Goal: Task Accomplishment & Management: Manage account settings

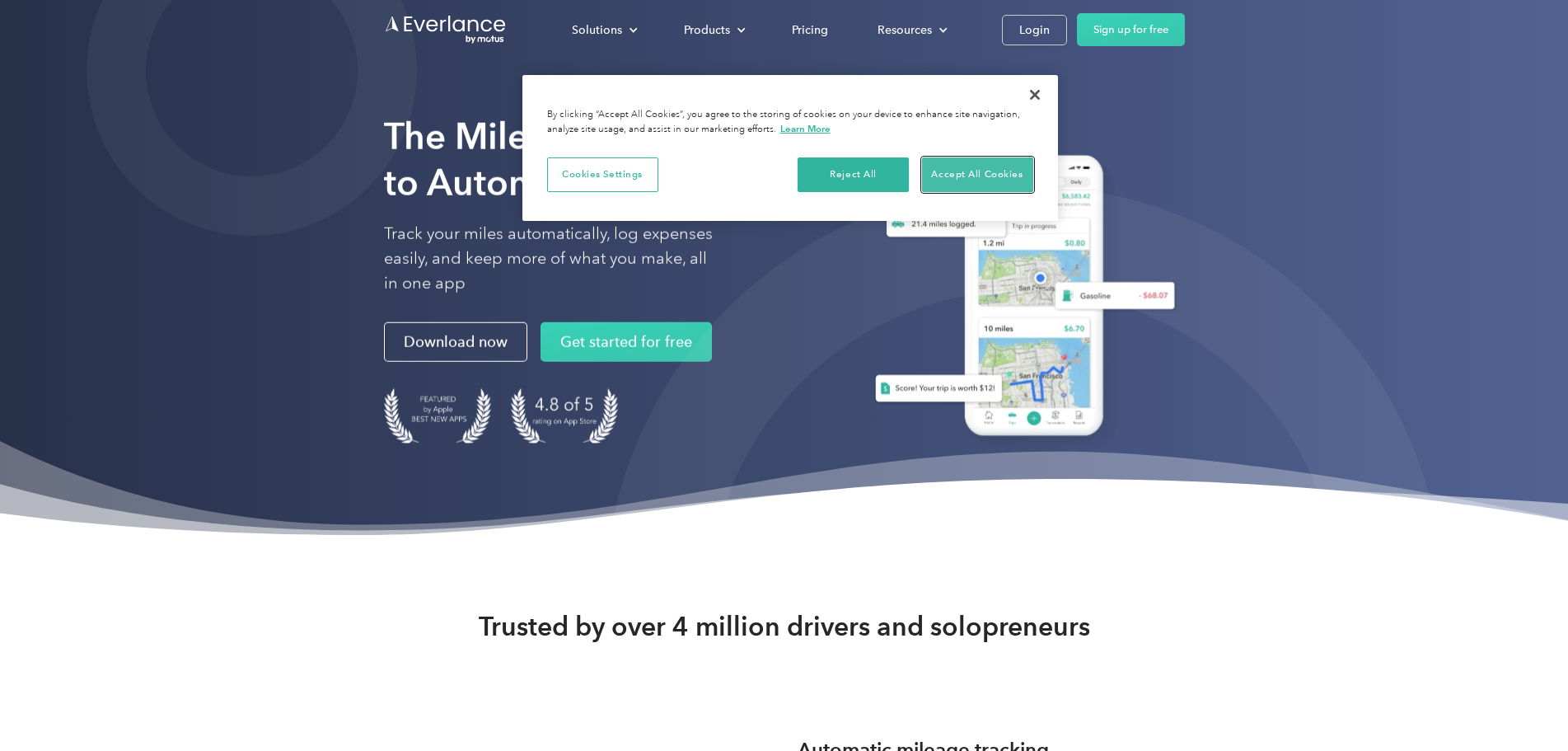
click at [967, 173] on button "Accept All Cookies" at bounding box center [977, 174] width 111 height 35
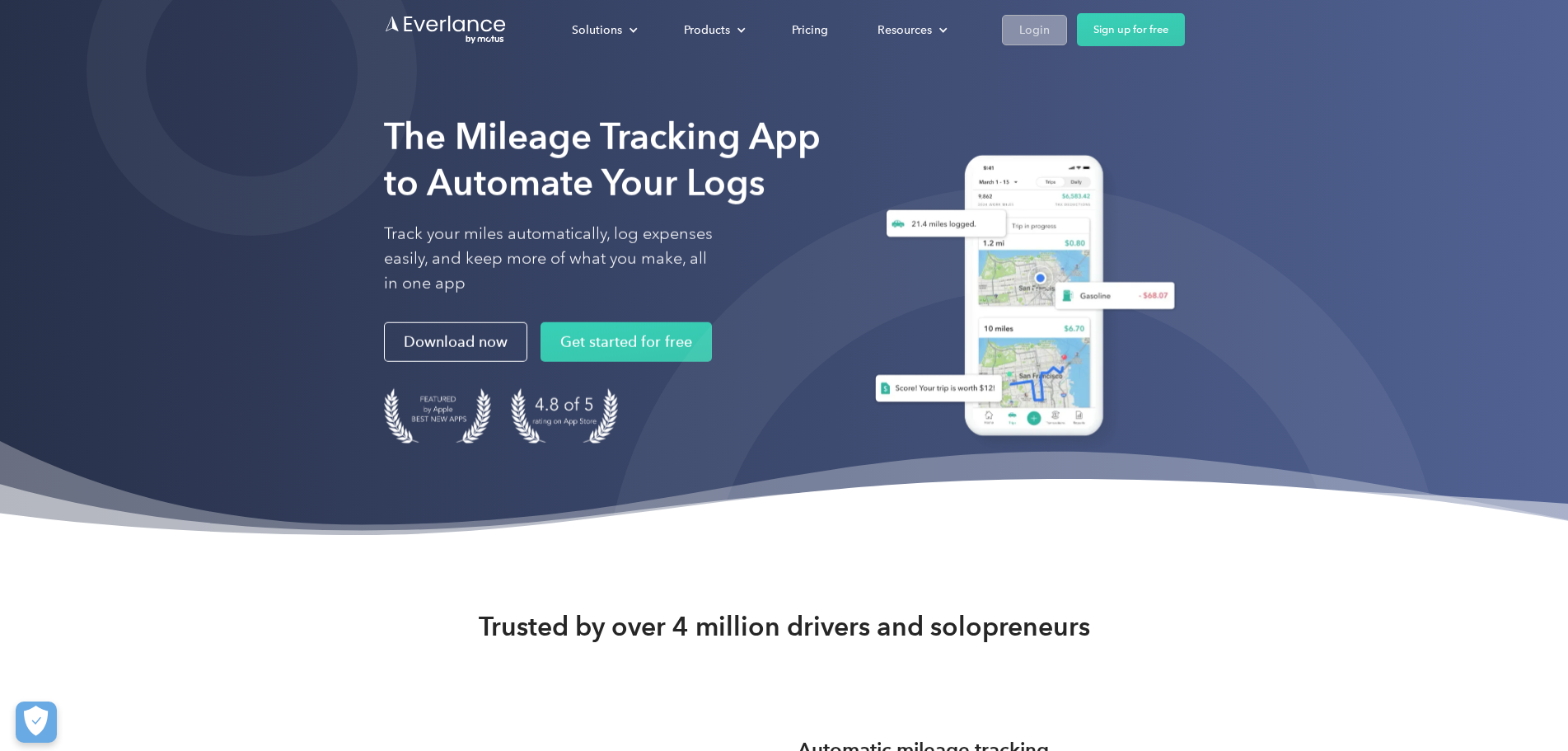
click at [1050, 33] on div "Login" at bounding box center [1034, 29] width 30 height 20
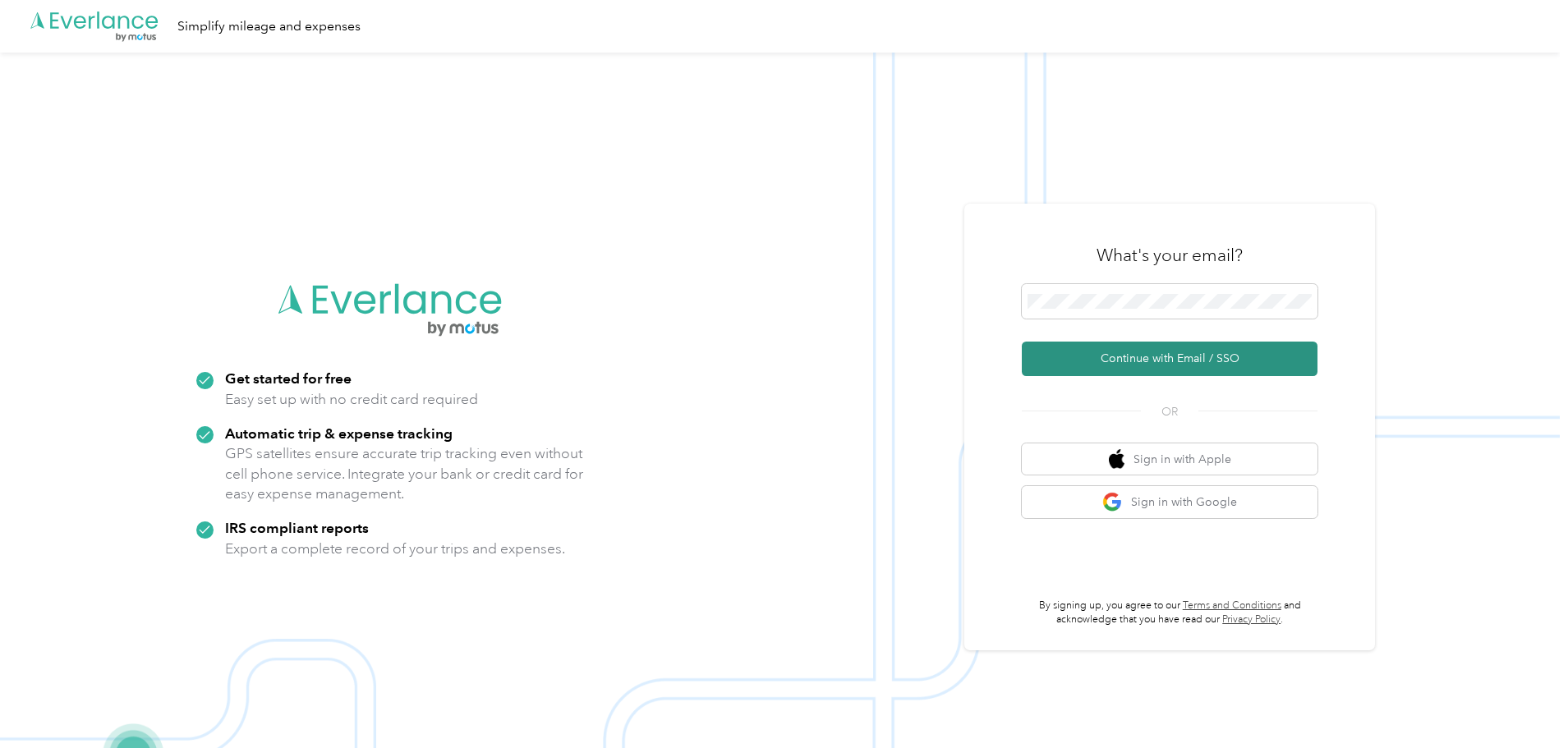
click at [1153, 366] on button "Continue with Email / SSO" at bounding box center [1169, 358] width 295 height 34
click at [1153, 369] on button "Continue with Email / SSO" at bounding box center [1169, 358] width 295 height 34
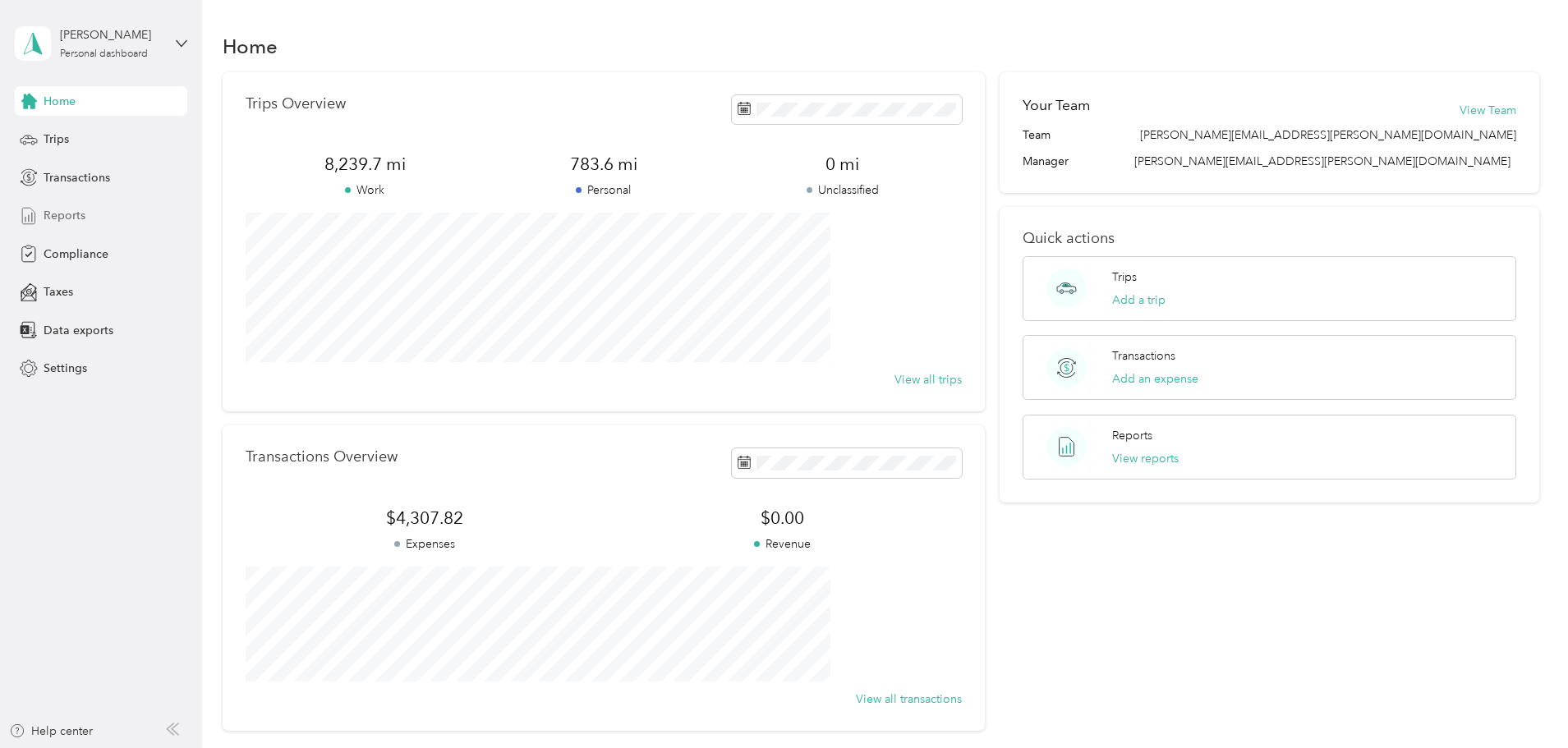
click at [75, 211] on span "Reports" at bounding box center [65, 216] width 42 height 18
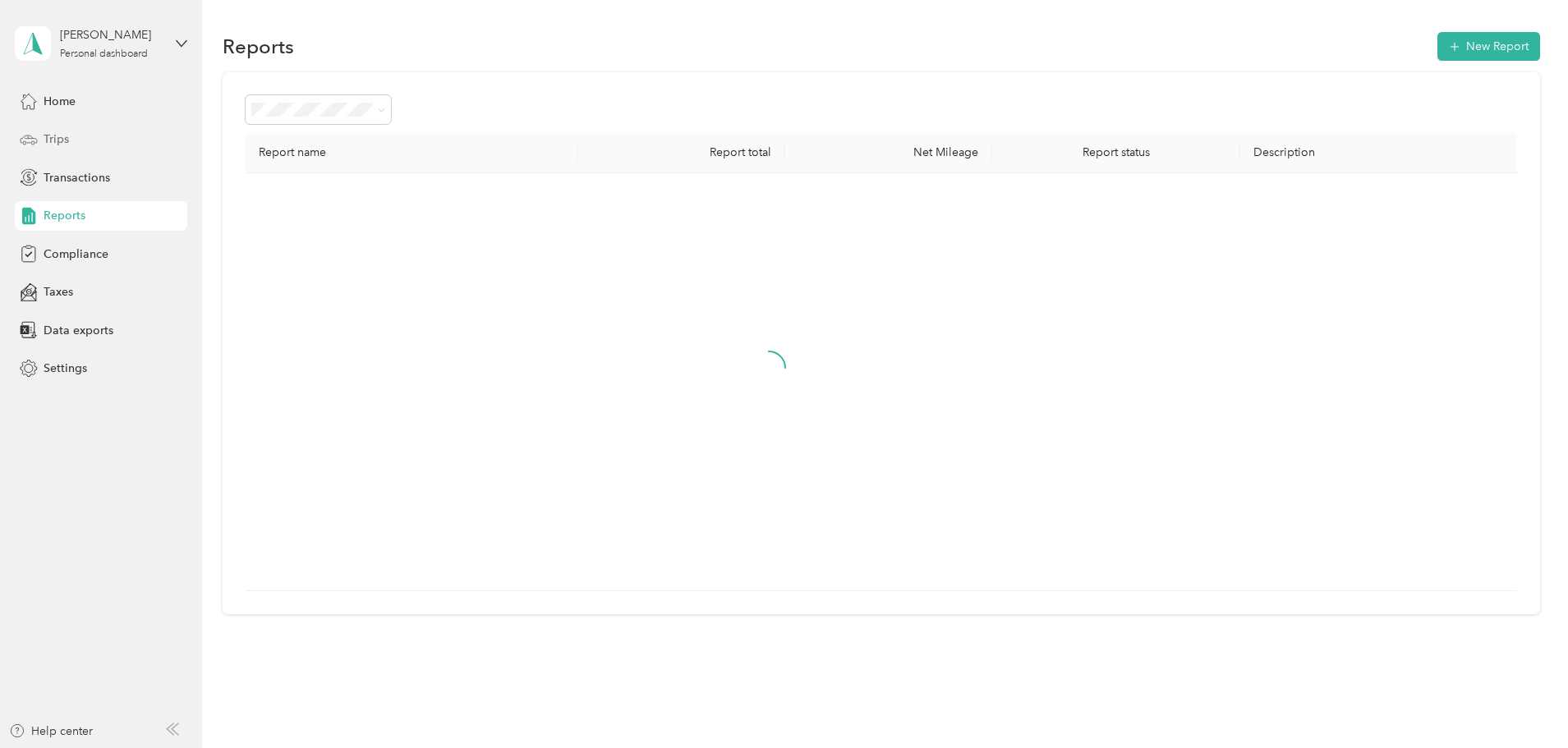
click at [71, 137] on div "Trips" at bounding box center [102, 139] width 173 height 29
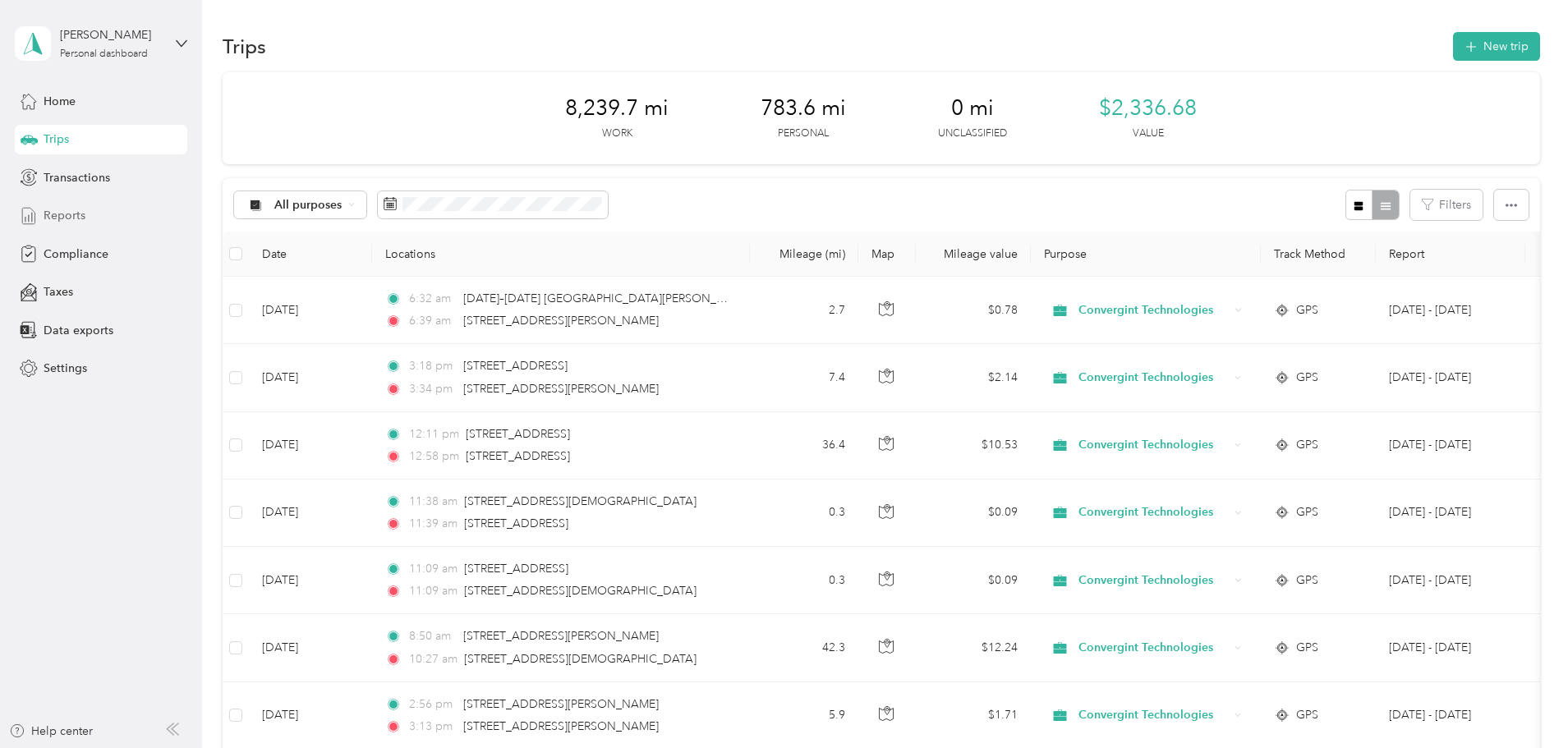
click at [70, 215] on span "Reports" at bounding box center [65, 216] width 42 height 18
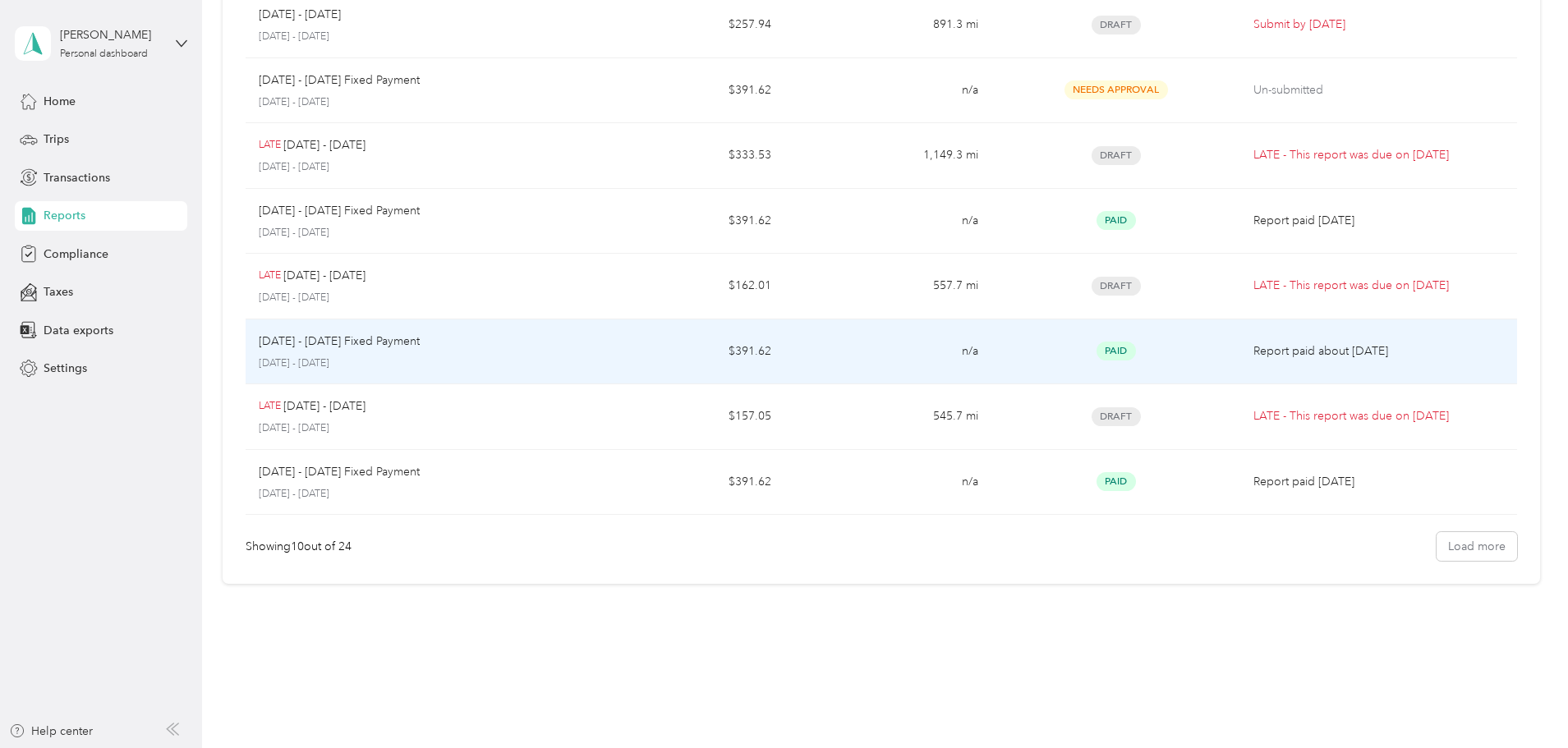
scroll to position [317, 0]
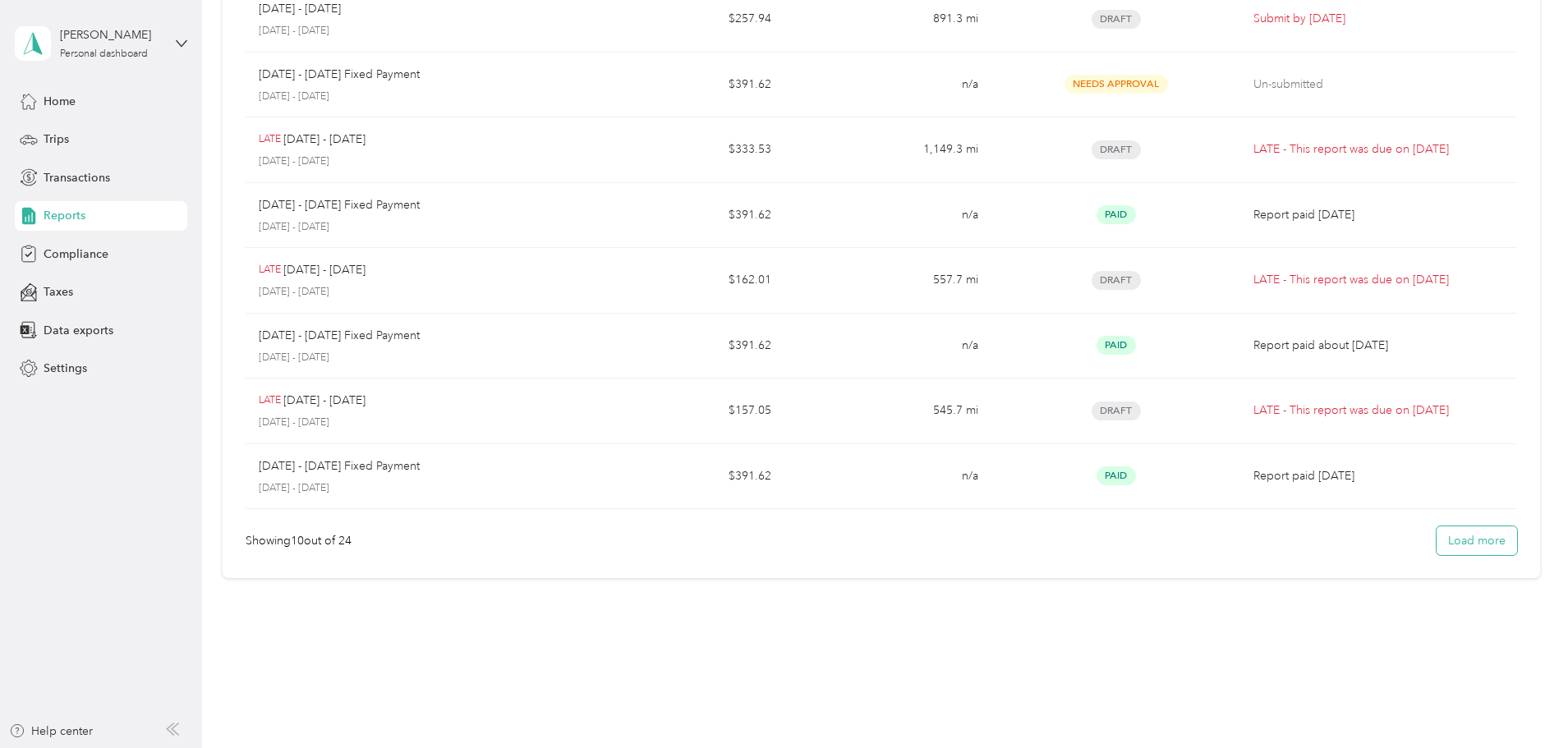
click at [1436, 548] on button "Load more" at bounding box center [1477, 540] width 81 height 29
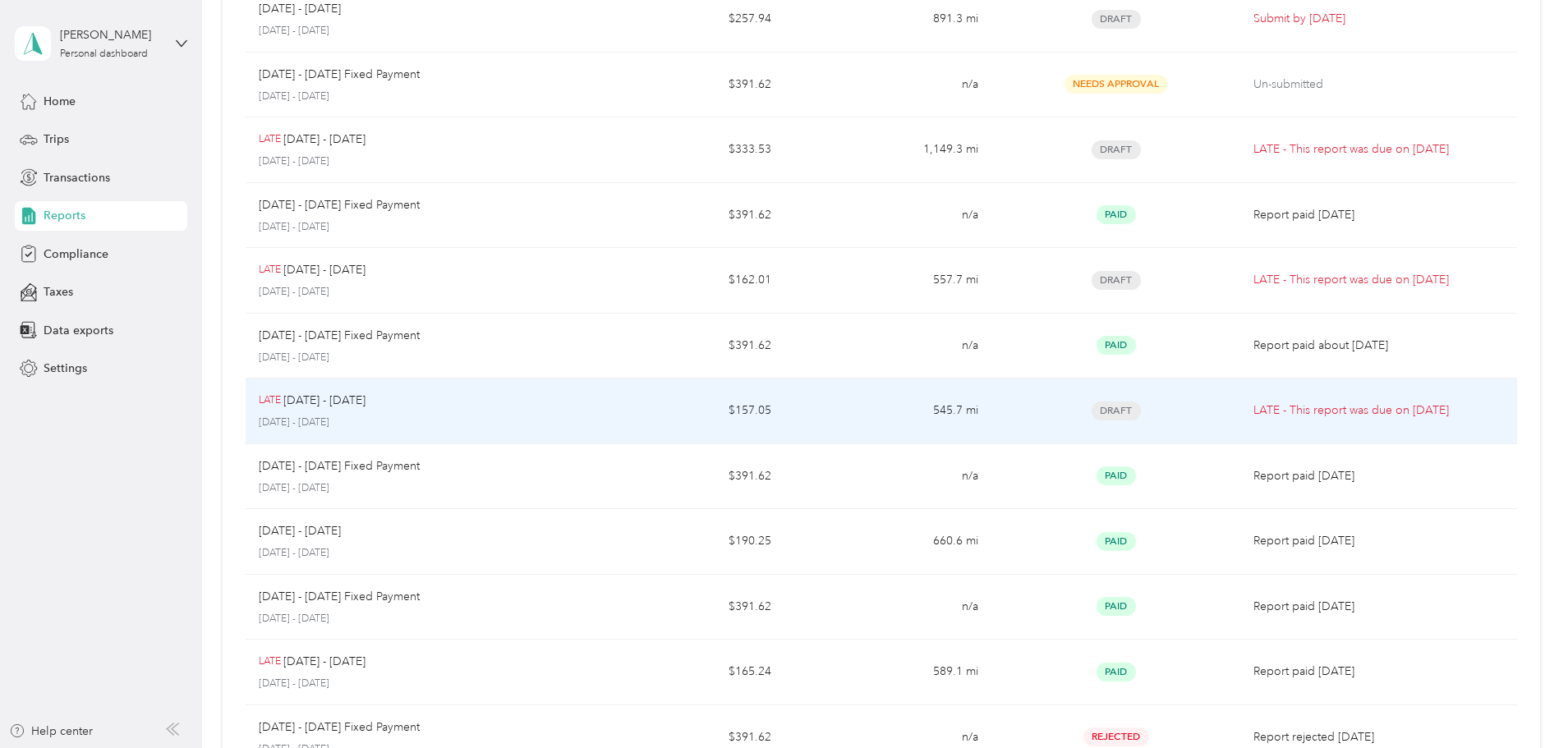
click at [564, 404] on div "LATE Jun 1 - 30, 2025" at bounding box center [411, 401] width 305 height 18
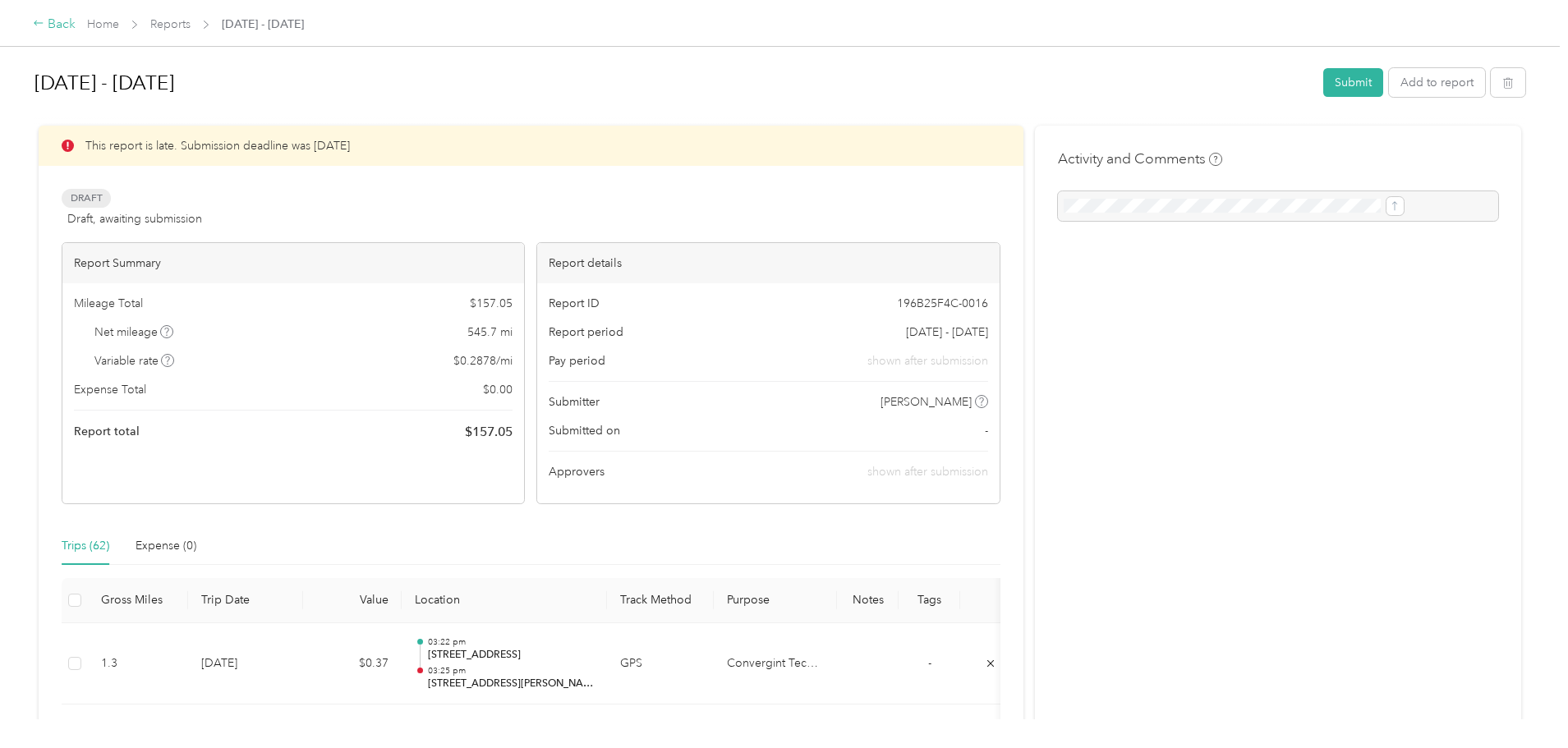
click at [76, 29] on div "Back" at bounding box center [54, 24] width 43 height 19
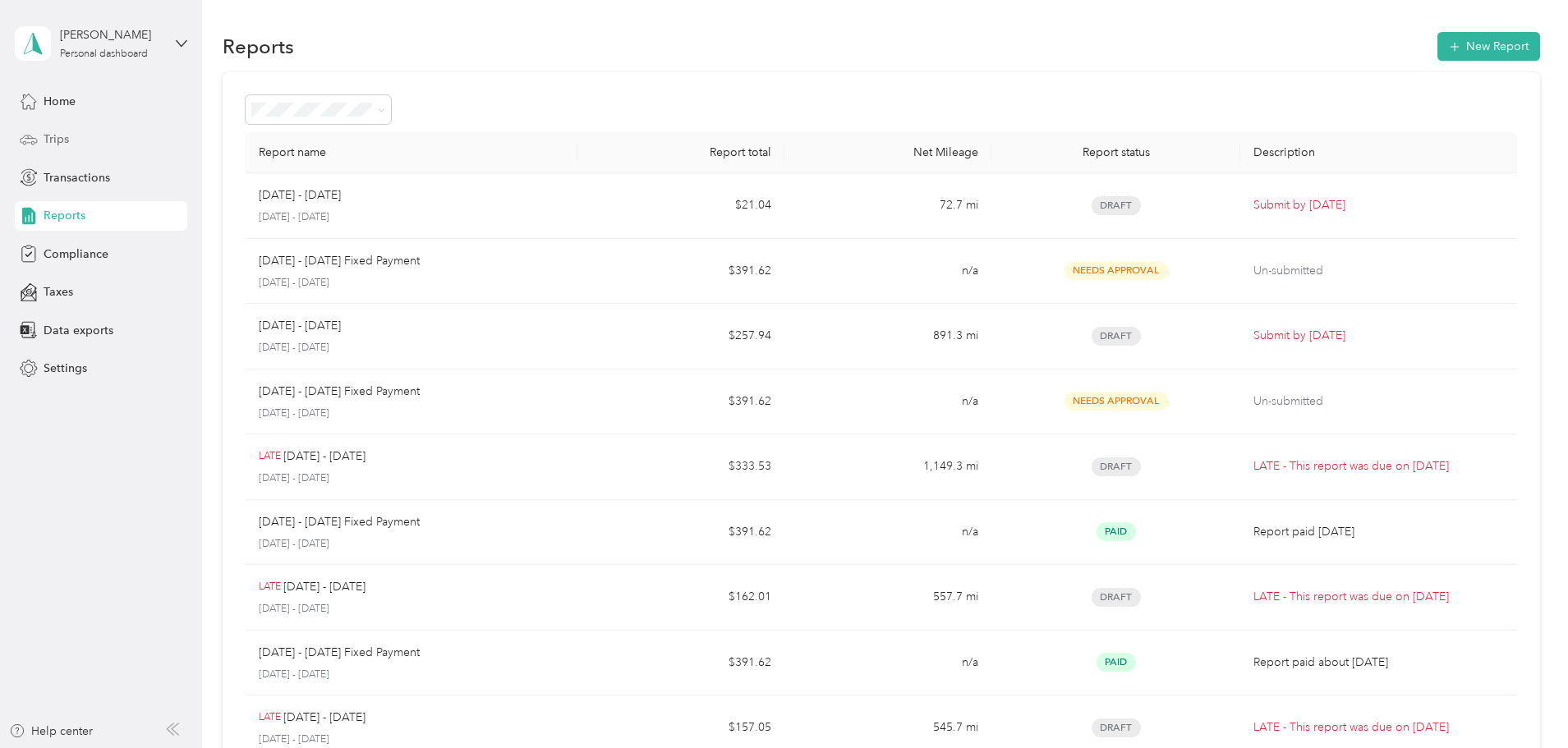
click at [67, 142] on span "Trips" at bounding box center [56, 139] width 25 height 18
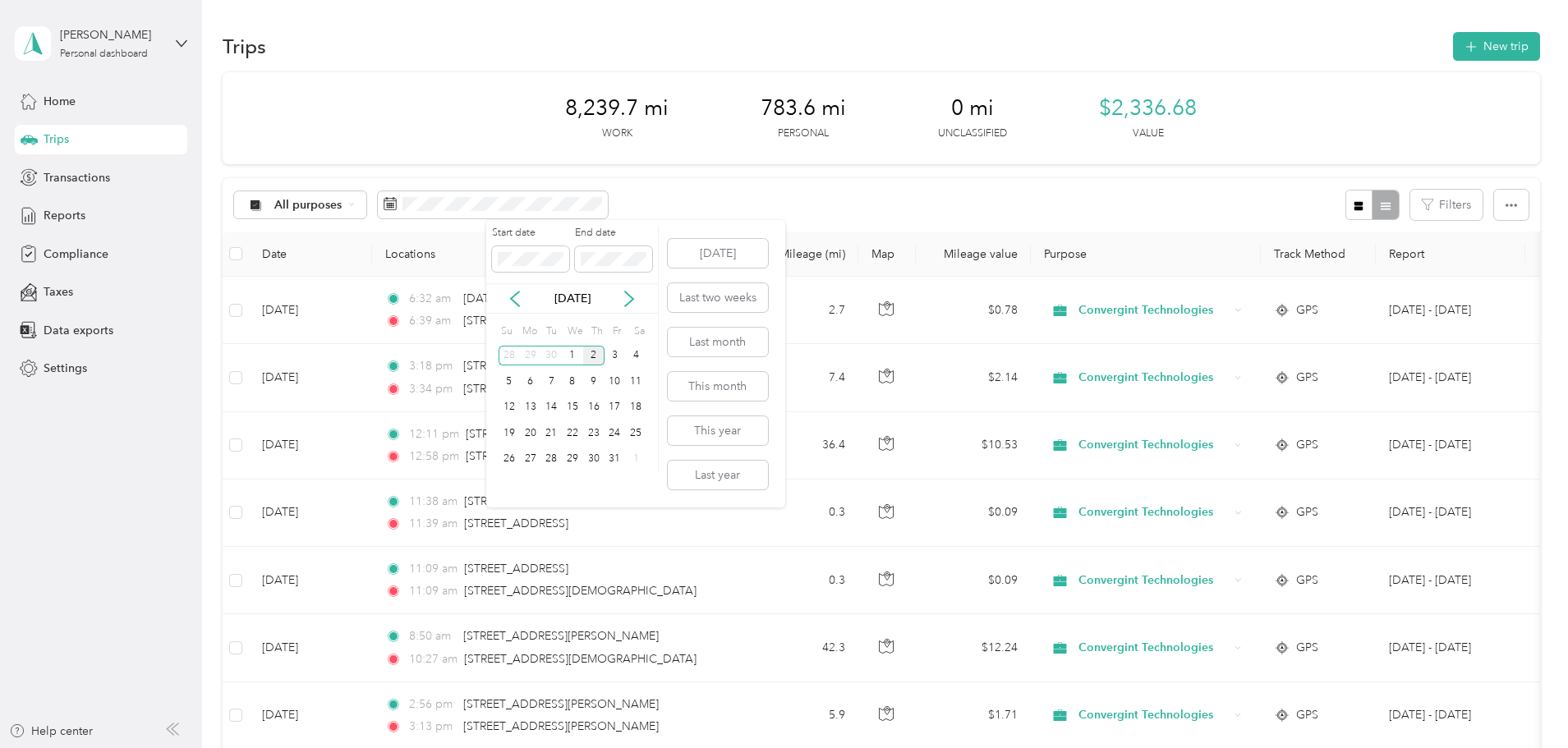
click at [527, 299] on div "Oct 2025" at bounding box center [572, 299] width 172 height 18
click at [514, 299] on icon at bounding box center [515, 299] width 17 height 17
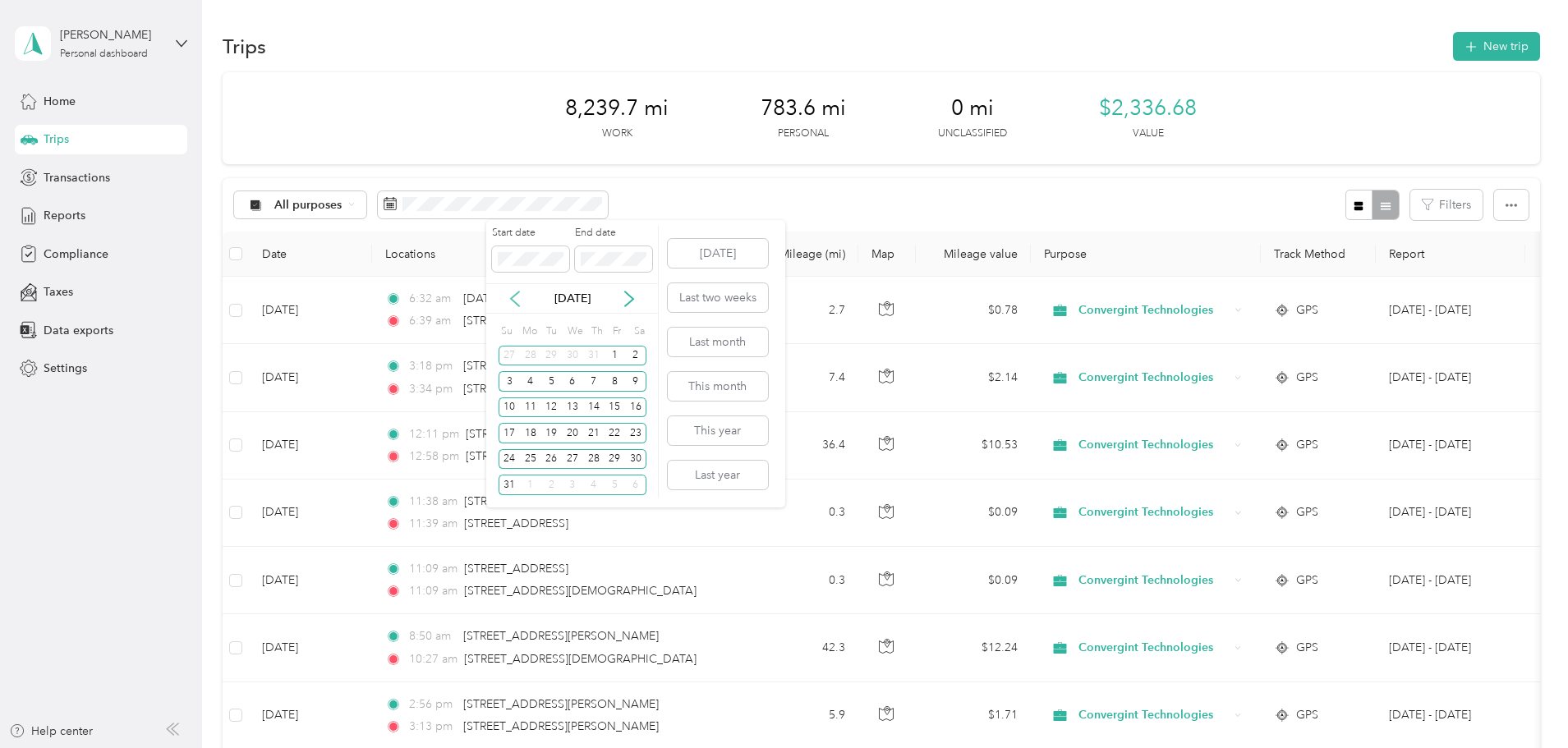
click at [514, 299] on icon at bounding box center [515, 299] width 17 height 17
click at [506, 352] on div "1" at bounding box center [508, 356] width 21 height 20
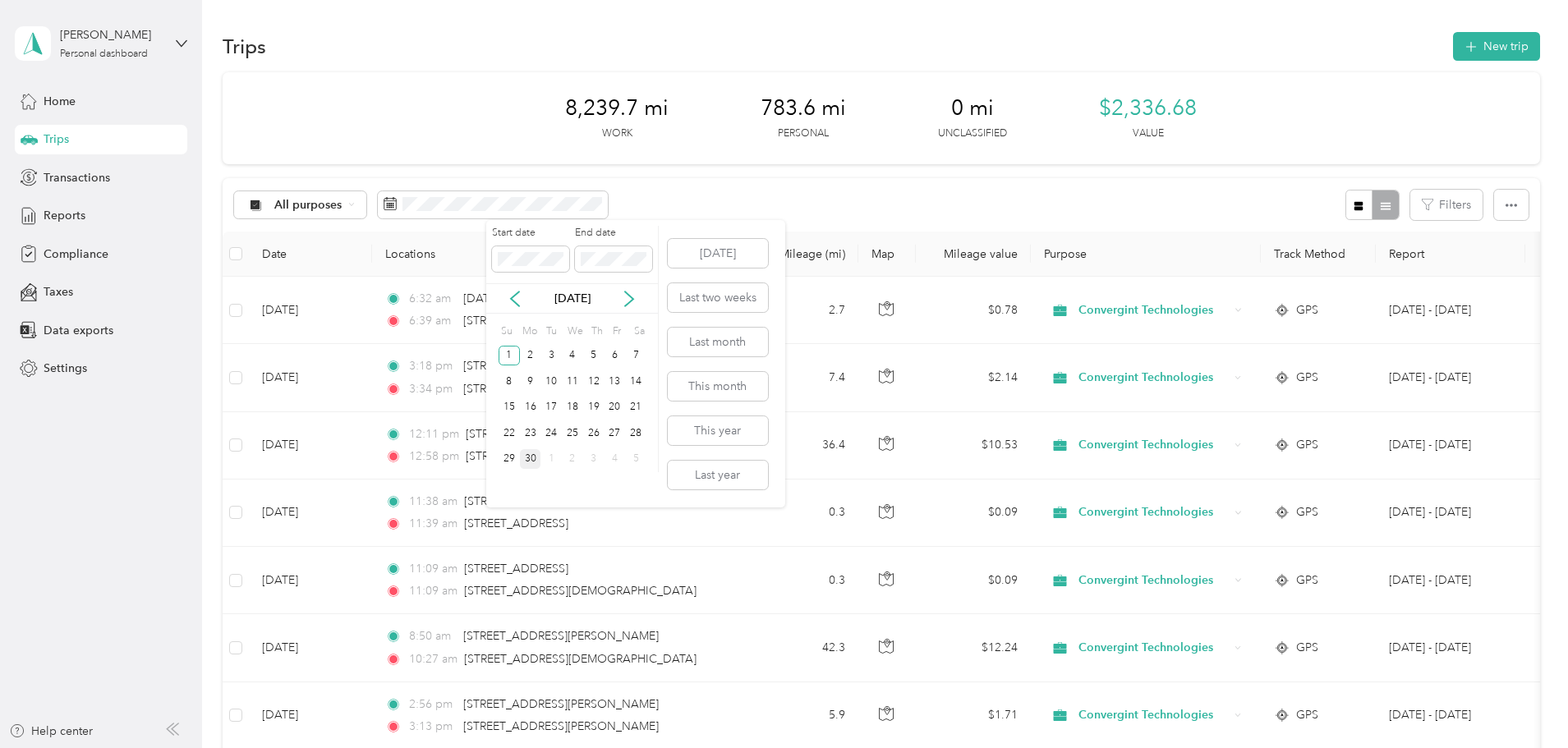
click at [534, 460] on div "30" at bounding box center [530, 459] width 21 height 20
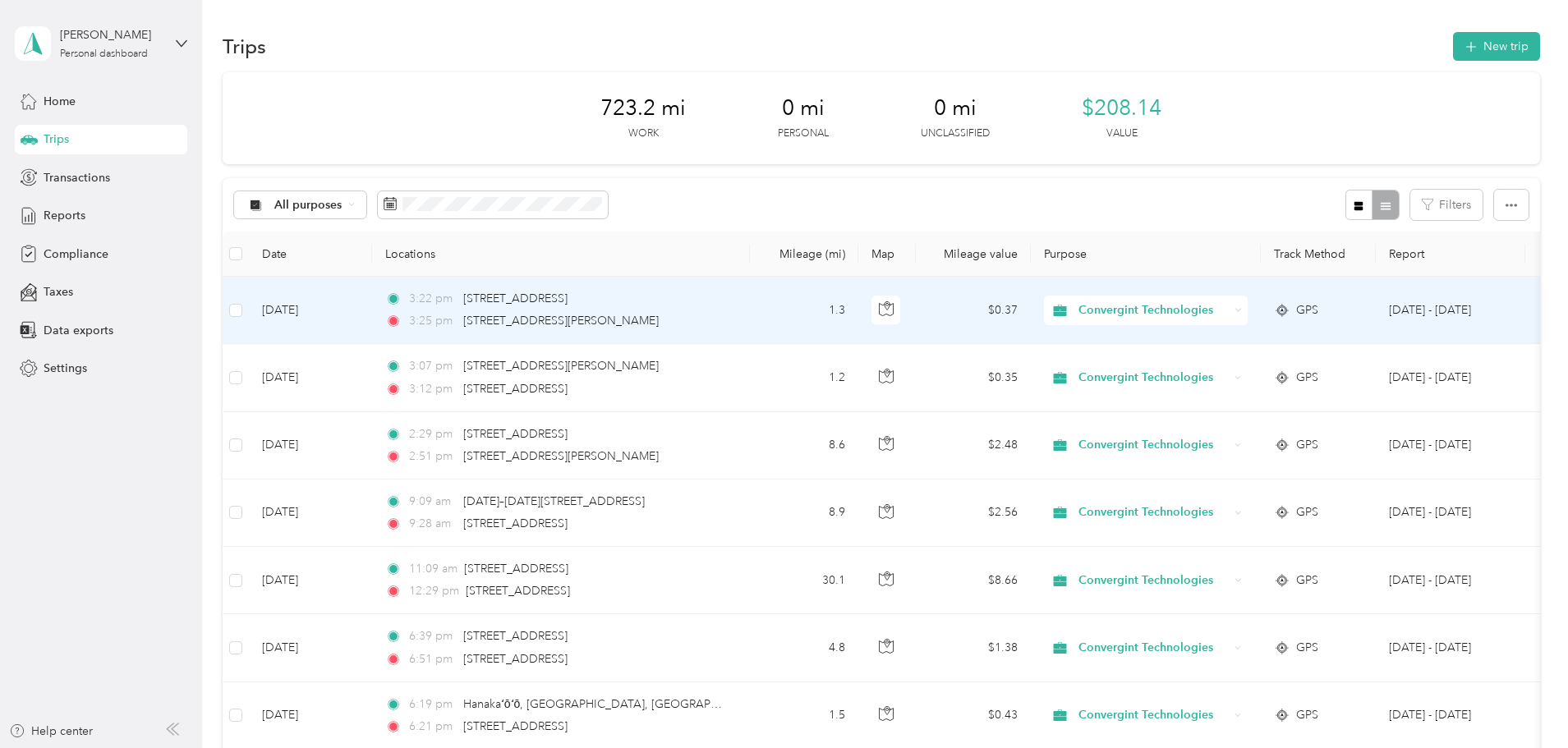
click at [1228, 308] on span "Convergint Technologies" at bounding box center [1153, 310] width 150 height 18
click at [1216, 371] on span "Personal" at bounding box center [1271, 370] width 155 height 18
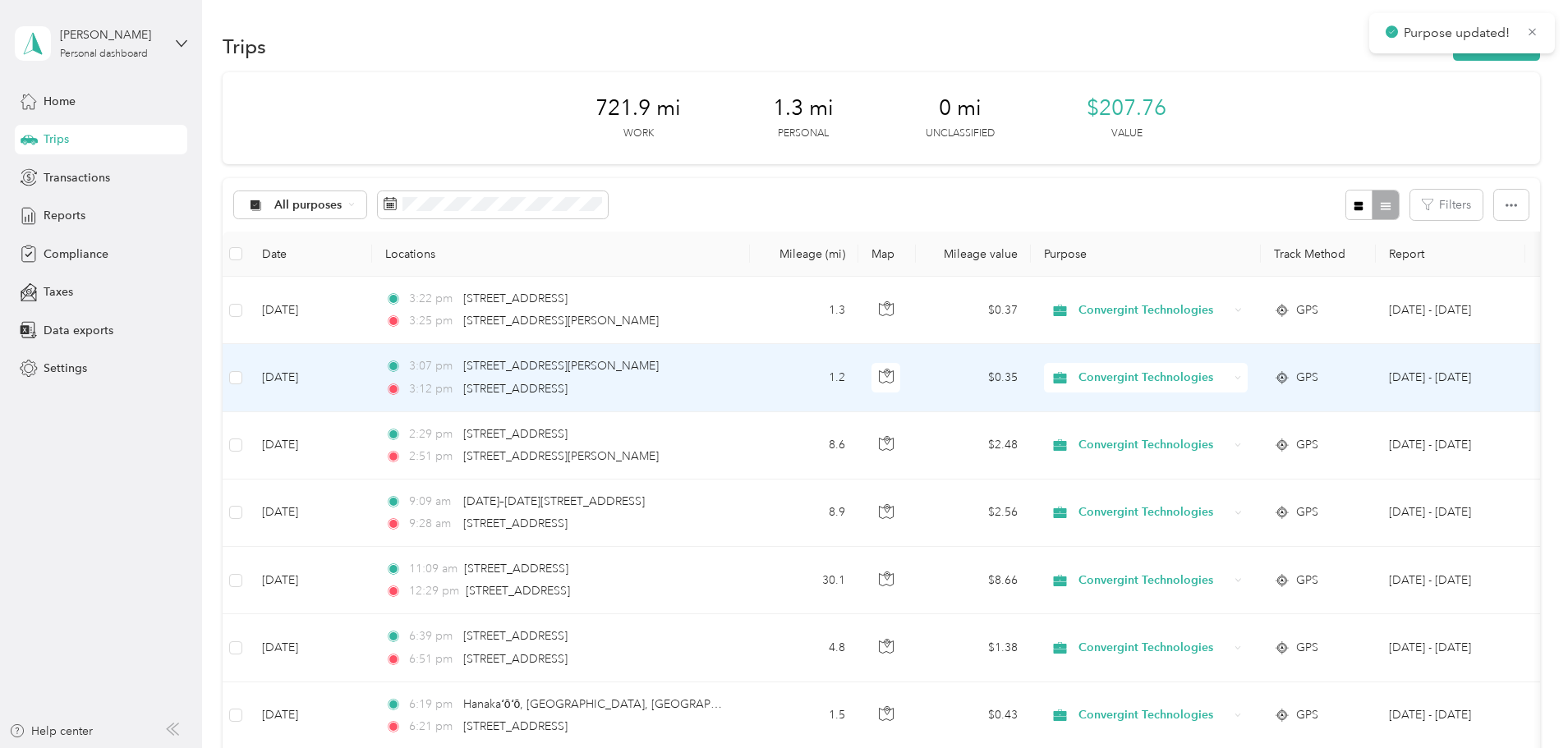
click at [1228, 380] on span "Convergint Technologies" at bounding box center [1153, 378] width 150 height 18
click at [1241, 438] on span "Personal" at bounding box center [1271, 437] width 155 height 18
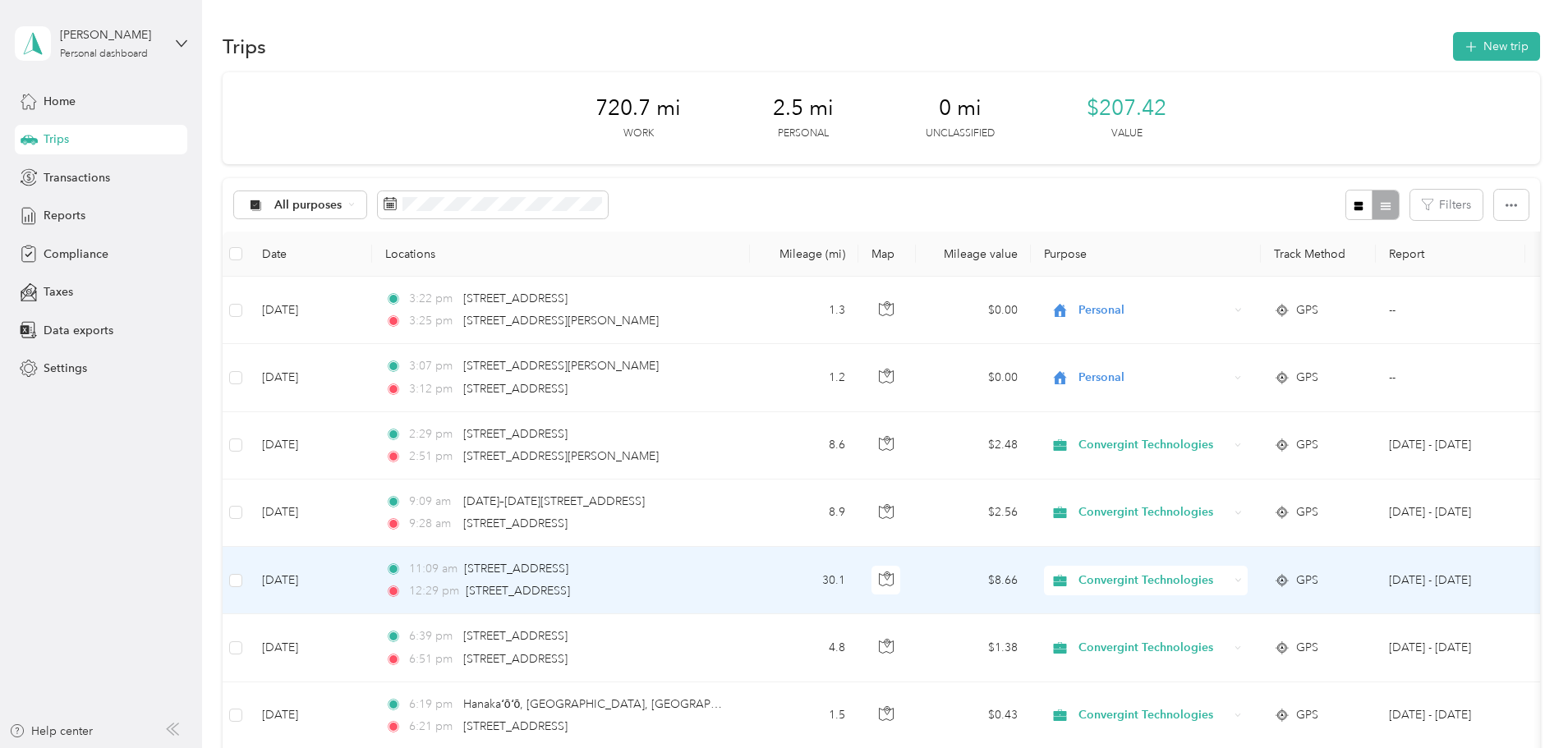
click at [1224, 579] on span "Convergint Technologies" at bounding box center [1153, 580] width 150 height 18
click at [1221, 639] on span "Personal" at bounding box center [1271, 640] width 155 height 18
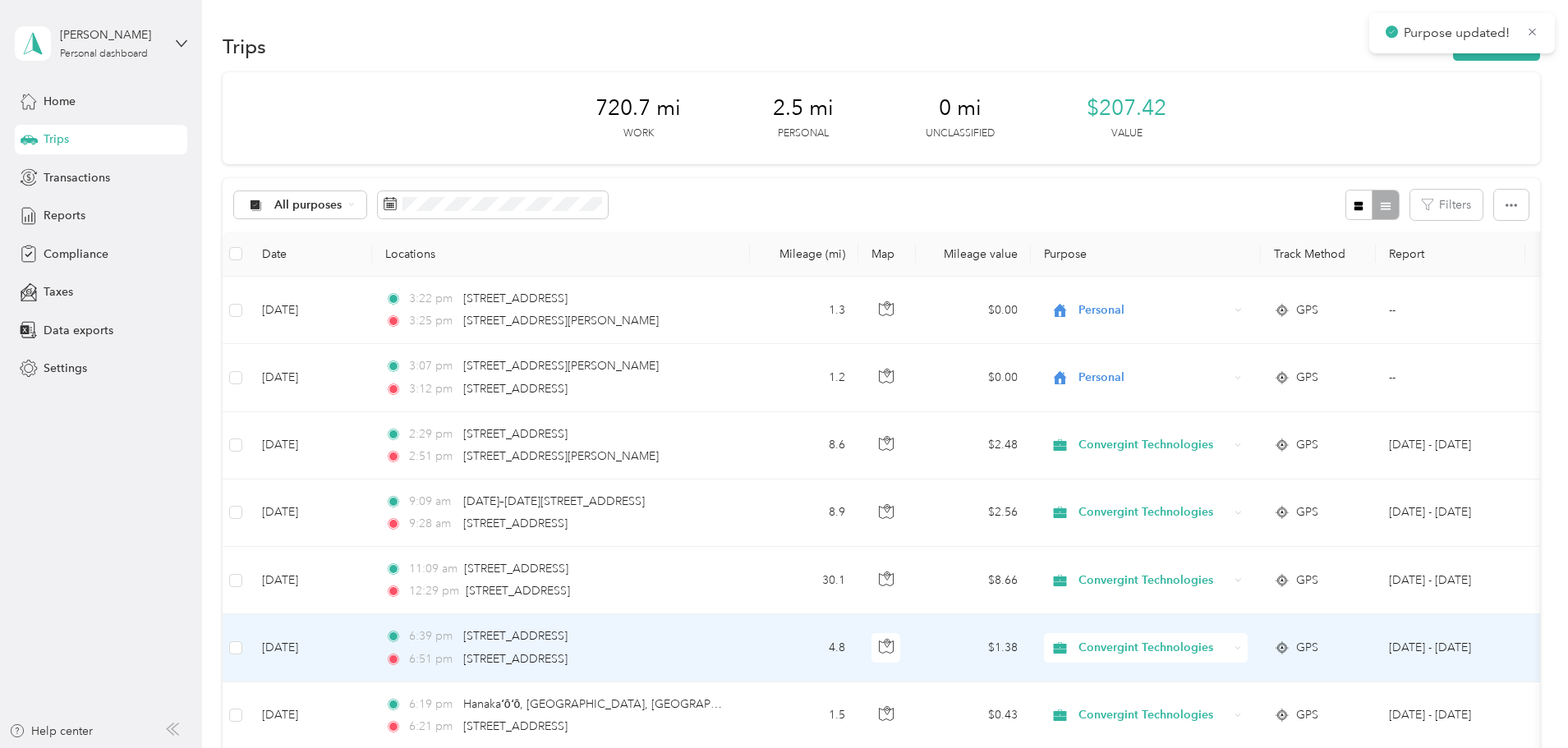
click at [1228, 646] on span "Convergint Technologies" at bounding box center [1153, 648] width 150 height 18
click at [1228, 704] on span "Personal" at bounding box center [1271, 702] width 155 height 18
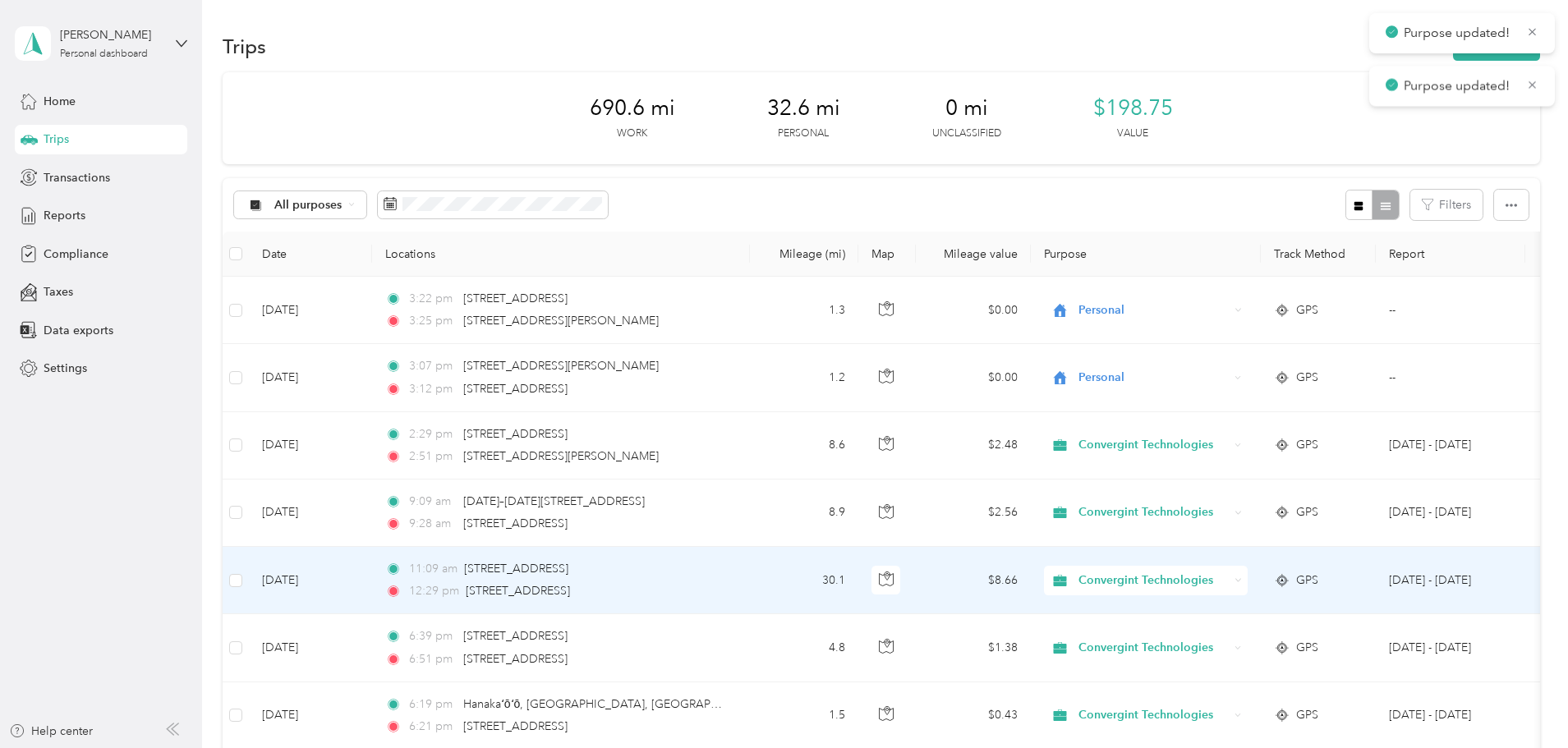
scroll to position [82, 0]
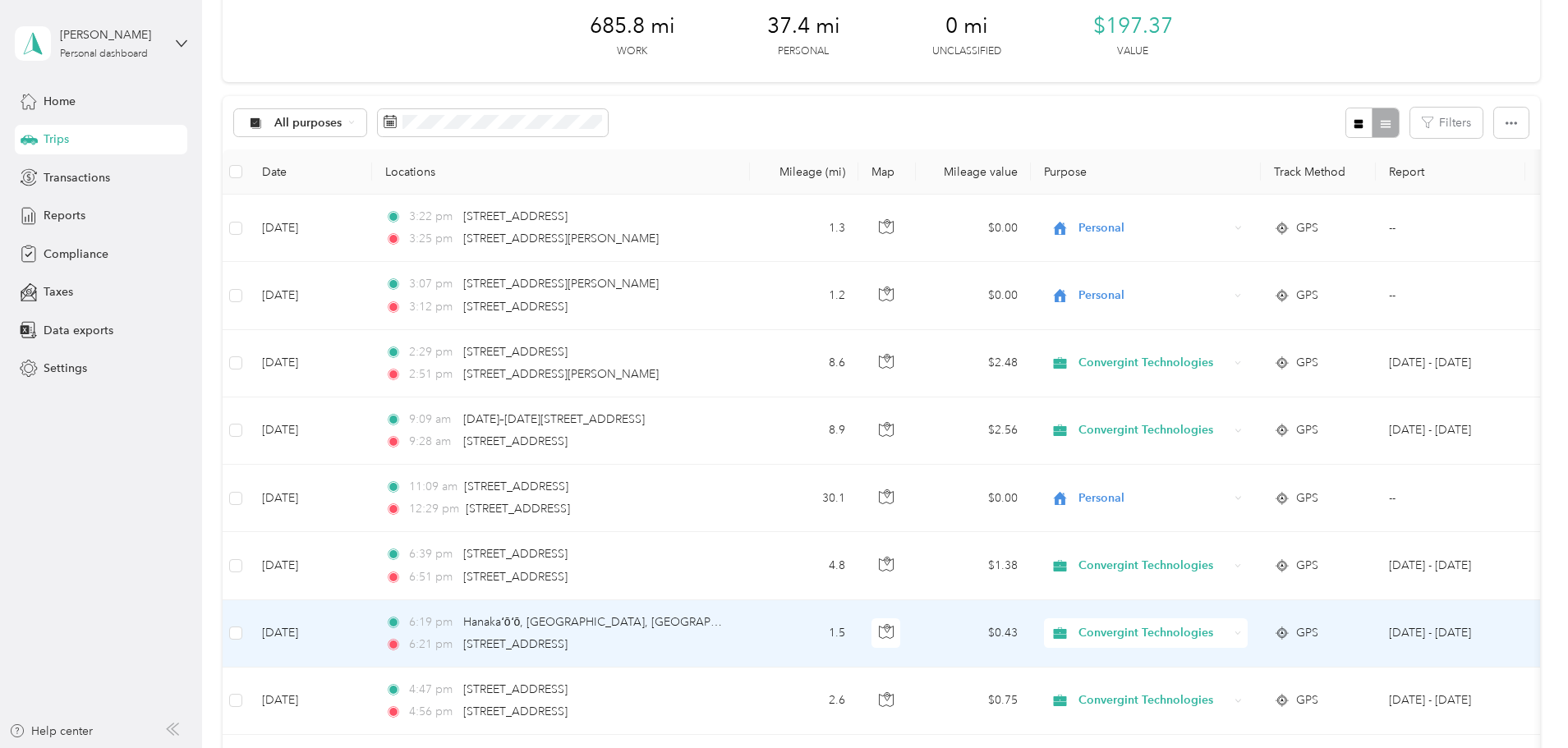
click at [1228, 633] on span "Convergint Technologies" at bounding box center [1153, 633] width 150 height 18
click at [1227, 690] on span "Personal" at bounding box center [1271, 692] width 155 height 18
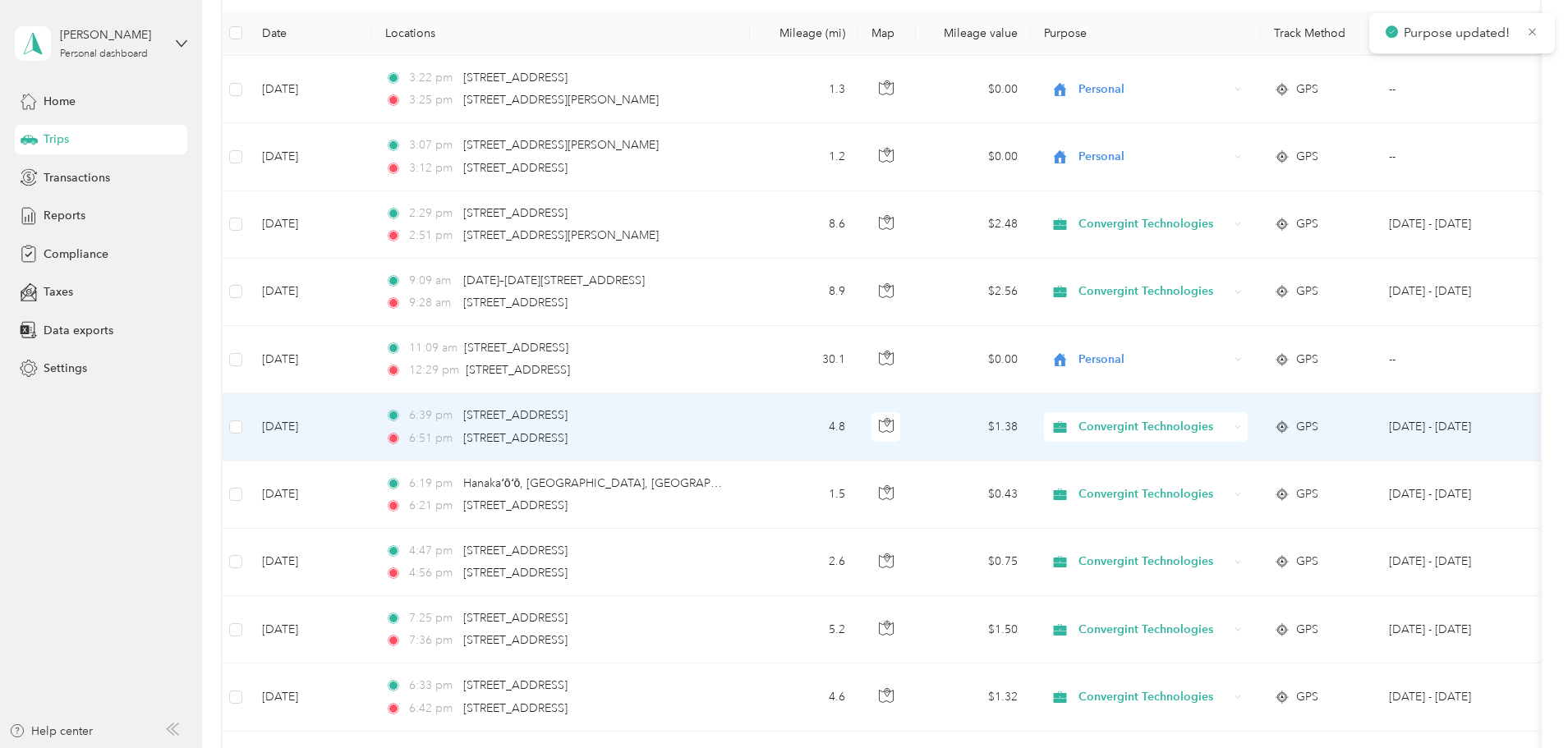
scroll to position [247, 0]
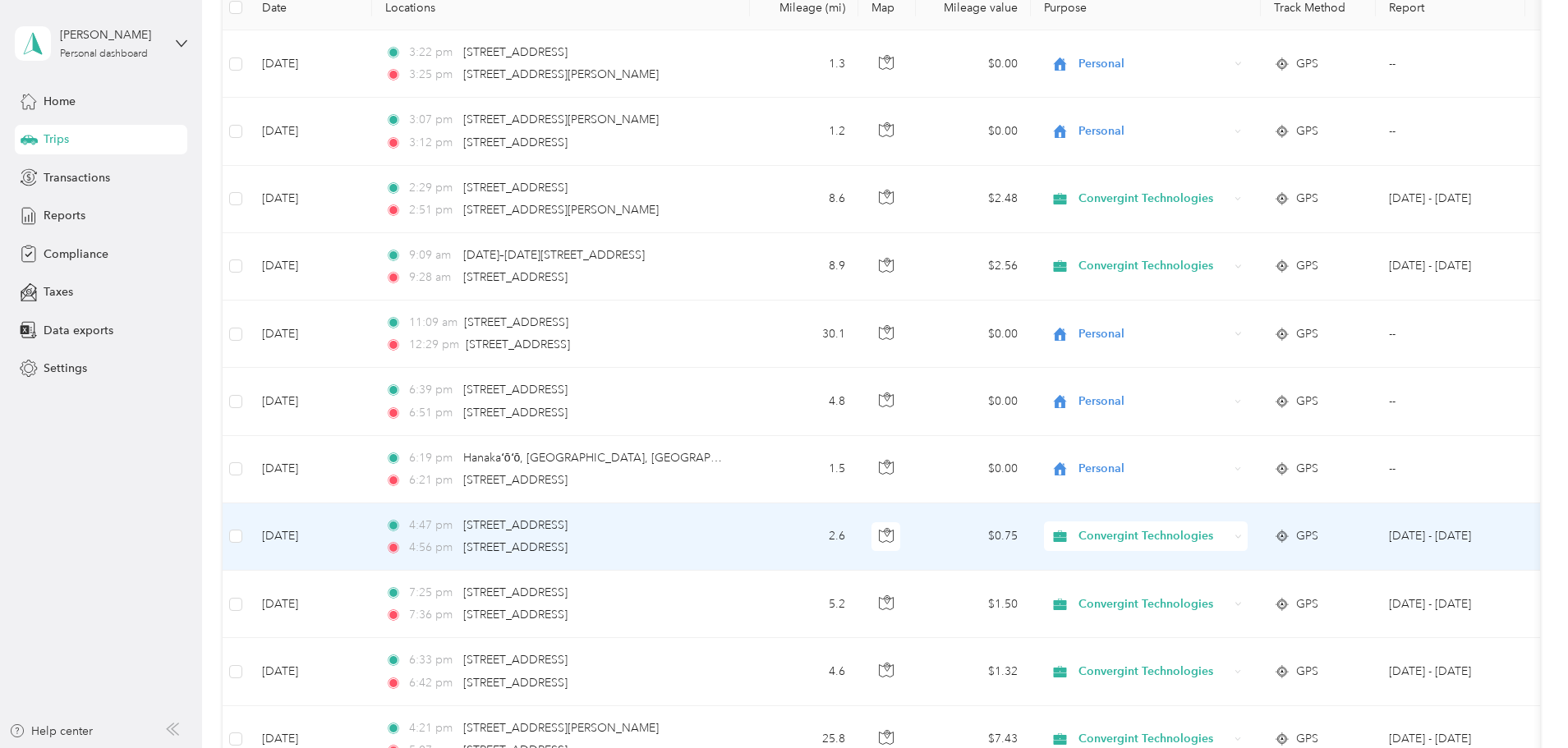
click at [1228, 534] on span "Convergint Technologies" at bounding box center [1153, 536] width 150 height 18
click at [1238, 594] on span "Personal" at bounding box center [1271, 595] width 155 height 18
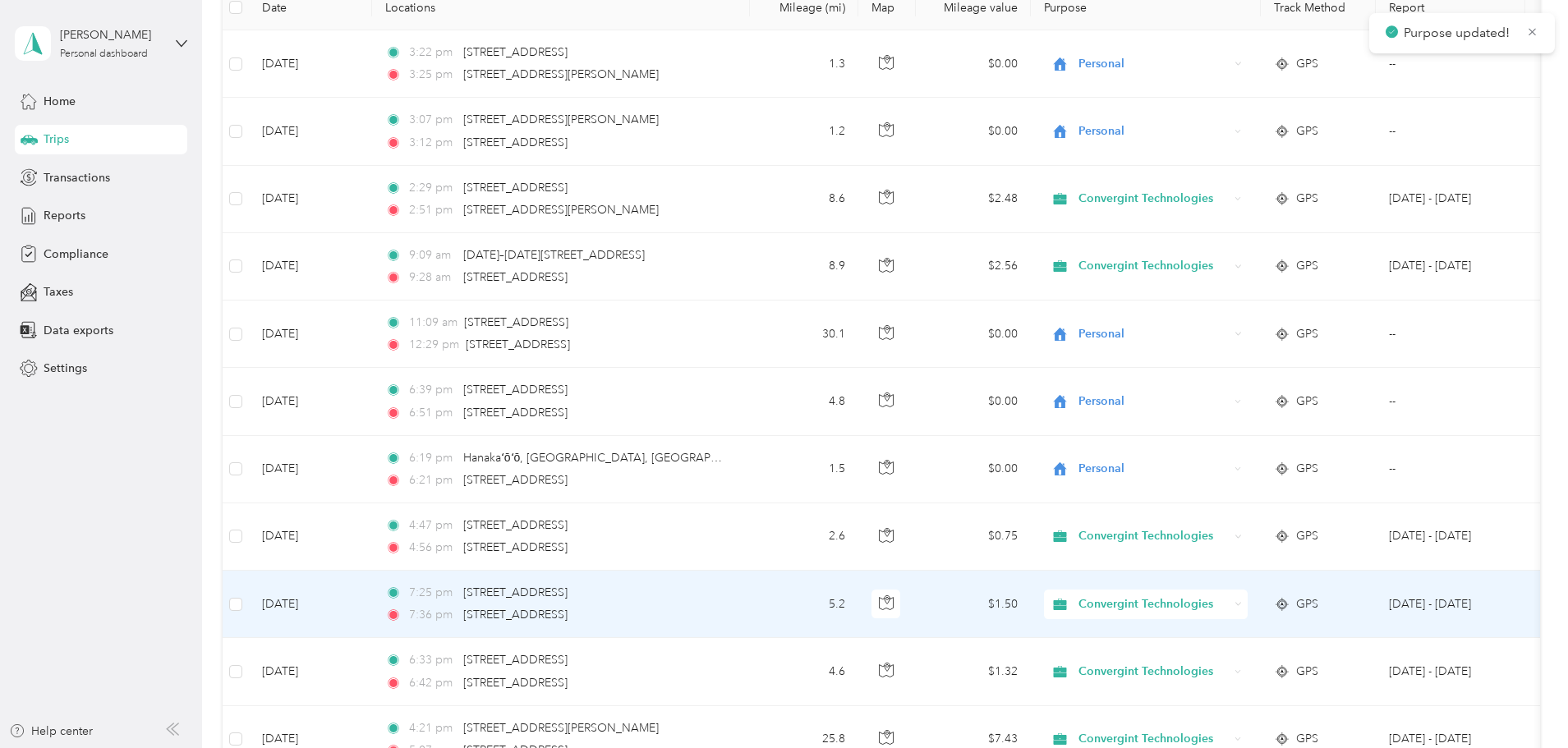
click at [1222, 608] on span "Convergint Technologies" at bounding box center [1153, 605] width 150 height 18
click at [1217, 660] on span "Personal" at bounding box center [1271, 662] width 155 height 18
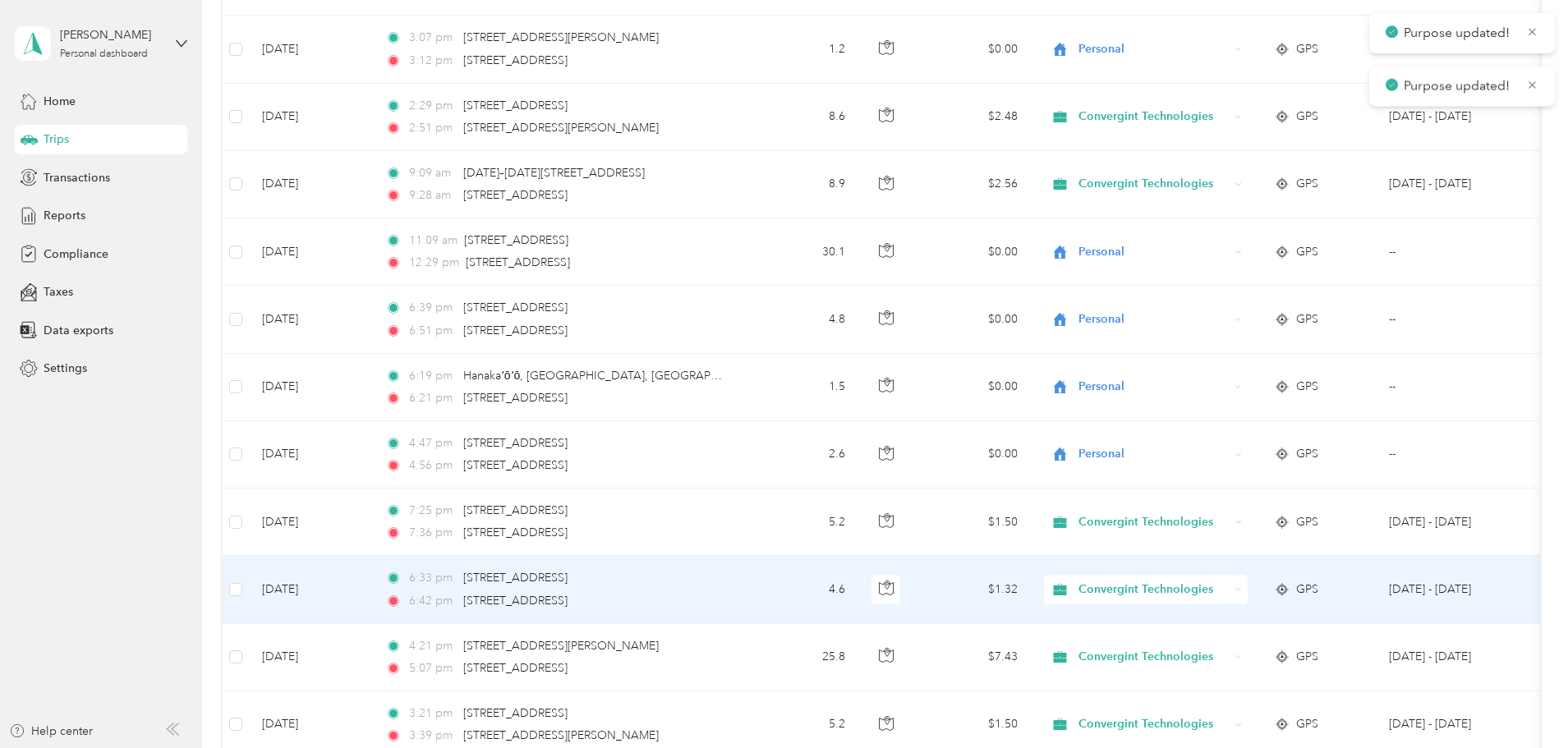
click at [1228, 585] on span "Convergint Technologies" at bounding box center [1153, 590] width 150 height 18
click at [1229, 644] on span "Personal" at bounding box center [1271, 643] width 155 height 18
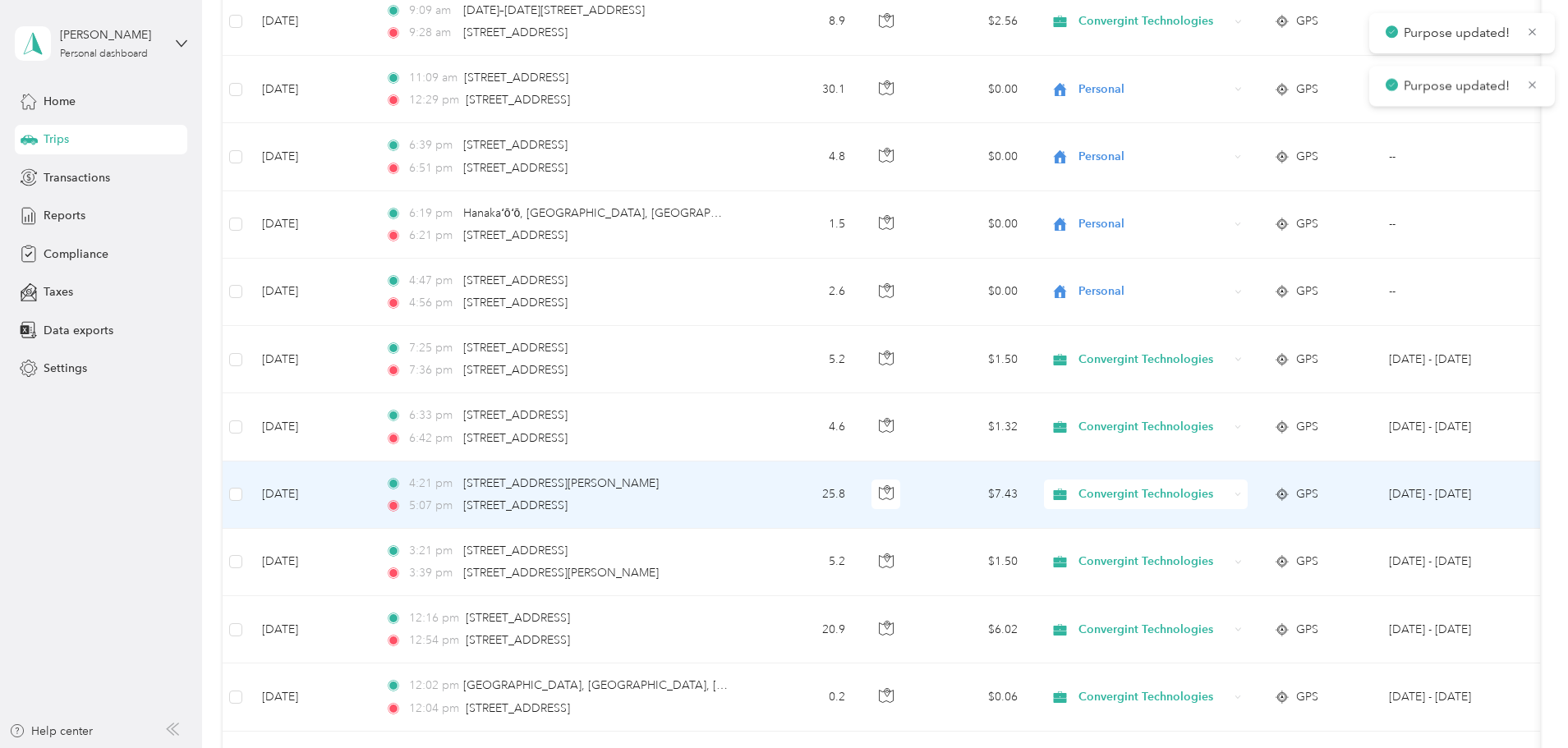
scroll to position [492, 0]
click at [1228, 494] on span "Convergint Technologies" at bounding box center [1153, 493] width 150 height 18
click at [1222, 546] on span "Personal" at bounding box center [1271, 552] width 155 height 18
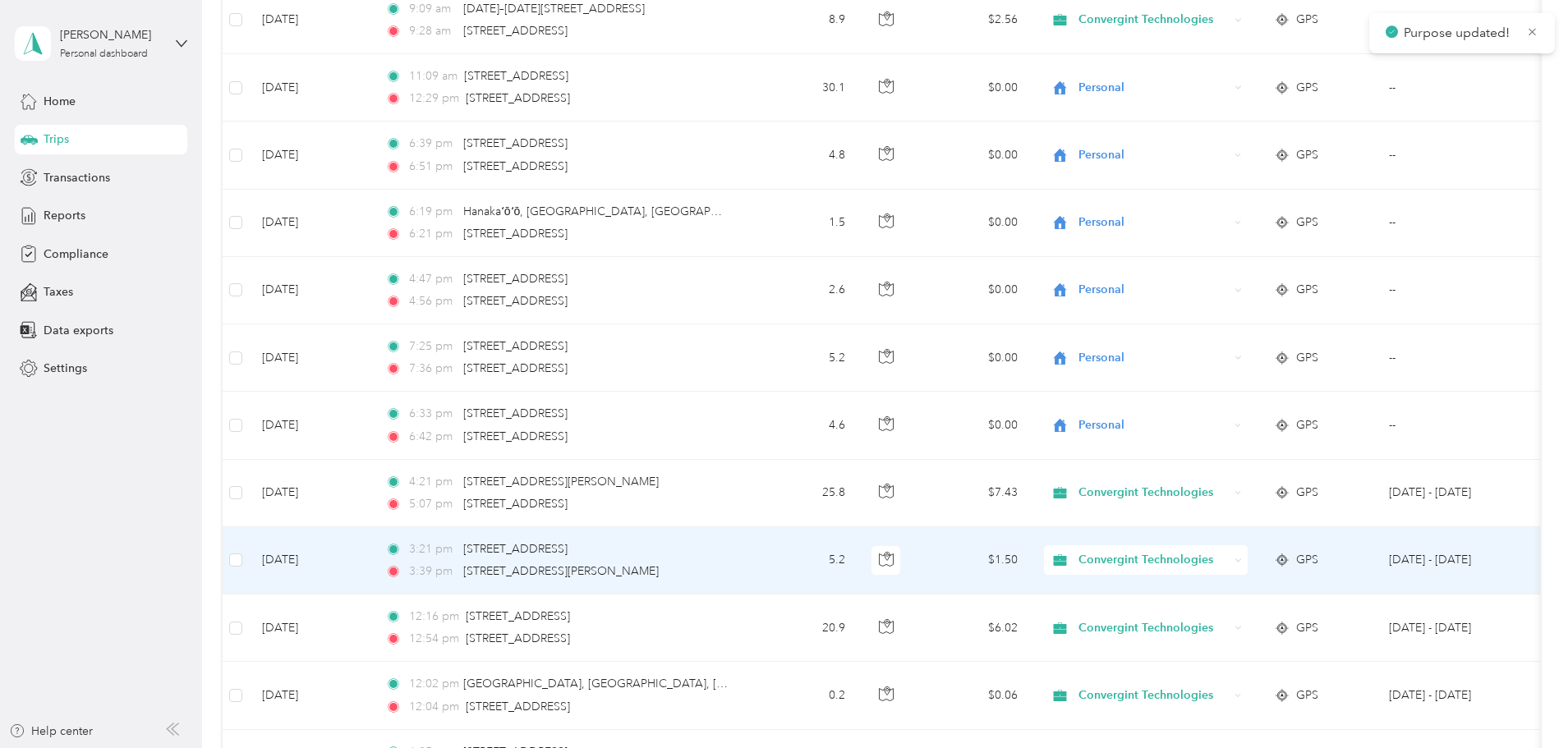
click at [1216, 564] on span "Convergint Technologies" at bounding box center [1153, 560] width 150 height 18
click at [1211, 616] on span "Personal" at bounding box center [1271, 619] width 155 height 18
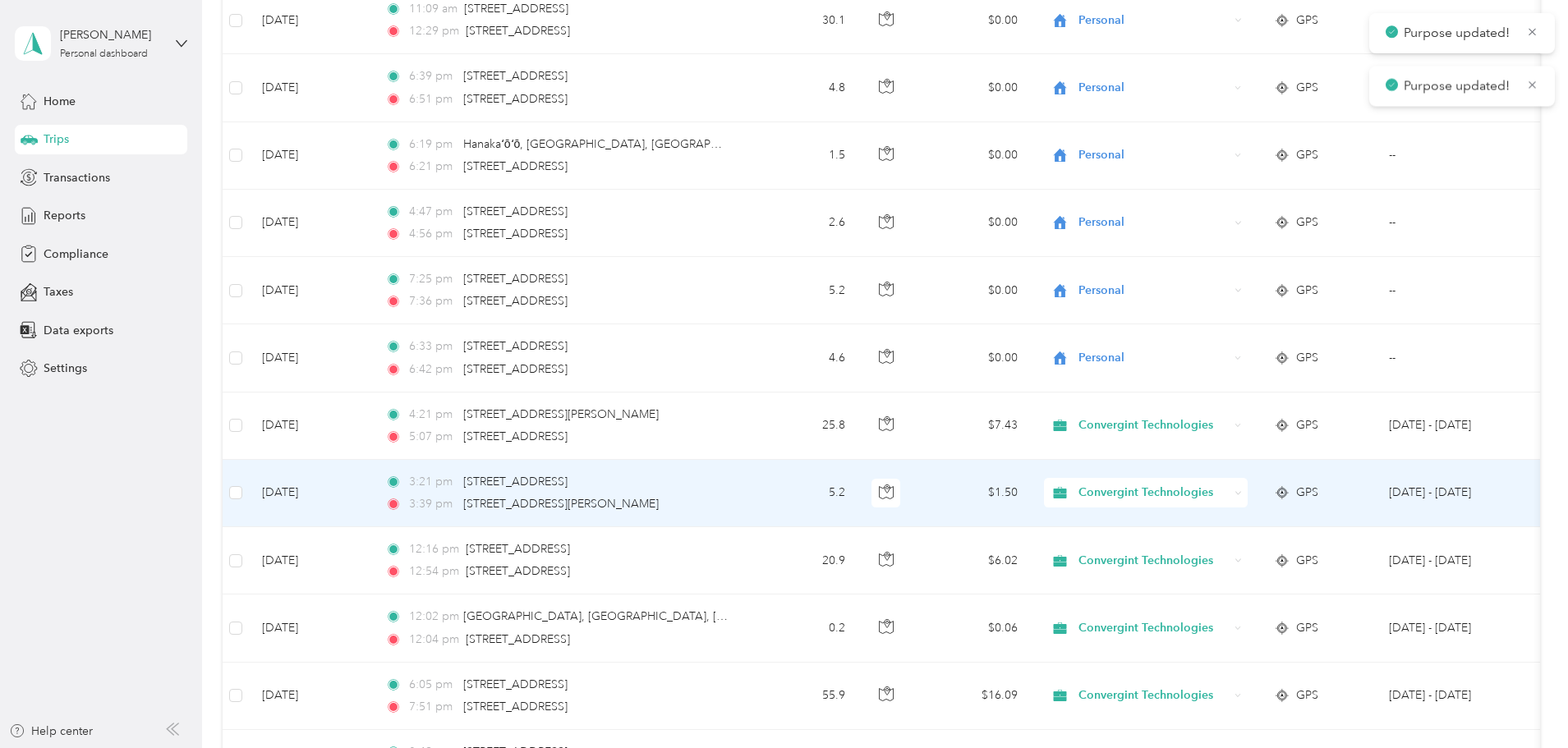
scroll to position [657, 0]
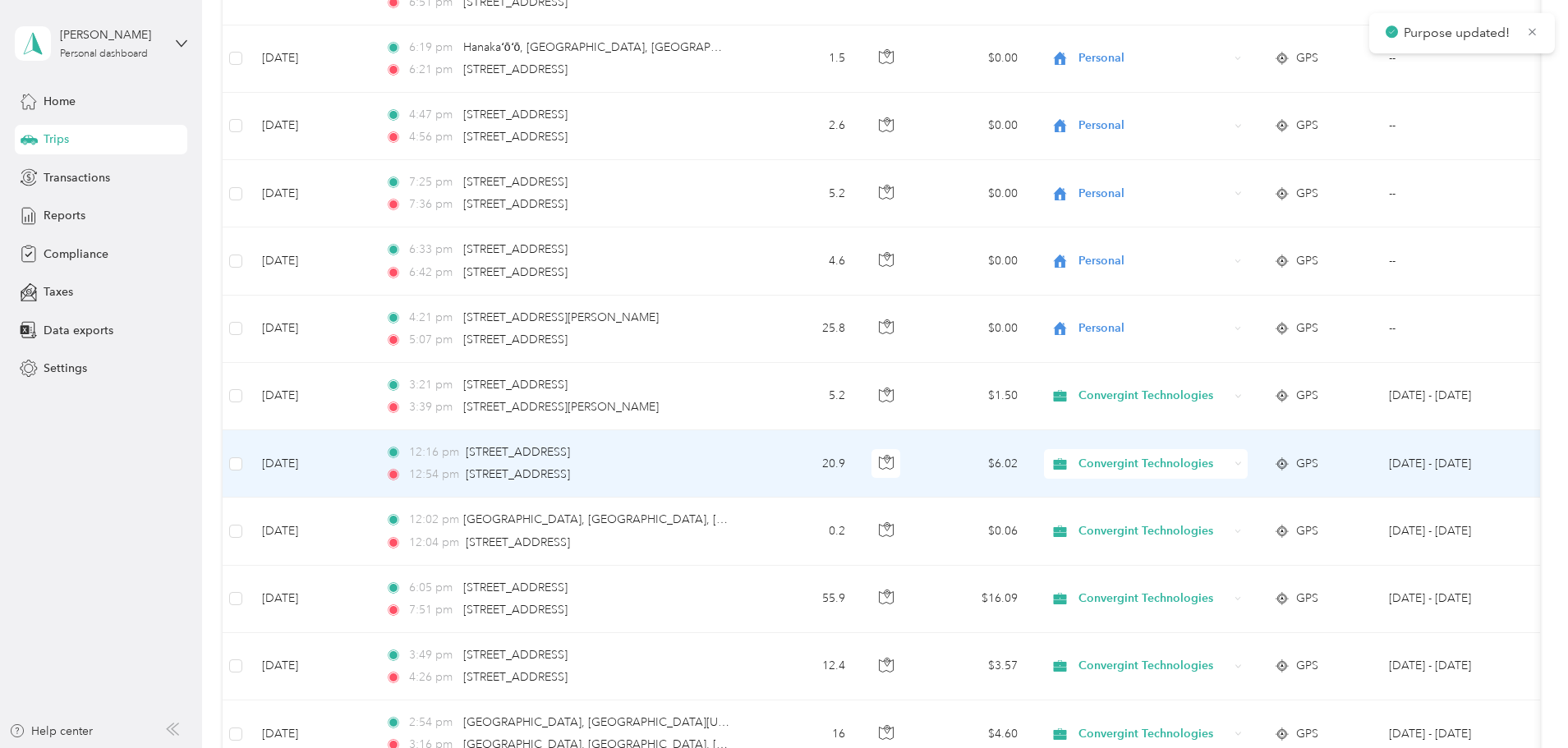
click at [1228, 469] on span "Convergint Technologies" at bounding box center [1153, 464] width 150 height 18
click at [1221, 517] on span "Personal" at bounding box center [1271, 523] width 155 height 18
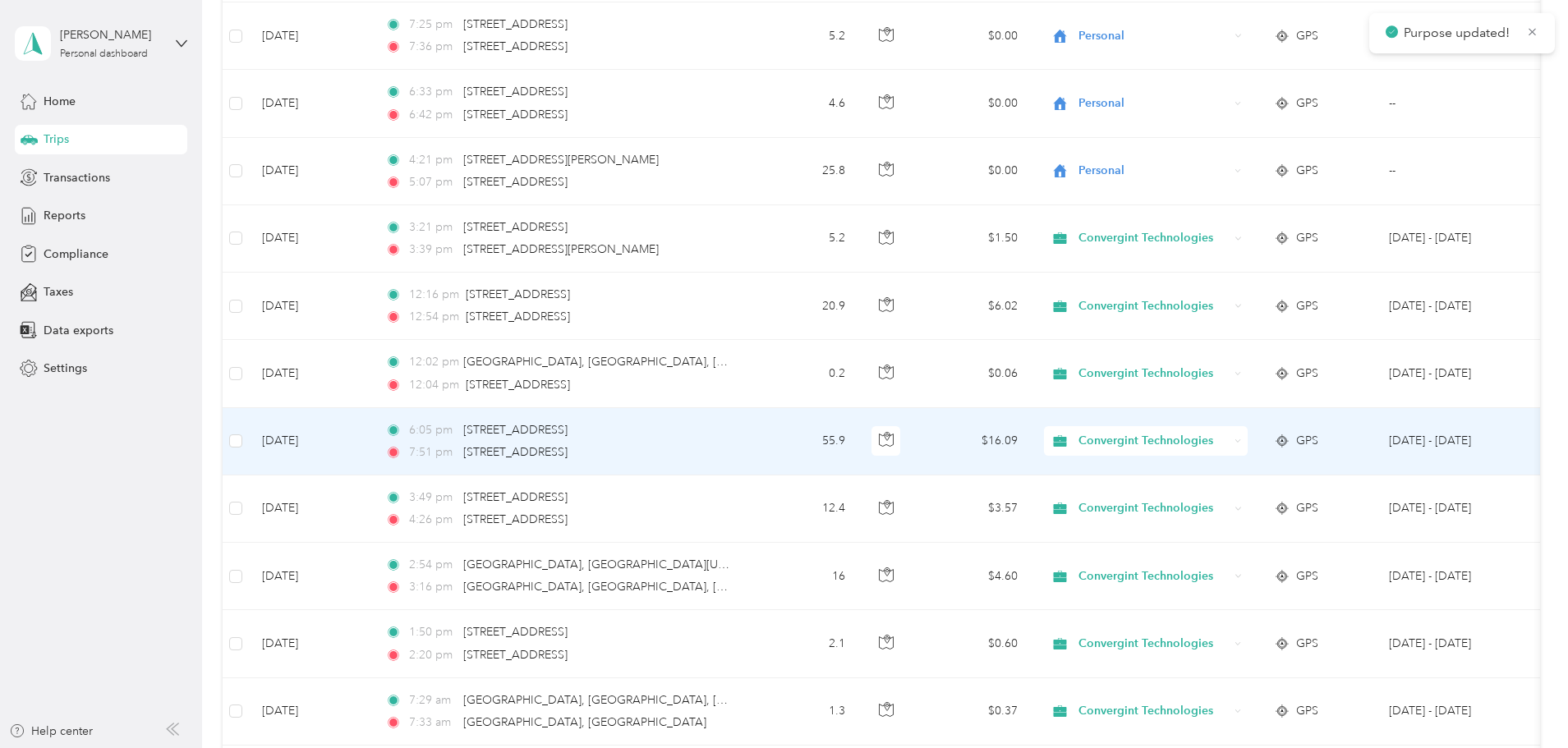
scroll to position [821, 0]
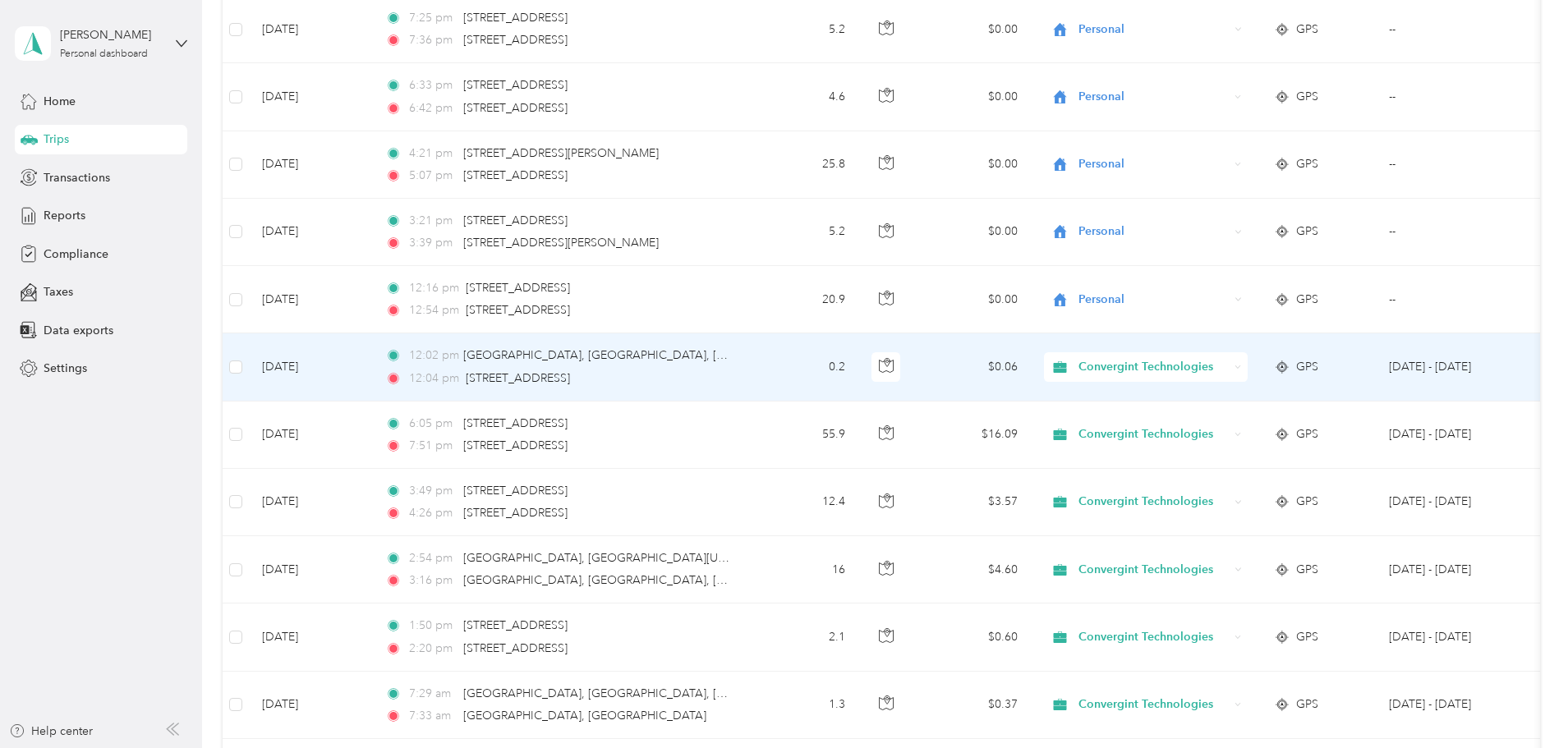
click at [1224, 371] on span "Convergint Technologies" at bounding box center [1153, 367] width 150 height 18
click at [1222, 429] on li "Personal" at bounding box center [1256, 426] width 207 height 29
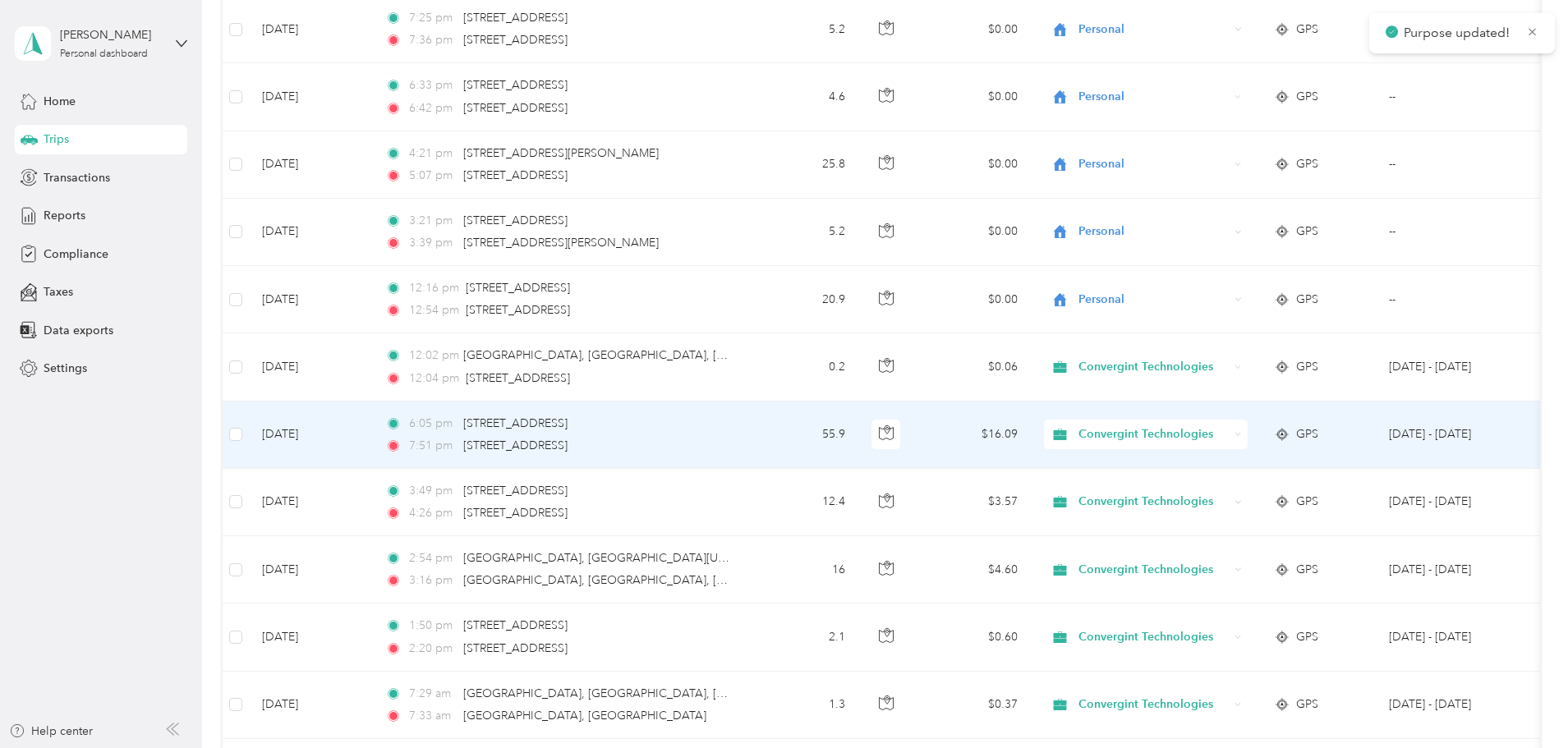
click at [1228, 433] on span "Convergint Technologies" at bounding box center [1153, 434] width 150 height 18
click at [1226, 491] on span "Personal" at bounding box center [1271, 494] width 155 height 18
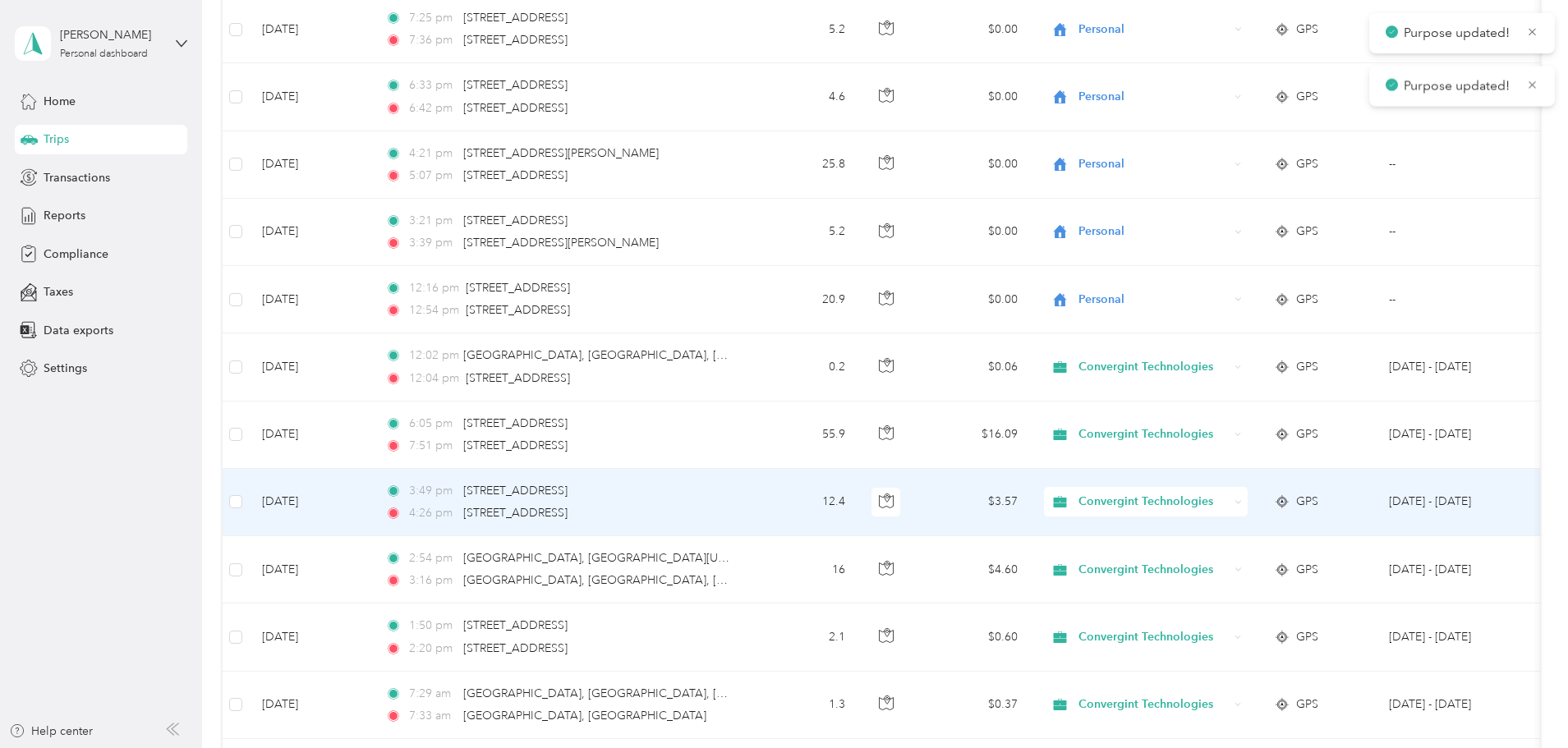
click at [1228, 502] on span "Convergint Technologies" at bounding box center [1153, 501] width 150 height 18
click at [1227, 558] on span "Personal" at bounding box center [1271, 561] width 155 height 18
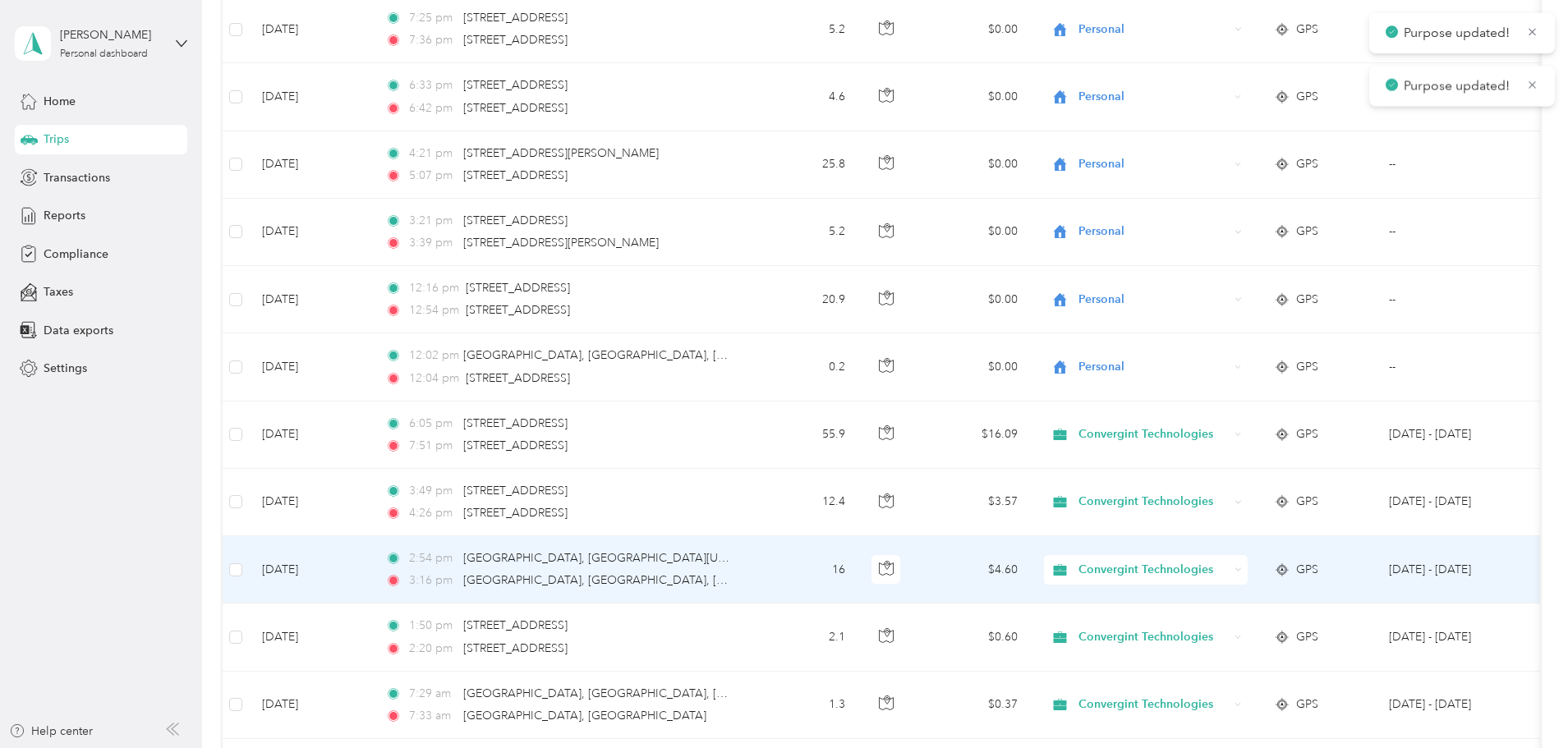
click at [1220, 563] on span "Convergint Technologies" at bounding box center [1153, 570] width 150 height 18
click at [1224, 626] on span "Personal" at bounding box center [1271, 628] width 155 height 18
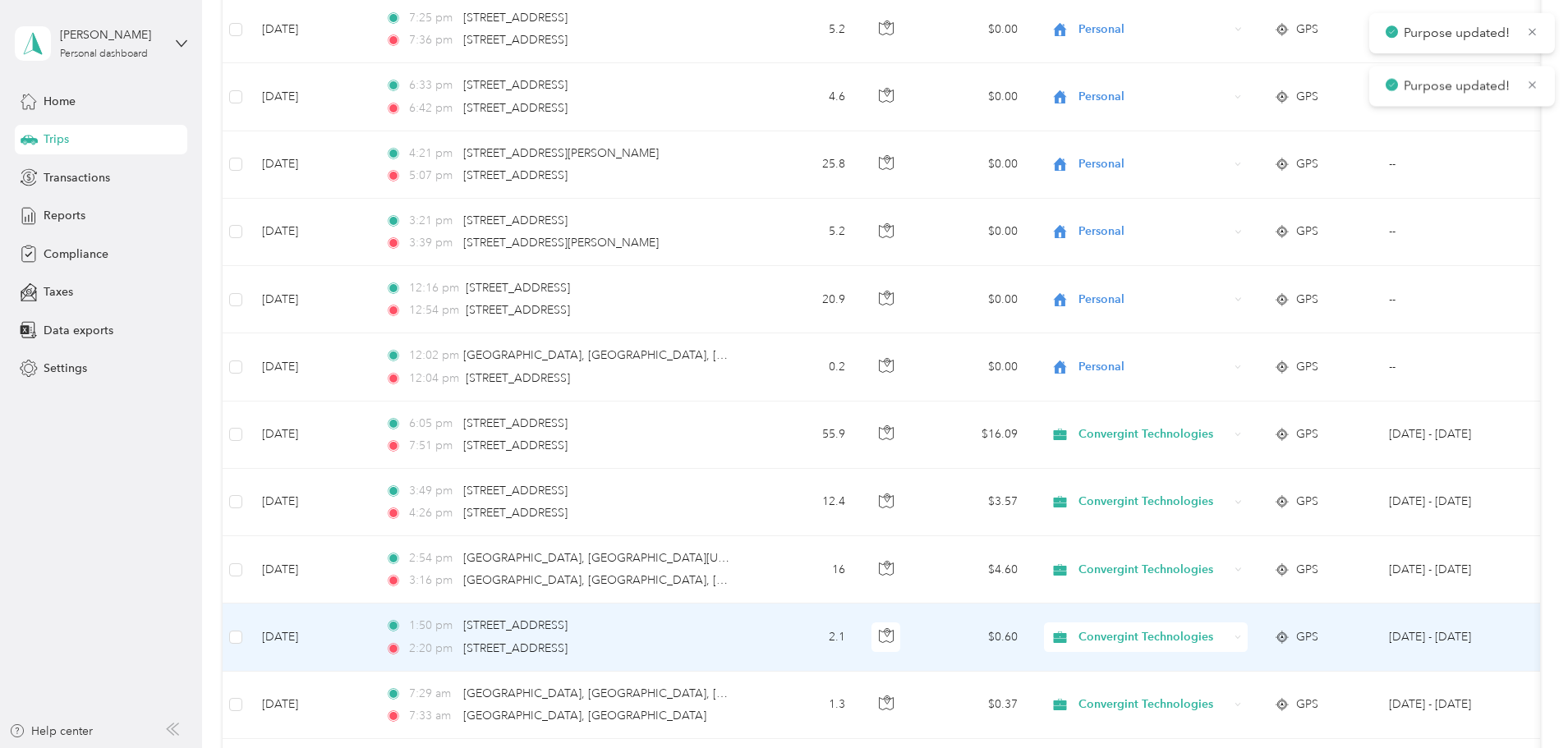
click at [1218, 639] on span "Convergint Technologies" at bounding box center [1153, 637] width 150 height 18
click at [1222, 695] on span "Personal" at bounding box center [1271, 696] width 155 height 18
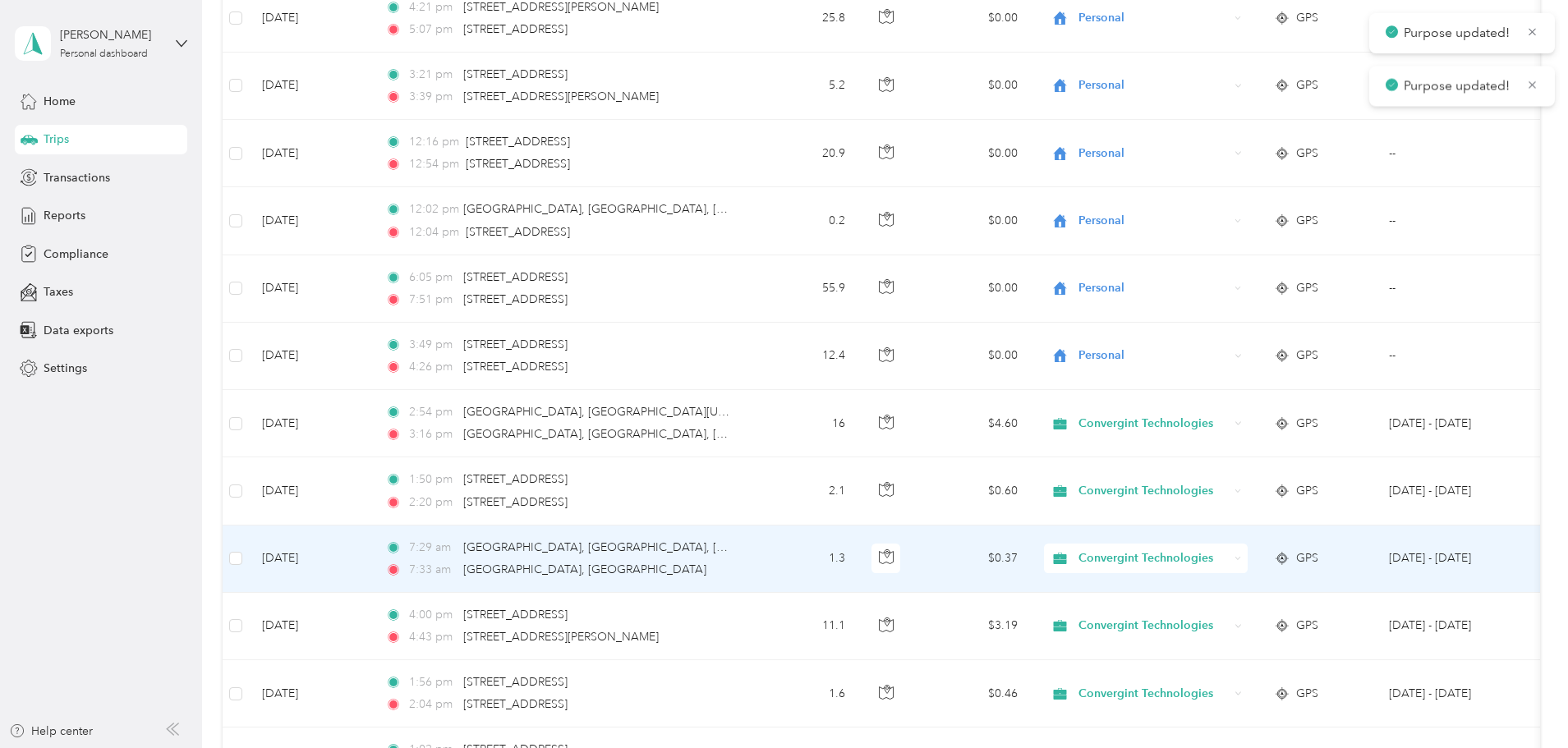
scroll to position [985, 0]
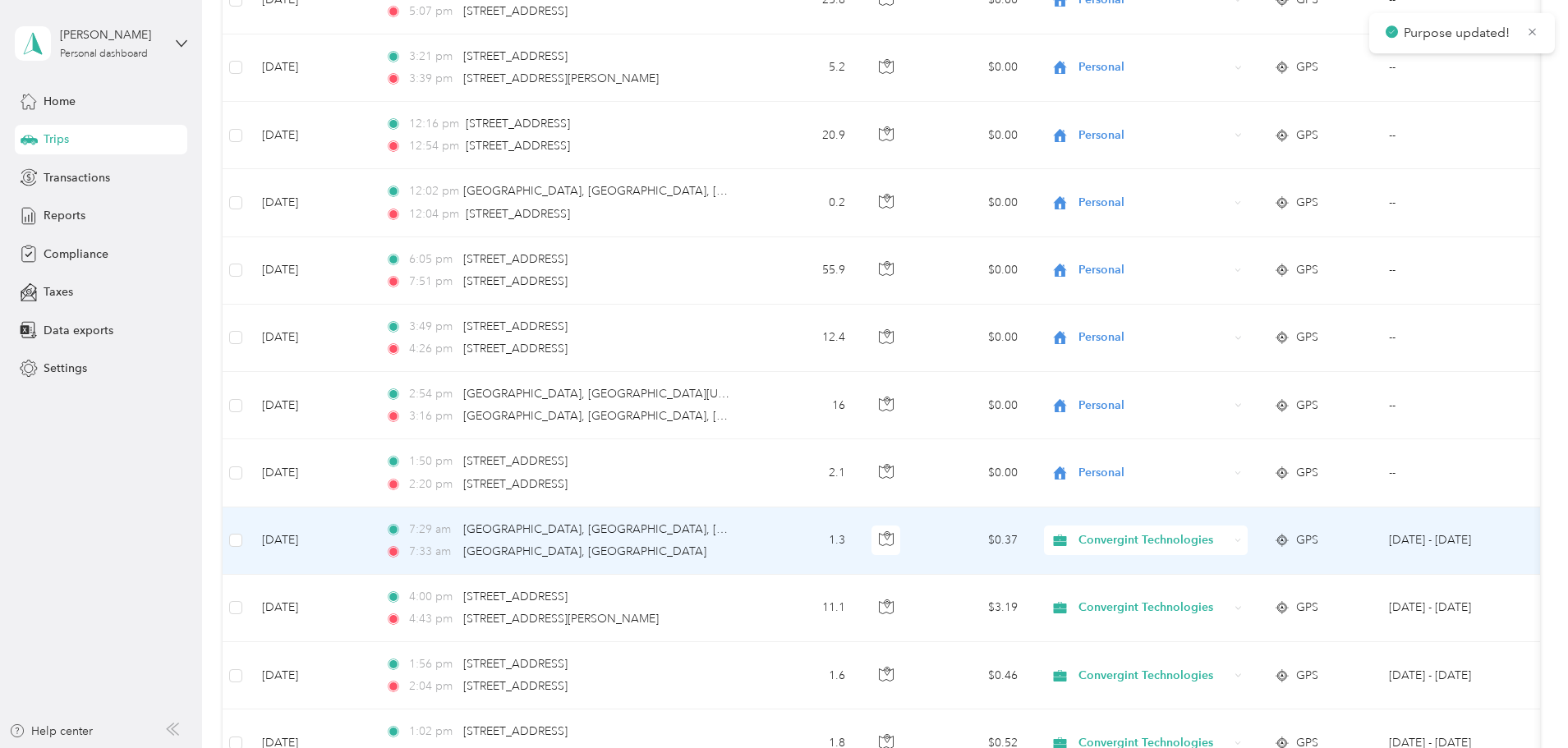
click at [1224, 541] on span "Convergint Technologies" at bounding box center [1153, 540] width 150 height 18
click at [1213, 600] on span "Personal" at bounding box center [1271, 600] width 155 height 18
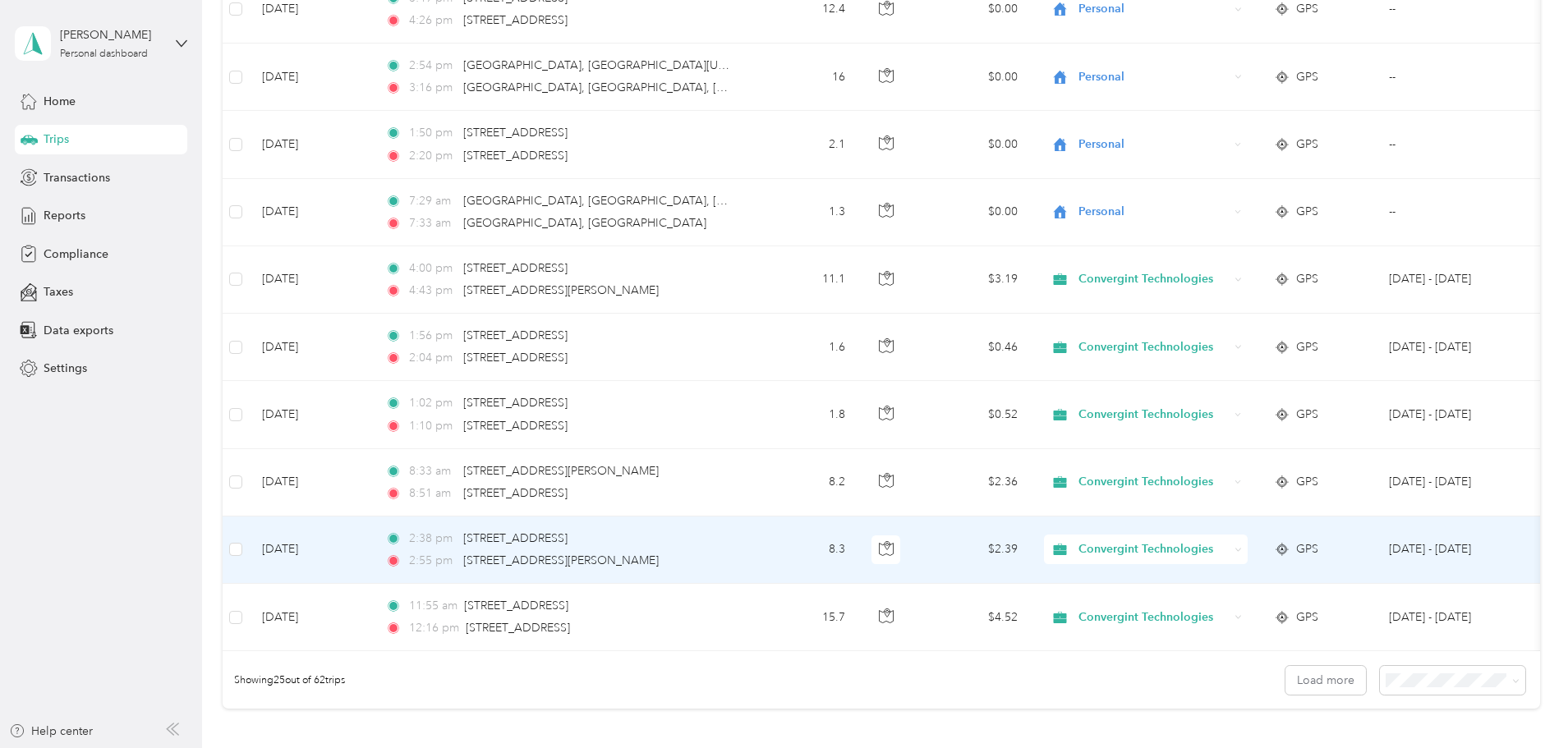
scroll to position [1395, 0]
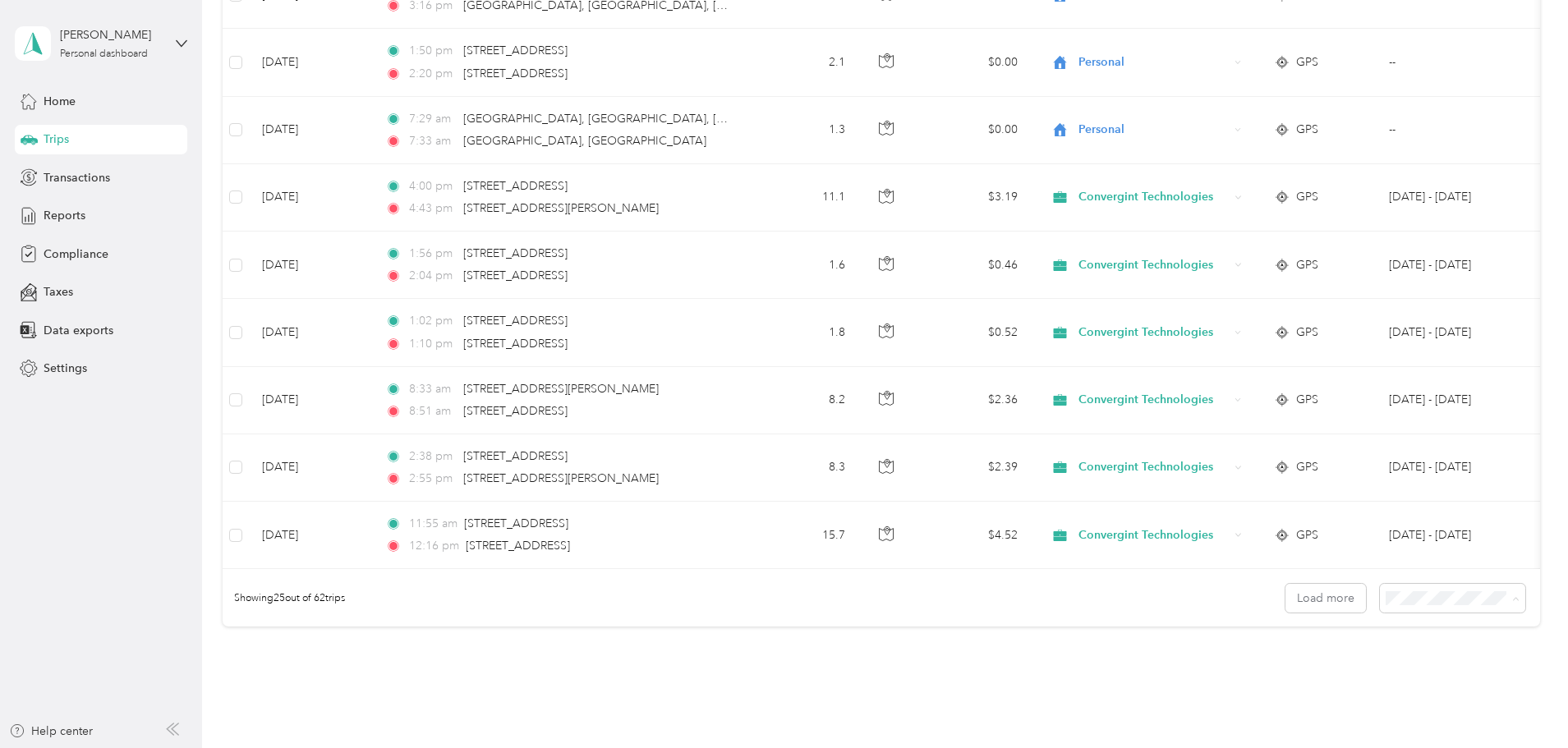
click at [1331, 698] on span "100 per load" at bounding box center [1310, 699] width 67 height 14
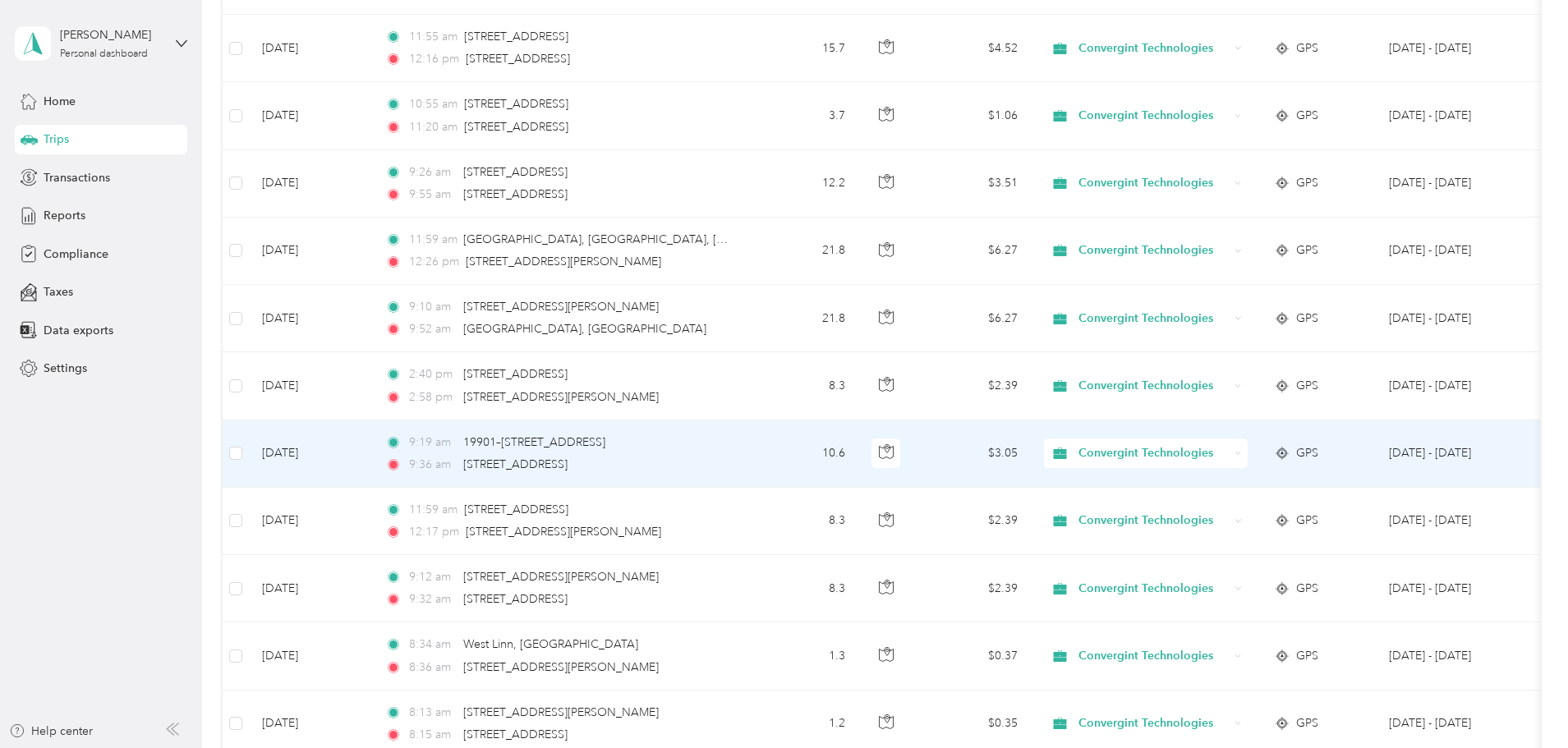
scroll to position [1888, 0]
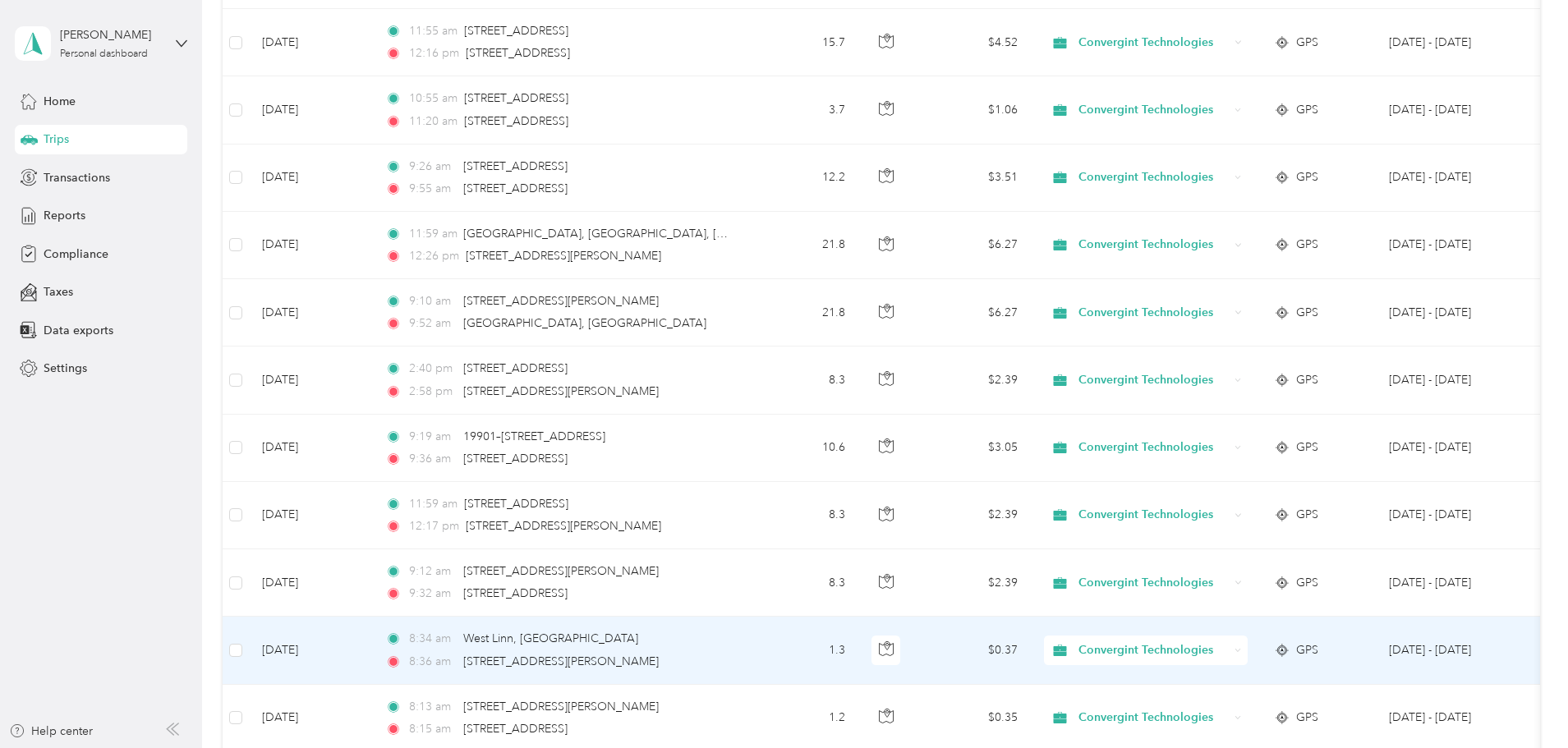
click at [1219, 650] on span "Convergint Technologies" at bounding box center [1153, 651] width 150 height 18
click at [1217, 709] on span "Personal" at bounding box center [1271, 709] width 155 height 18
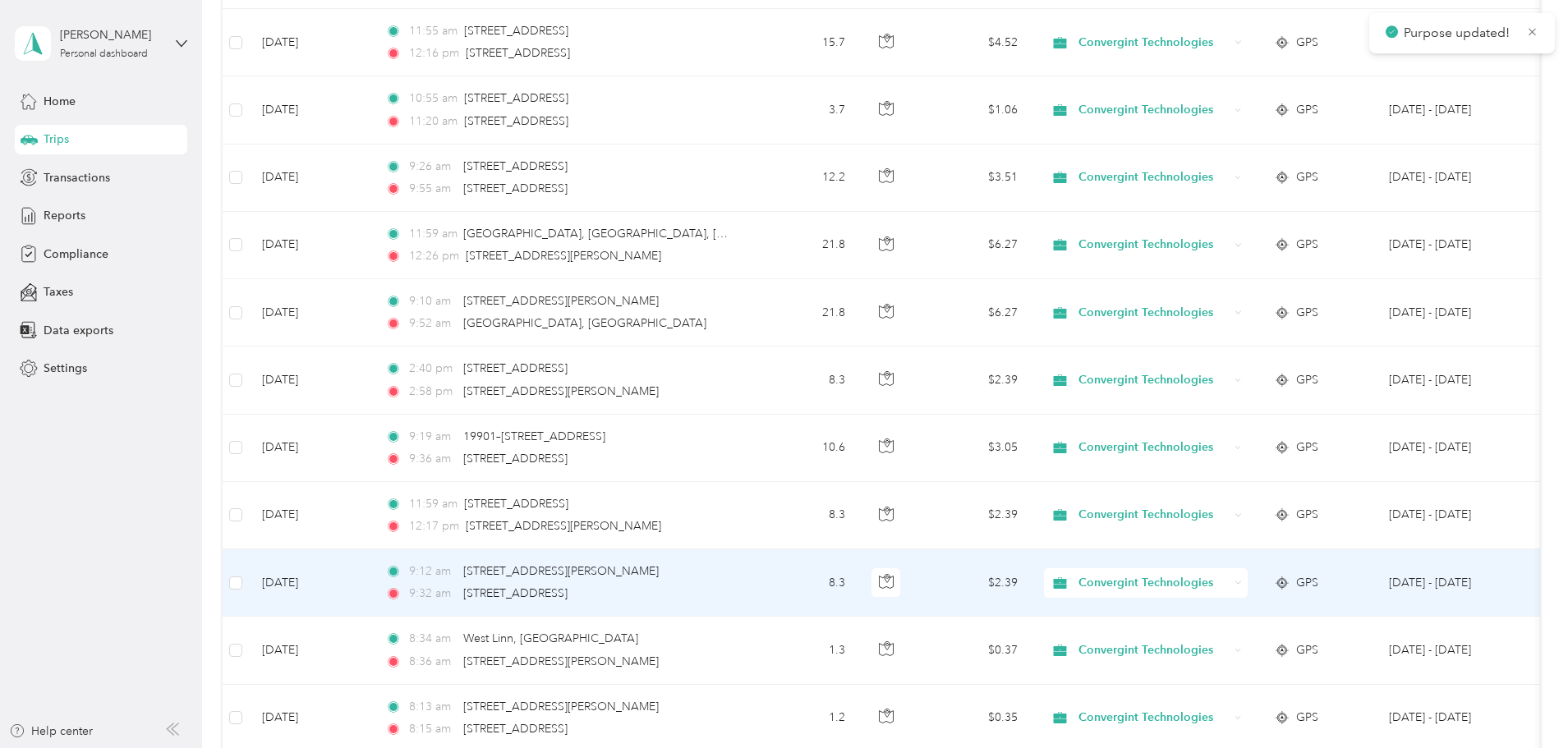
scroll to position [1970, 0]
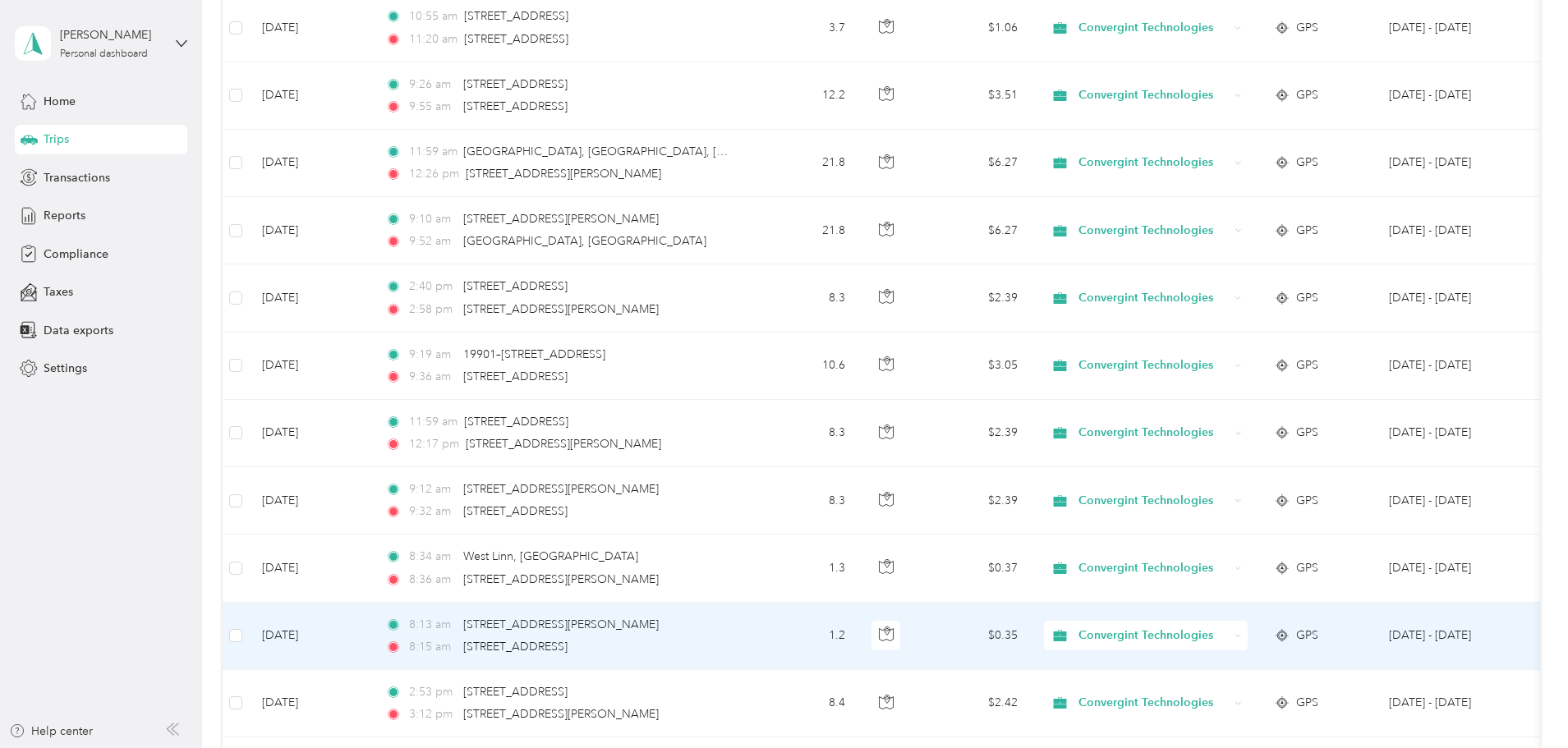
click at [1228, 632] on span "Convergint Technologies" at bounding box center [1153, 636] width 150 height 18
click at [1227, 693] on span "Personal" at bounding box center [1271, 694] width 155 height 18
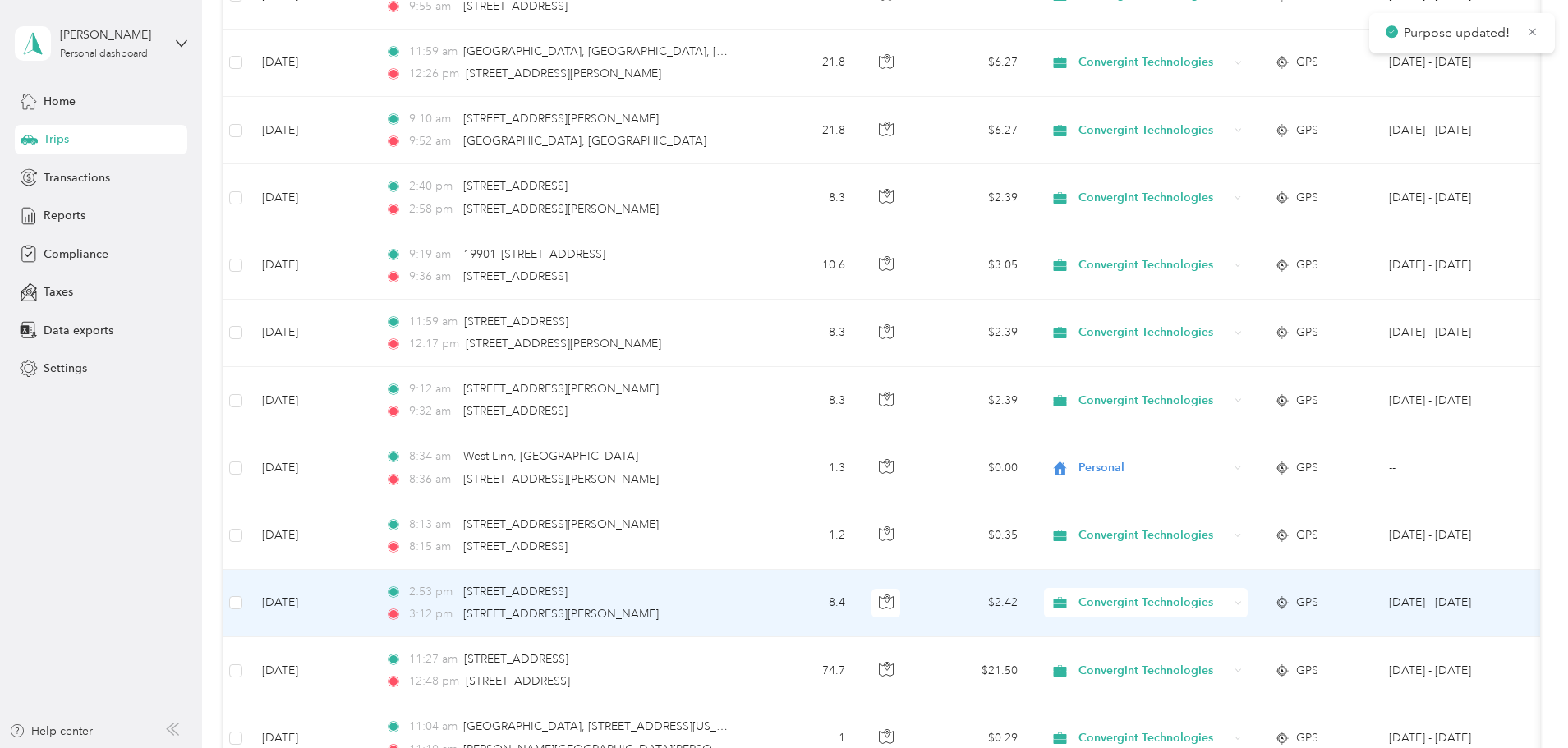
scroll to position [2134, 0]
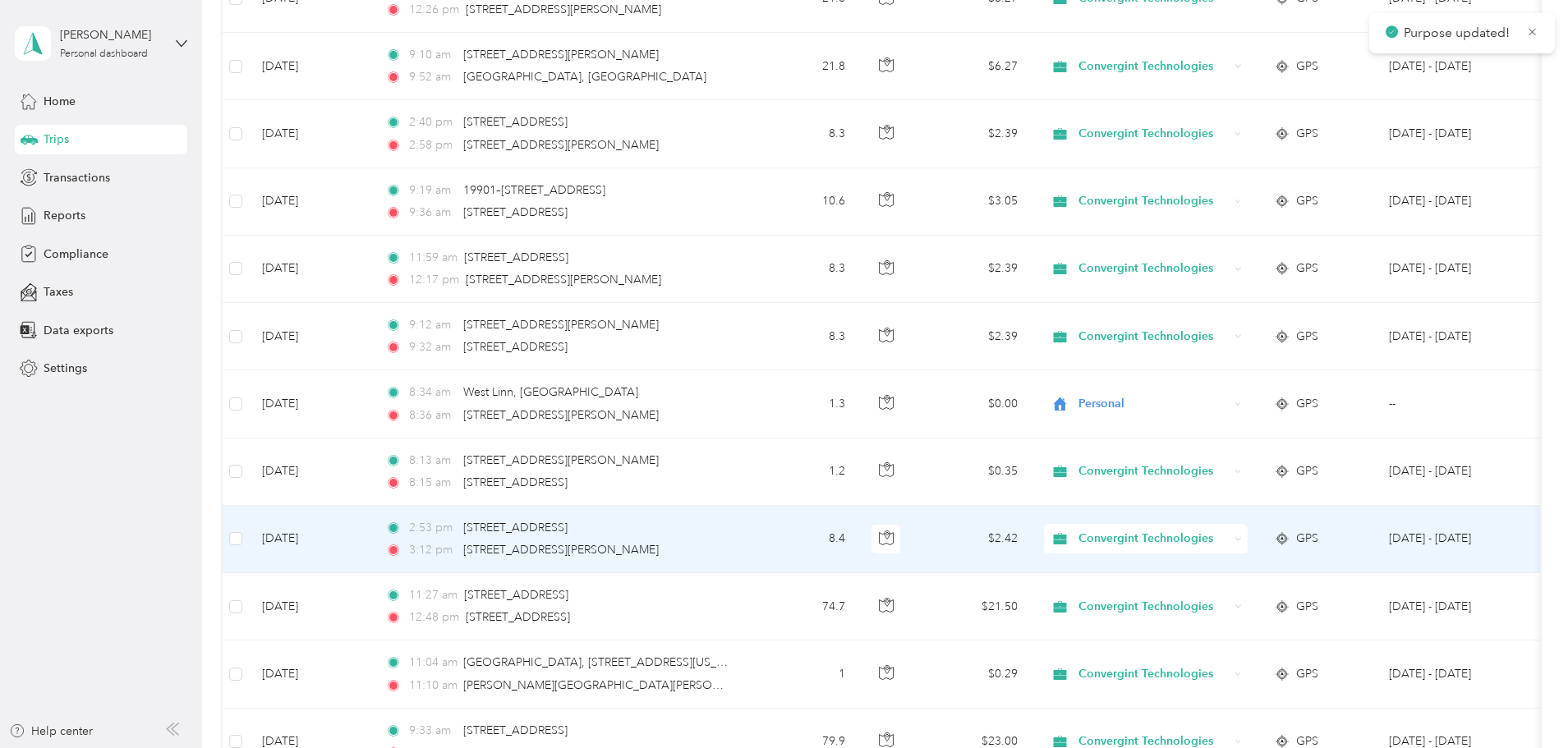
click at [1227, 538] on span "Convergint Technologies" at bounding box center [1153, 538] width 150 height 18
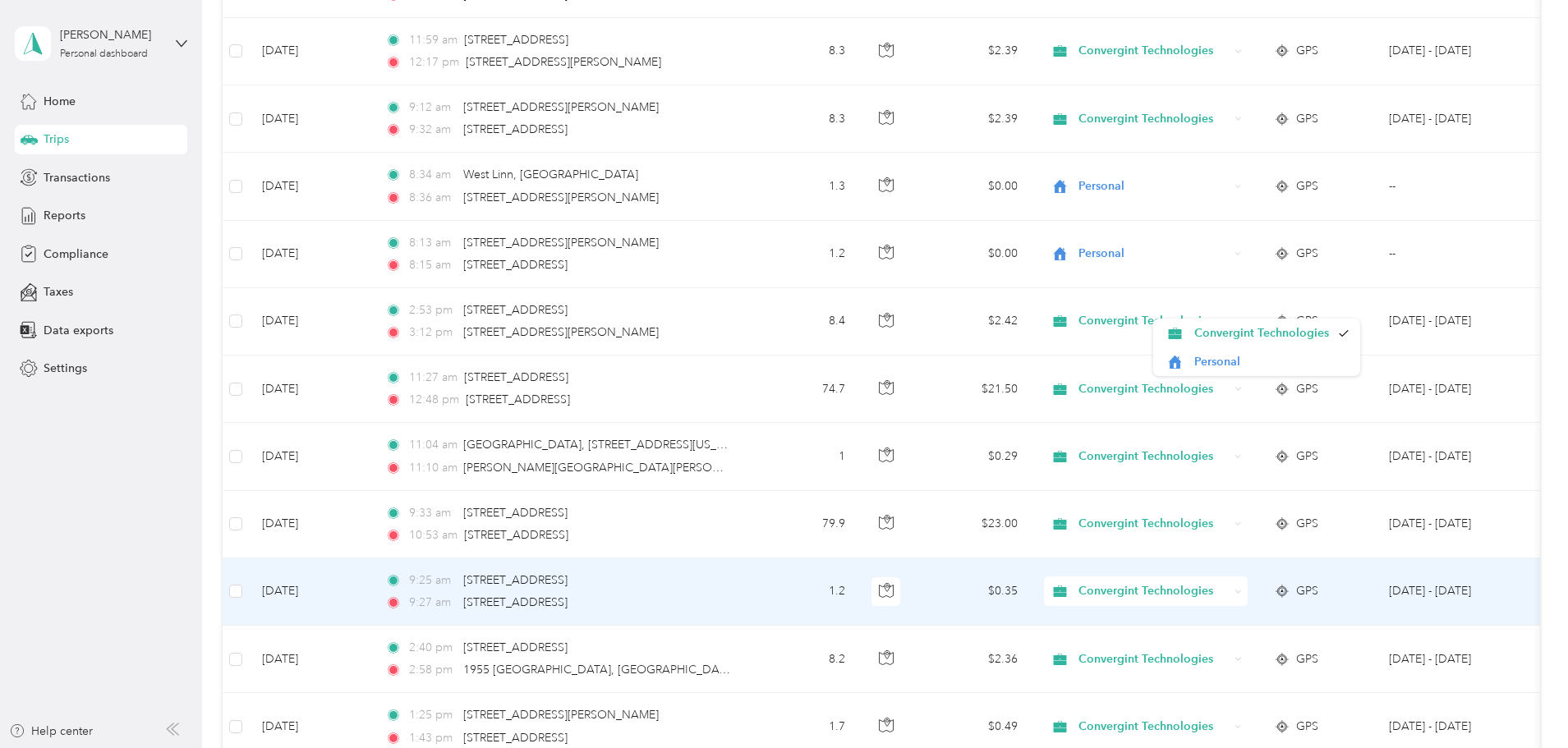
scroll to position [2381, 0]
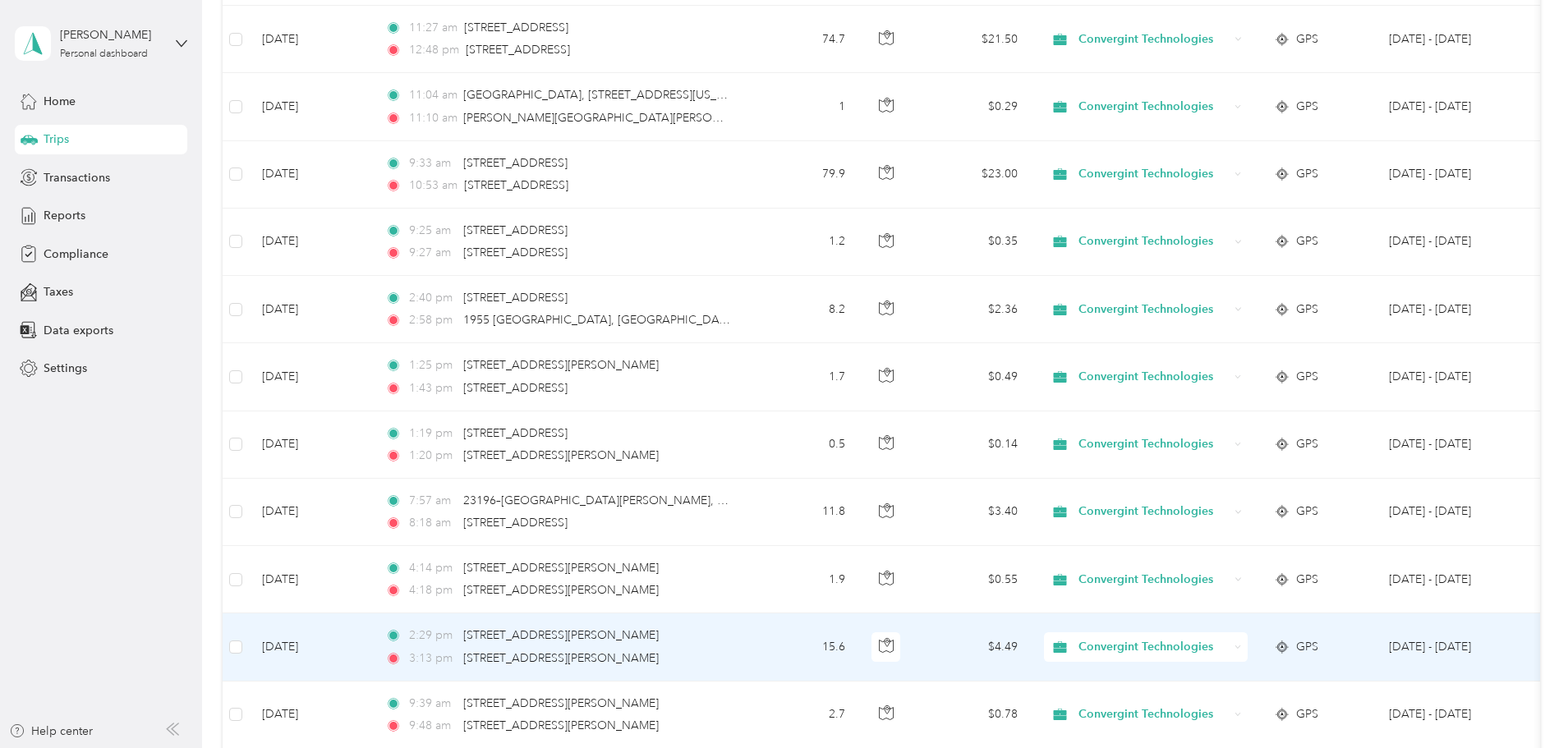
scroll to position [2709, 0]
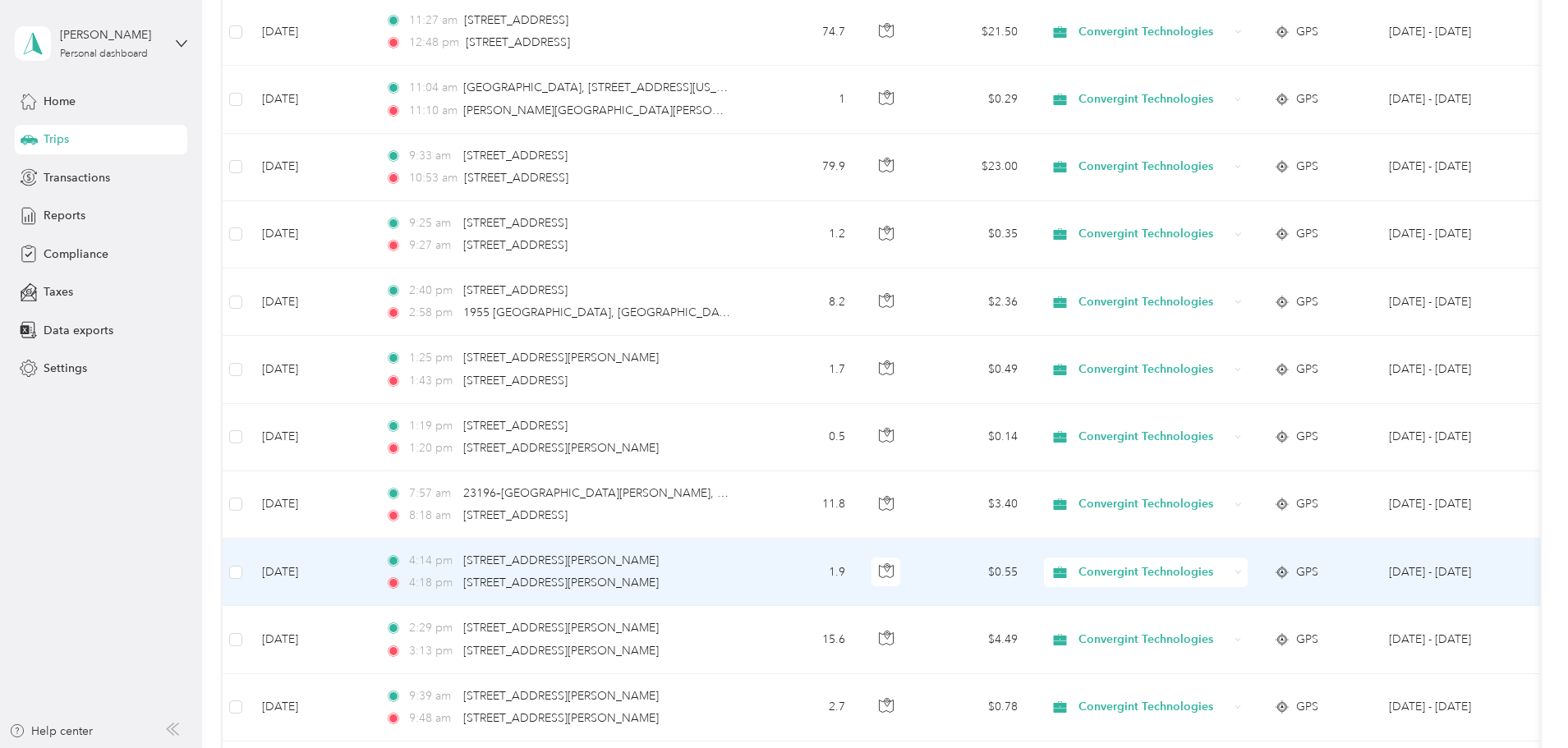
click at [1224, 570] on span "Convergint Technologies" at bounding box center [1153, 573] width 150 height 18
click at [1227, 633] on span "Personal" at bounding box center [1271, 631] width 155 height 18
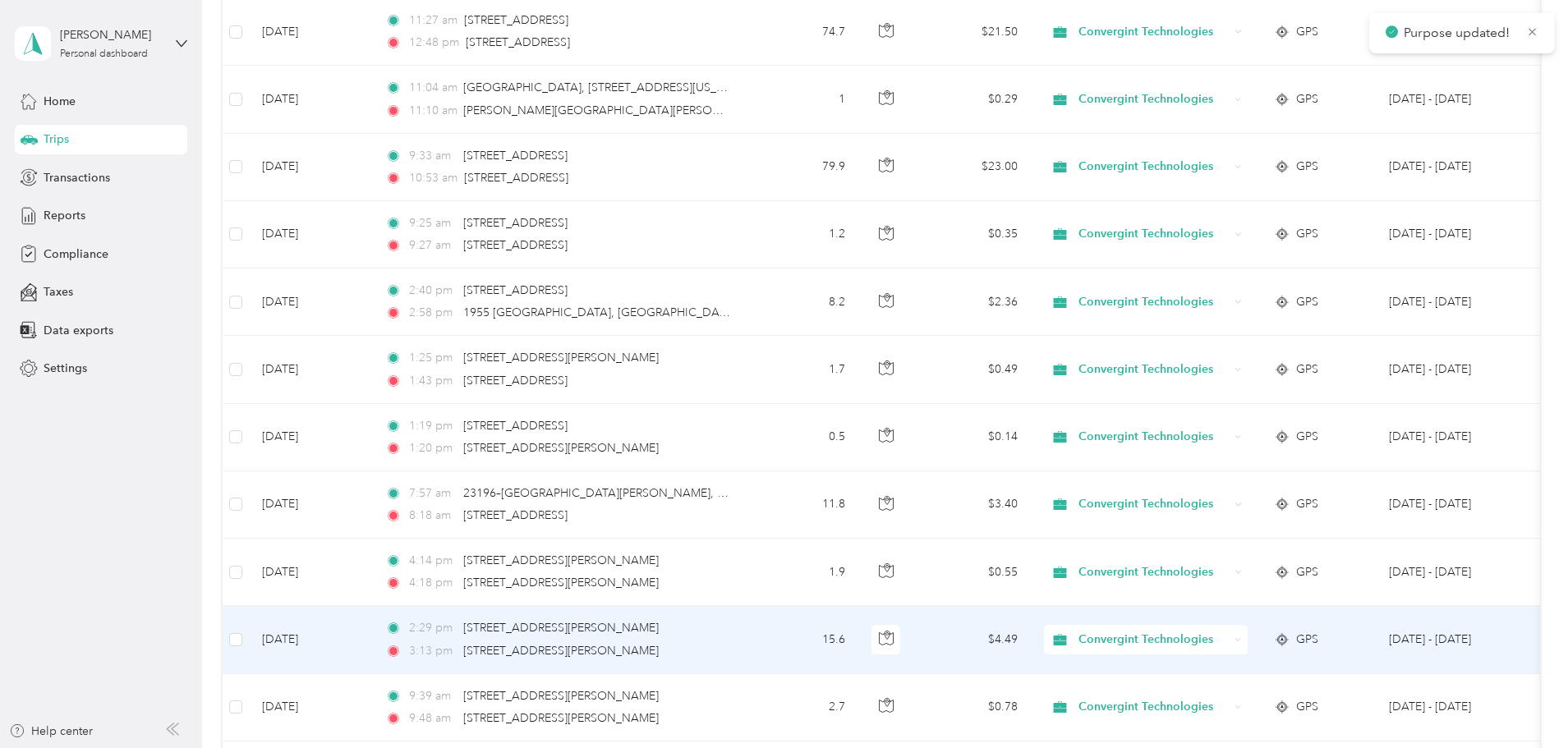
click at [1215, 637] on span "Convergint Technologies" at bounding box center [1153, 640] width 150 height 18
click at [1211, 690] on span "Personal" at bounding box center [1271, 699] width 155 height 18
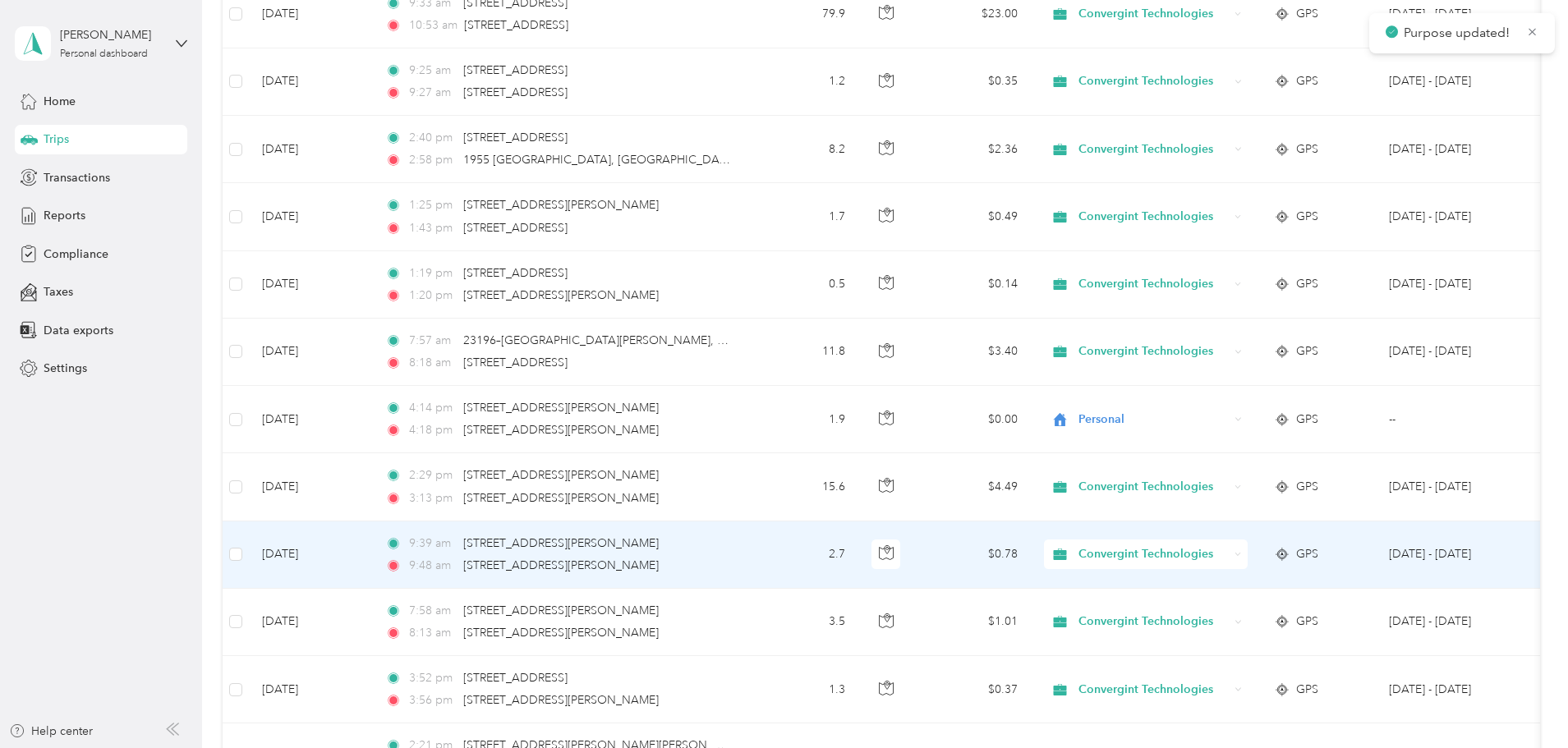
scroll to position [2873, 0]
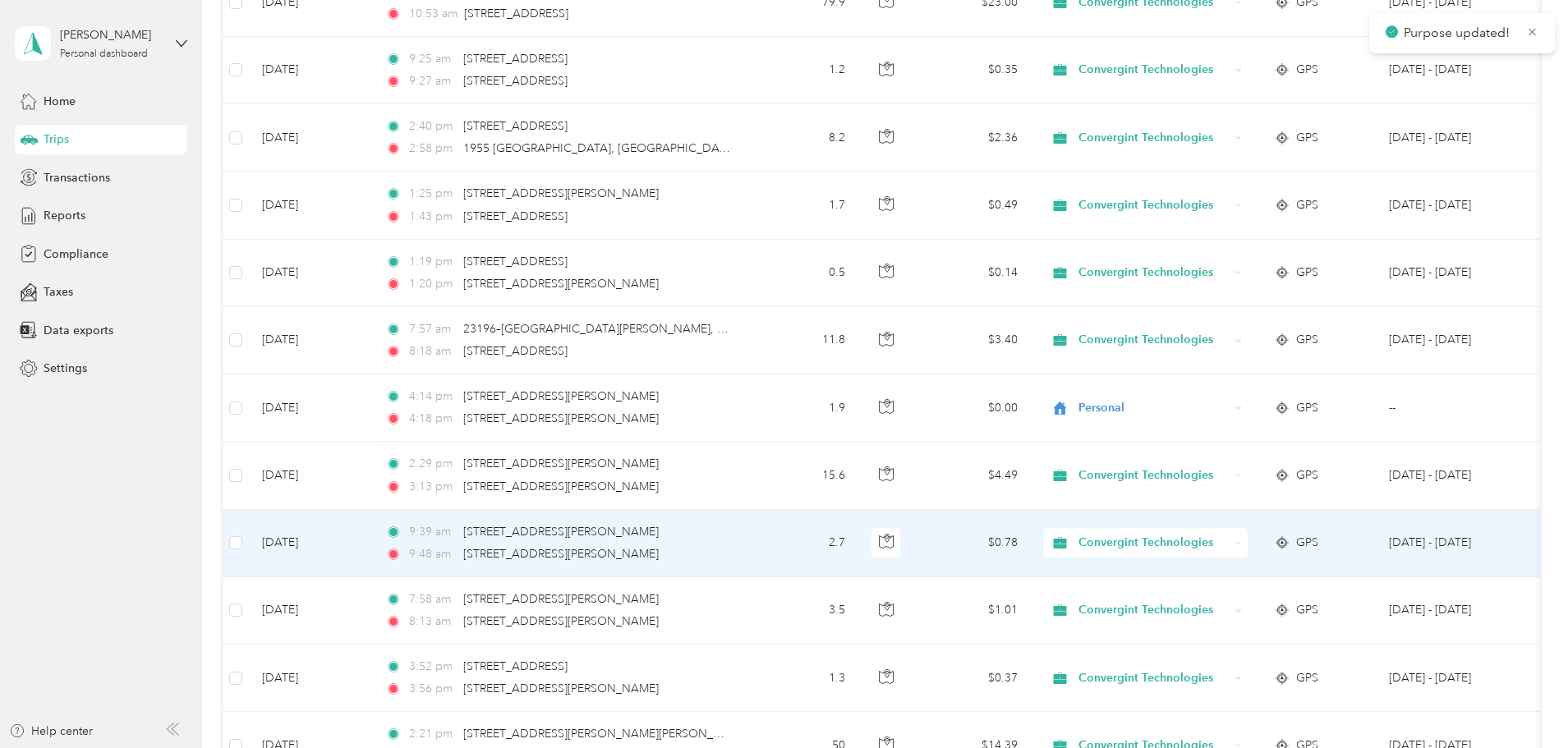
click at [1228, 543] on span "Convergint Technologies" at bounding box center [1153, 543] width 150 height 18
click at [1222, 603] on span "Personal" at bounding box center [1271, 597] width 155 height 18
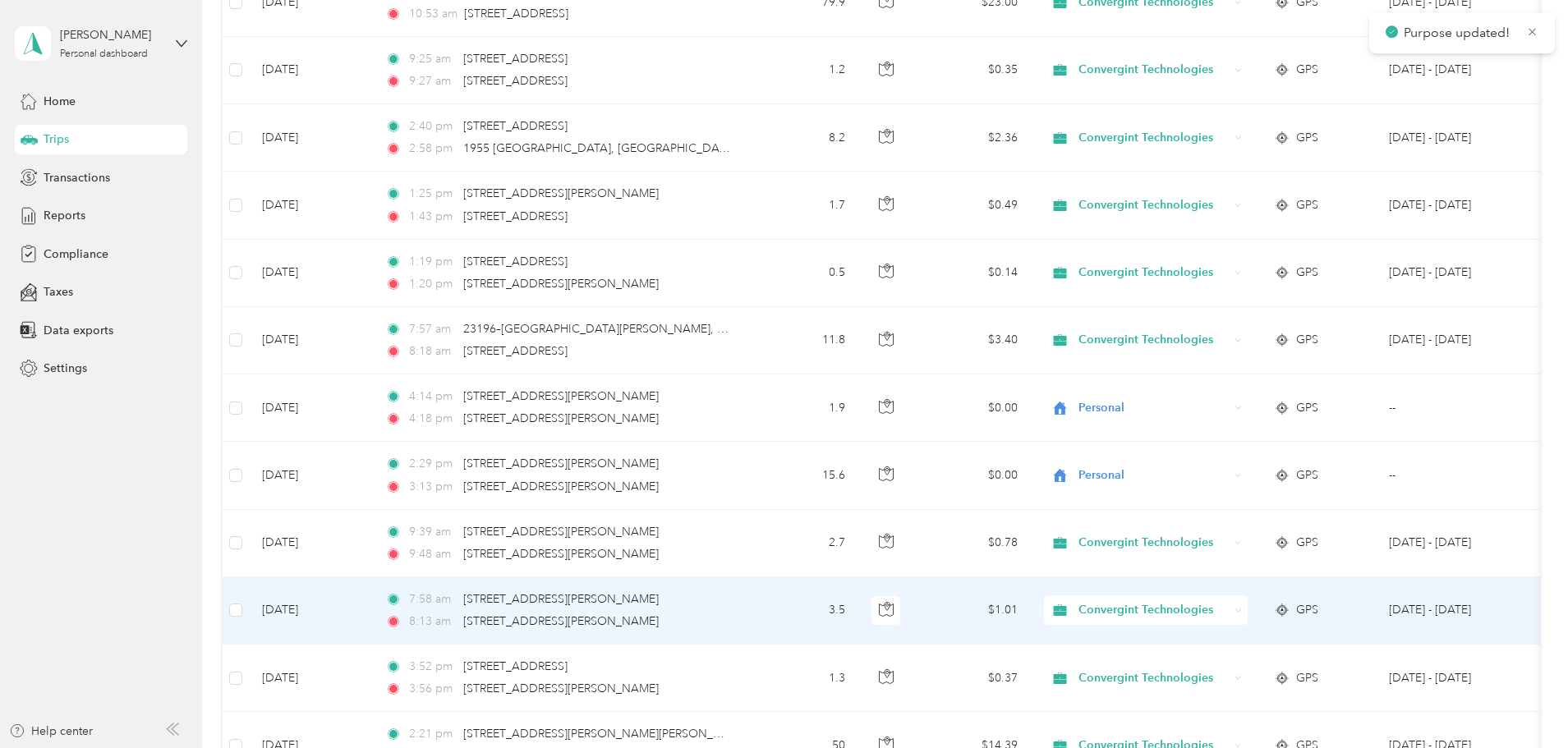
click at [1228, 605] on span "Convergint Technologies" at bounding box center [1153, 610] width 150 height 18
click at [1228, 668] on span "Personal" at bounding box center [1271, 669] width 155 height 18
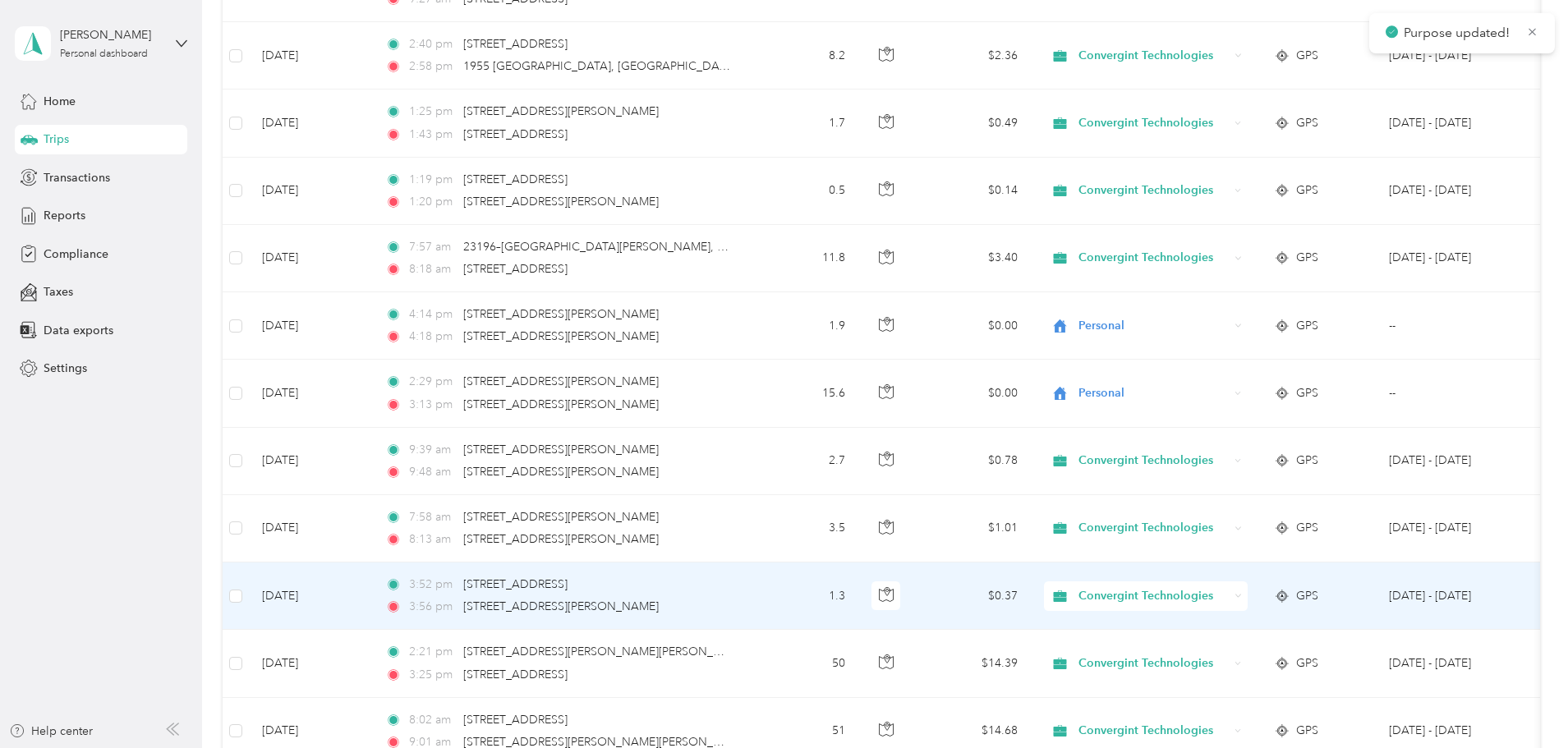
click at [1197, 592] on span "Convergint Technologies" at bounding box center [1153, 596] width 150 height 18
click at [1208, 650] on span "Personal" at bounding box center [1271, 655] width 155 height 18
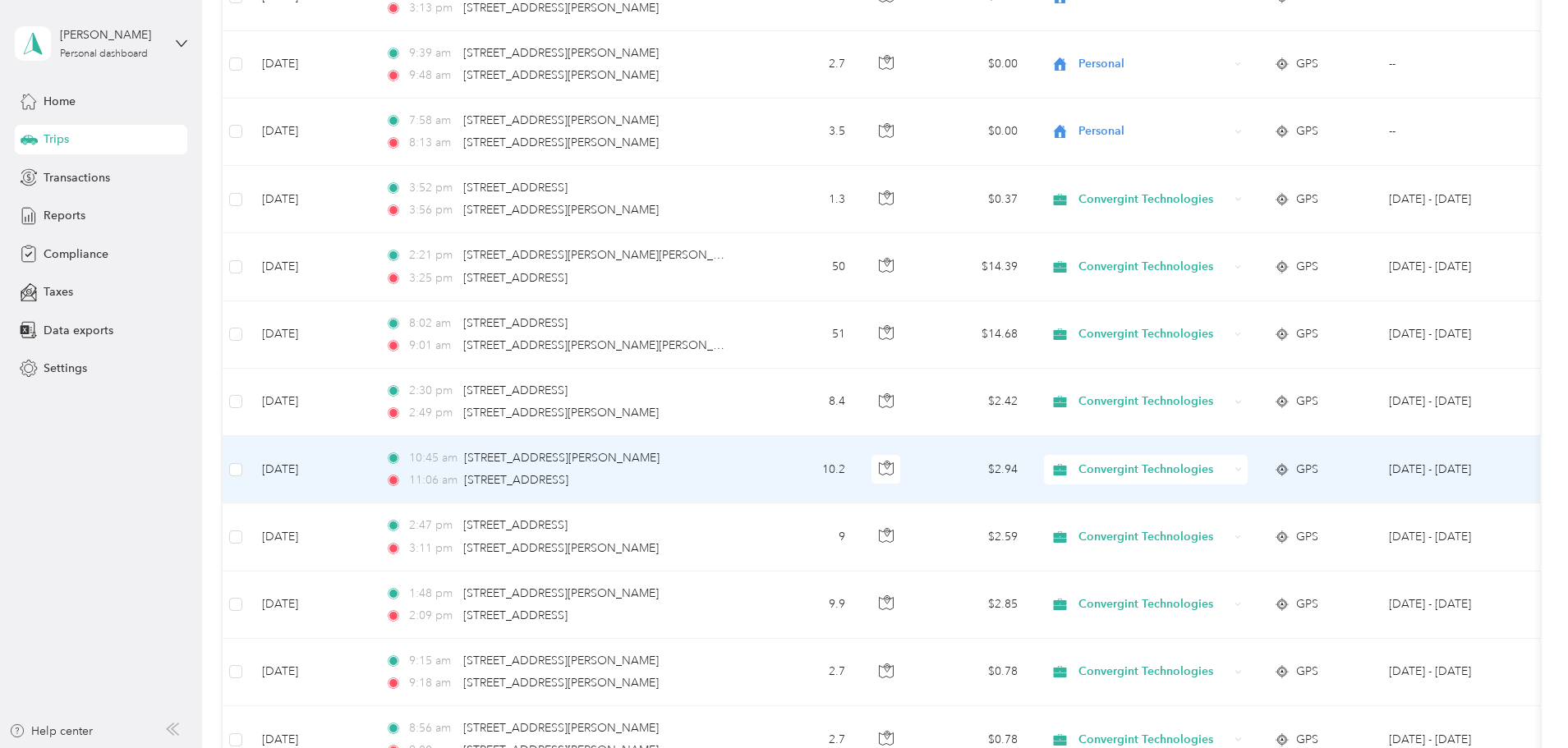
scroll to position [3365, 0]
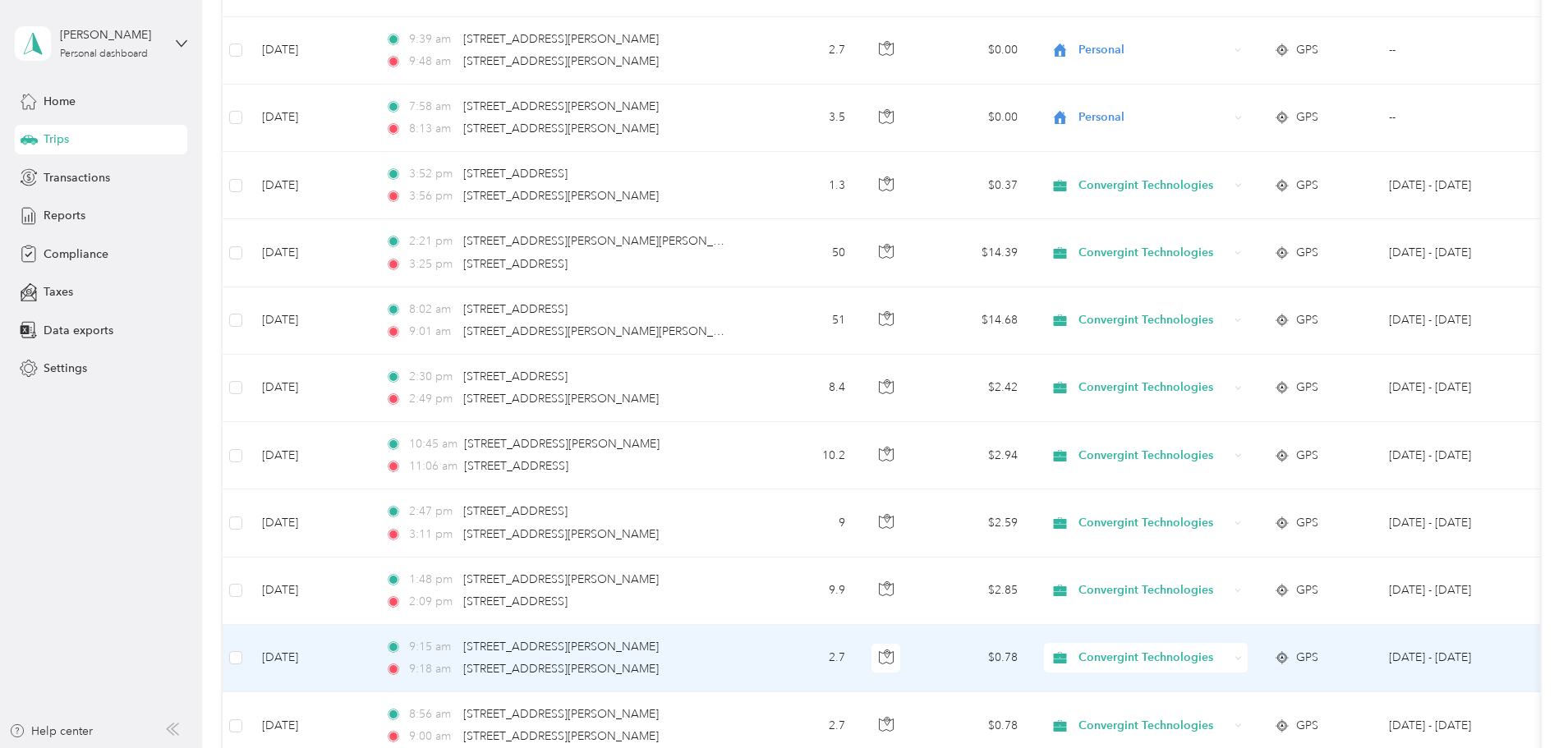
click at [1226, 657] on span "Convergint Technologies" at bounding box center [1153, 657] width 150 height 18
click at [1223, 713] on span "Personal" at bounding box center [1271, 713] width 155 height 18
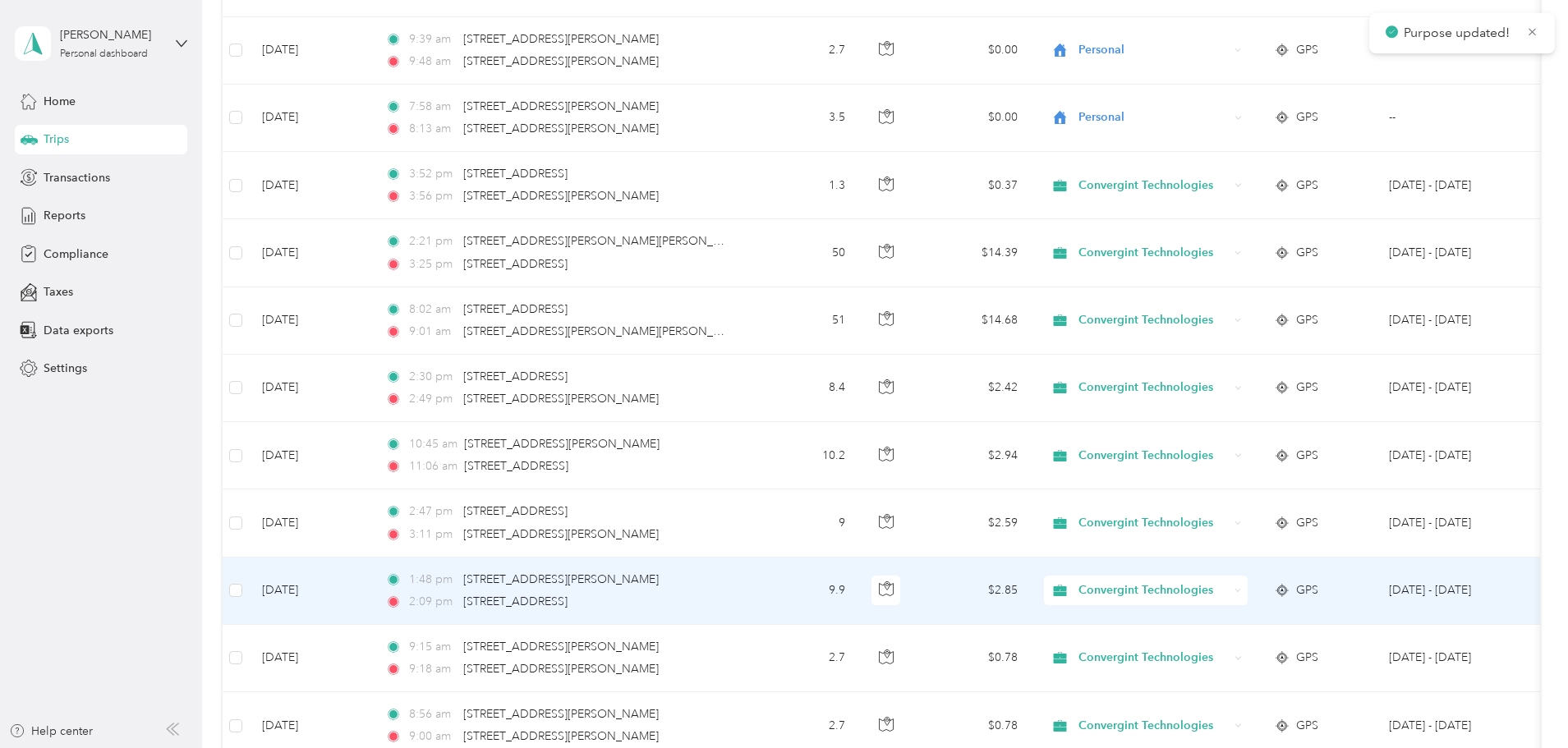
scroll to position [3447, 0]
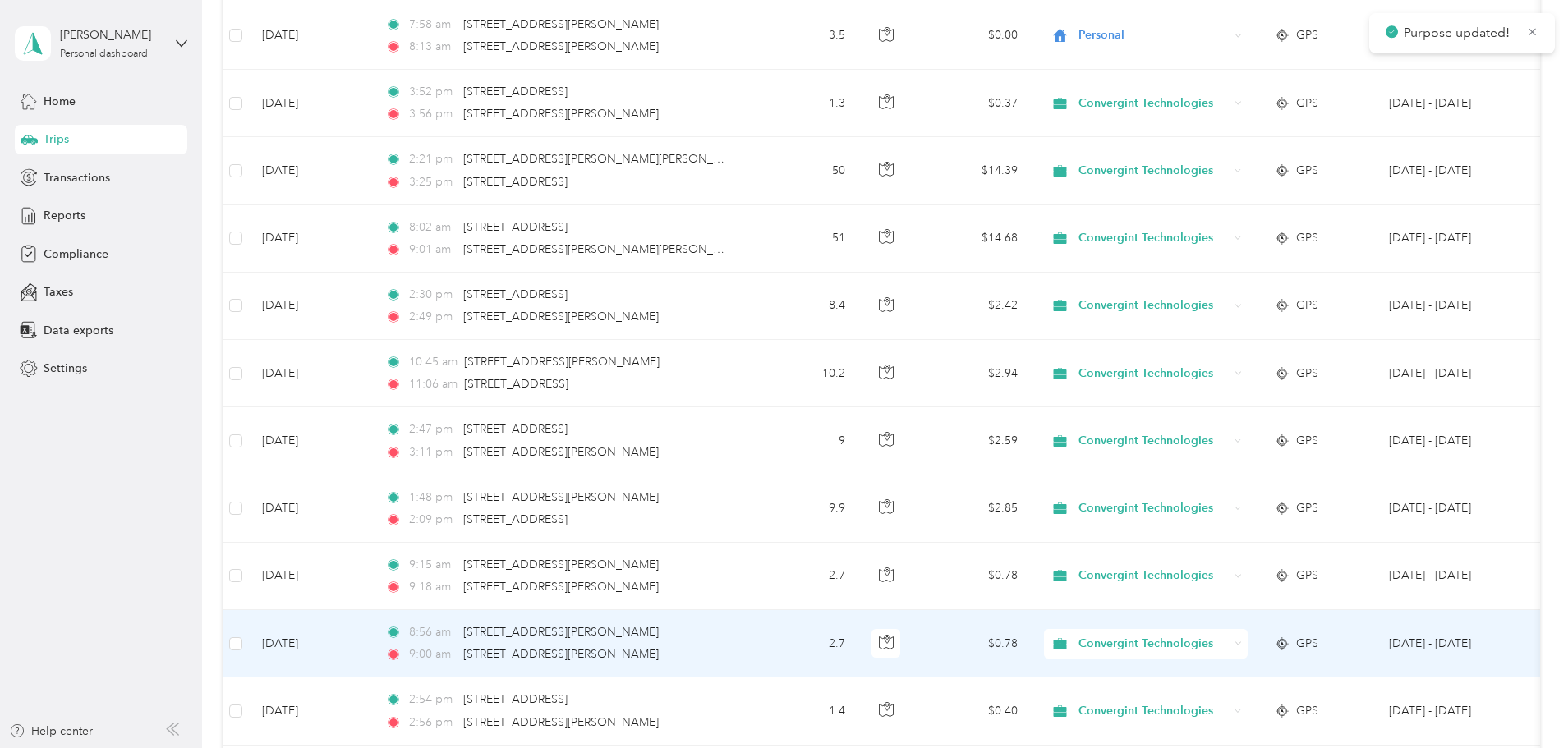
click at [1228, 641] on span "Convergint Technologies" at bounding box center [1153, 644] width 150 height 18
click at [1239, 693] on span "Personal" at bounding box center [1271, 698] width 155 height 18
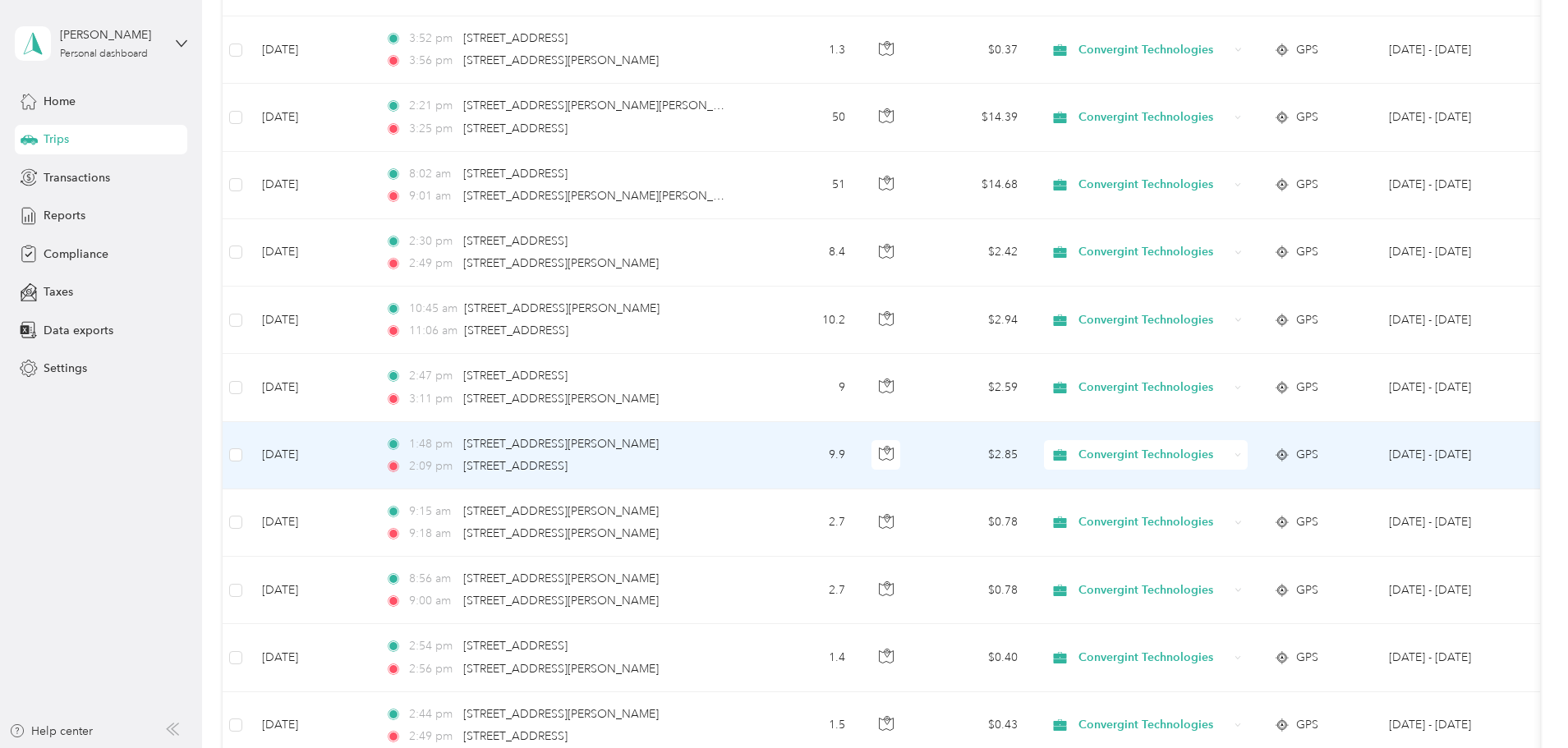
scroll to position [3530, 0]
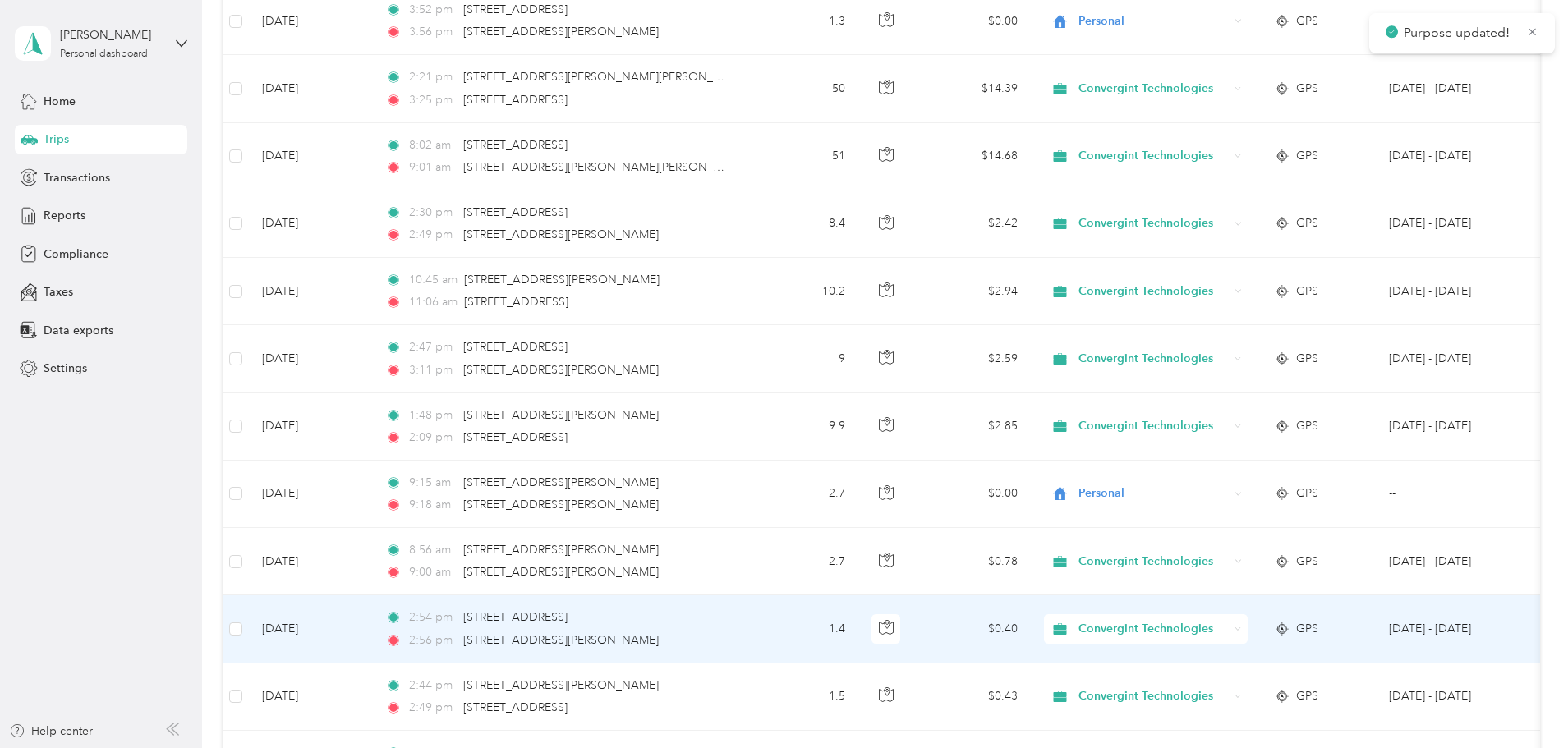
click at [1228, 631] on span "Convergint Technologies" at bounding box center [1153, 629] width 150 height 18
click at [1244, 681] on span "Personal" at bounding box center [1271, 688] width 155 height 18
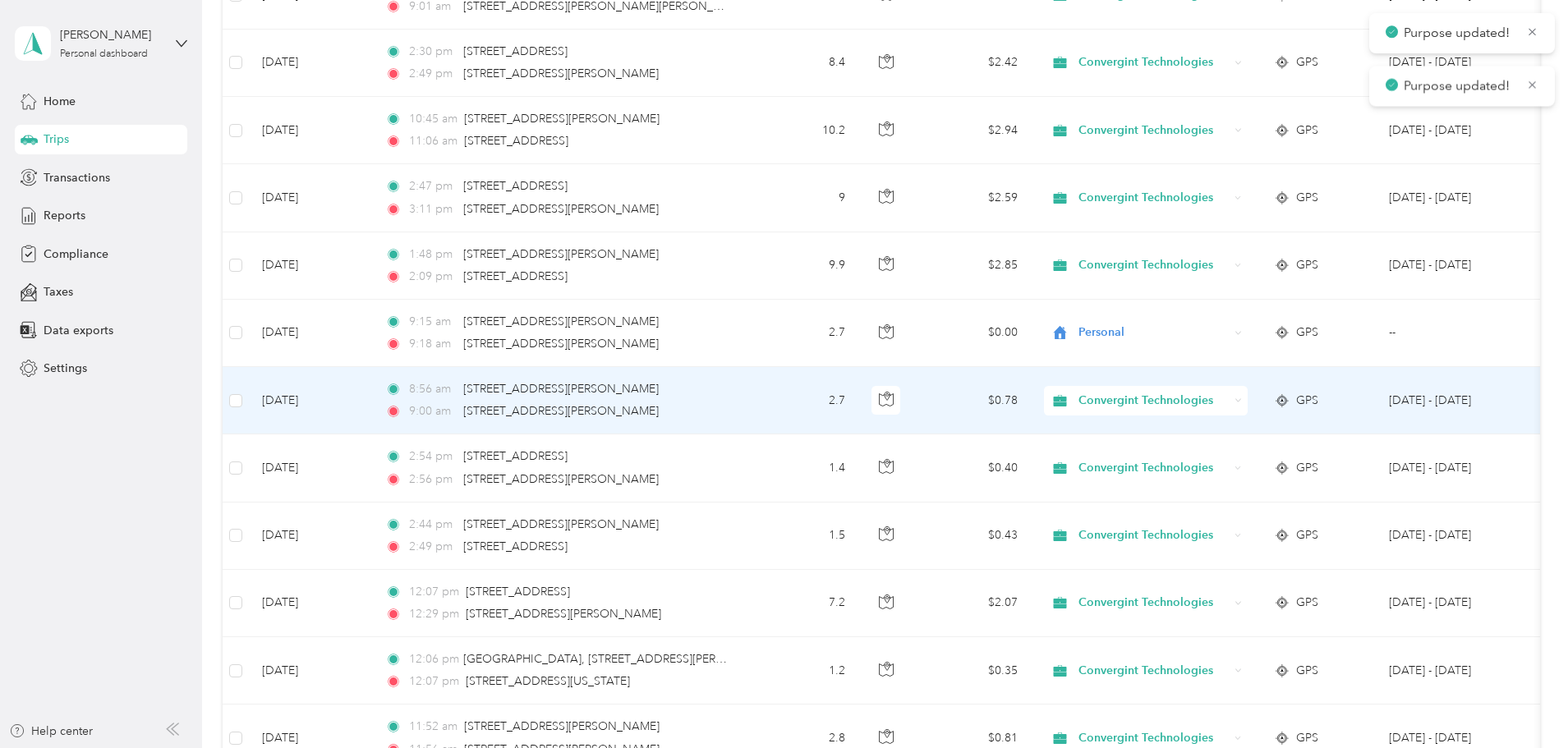
scroll to position [3694, 0]
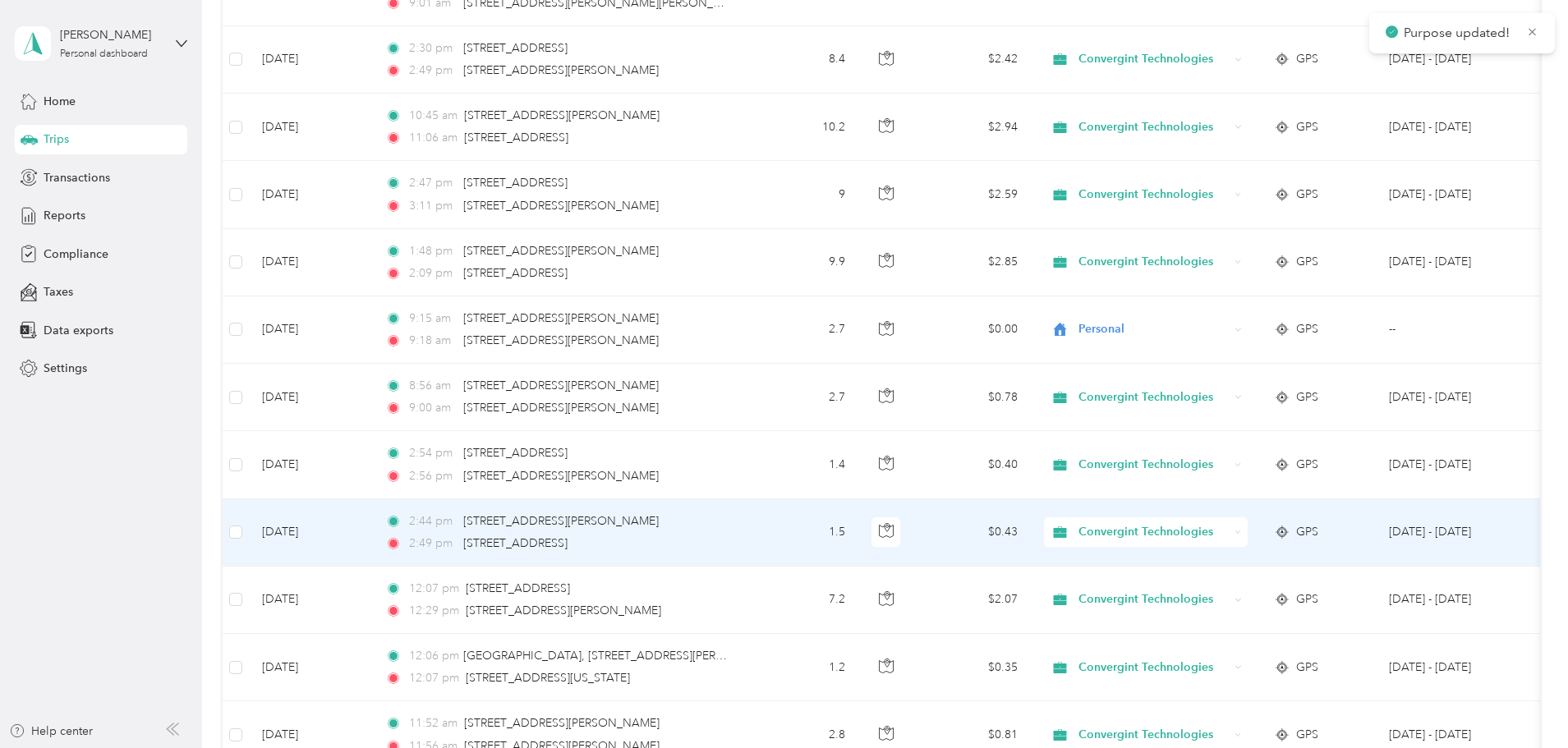
click at [1228, 526] on span "Convergint Technologies" at bounding box center [1153, 532] width 150 height 18
click at [1248, 594] on span "Personal" at bounding box center [1271, 591] width 155 height 18
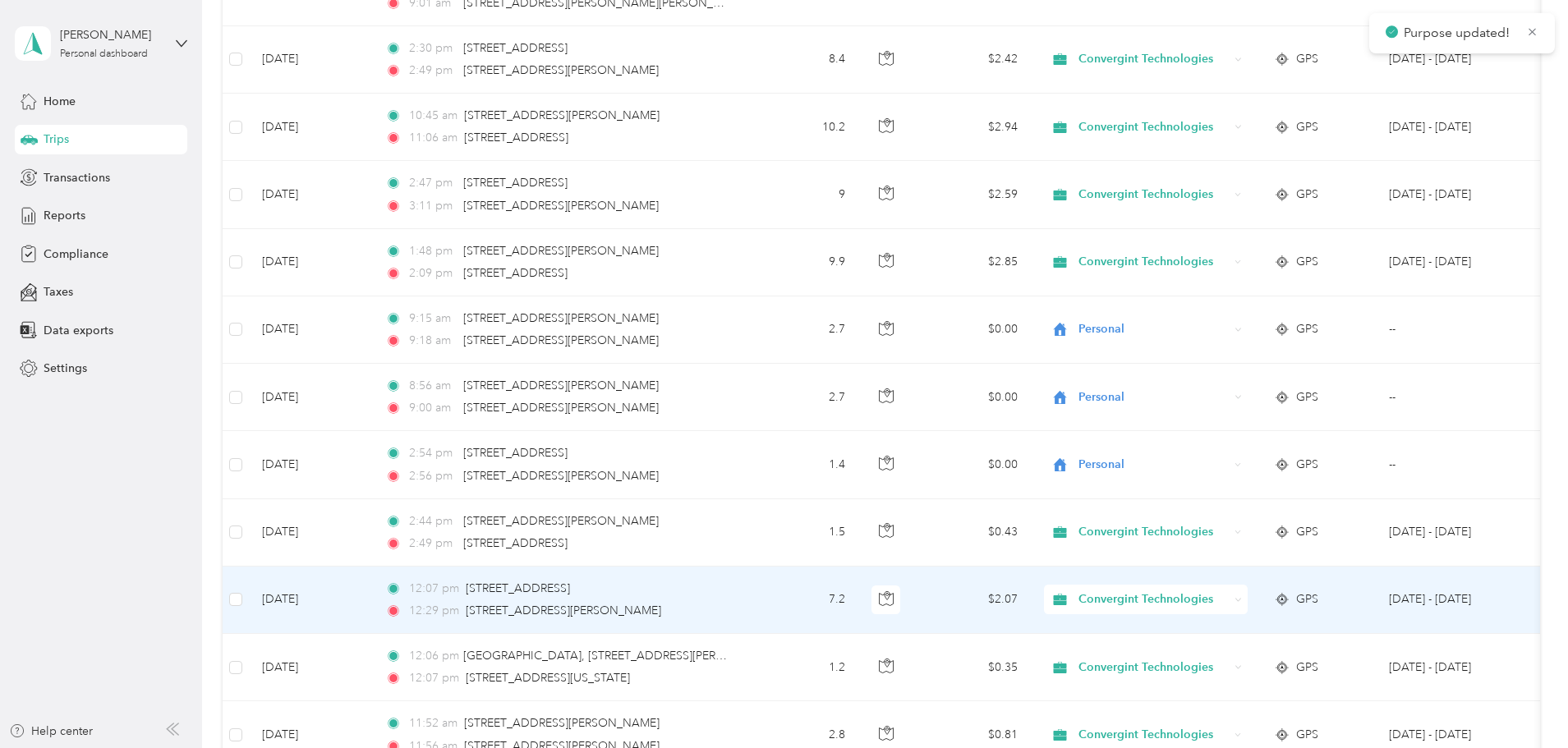
click at [1228, 603] on span "Convergint Technologies" at bounding box center [1153, 600] width 150 height 18
click at [1249, 658] on span "Personal" at bounding box center [1271, 658] width 155 height 18
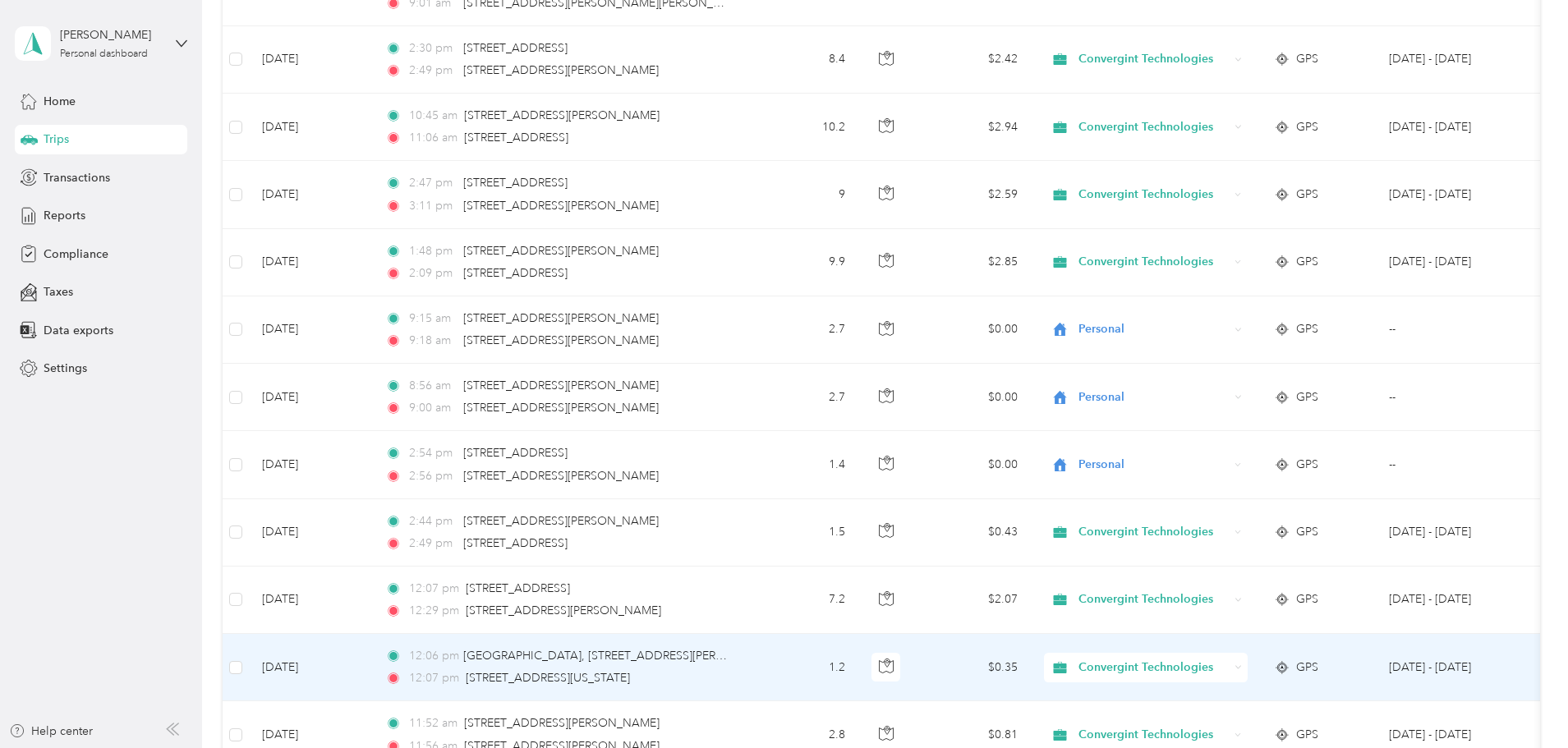
click at [1226, 674] on span "Convergint Technologies" at bounding box center [1153, 667] width 150 height 18
click at [1231, 730] on span "Personal" at bounding box center [1271, 727] width 155 height 18
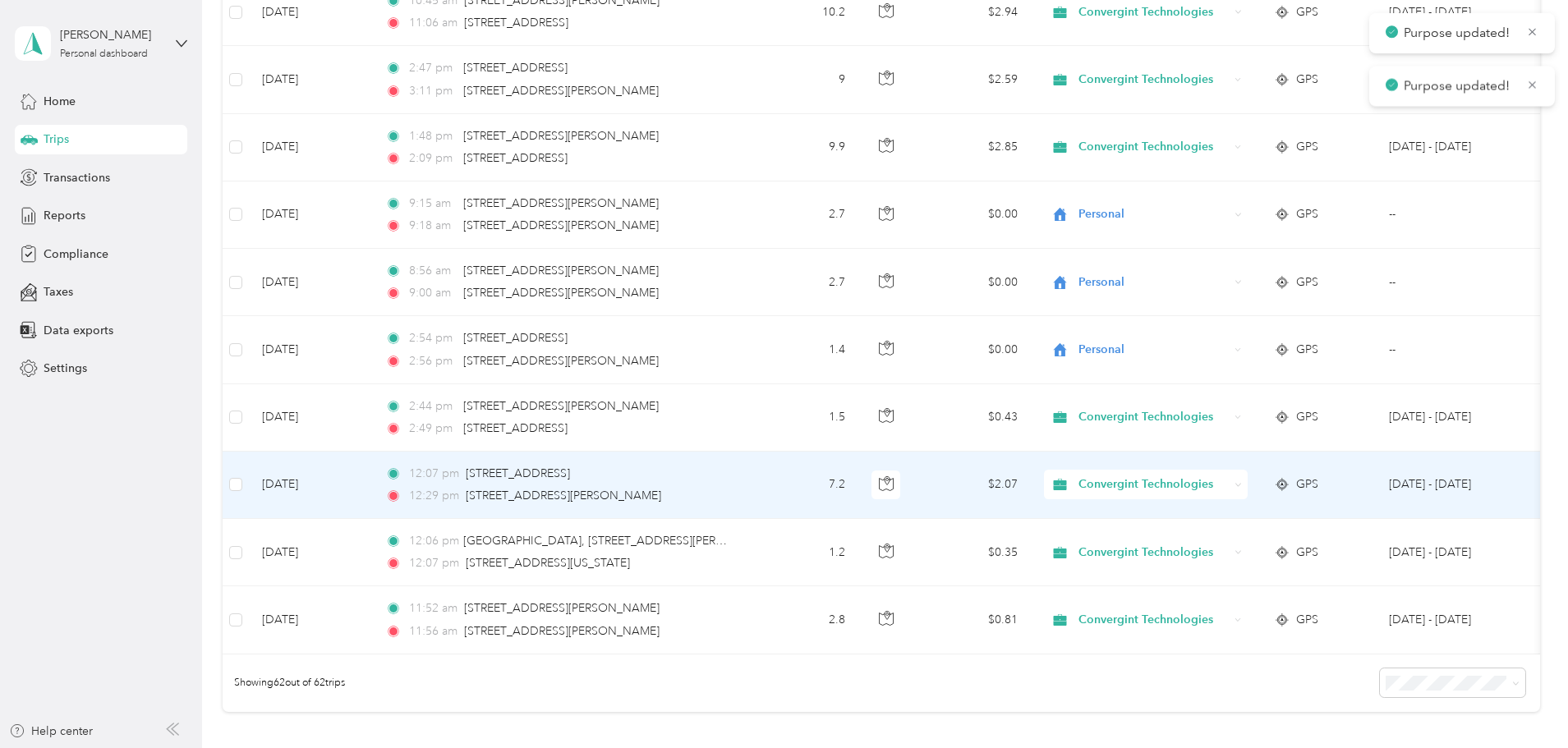
scroll to position [3858, 0]
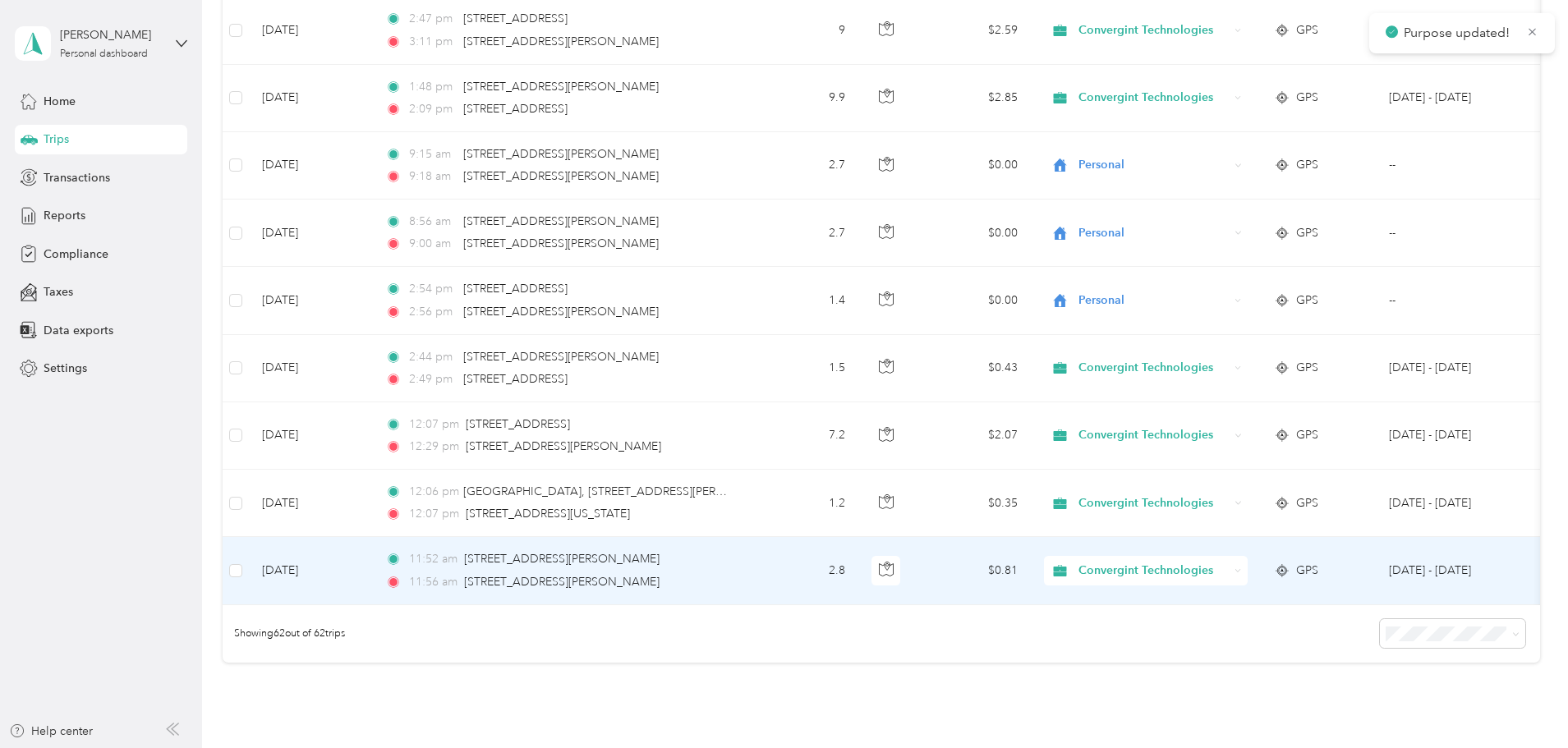
click at [1215, 566] on span "Convergint Technologies" at bounding box center [1153, 571] width 150 height 18
click at [1220, 622] on span "Personal" at bounding box center [1271, 630] width 155 height 18
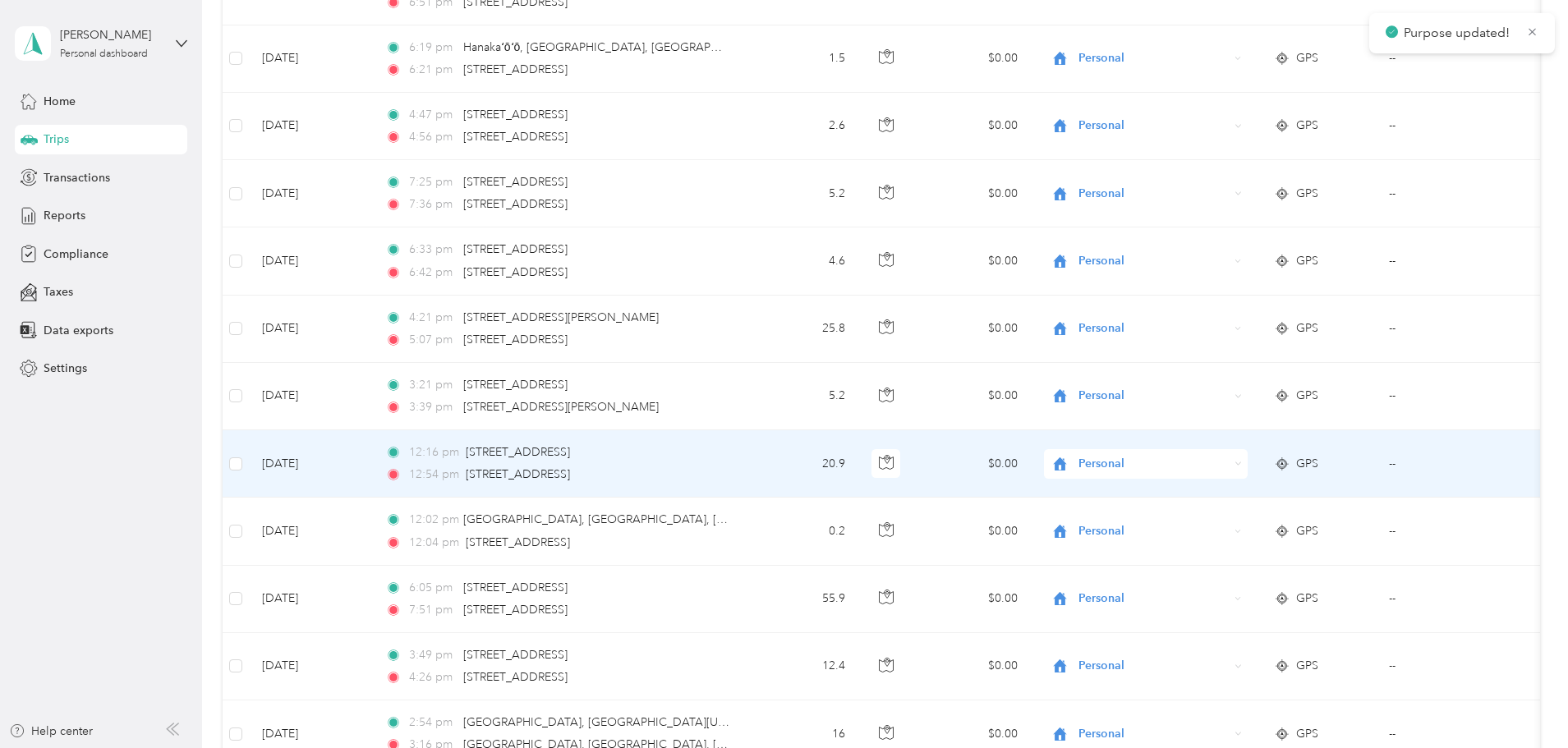
scroll to position [0, 0]
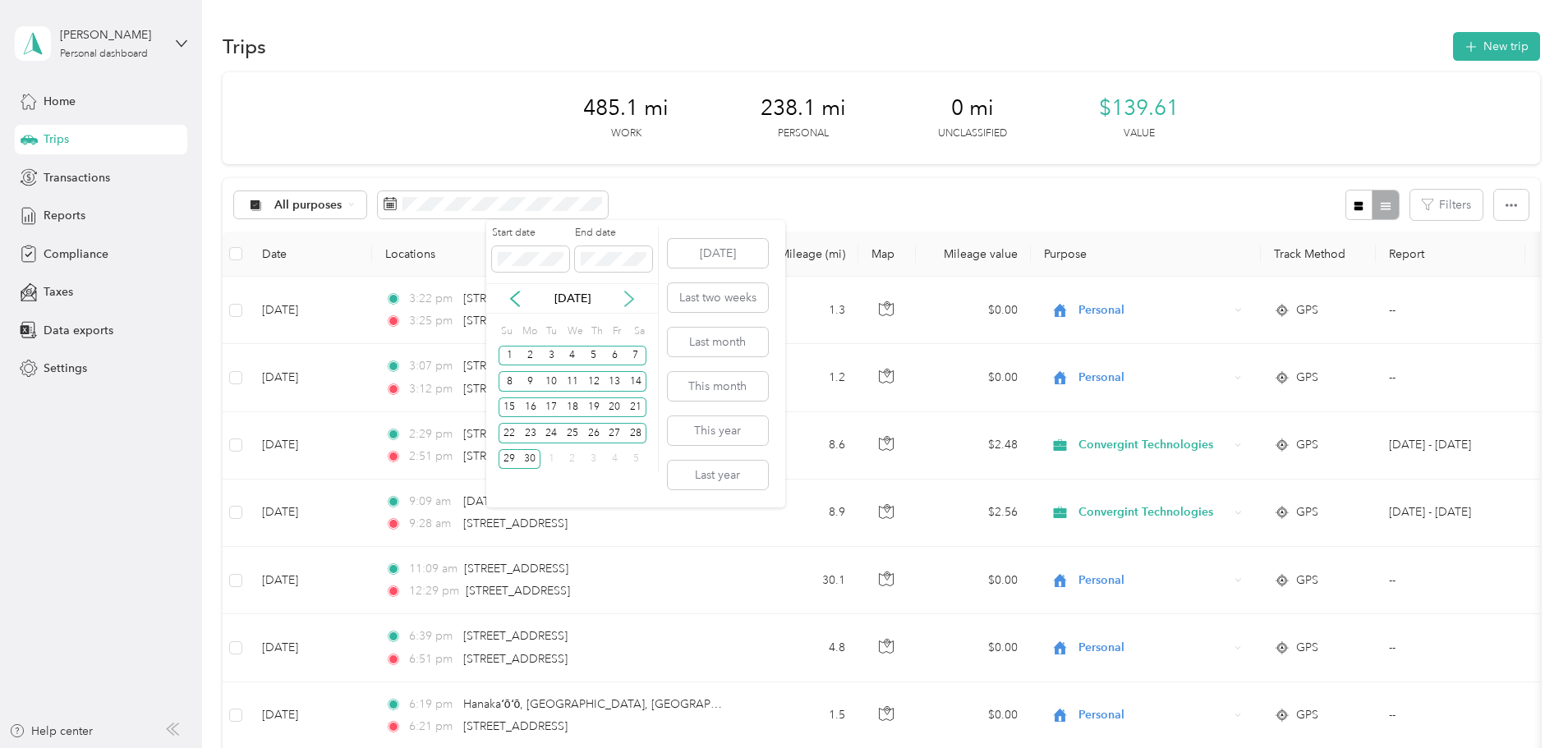
click at [631, 298] on icon at bounding box center [629, 299] width 17 height 17
click at [550, 356] on div "1" at bounding box center [550, 356] width 21 height 20
click at [589, 454] on div "31" at bounding box center [593, 459] width 21 height 20
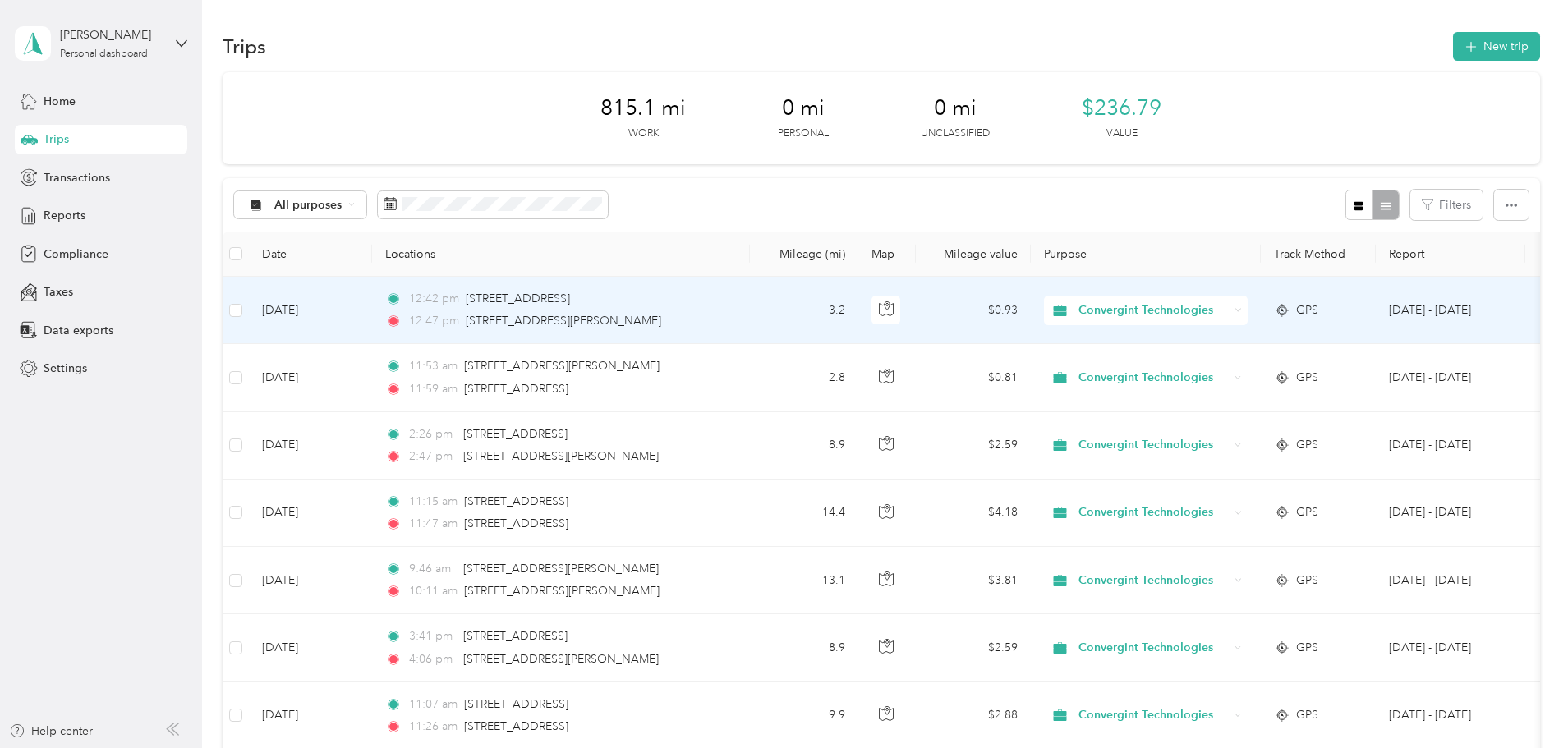
click at [1228, 311] on span "Convergint Technologies" at bounding box center [1153, 310] width 150 height 18
click at [1239, 362] on span "Personal" at bounding box center [1271, 370] width 155 height 18
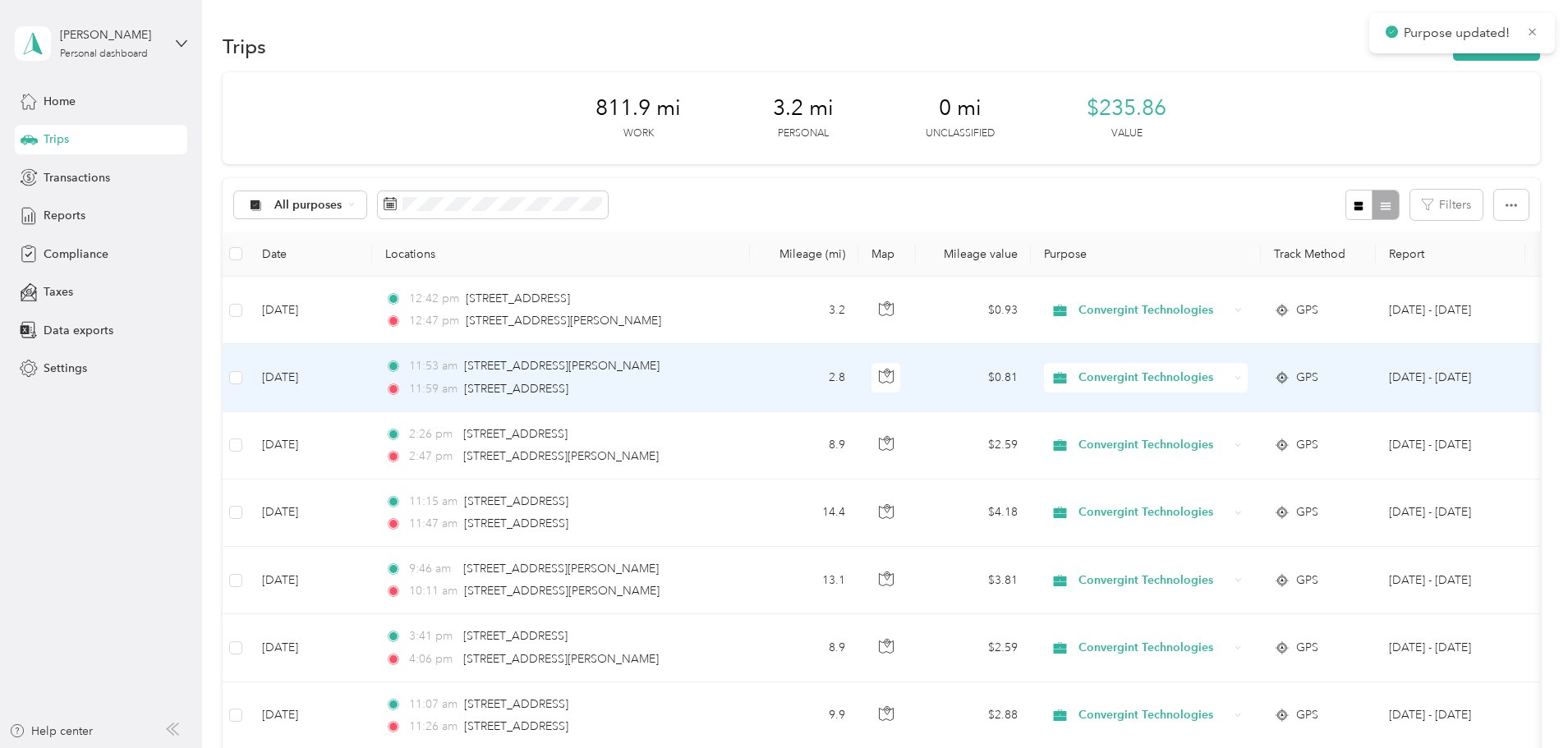
click at [1228, 382] on span "Convergint Technologies" at bounding box center [1153, 378] width 150 height 18
click at [1232, 440] on li "Personal" at bounding box center [1256, 437] width 207 height 29
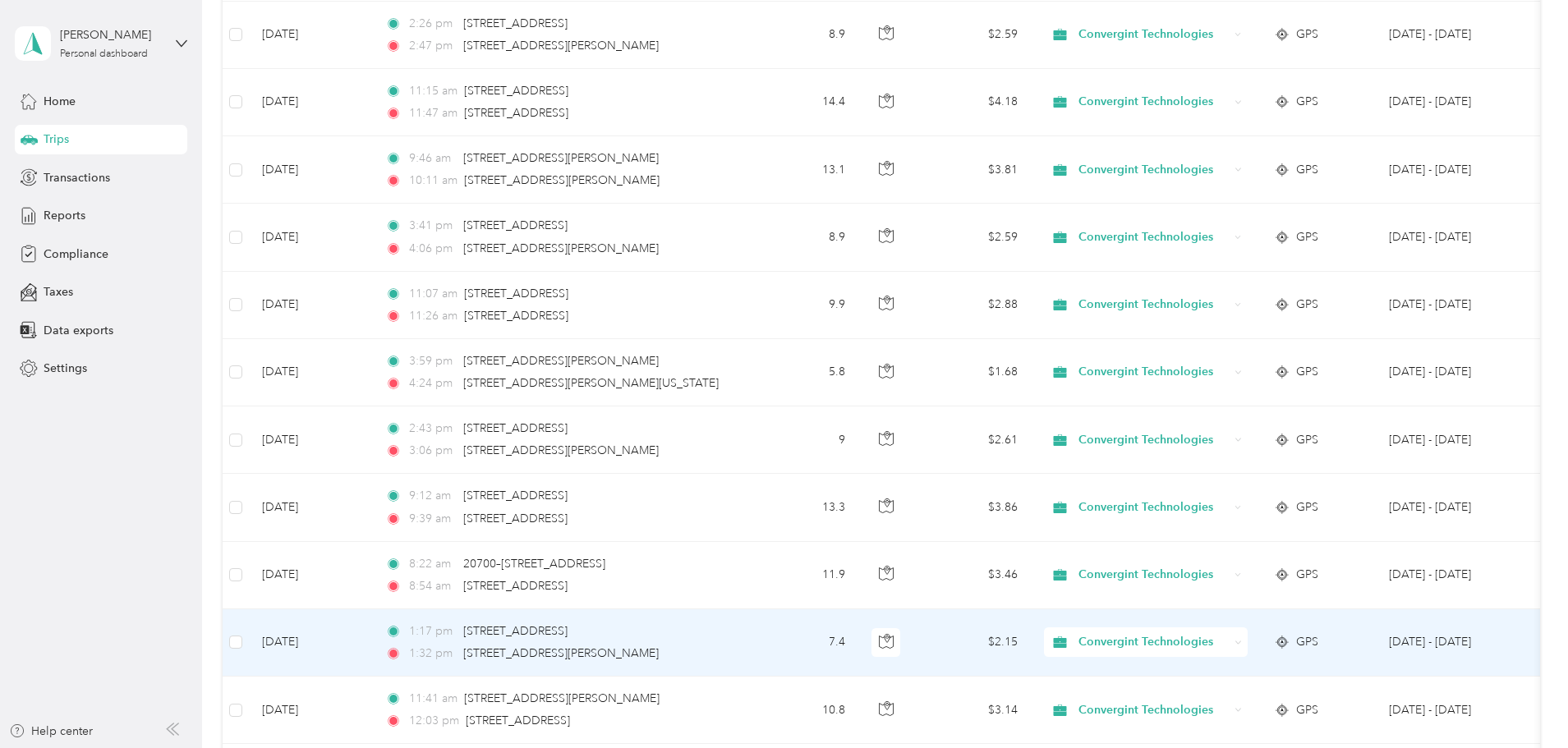
scroll to position [492, 0]
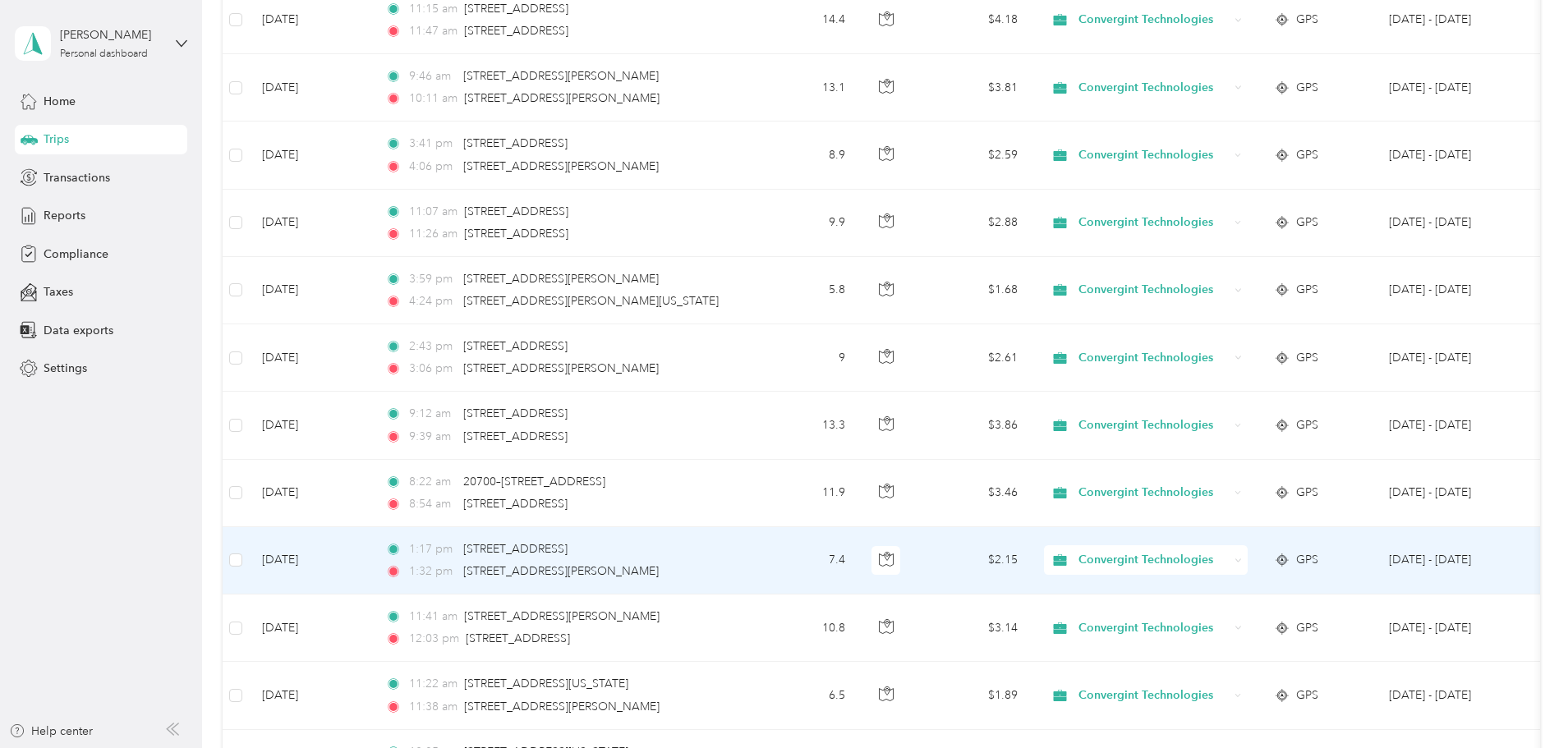
click at [1228, 562] on span "Convergint Technologies" at bounding box center [1153, 560] width 150 height 18
click at [1222, 616] on span "Personal" at bounding box center [1271, 619] width 155 height 18
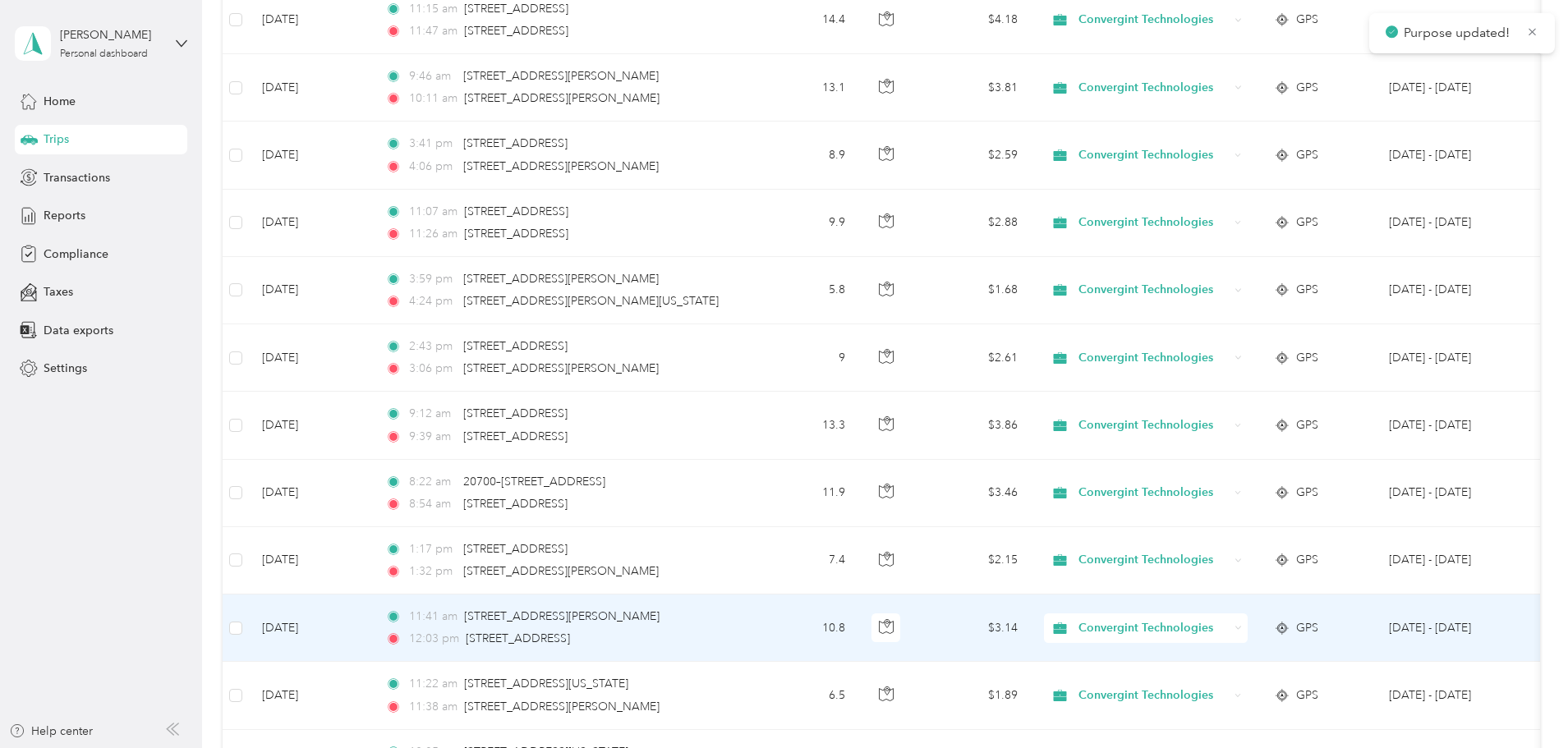
click at [1225, 624] on span "Convergint Technologies" at bounding box center [1153, 628] width 150 height 18
click at [1220, 680] on span "Personal" at bounding box center [1271, 688] width 155 height 18
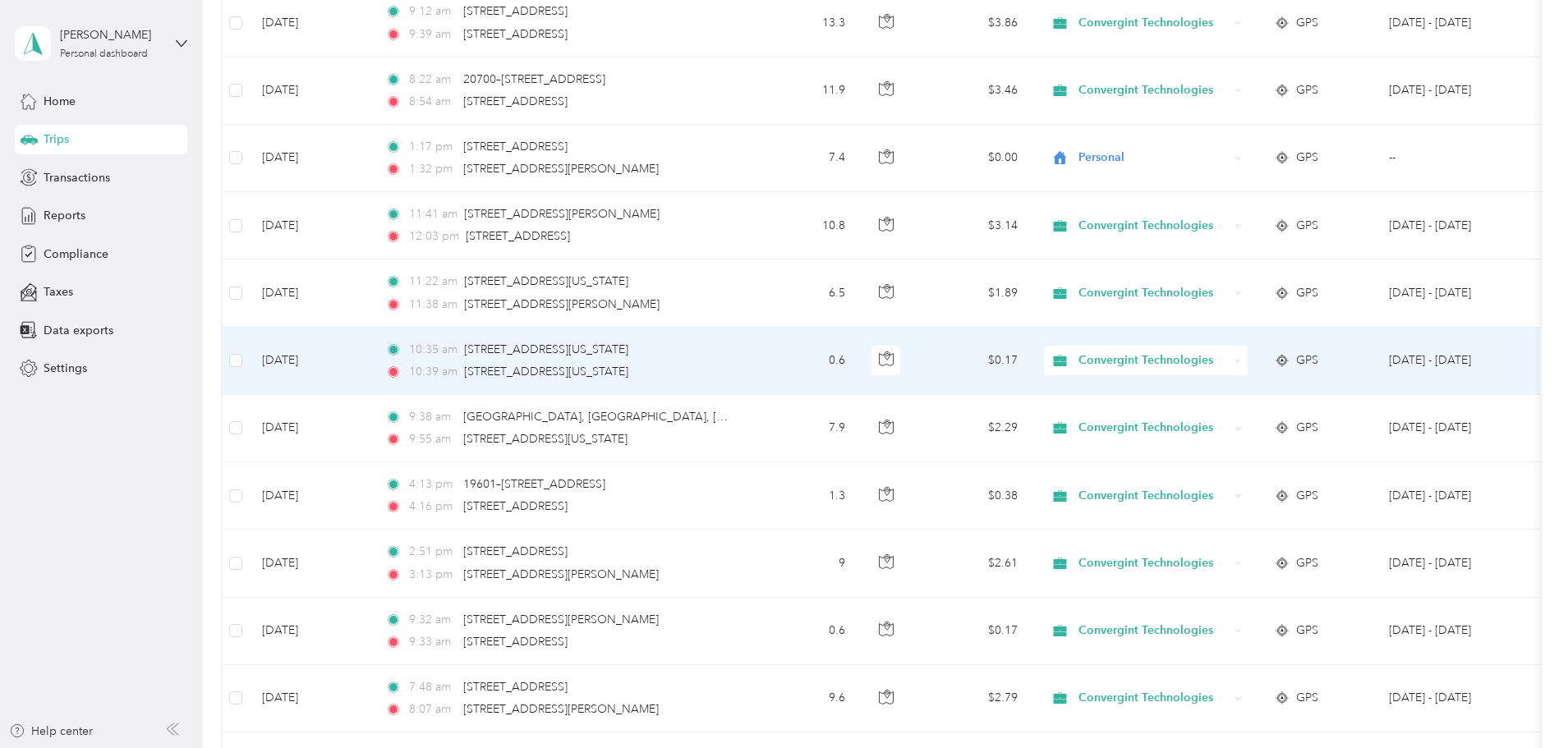
scroll to position [903, 0]
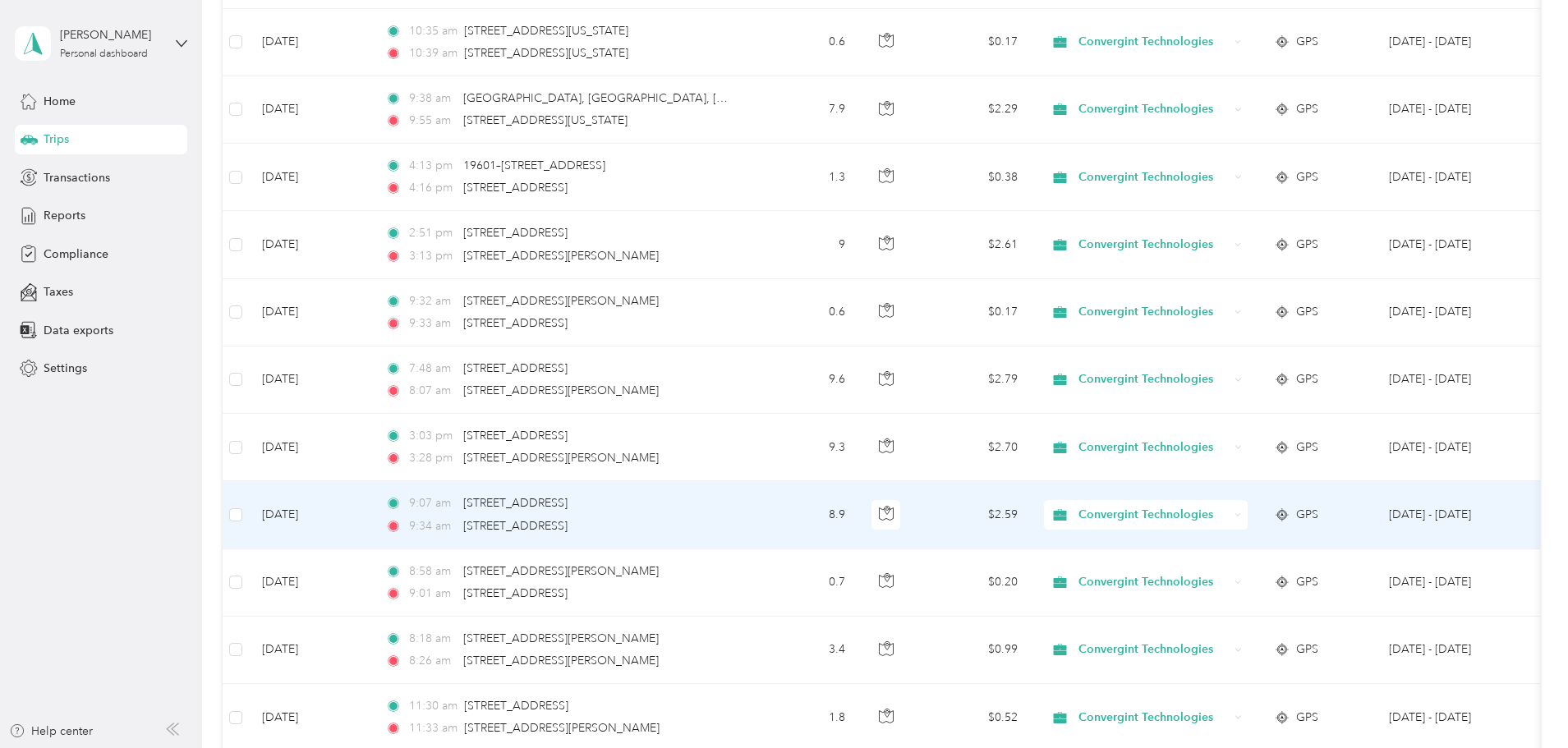
scroll to position [1231, 0]
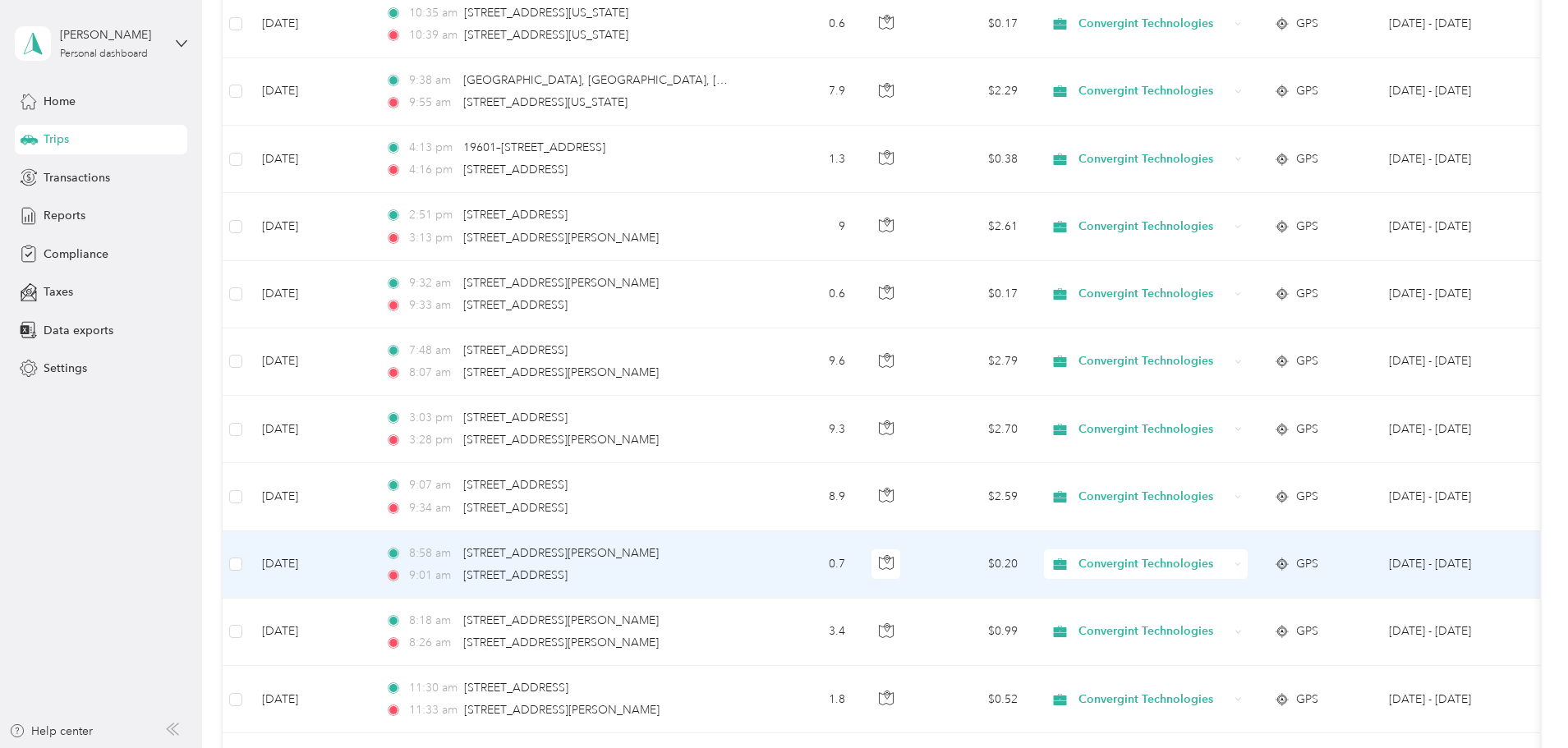
click at [1228, 561] on span "Convergint Technologies" at bounding box center [1153, 564] width 150 height 18
click at [1238, 621] on span "Personal" at bounding box center [1271, 623] width 155 height 18
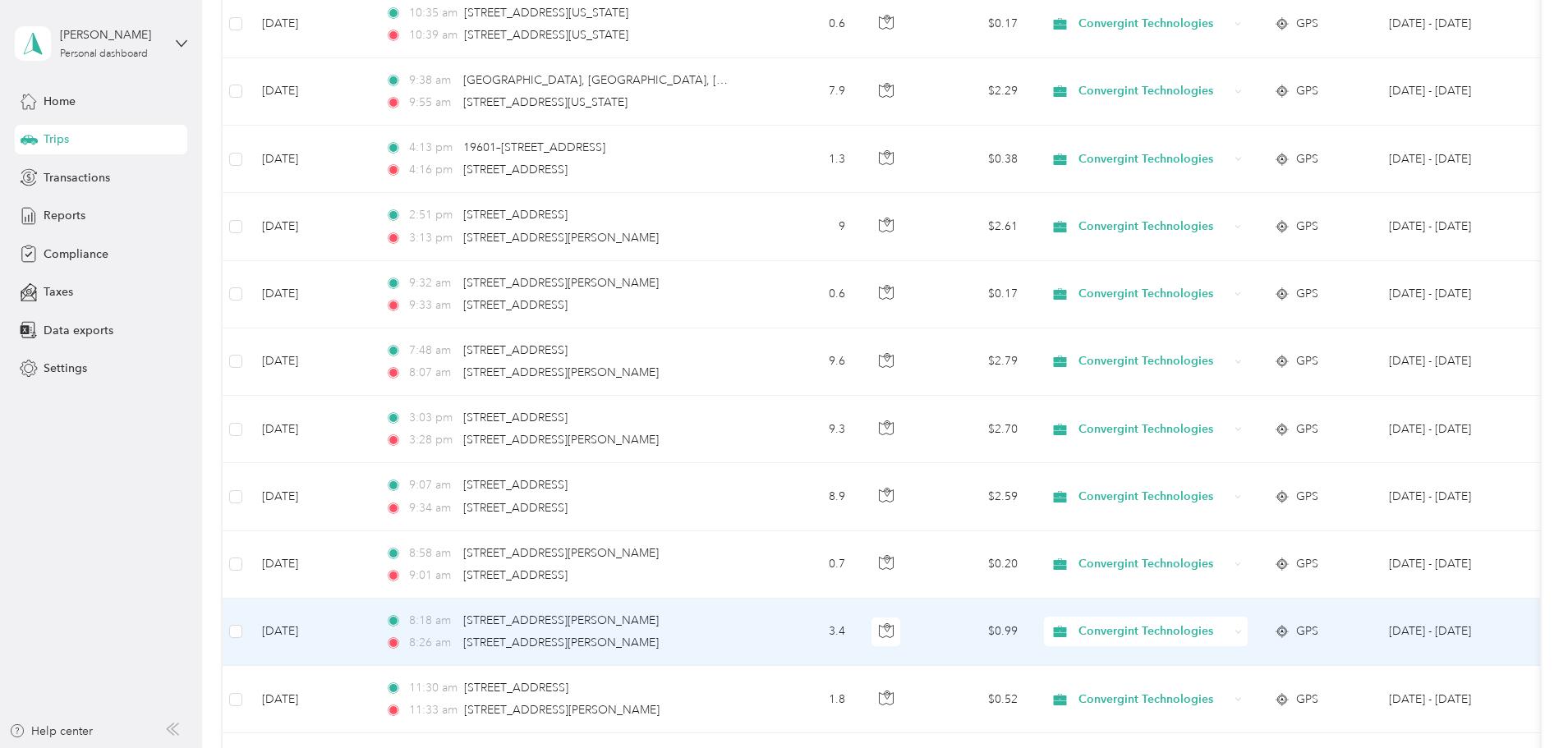
click at [1228, 630] on span "Convergint Technologies" at bounding box center [1153, 631] width 150 height 18
click at [1253, 686] on span "Personal" at bounding box center [1271, 690] width 155 height 18
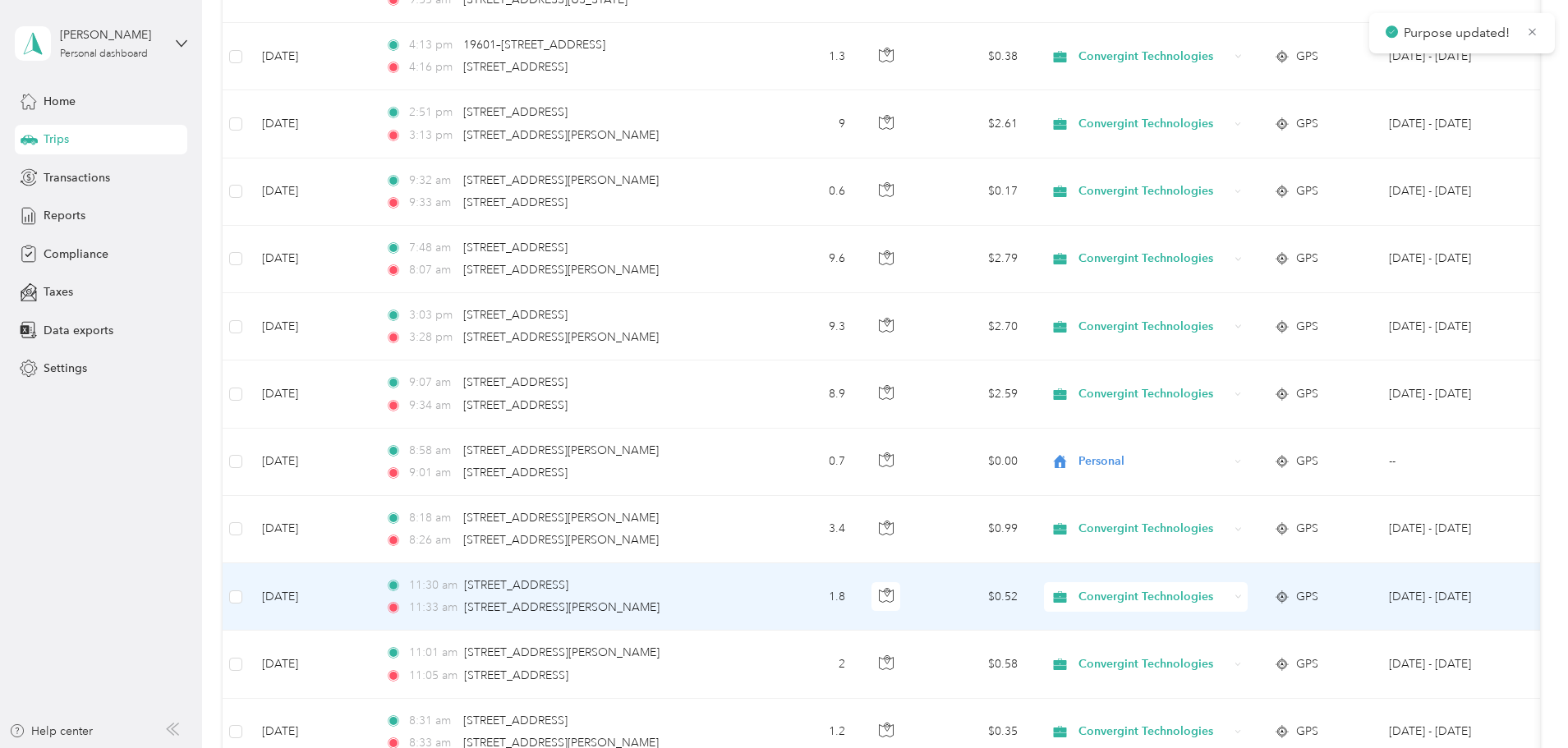
scroll to position [1395, 0]
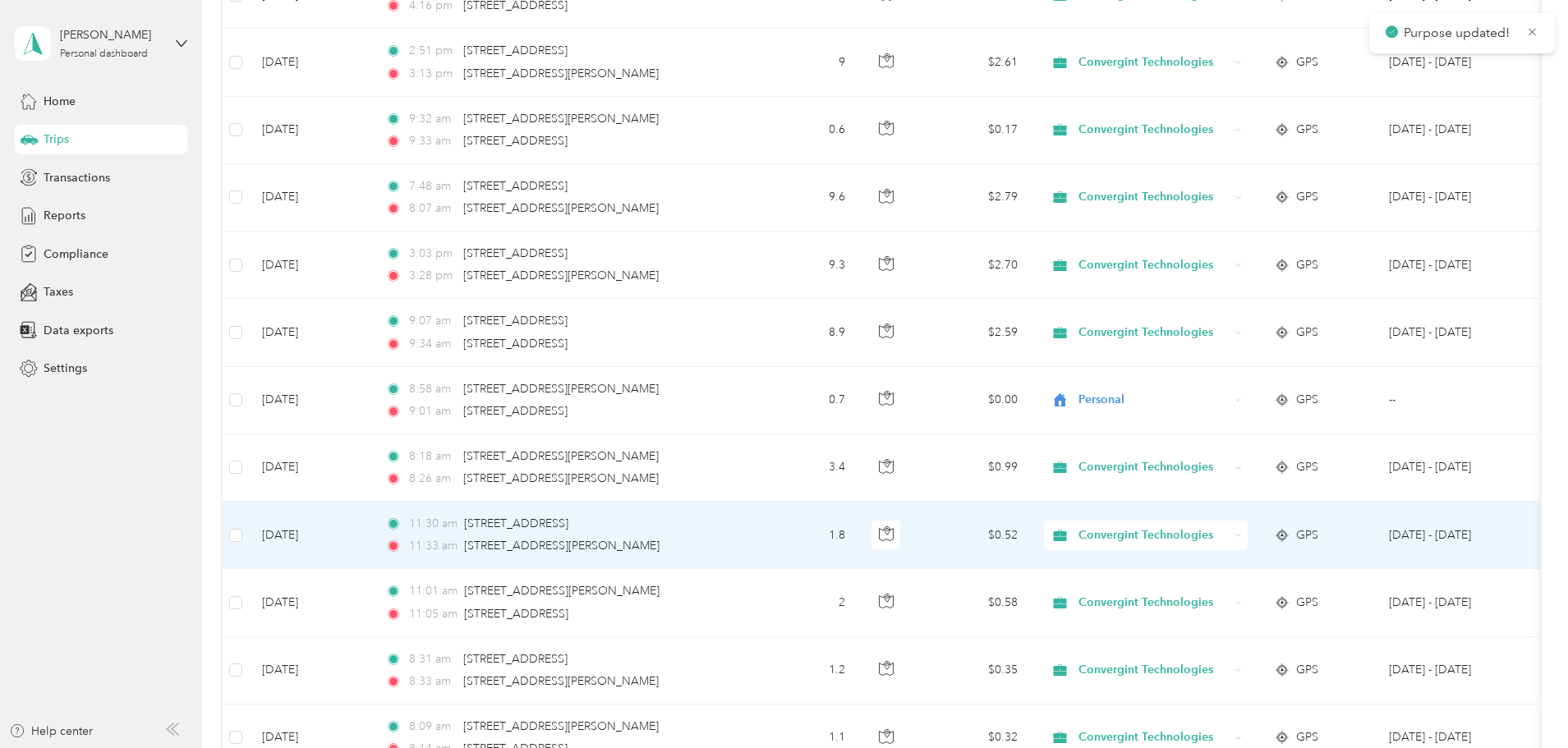
click at [1228, 532] on span "Convergint Technologies" at bounding box center [1153, 535] width 150 height 18
click at [1258, 597] on span "Personal" at bounding box center [1271, 591] width 155 height 18
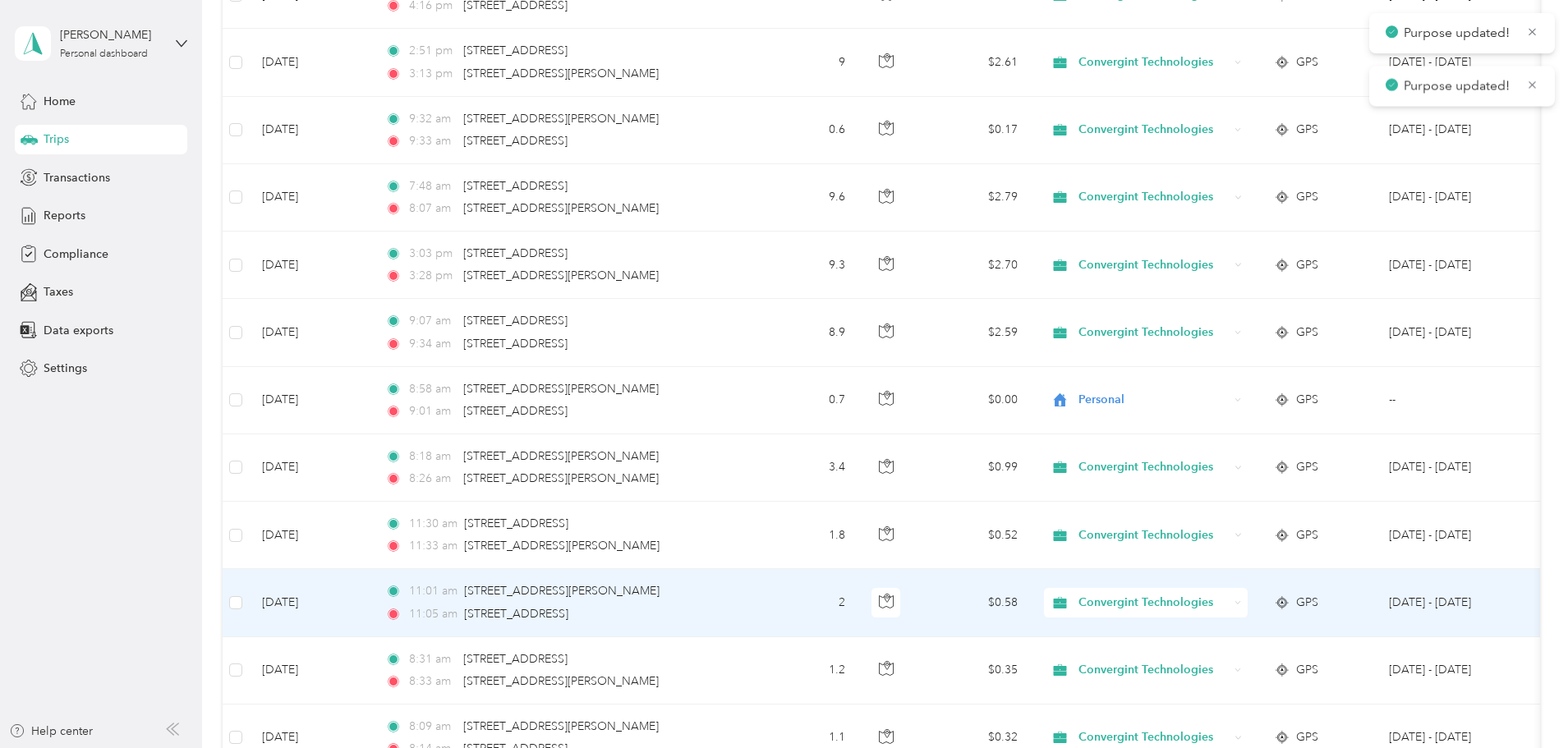
click at [1228, 606] on span "Convergint Technologies" at bounding box center [1153, 603] width 150 height 18
click at [1261, 658] on span "Personal" at bounding box center [1271, 656] width 155 height 18
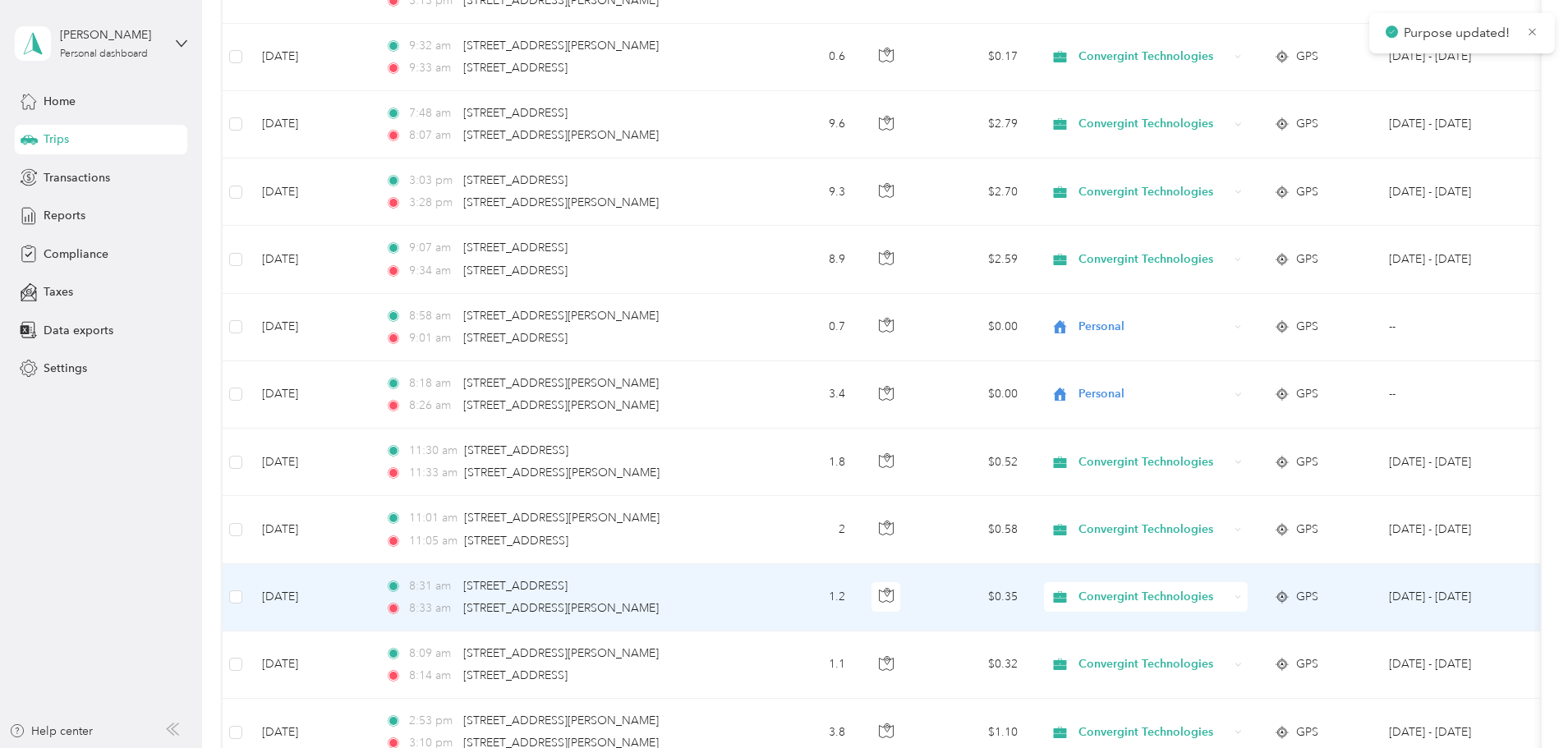
scroll to position [1478, 0]
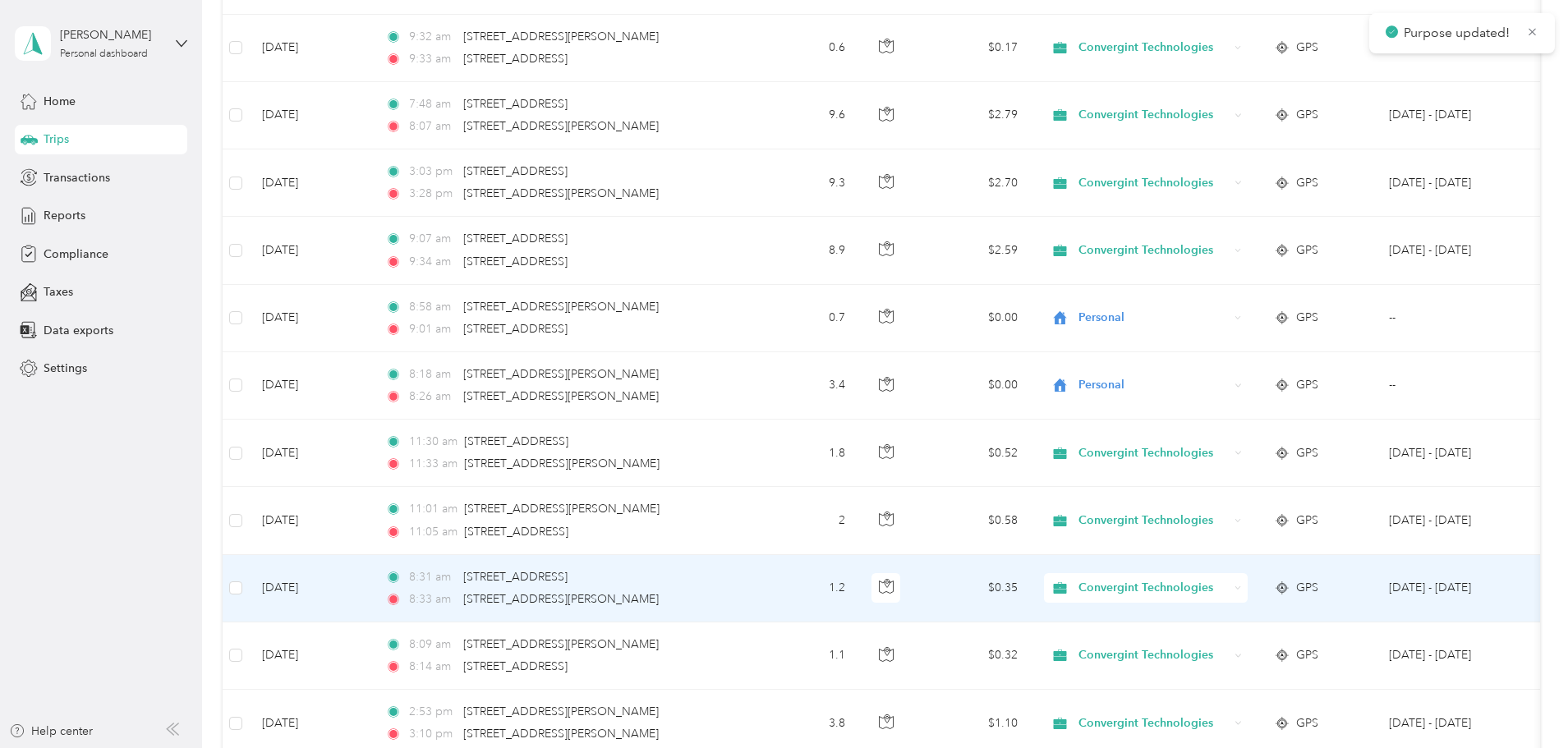
click at [1228, 593] on span "Convergint Technologies" at bounding box center [1153, 588] width 150 height 18
click at [1258, 638] on li "Personal" at bounding box center [1256, 647] width 207 height 29
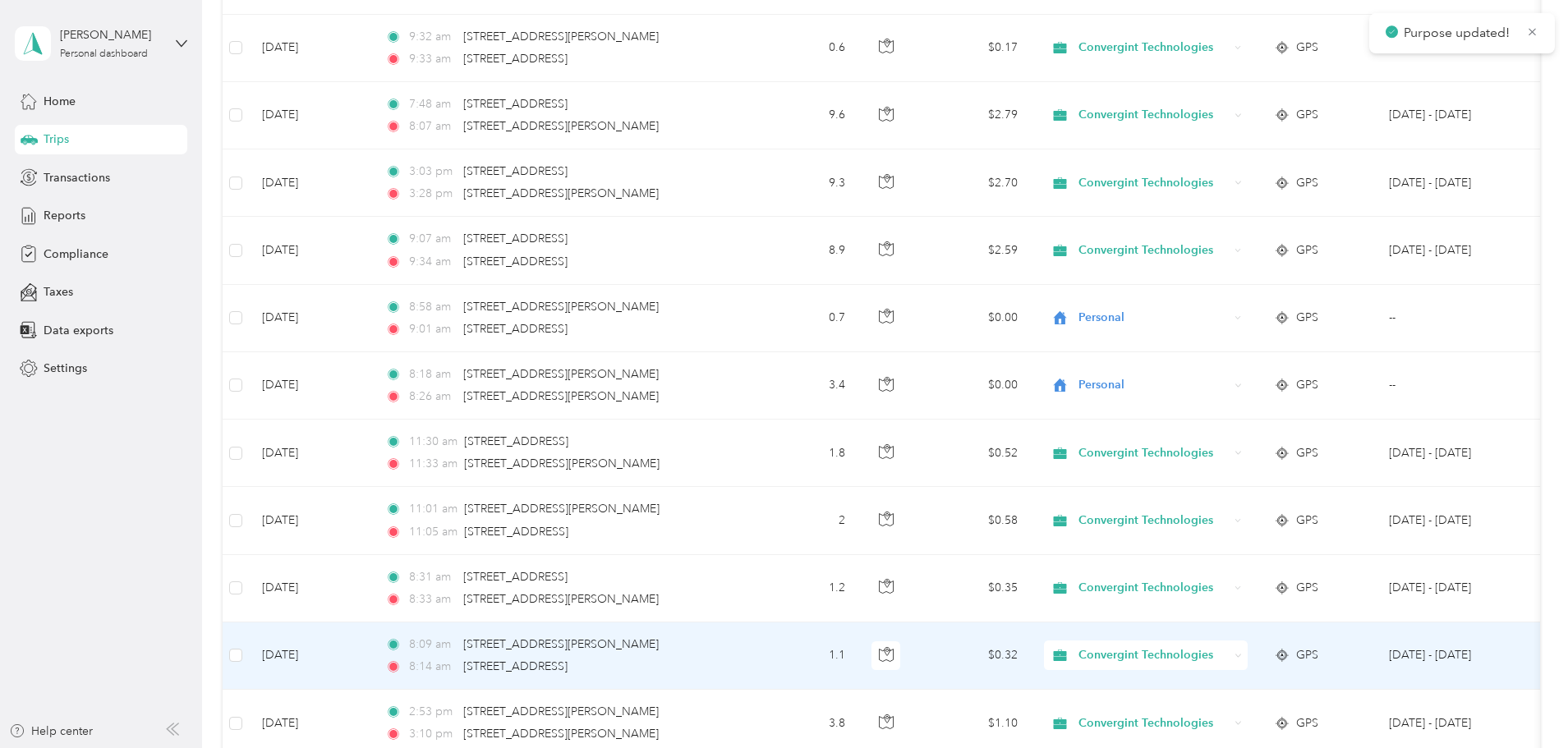
click at [1228, 651] on span "Convergint Technologies" at bounding box center [1153, 655] width 150 height 18
click at [1250, 714] on span "Personal" at bounding box center [1271, 714] width 155 height 18
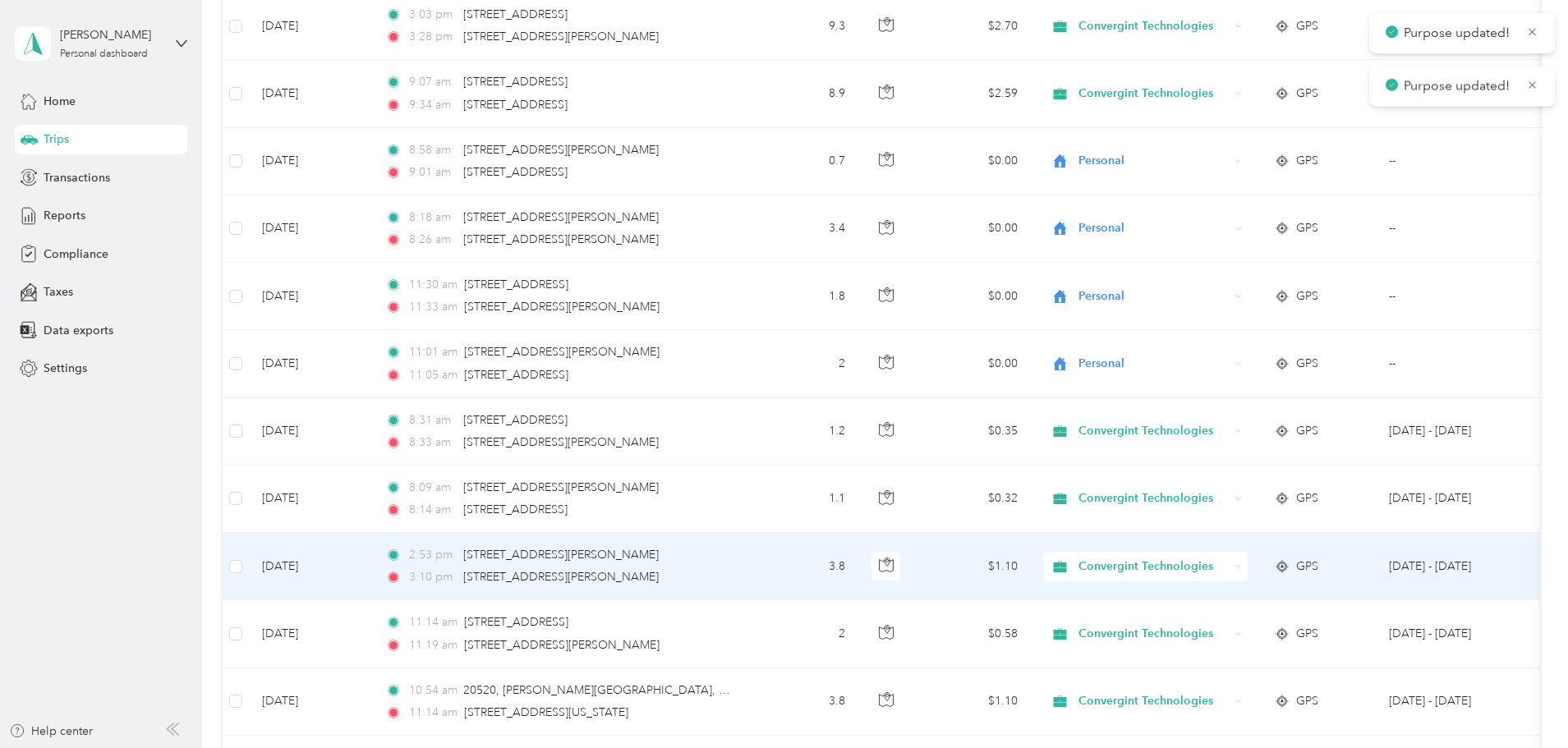
scroll to position [1642, 0]
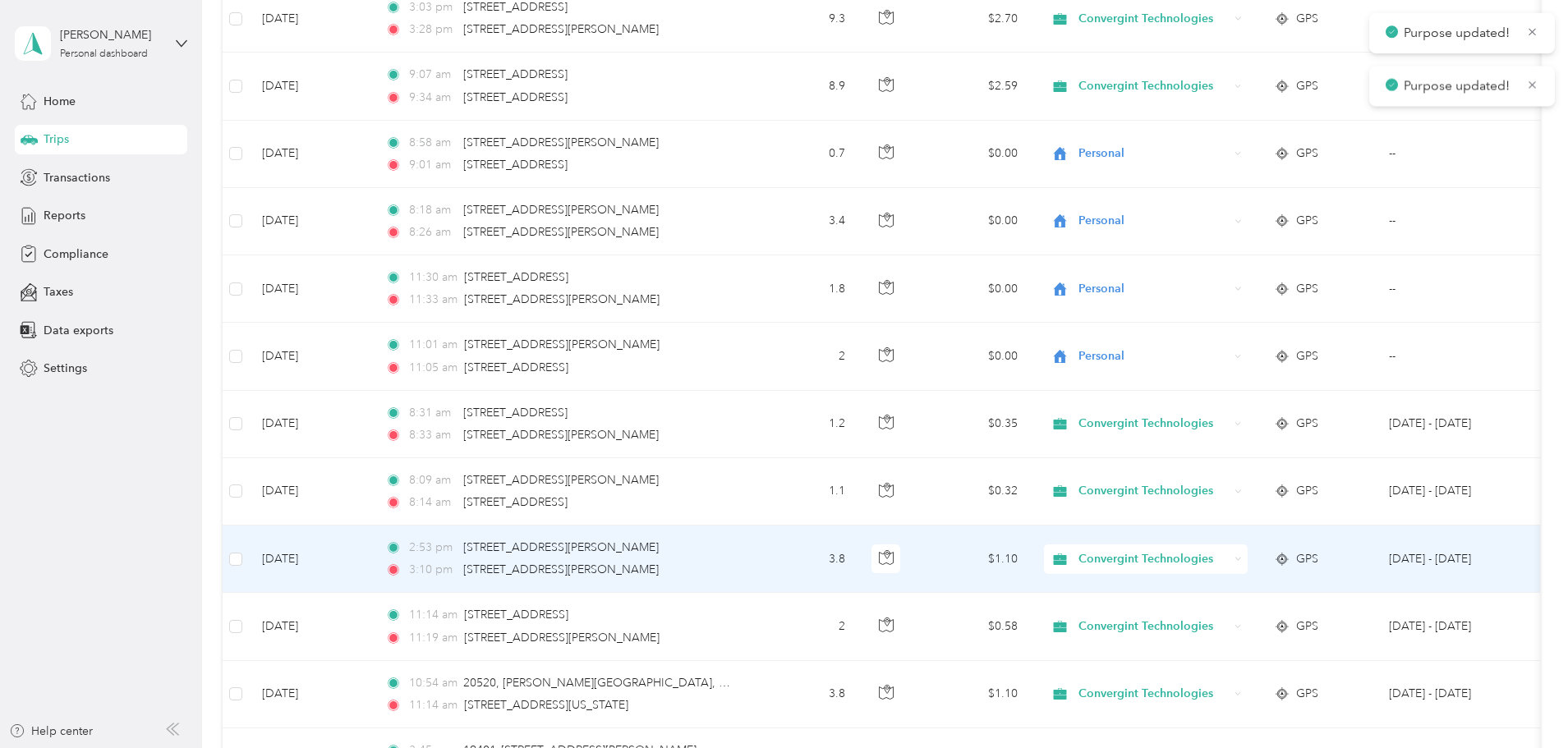
click at [1228, 563] on span "Convergint Technologies" at bounding box center [1153, 559] width 150 height 18
click at [1254, 616] on span "Personal" at bounding box center [1271, 618] width 155 height 18
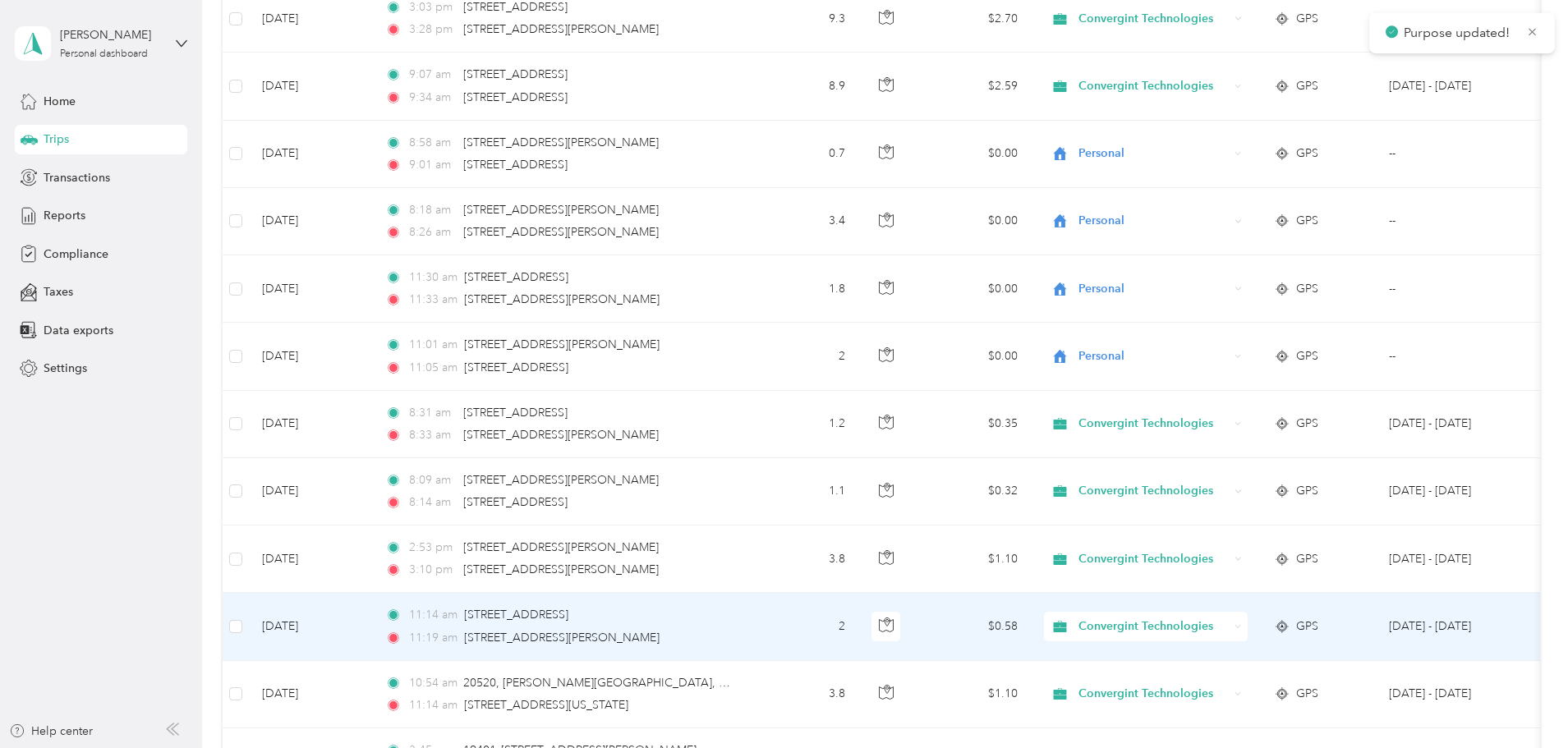
click at [1228, 620] on span "Convergint Technologies" at bounding box center [1153, 626] width 150 height 18
click at [1235, 687] on span "Personal" at bounding box center [1271, 686] width 155 height 18
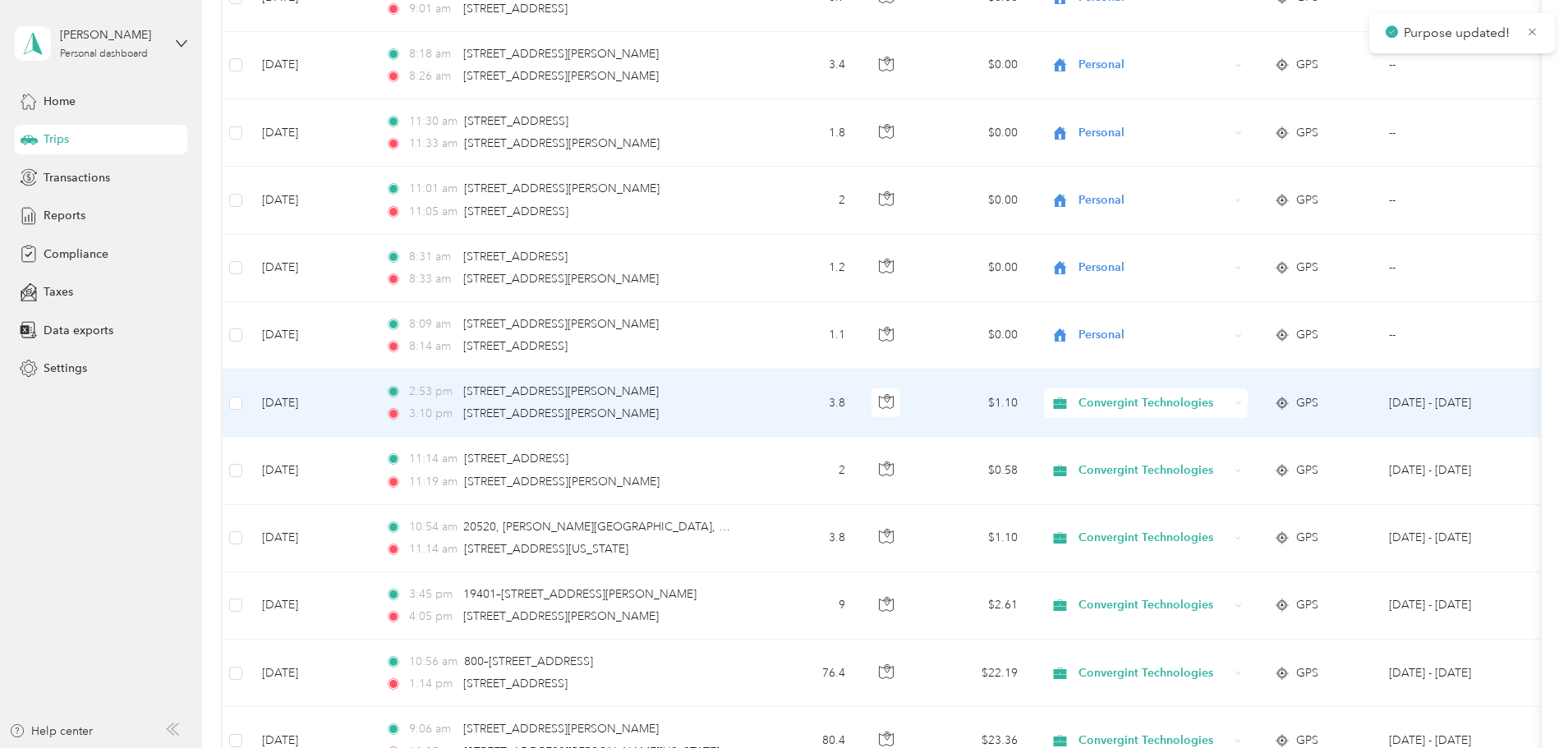
scroll to position [1806, 0]
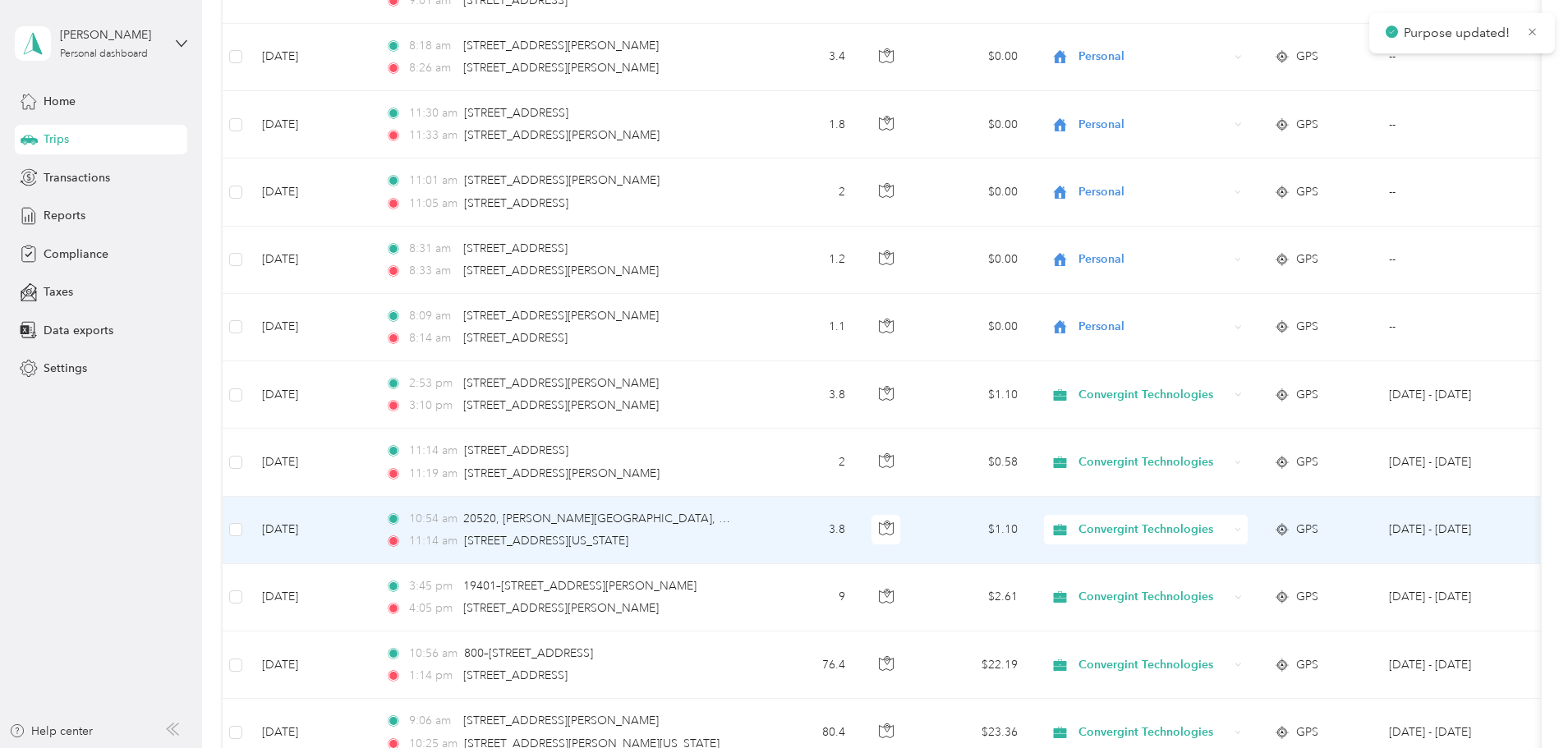
click at [1228, 531] on span "Convergint Technologies" at bounding box center [1153, 530] width 150 height 18
click at [1255, 587] on span "Personal" at bounding box center [1271, 586] width 155 height 18
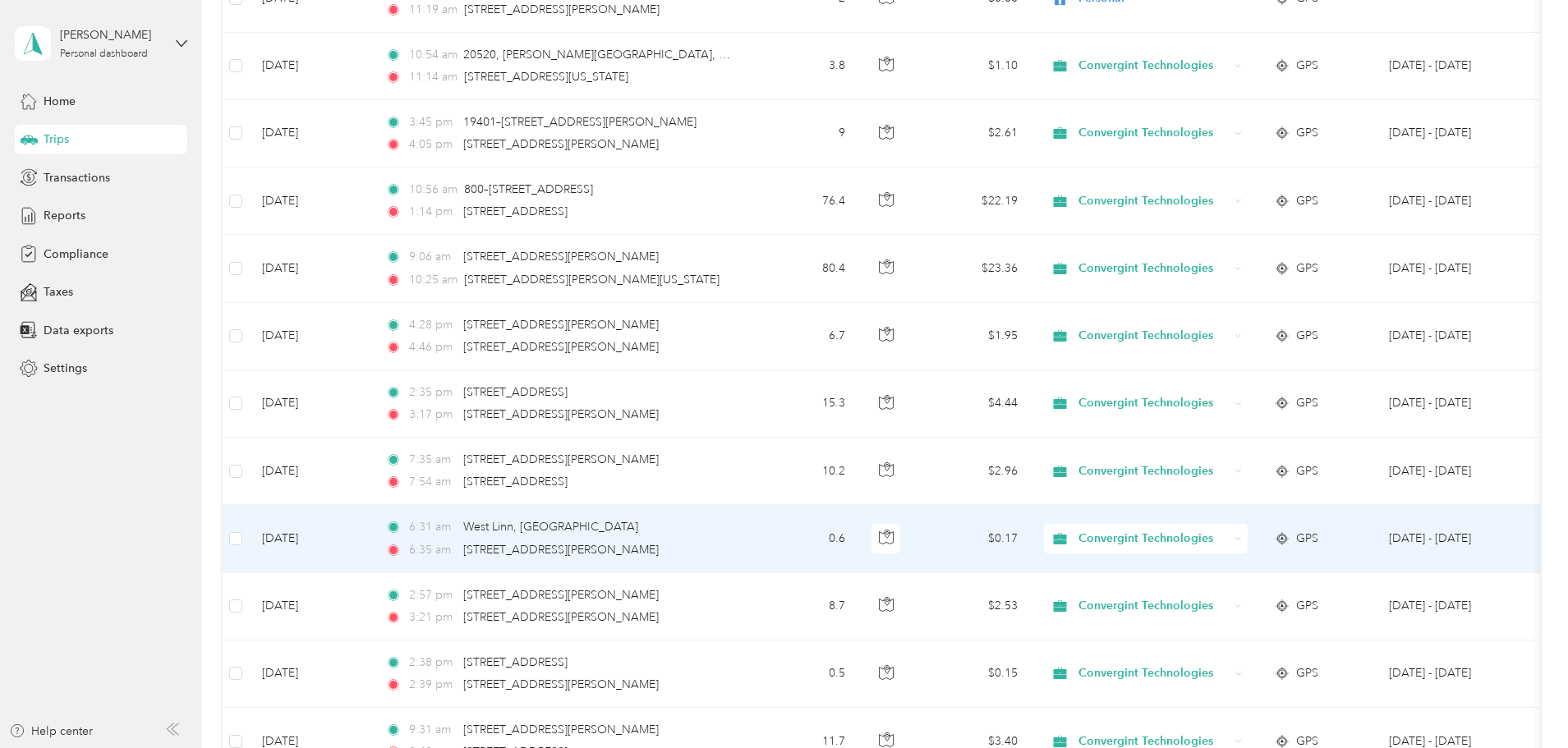
scroll to position [2299, 0]
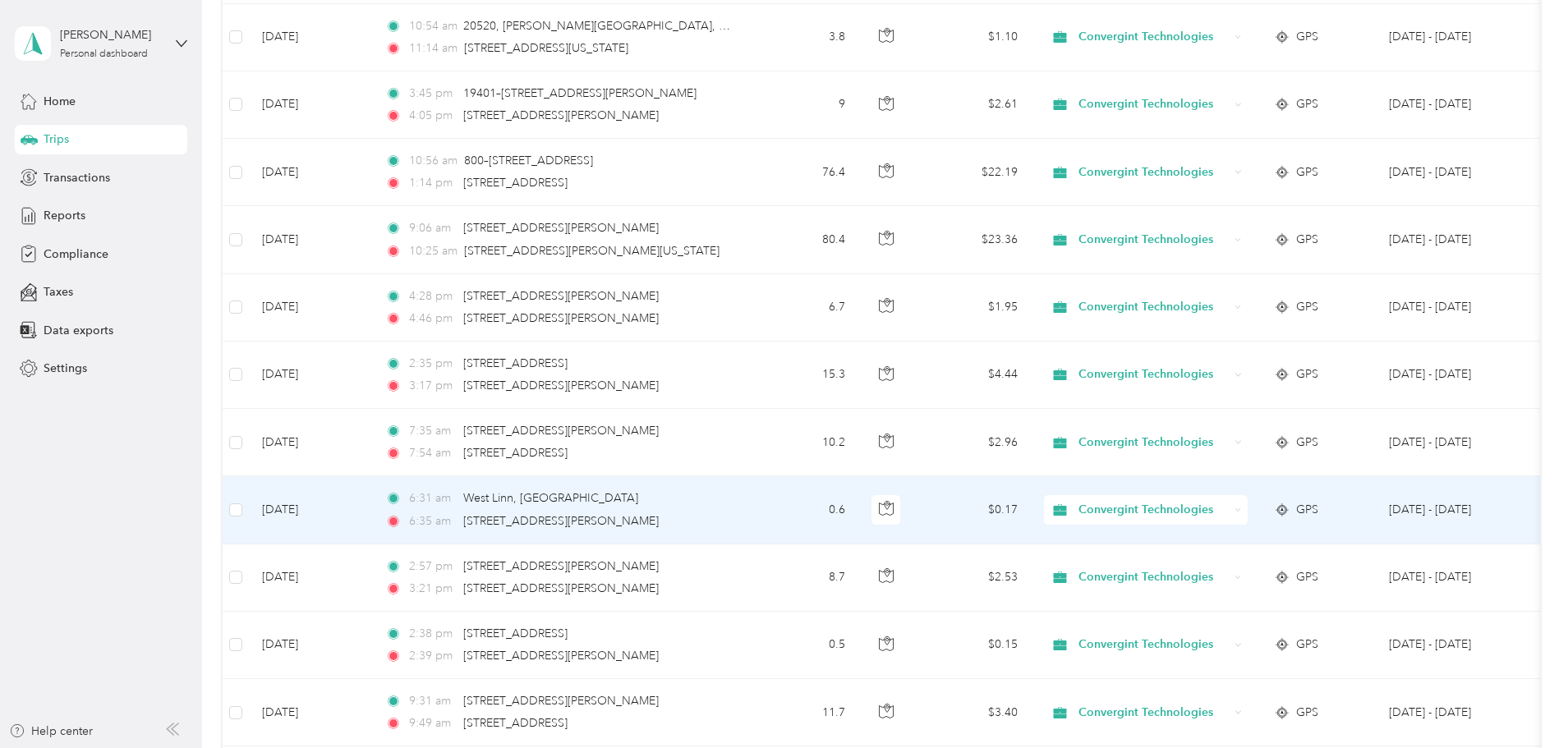
click at [1228, 511] on span "Convergint Technologies" at bounding box center [1153, 510] width 150 height 18
click at [1228, 565] on span "Personal" at bounding box center [1271, 569] width 155 height 18
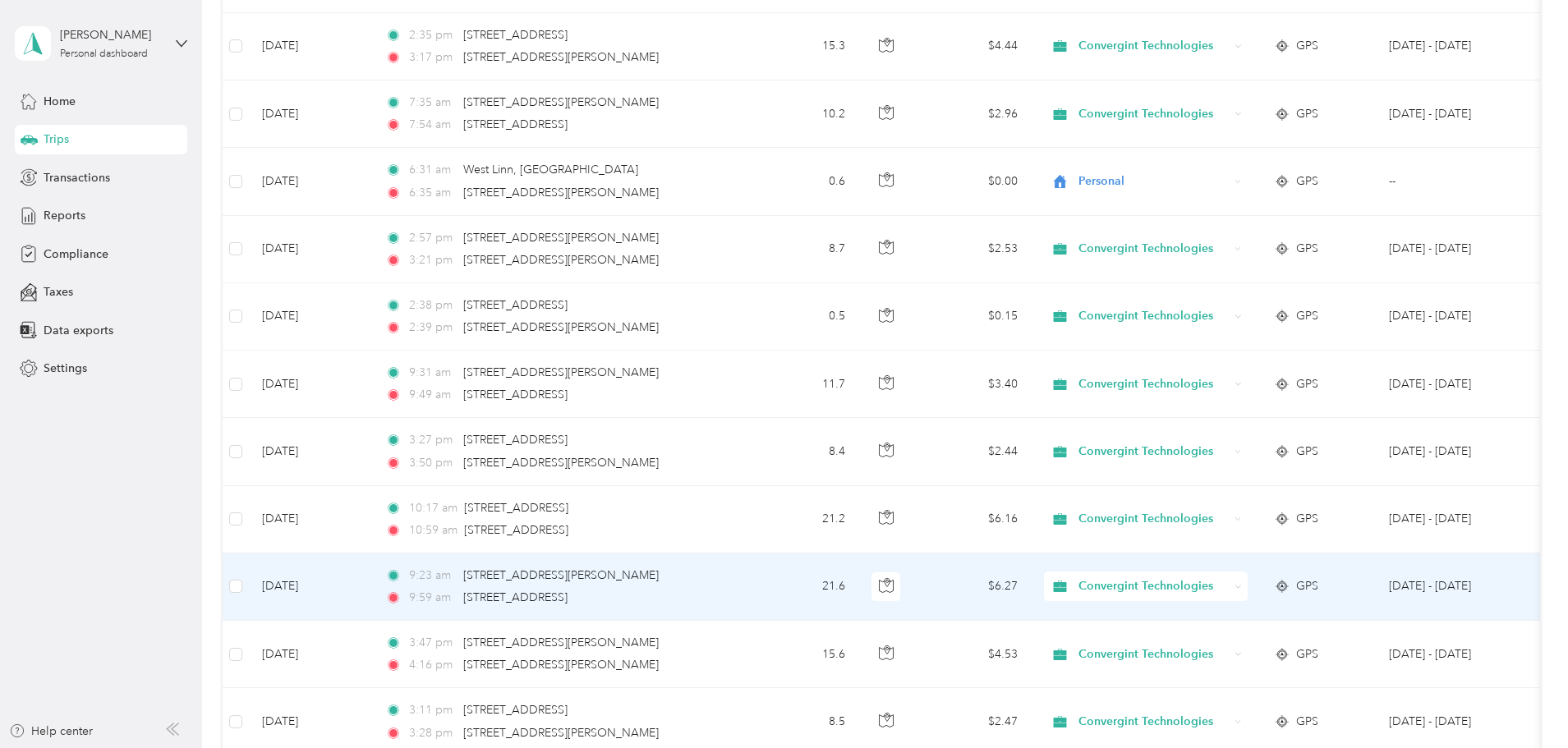
scroll to position [2709, 0]
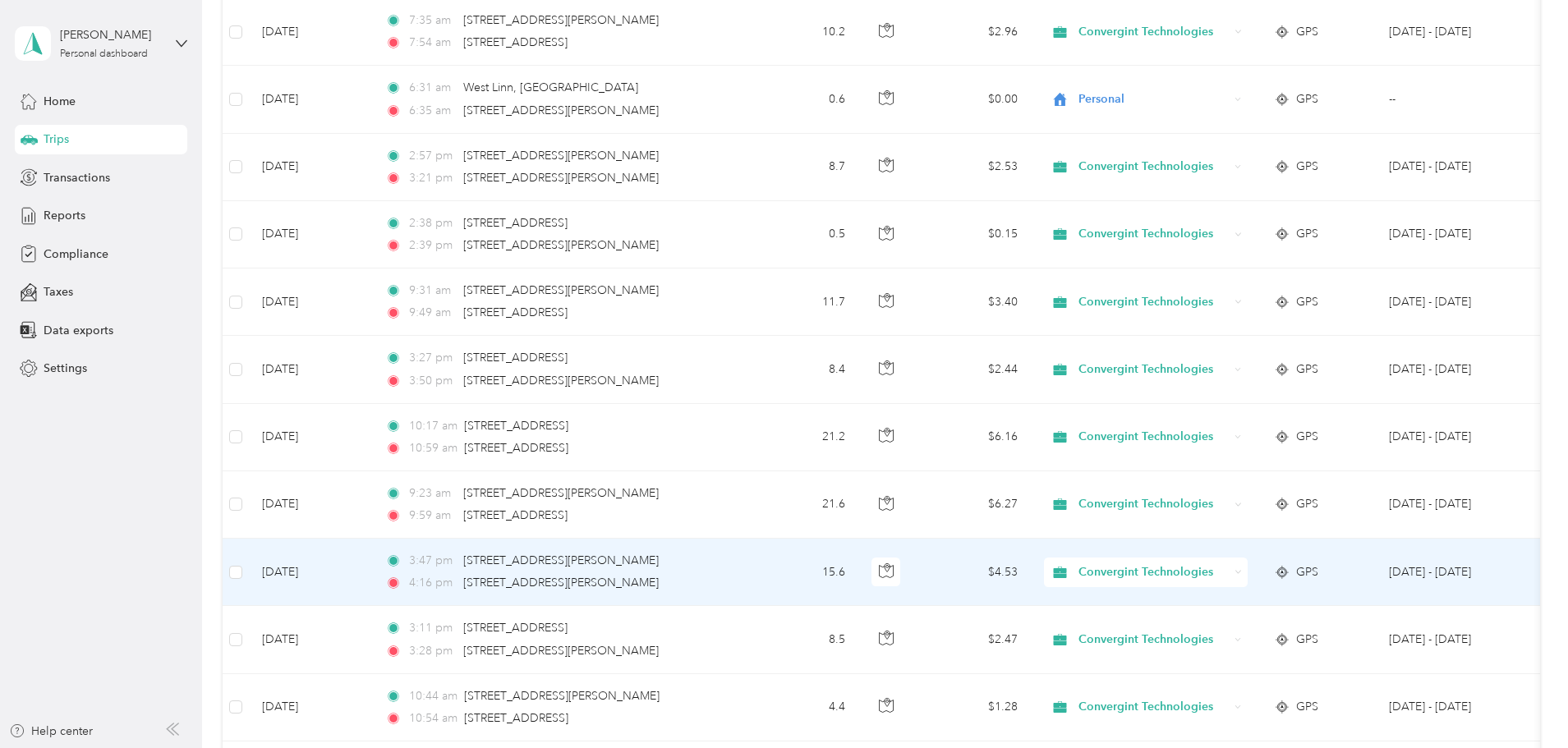
click at [1220, 570] on span "Convergint Technologies" at bounding box center [1153, 573] width 150 height 18
click at [1227, 629] on span "Personal" at bounding box center [1271, 631] width 155 height 18
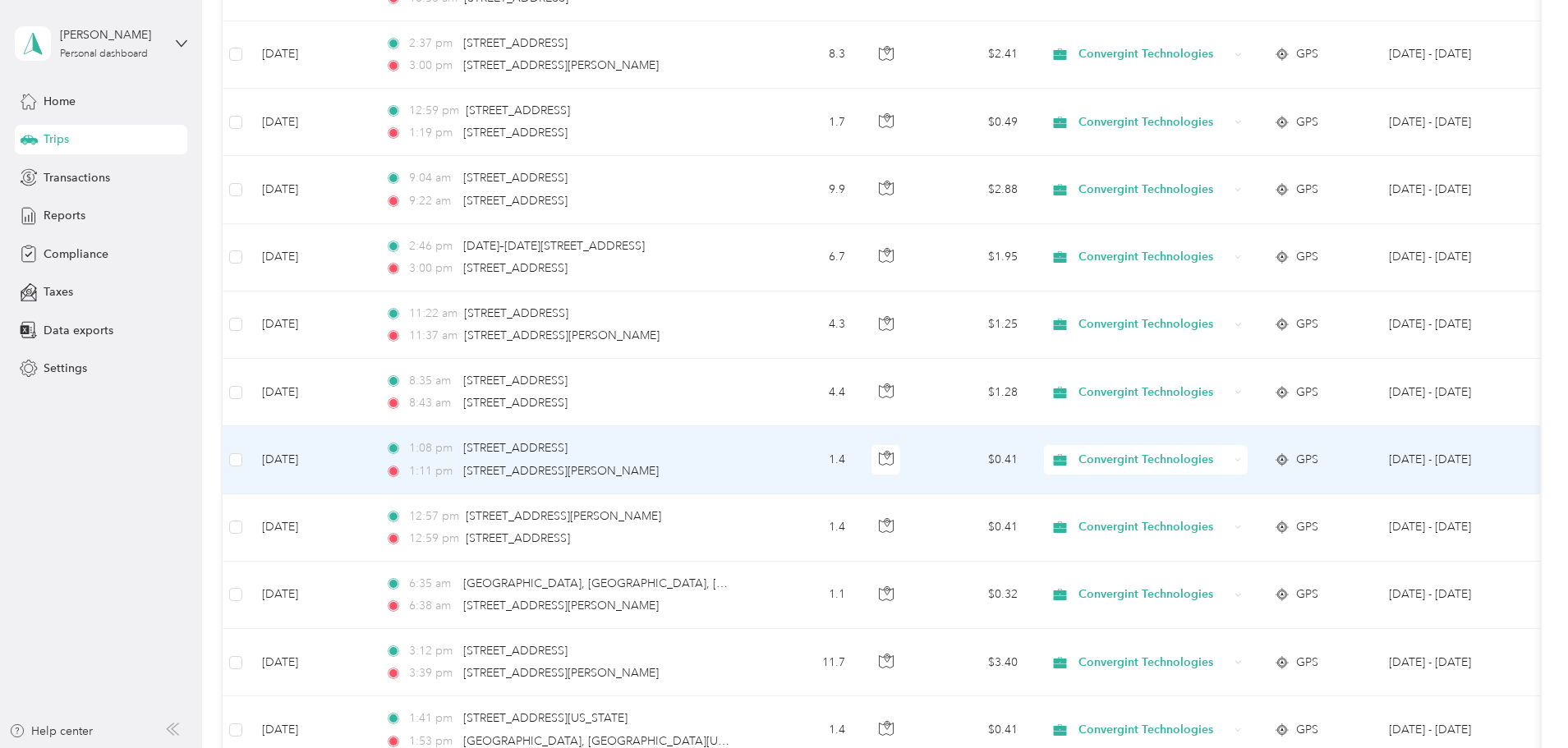
scroll to position [3940, 0]
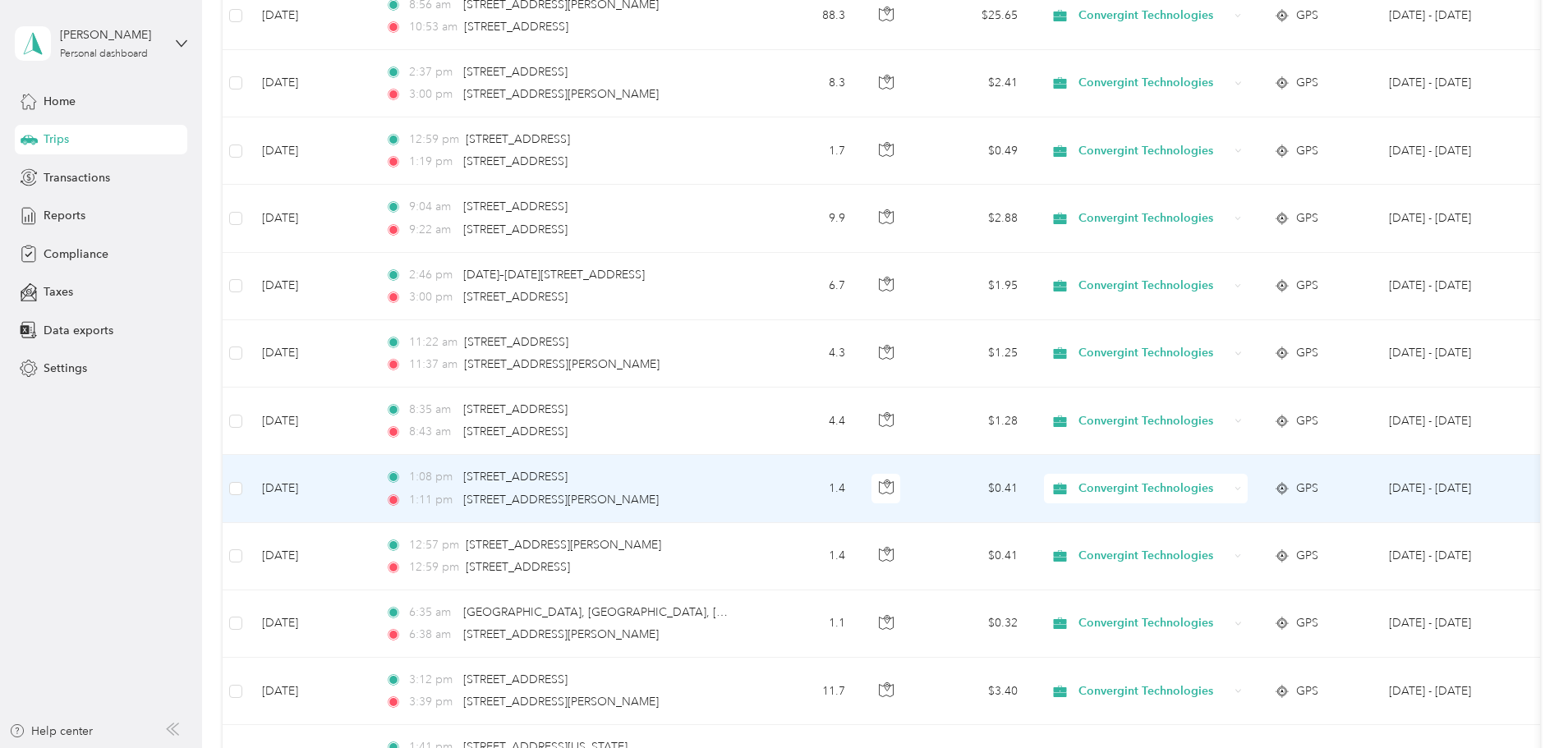
click at [1228, 488] on span "Convergint Technologies" at bounding box center [1153, 489] width 150 height 18
click at [1259, 546] on span "Personal" at bounding box center [1271, 548] width 155 height 18
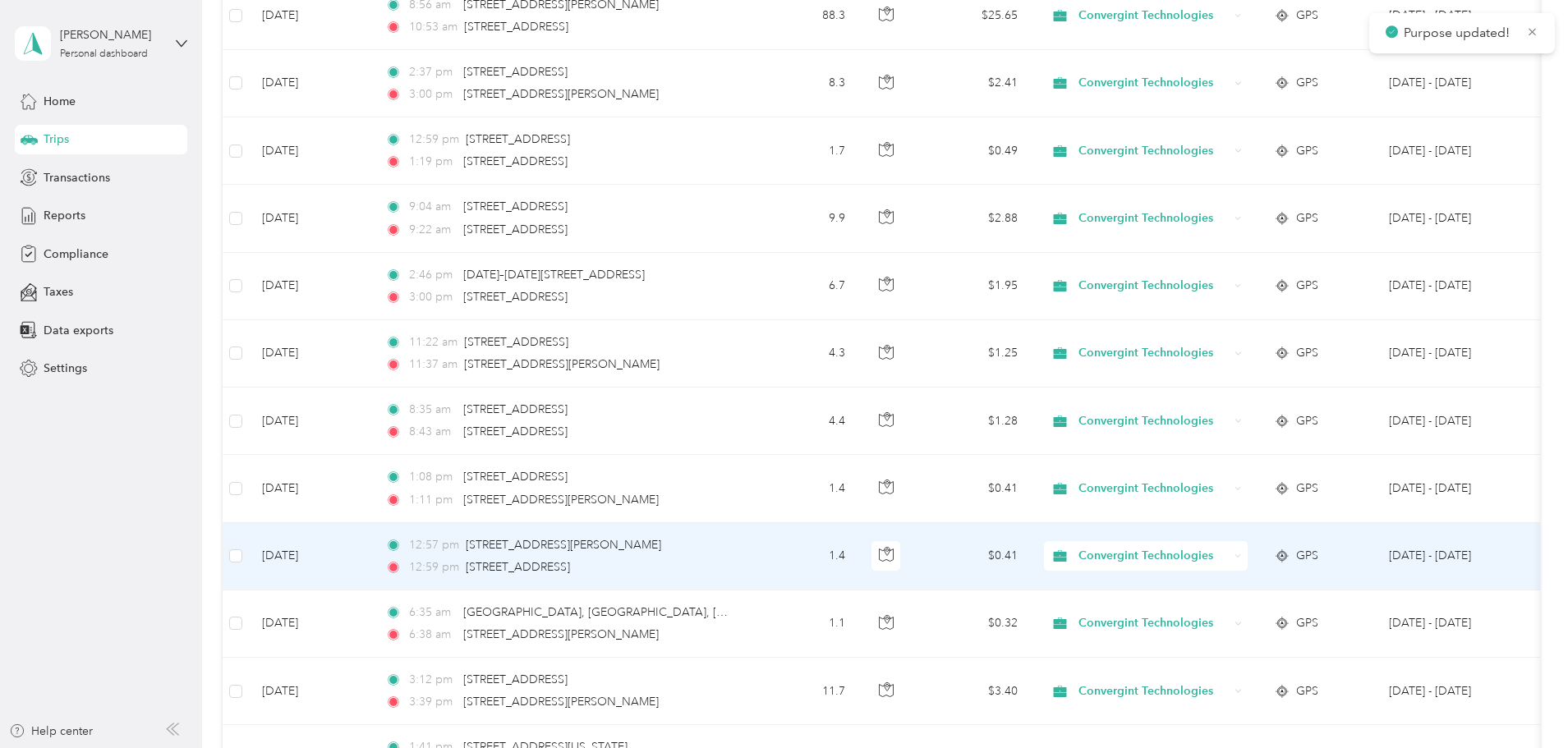
click at [1228, 548] on span "Convergint Technologies" at bounding box center [1153, 556] width 150 height 18
click at [1241, 610] on span "Personal" at bounding box center [1271, 615] width 155 height 18
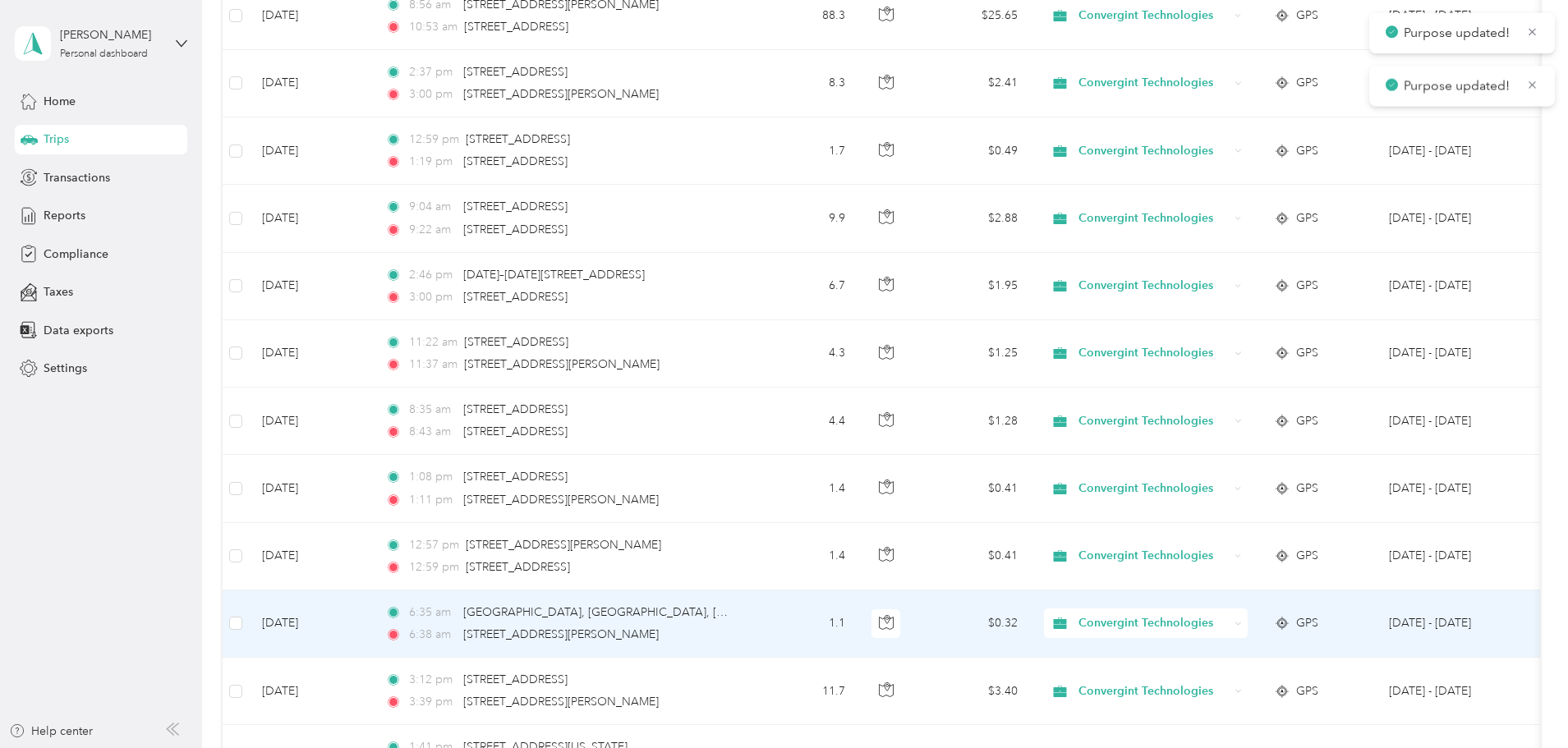
click at [1228, 617] on span "Convergint Technologies" at bounding box center [1153, 623] width 150 height 18
click at [1264, 679] on span "Personal" at bounding box center [1271, 683] width 155 height 18
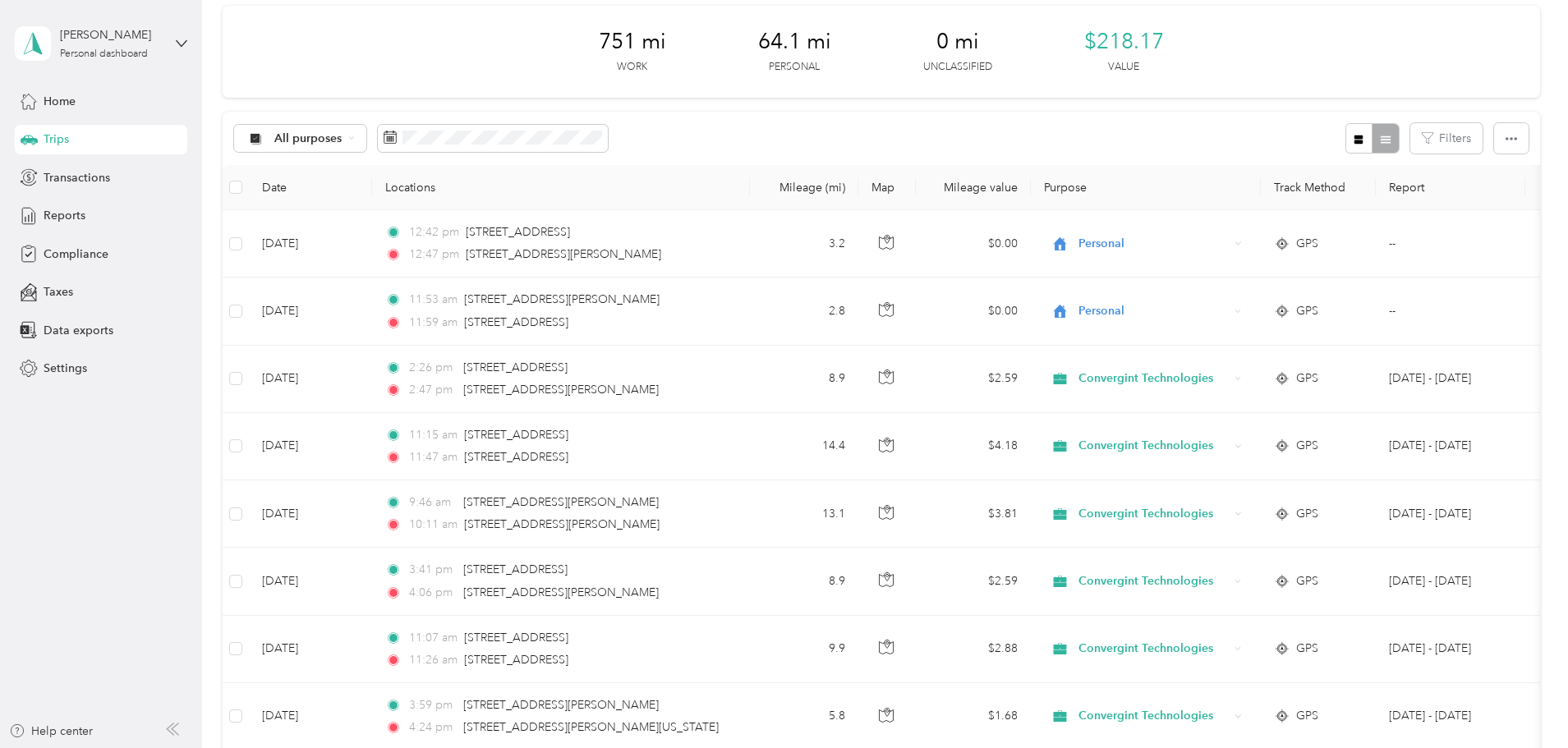
scroll to position [0, 0]
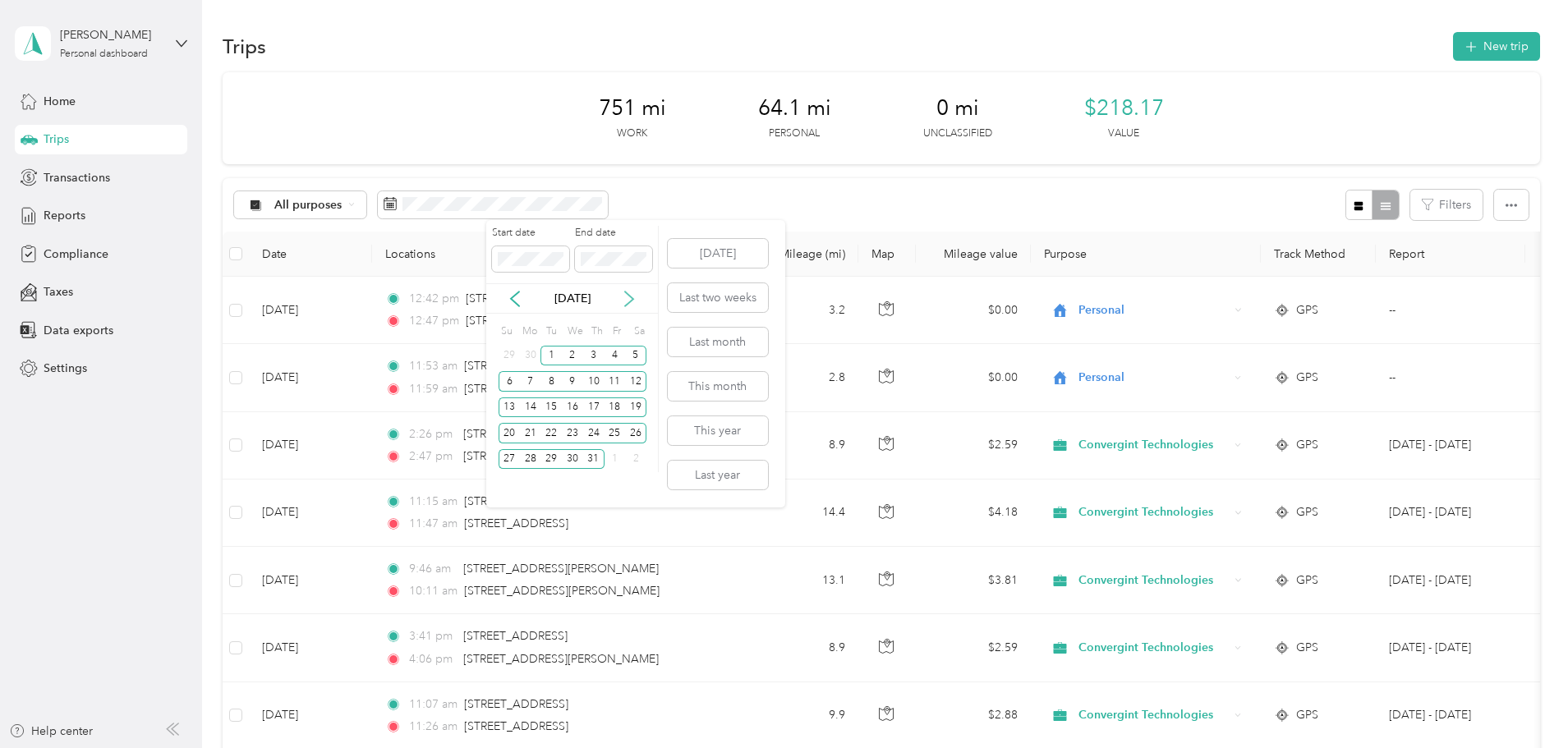
click at [628, 299] on icon at bounding box center [629, 299] width 17 height 17
click at [613, 356] on div "1" at bounding box center [614, 356] width 21 height 20
click at [633, 458] on div "30" at bounding box center [635, 459] width 21 height 20
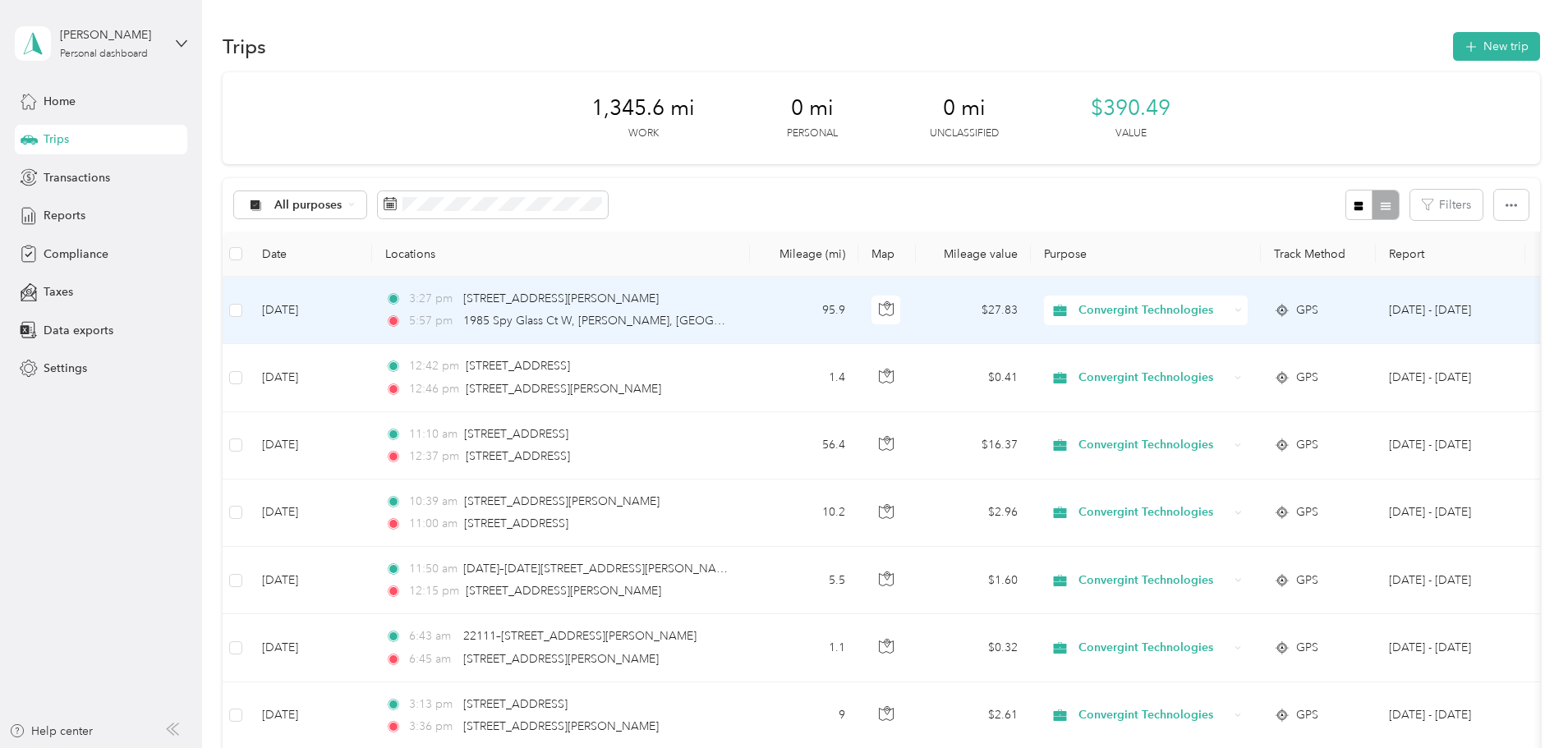
click at [1228, 308] on span "Convergint Technologies" at bounding box center [1153, 310] width 150 height 18
click at [1253, 365] on span "Personal" at bounding box center [1271, 370] width 155 height 18
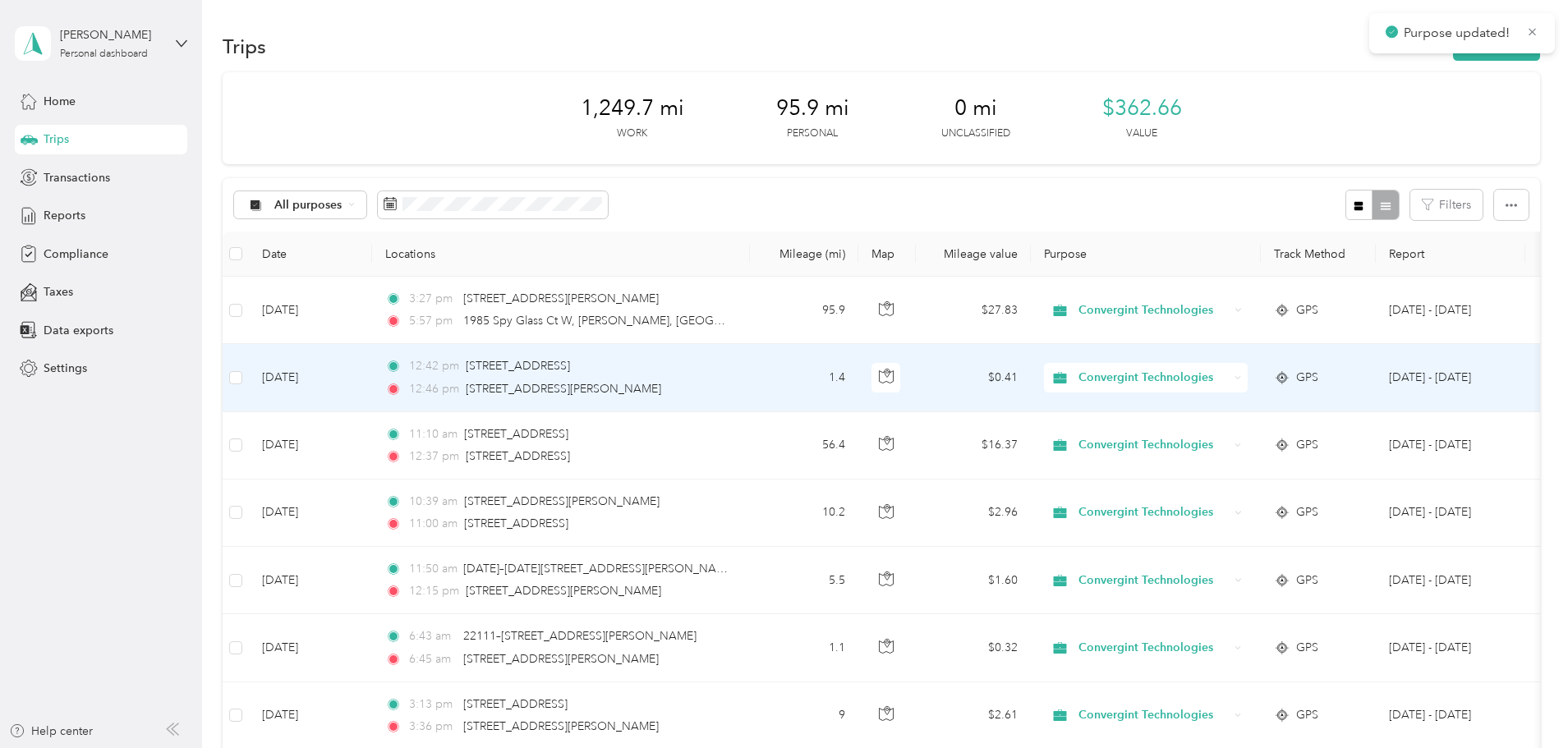
click at [1228, 386] on span "Convergint Technologies" at bounding box center [1153, 378] width 150 height 18
click at [1243, 435] on span "Personal" at bounding box center [1271, 432] width 155 height 18
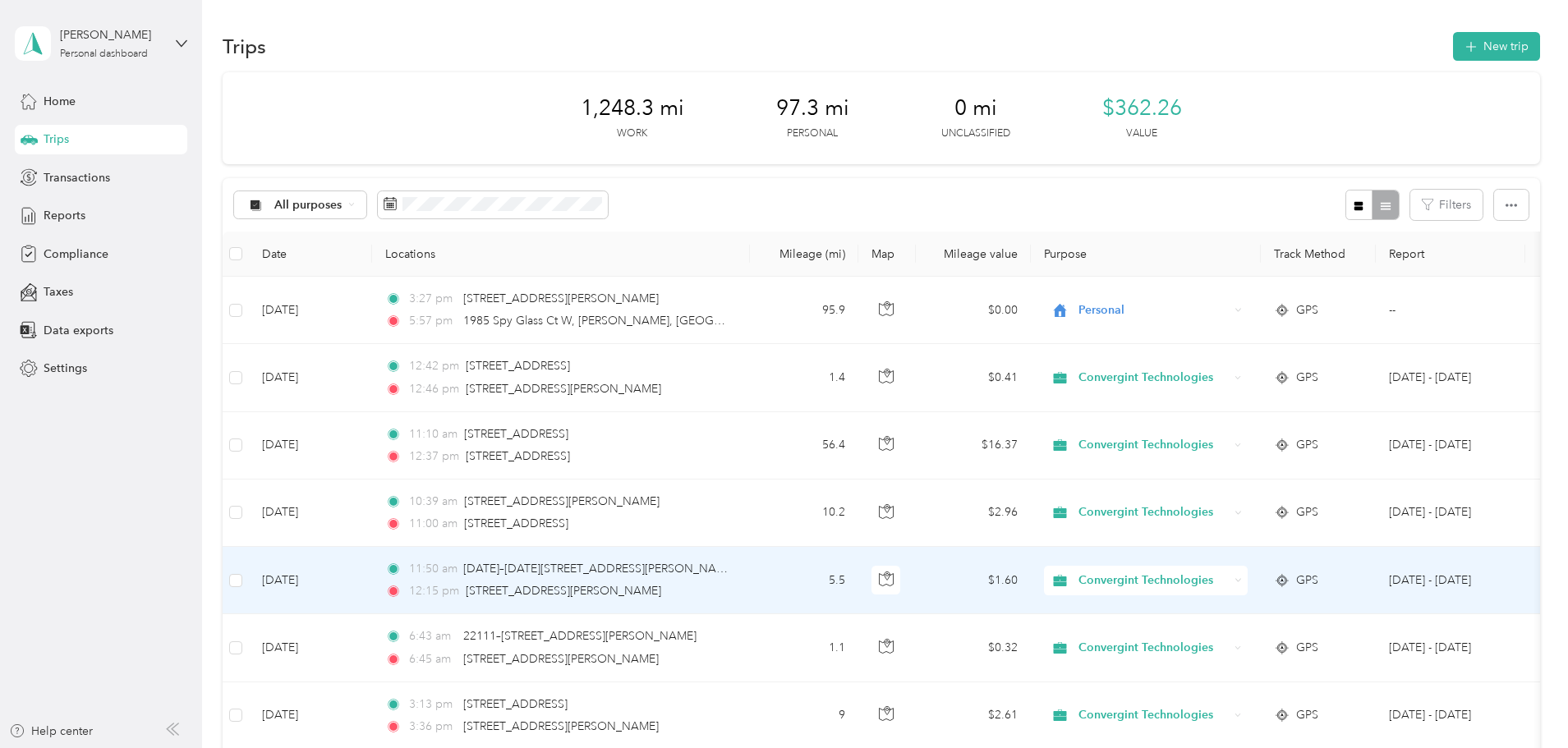
click at [1228, 579] on span "Convergint Technologies" at bounding box center [1153, 580] width 150 height 18
click at [1248, 634] on span "Personal" at bounding box center [1271, 633] width 155 height 18
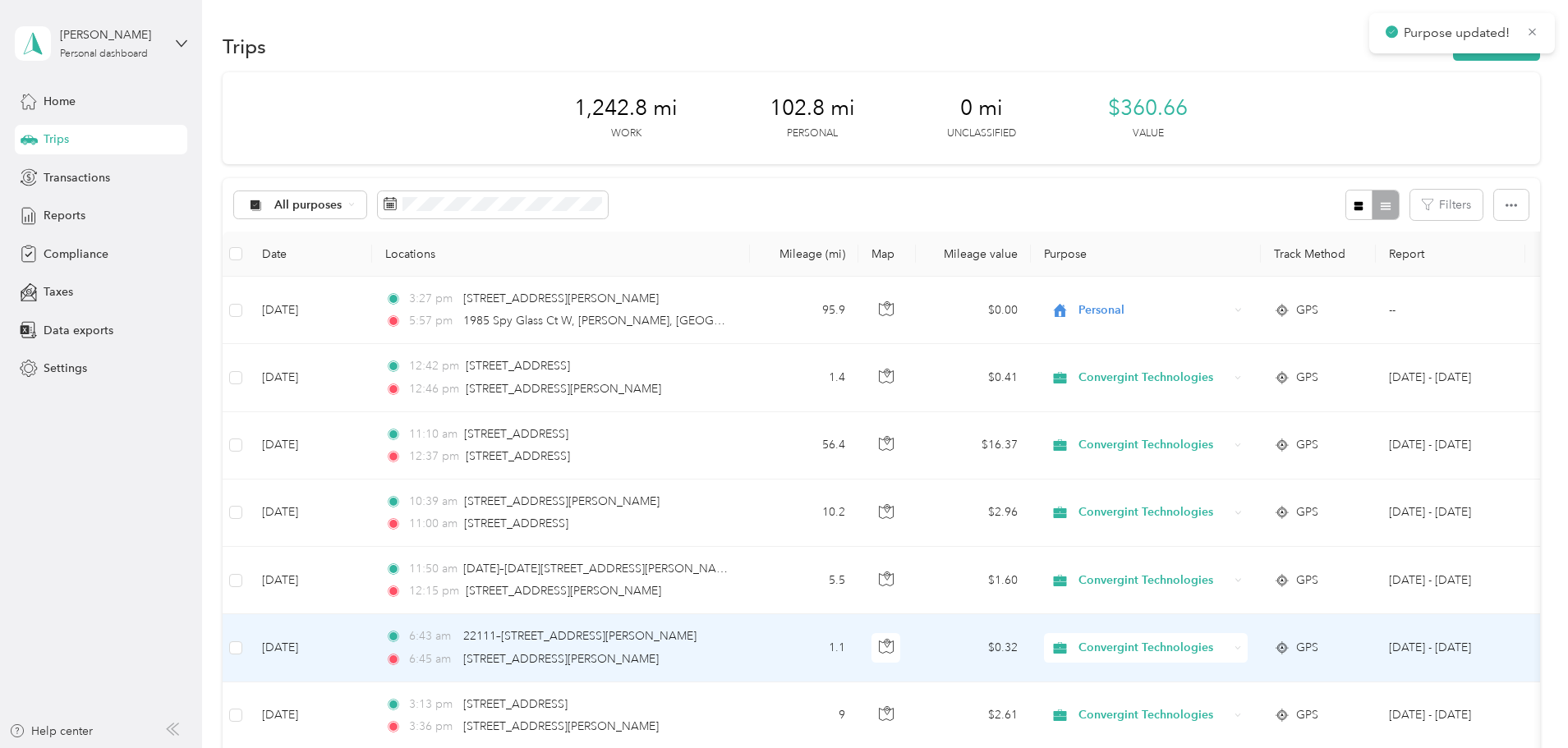
click at [1228, 649] on span "Convergint Technologies" at bounding box center [1153, 648] width 150 height 18
click at [1243, 702] on span "Personal" at bounding box center [1271, 707] width 155 height 18
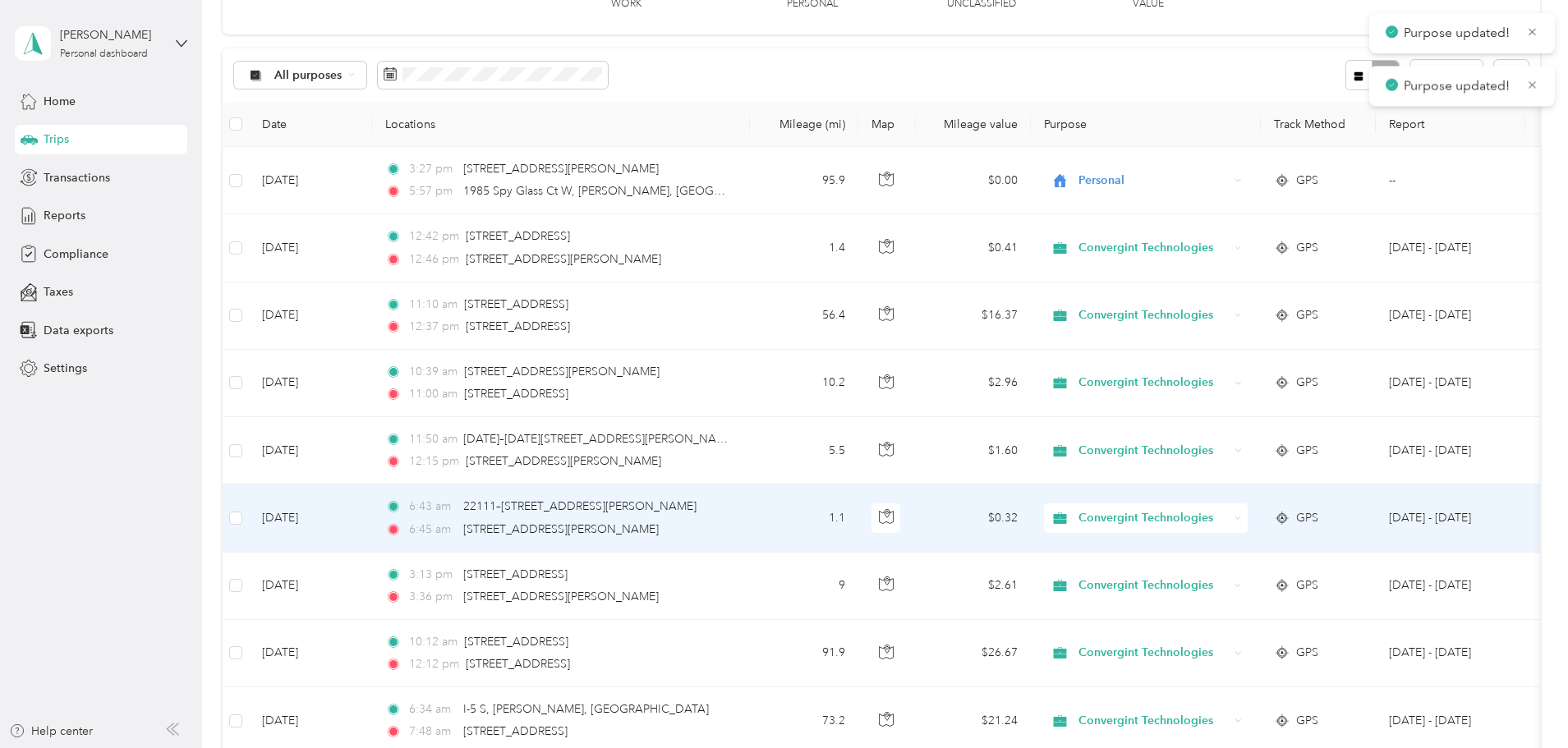
scroll to position [164, 0]
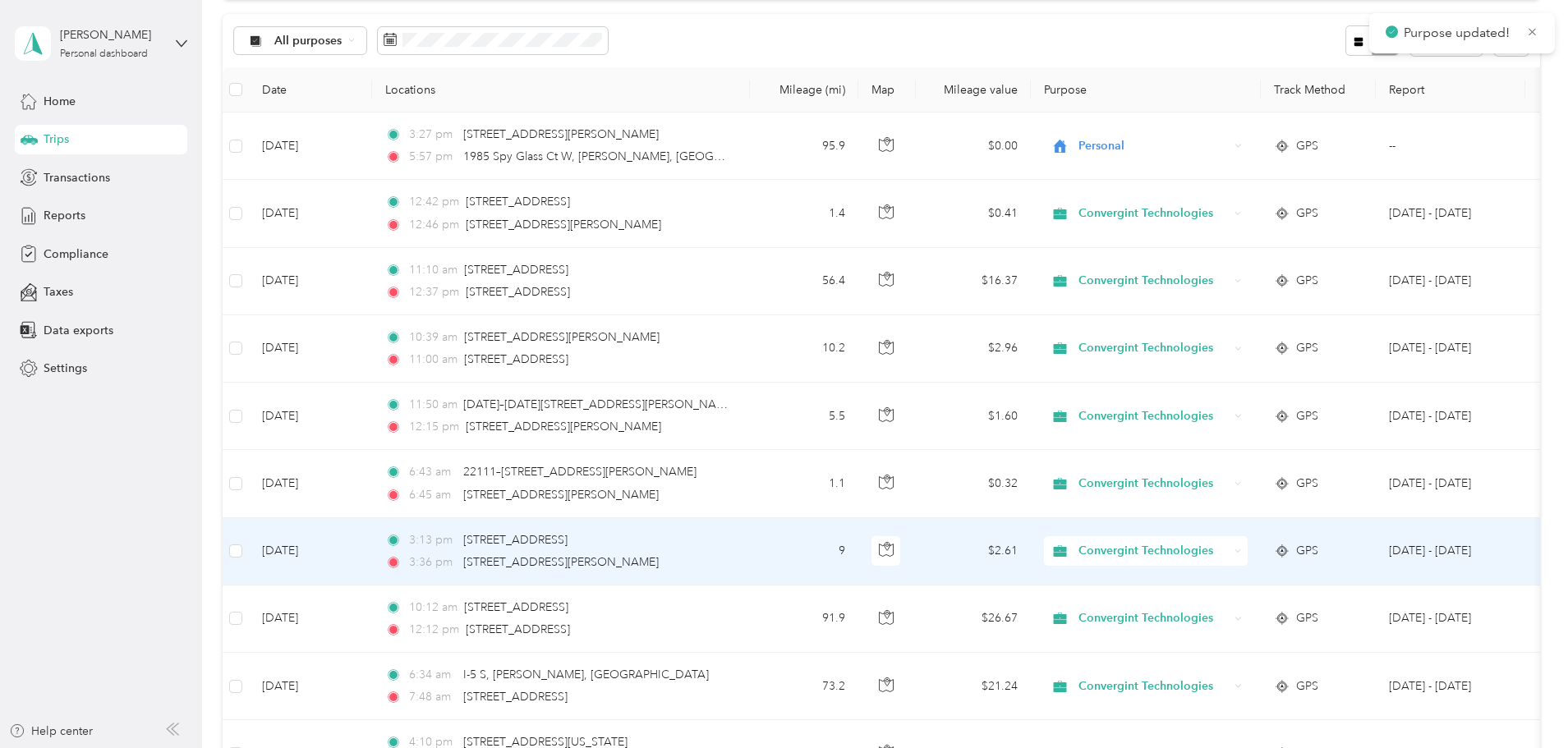
click at [1228, 546] on span "Convergint Technologies" at bounding box center [1153, 551] width 150 height 18
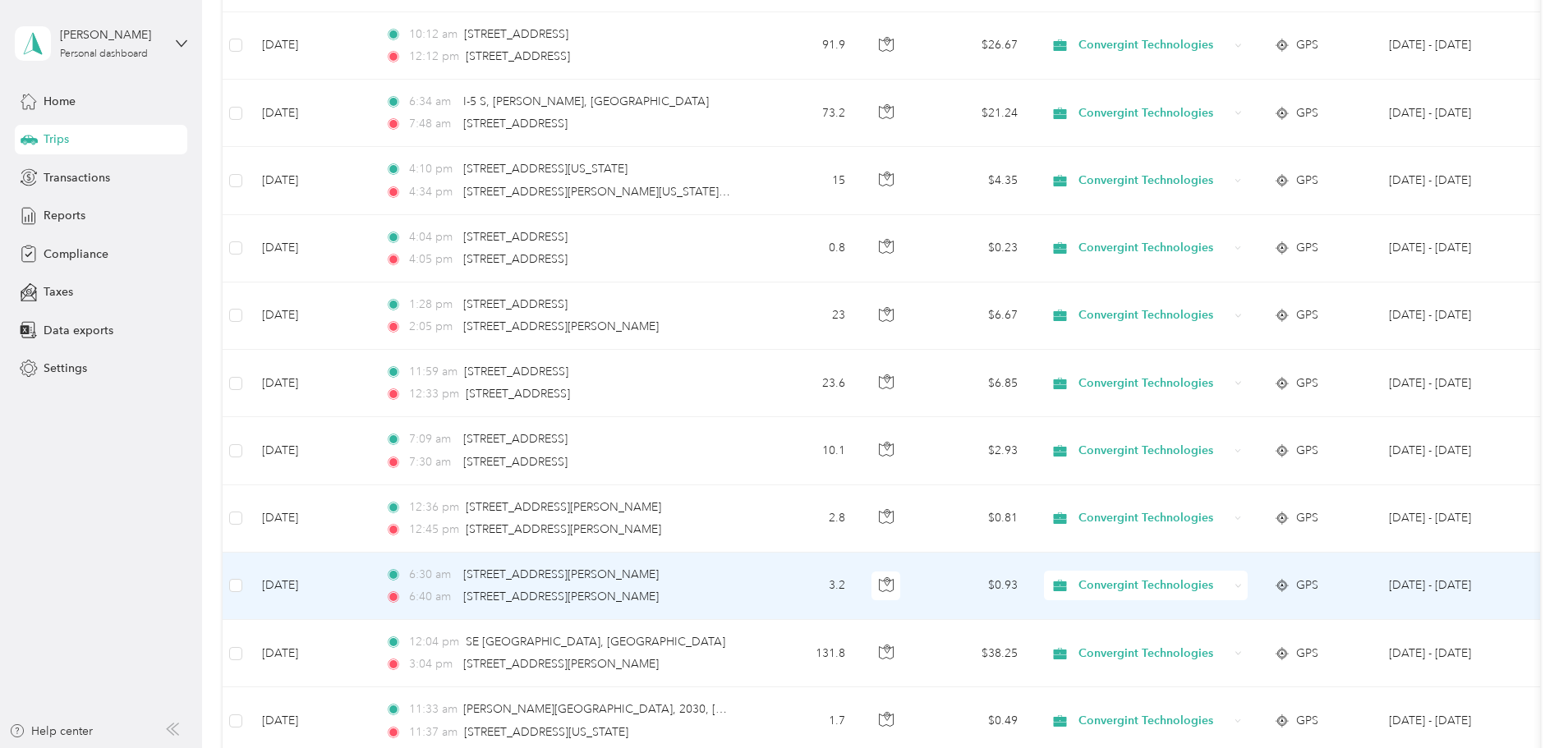
scroll to position [739, 0]
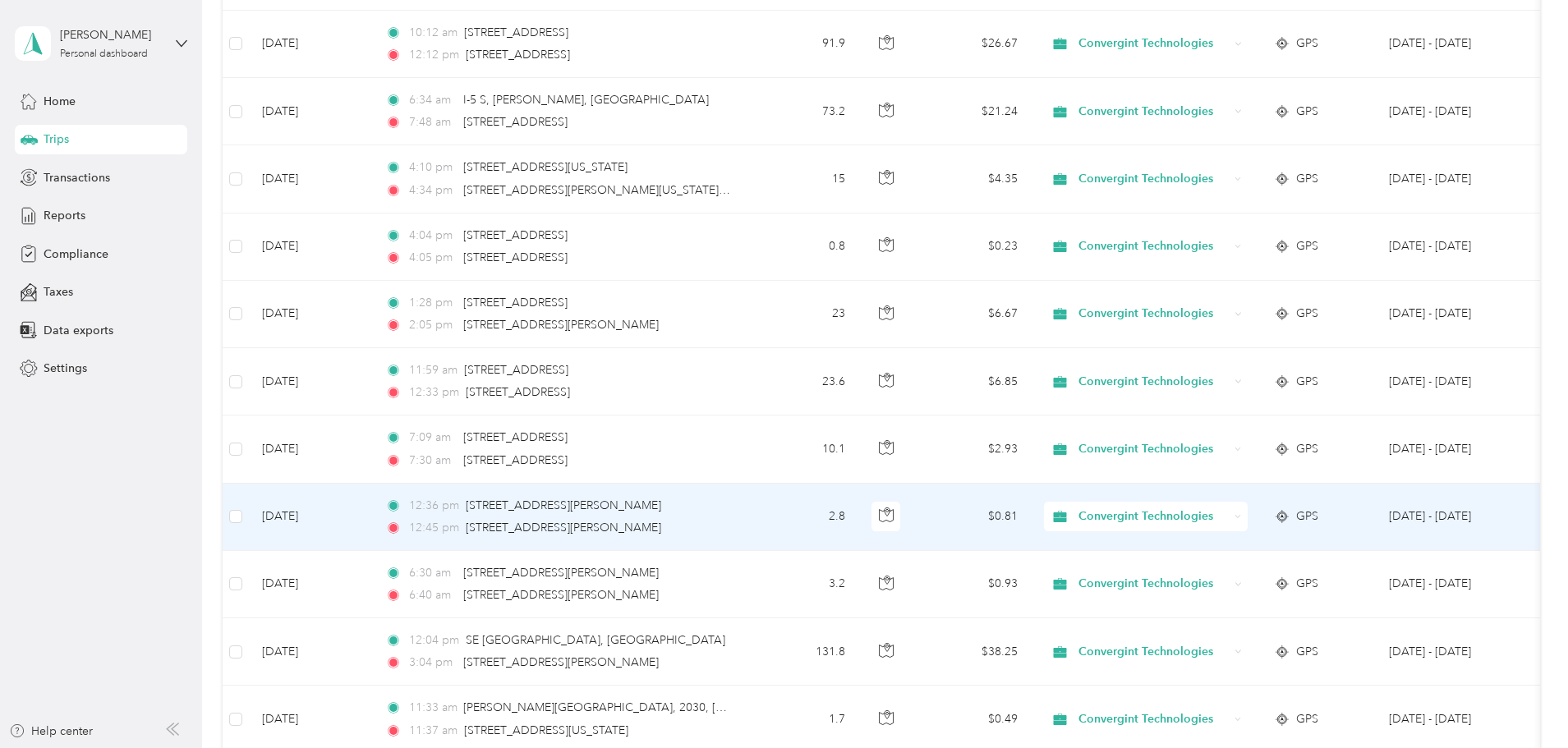
click at [1228, 523] on span "Convergint Technologies" at bounding box center [1153, 517] width 150 height 18
click at [1248, 573] on span "Personal" at bounding box center [1271, 575] width 155 height 18
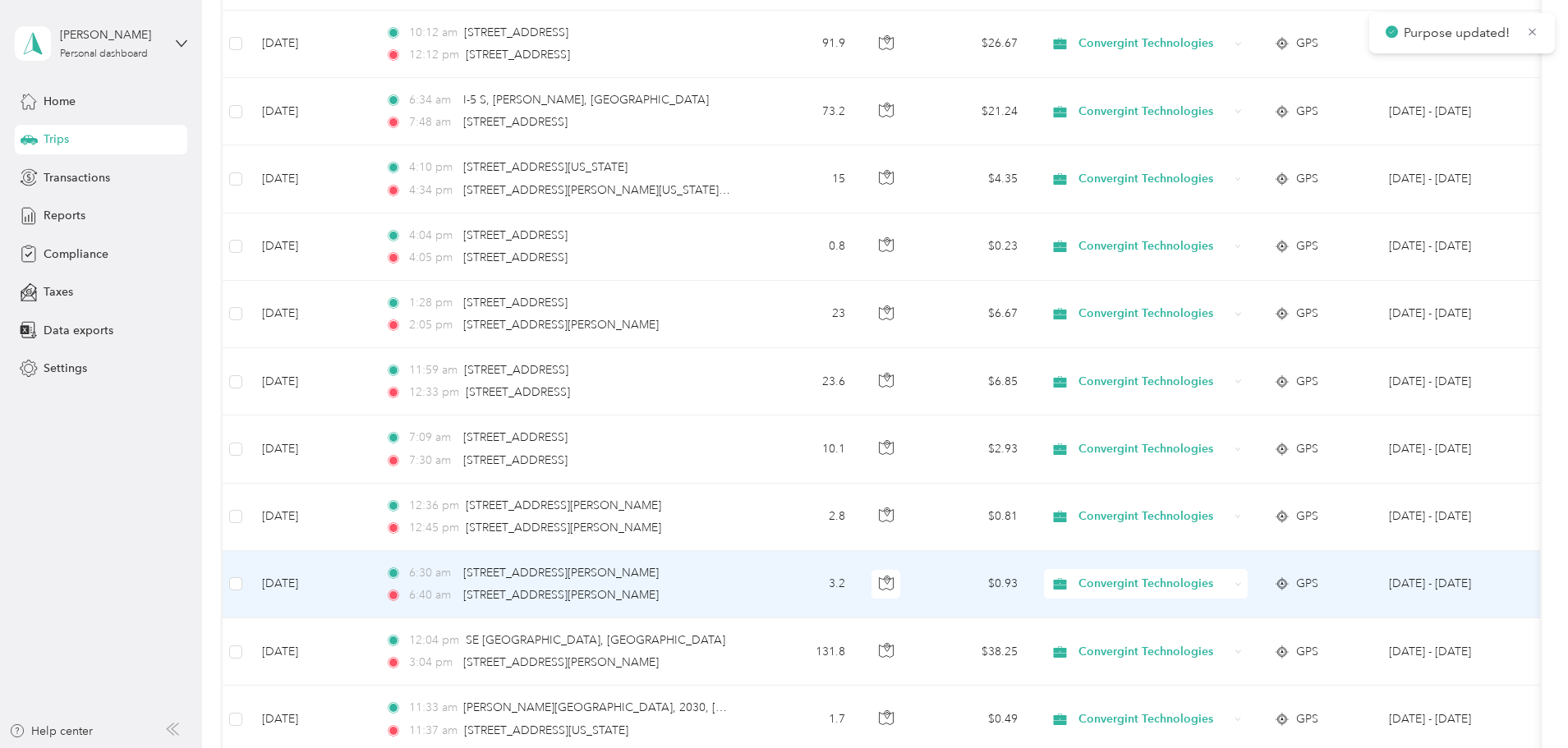
click at [1228, 575] on span "Convergint Technologies" at bounding box center [1153, 584] width 150 height 18
click at [1237, 638] on span "Personal" at bounding box center [1271, 643] width 155 height 18
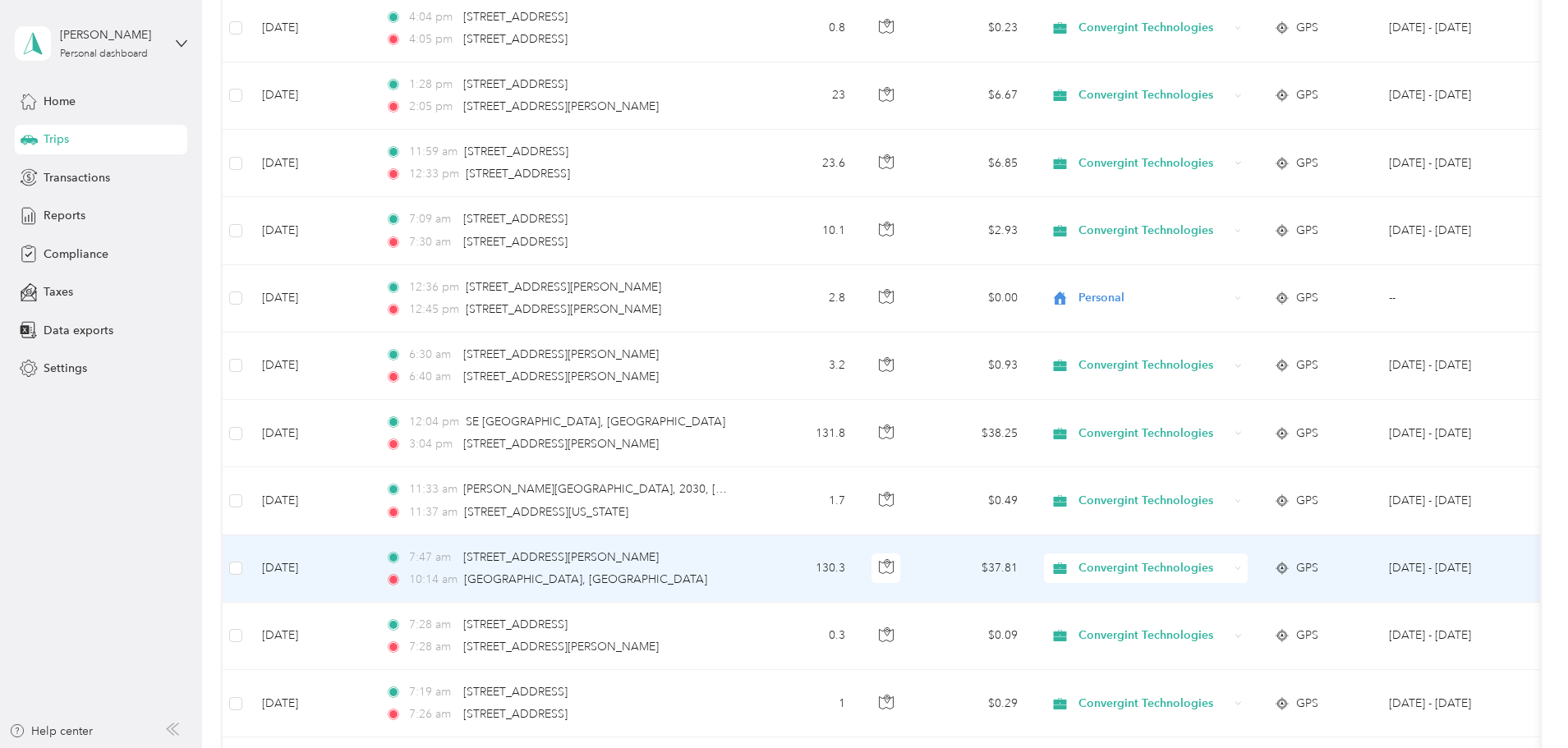
scroll to position [985, 0]
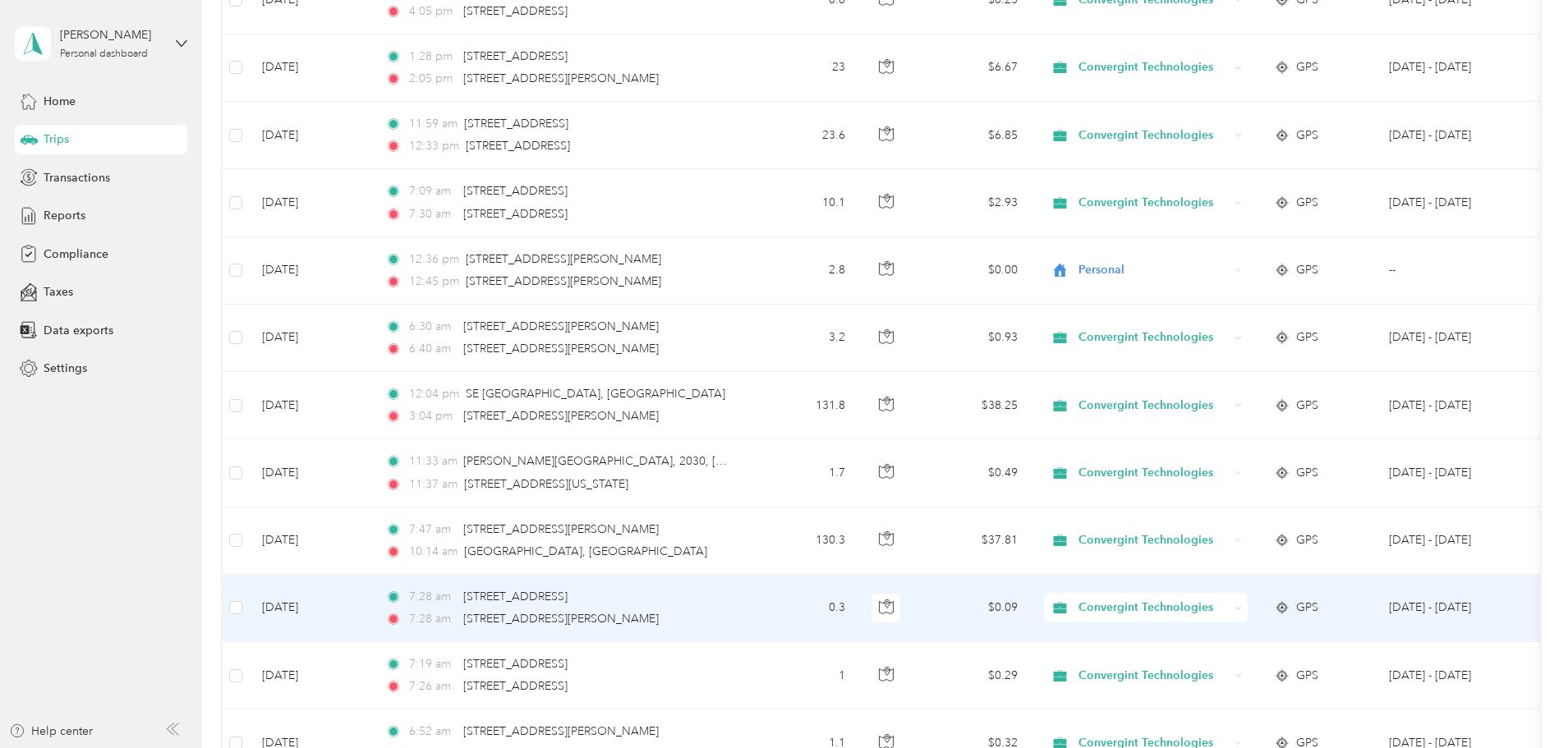
click at [1227, 604] on span "Convergint Technologies" at bounding box center [1153, 608] width 150 height 18
click at [1226, 666] on span "Personal" at bounding box center [1271, 667] width 155 height 18
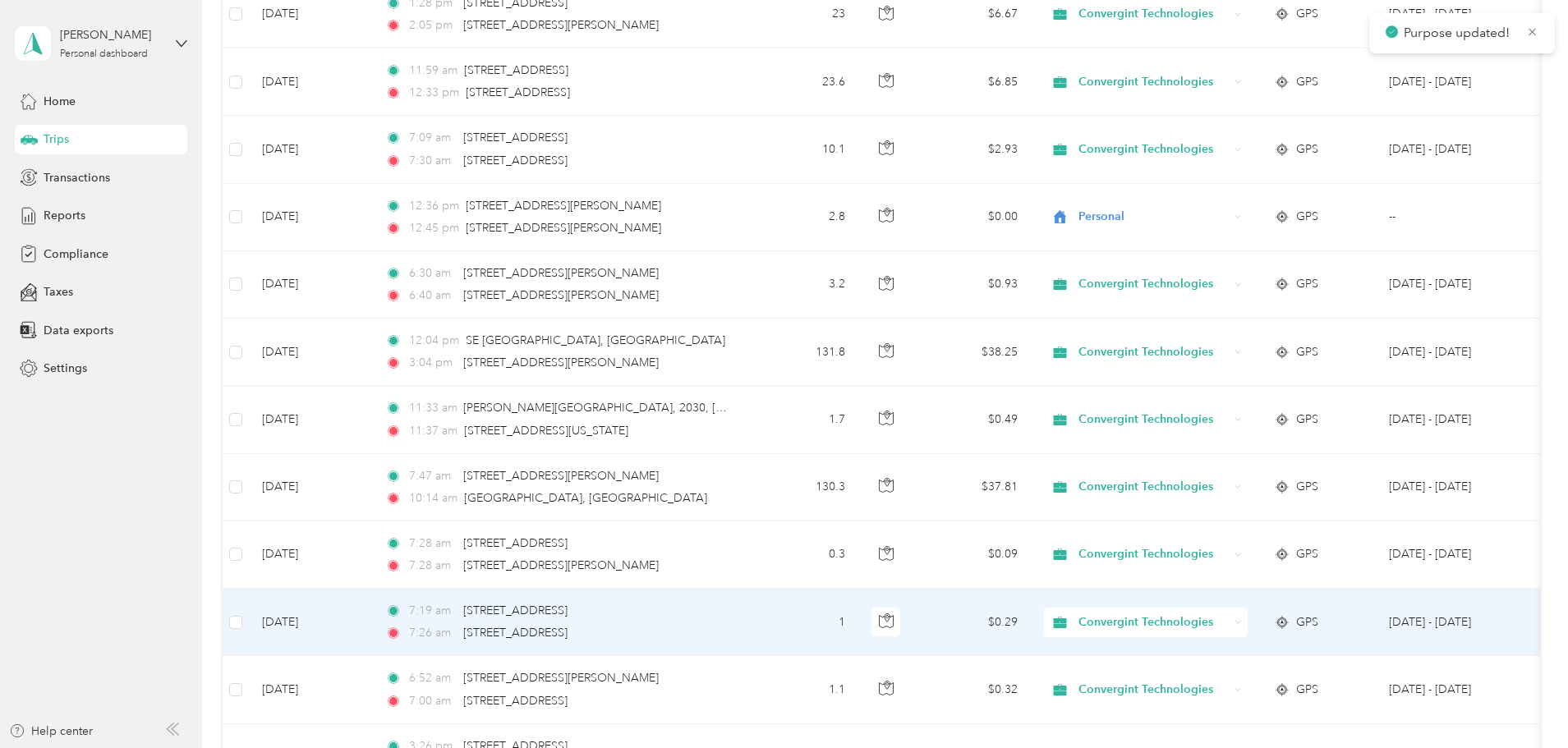
scroll to position [1067, 0]
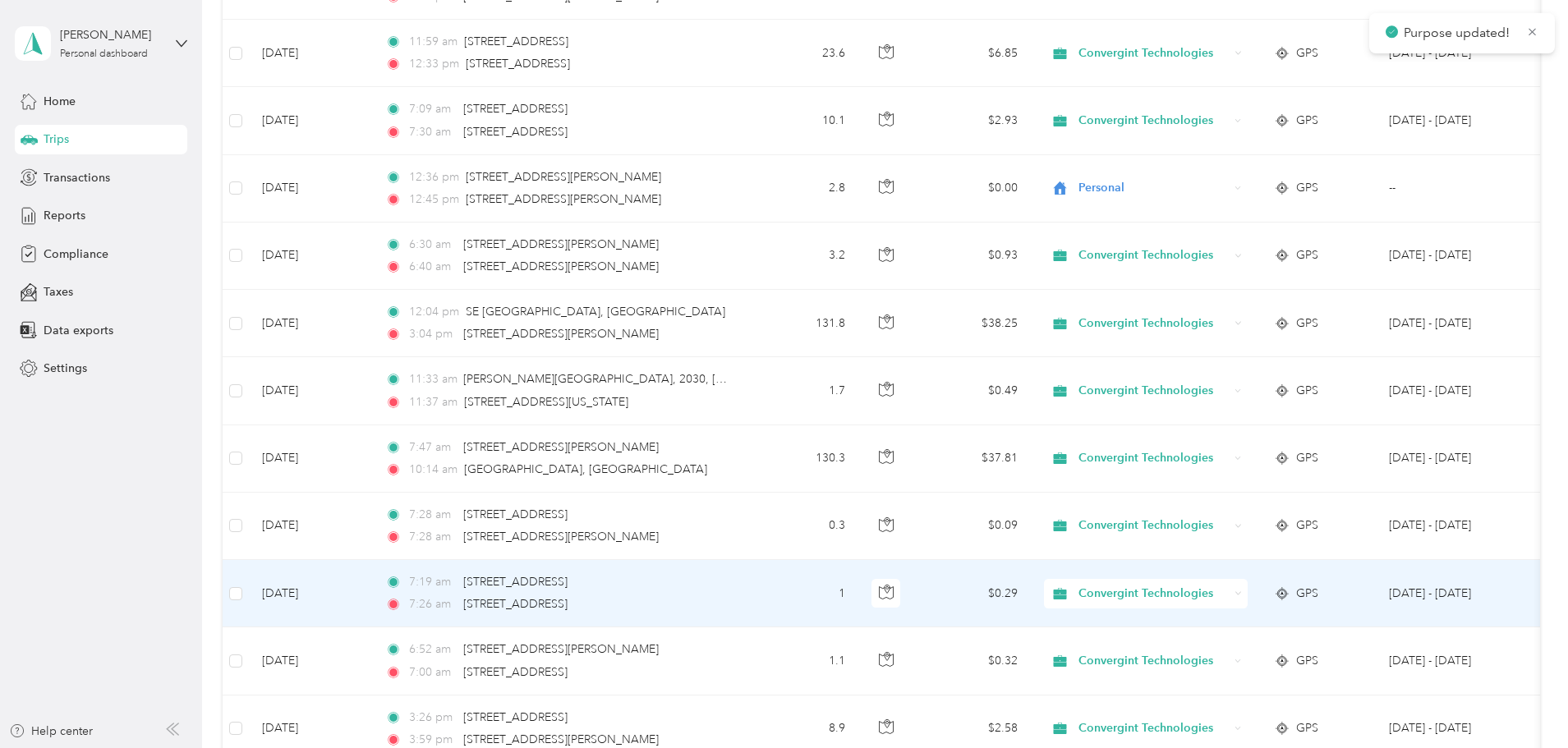
click at [1228, 590] on span "Convergint Technologies" at bounding box center [1153, 594] width 150 height 18
click at [1238, 646] on span "Personal" at bounding box center [1271, 652] width 155 height 18
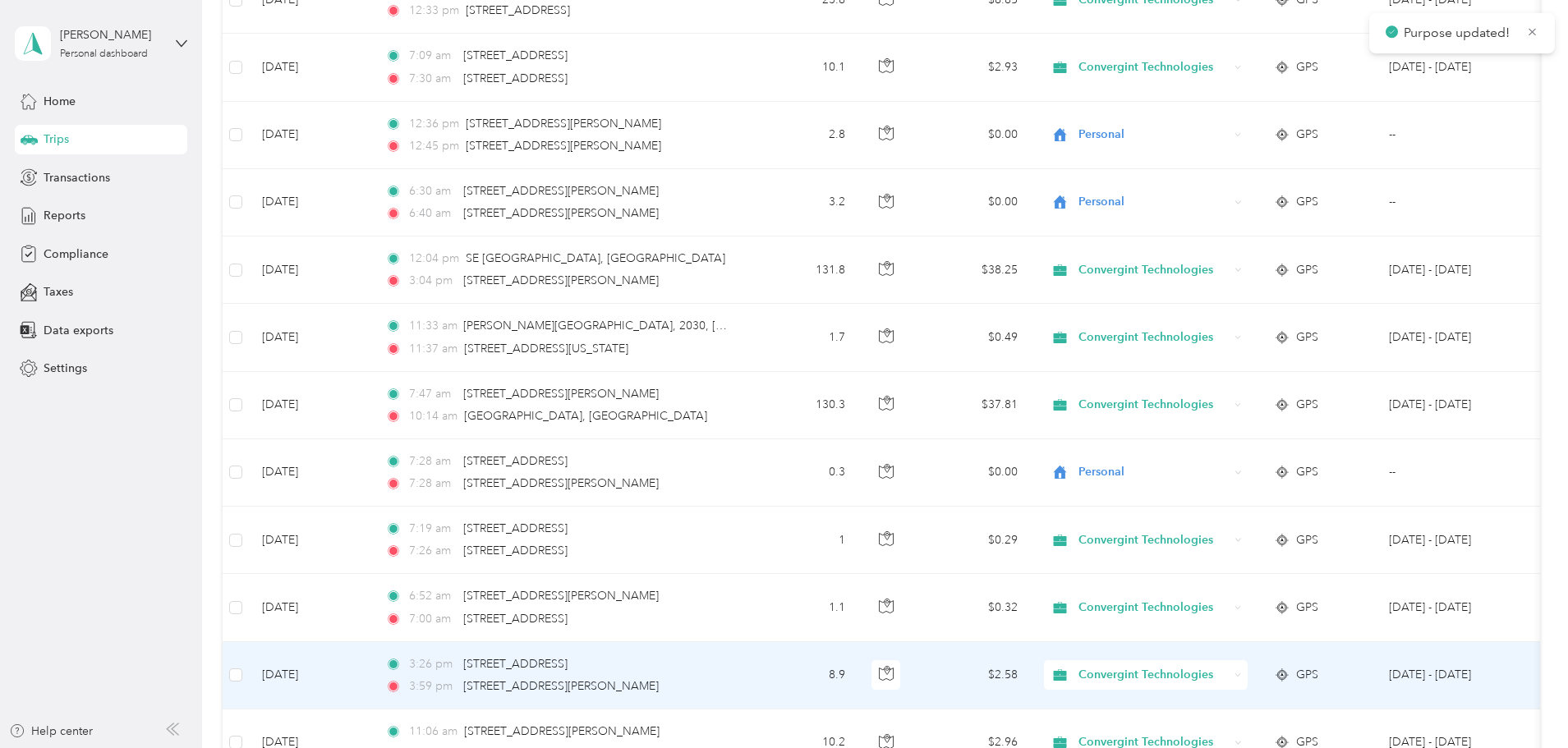
scroll to position [1149, 0]
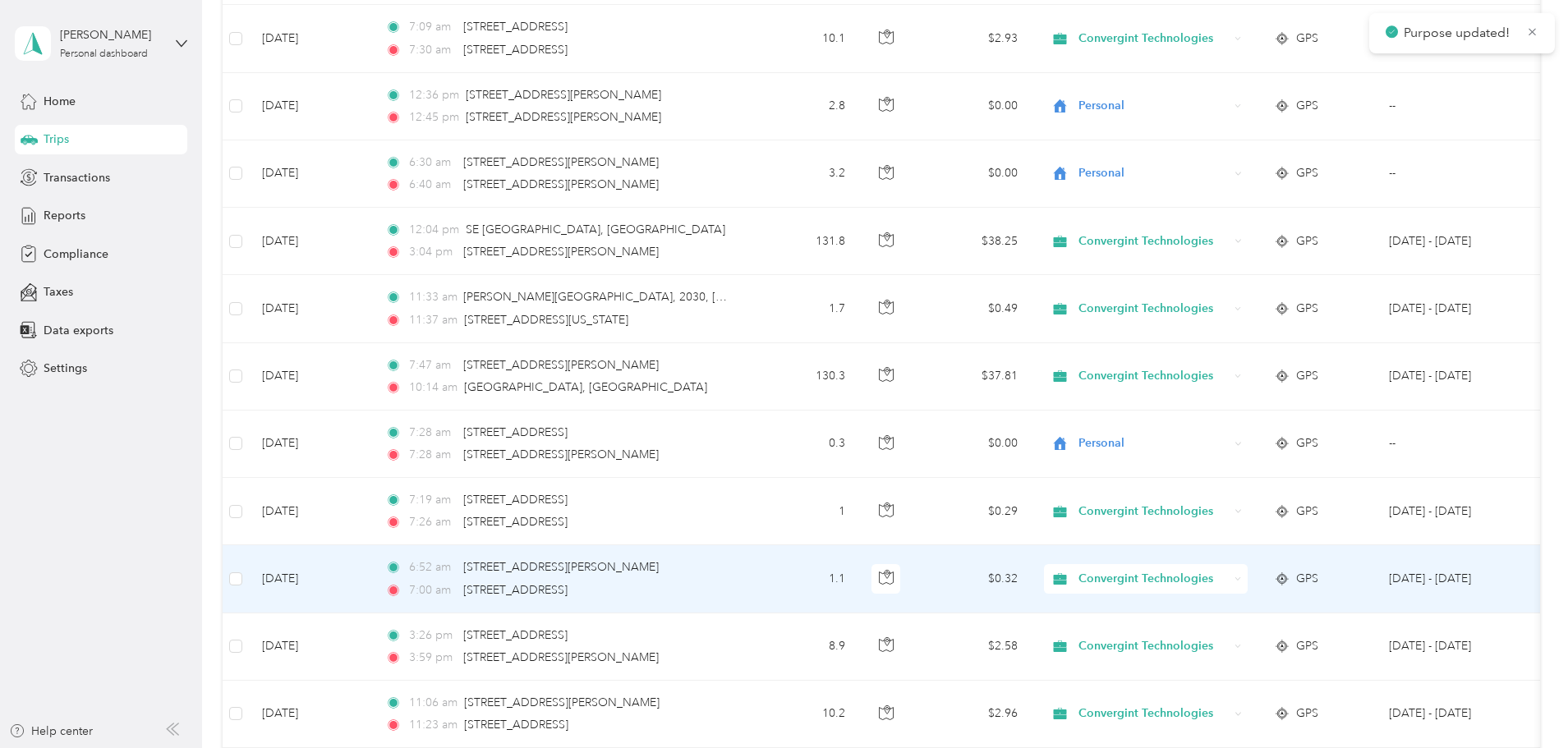
click at [1228, 580] on span "Convergint Technologies" at bounding box center [1153, 579] width 150 height 18
click at [1241, 633] on span "Personal" at bounding box center [1271, 638] width 155 height 18
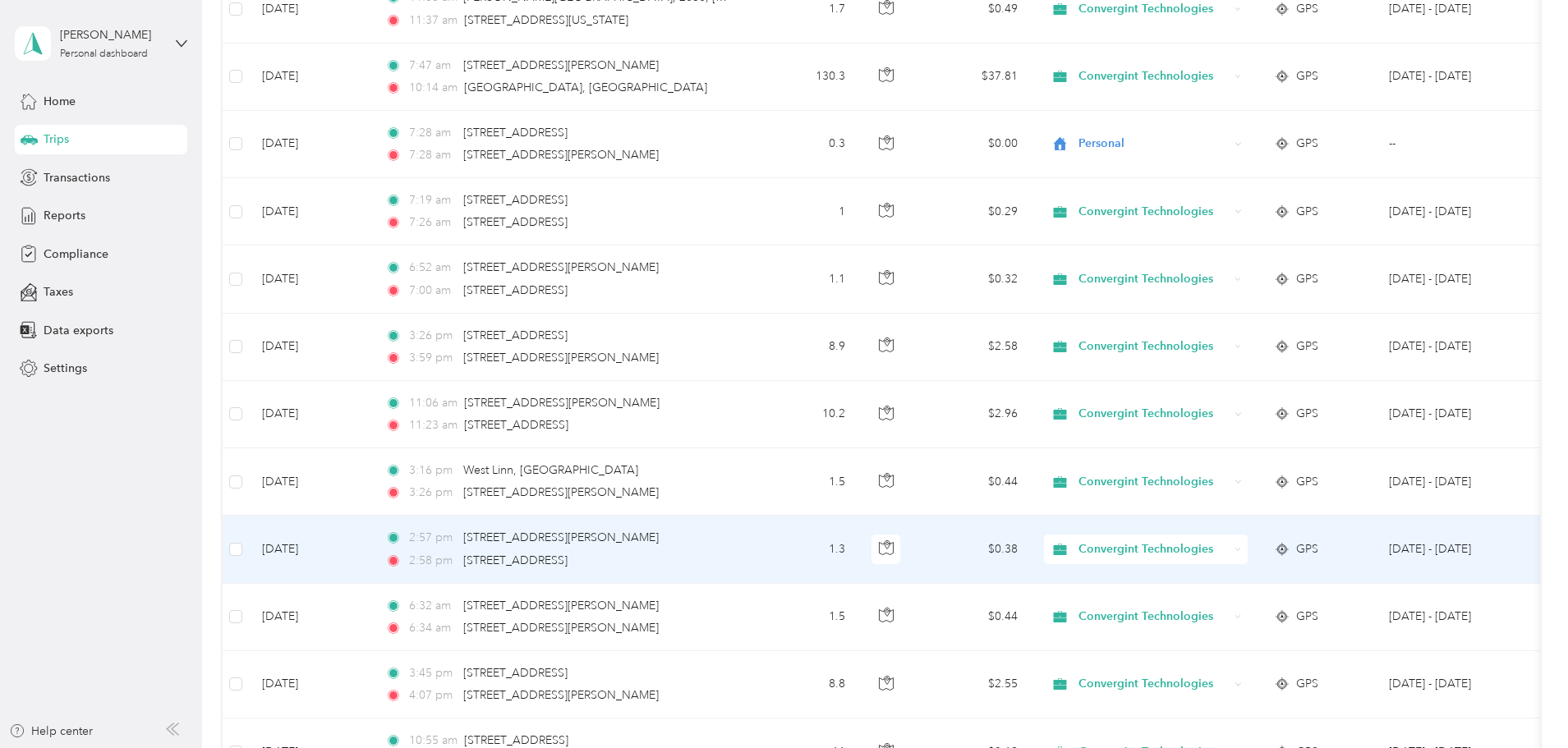
scroll to position [1478, 0]
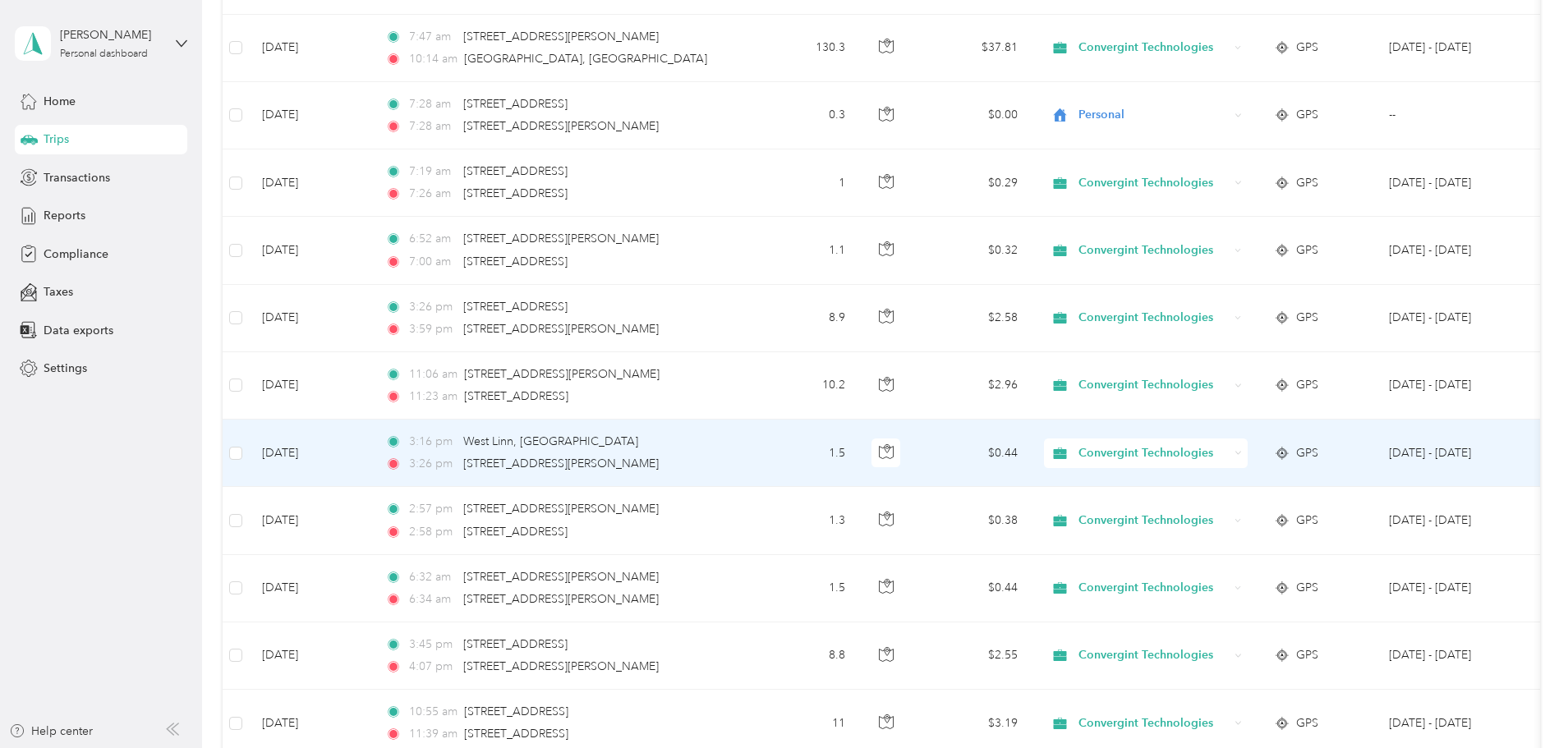
click at [1228, 450] on span "Convergint Technologies" at bounding box center [1153, 454] width 150 height 18
click at [1236, 508] on span "Personal" at bounding box center [1271, 512] width 155 height 18
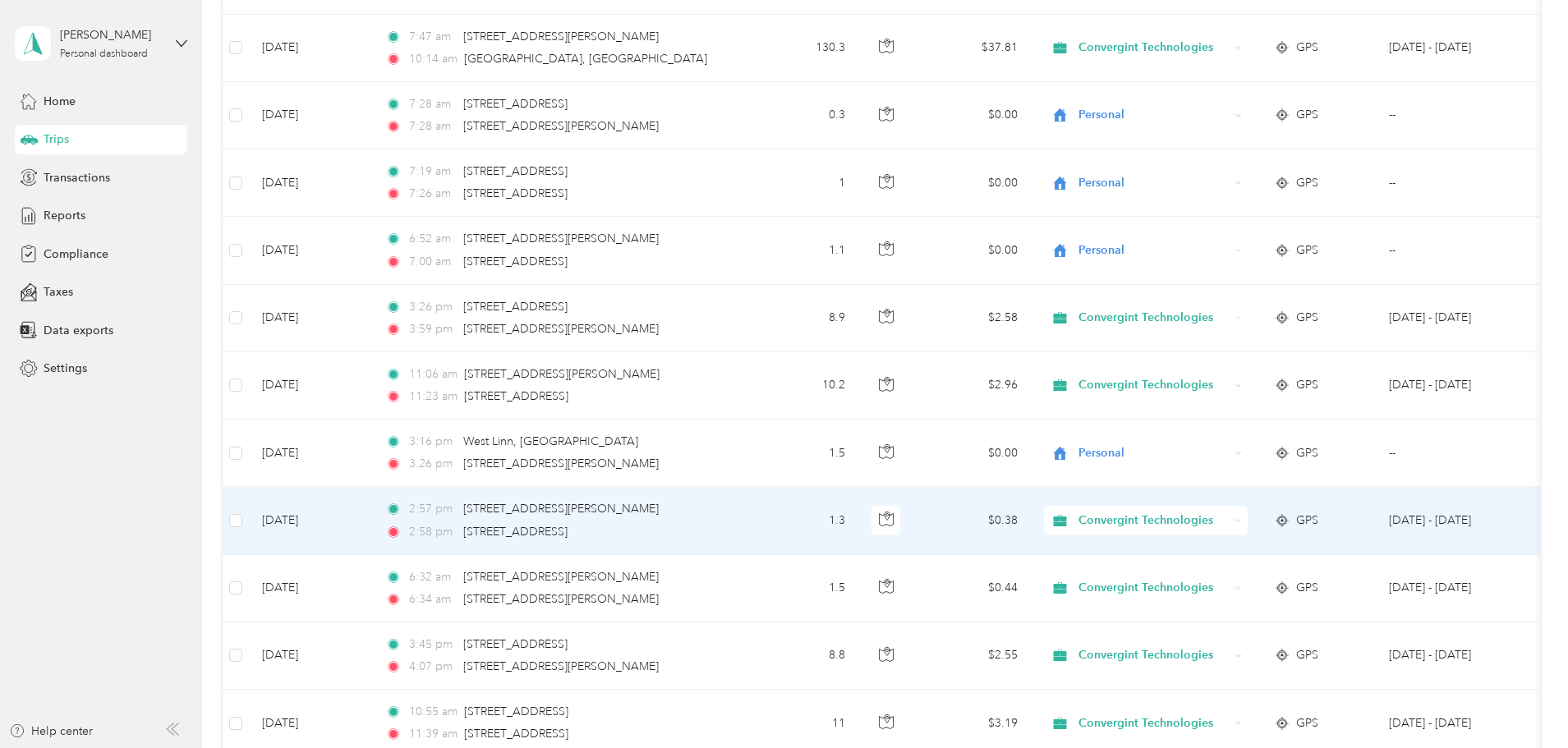
click at [1228, 522] on span "Convergint Technologies" at bounding box center [1153, 521] width 150 height 18
click at [1226, 583] on li "Personal" at bounding box center [1256, 579] width 207 height 29
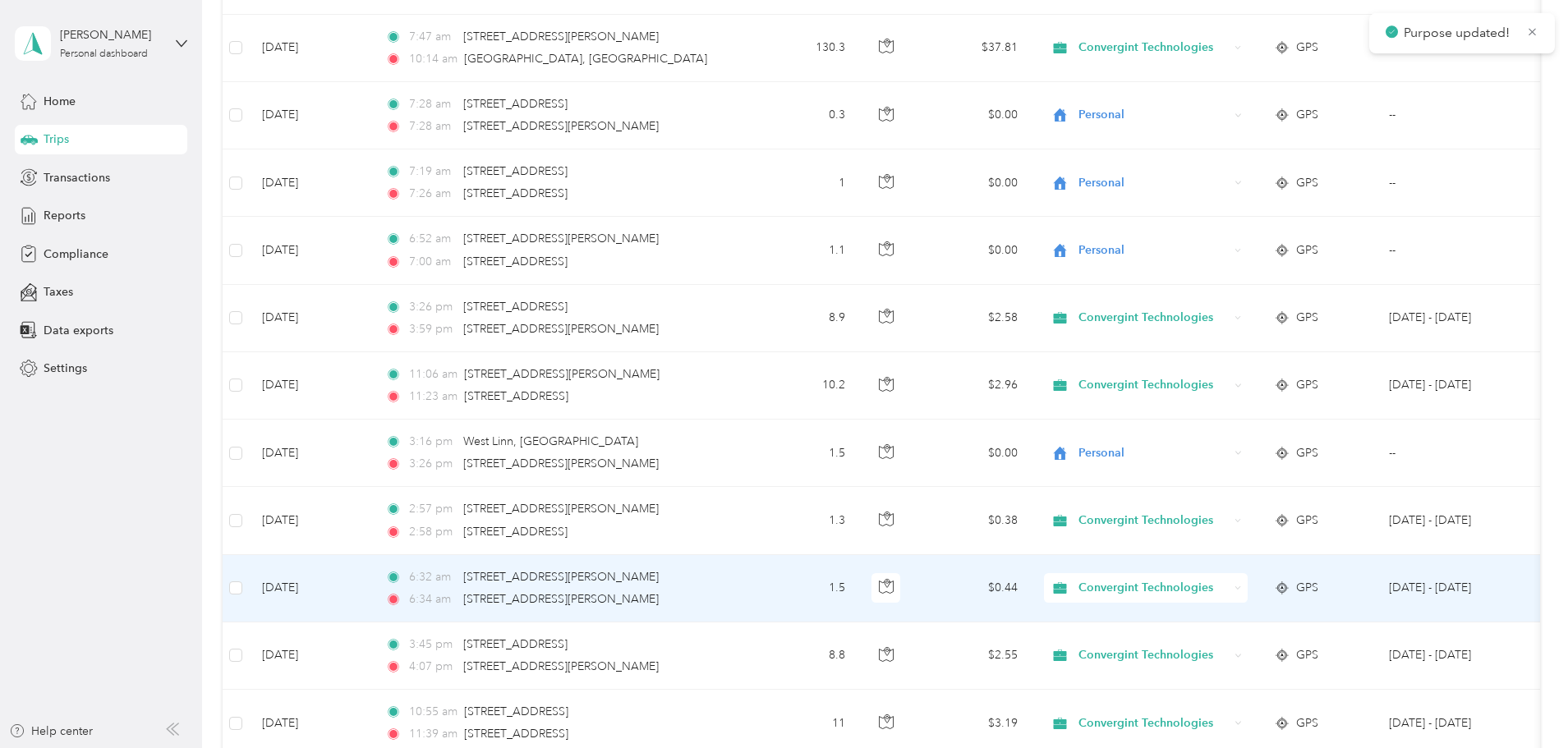
click at [1203, 588] on span "Convergint Technologies" at bounding box center [1153, 588] width 150 height 18
click at [1202, 641] on span "Personal" at bounding box center [1271, 642] width 155 height 18
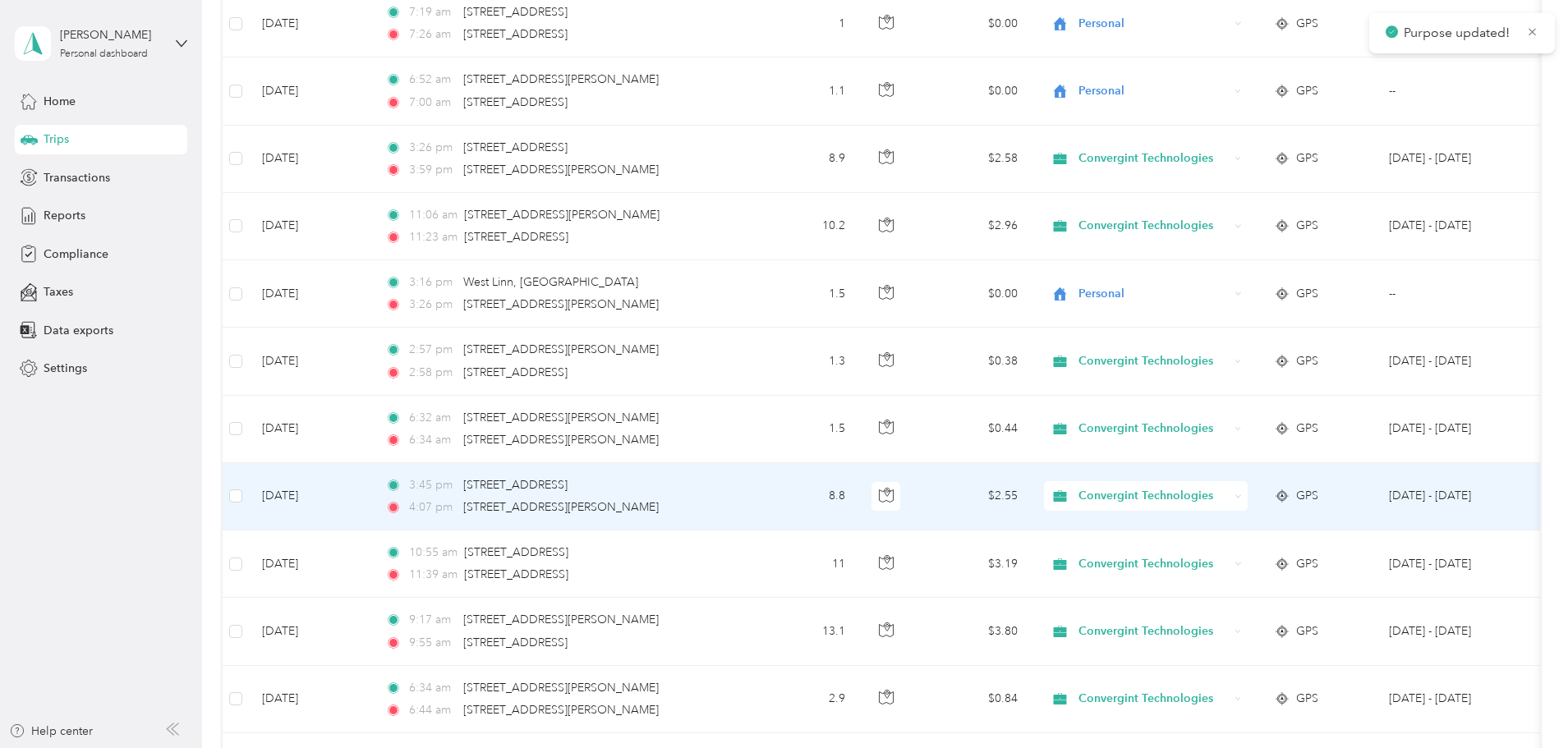
scroll to position [1642, 0]
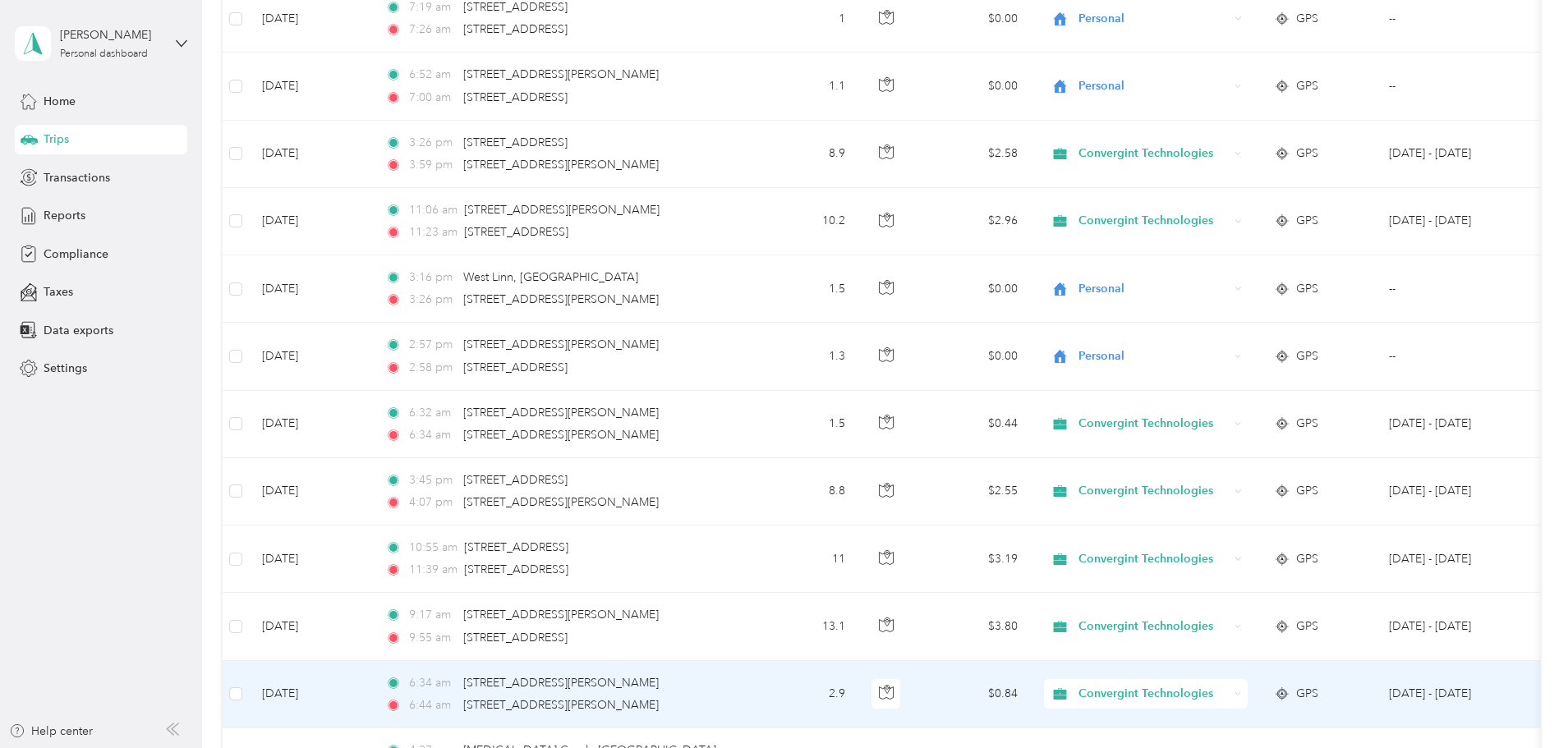
click at [1228, 688] on span "Convergint Technologies" at bounding box center [1153, 693] width 150 height 18
click at [1227, 658] on span "Personal" at bounding box center [1271, 662] width 155 height 18
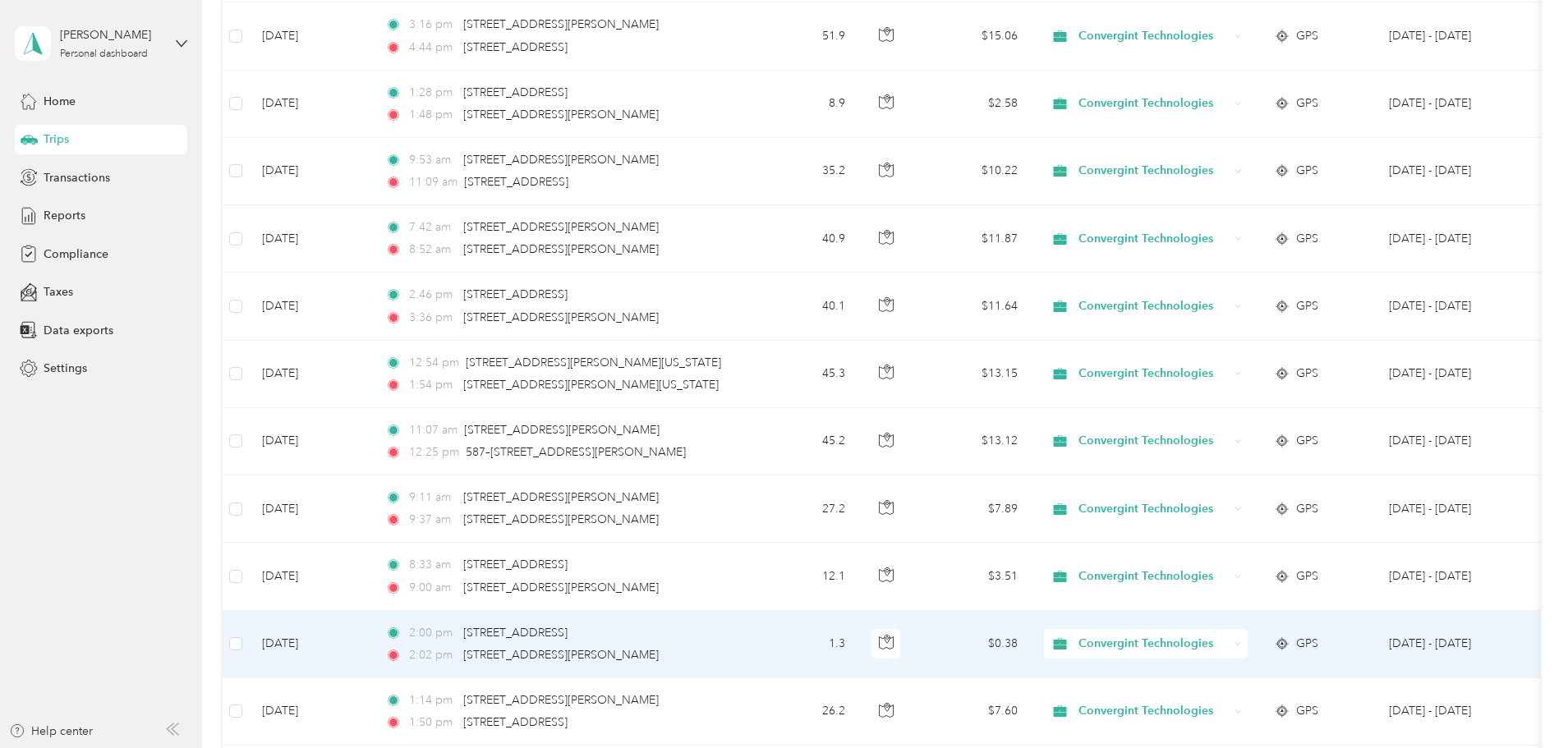
scroll to position [2791, 0]
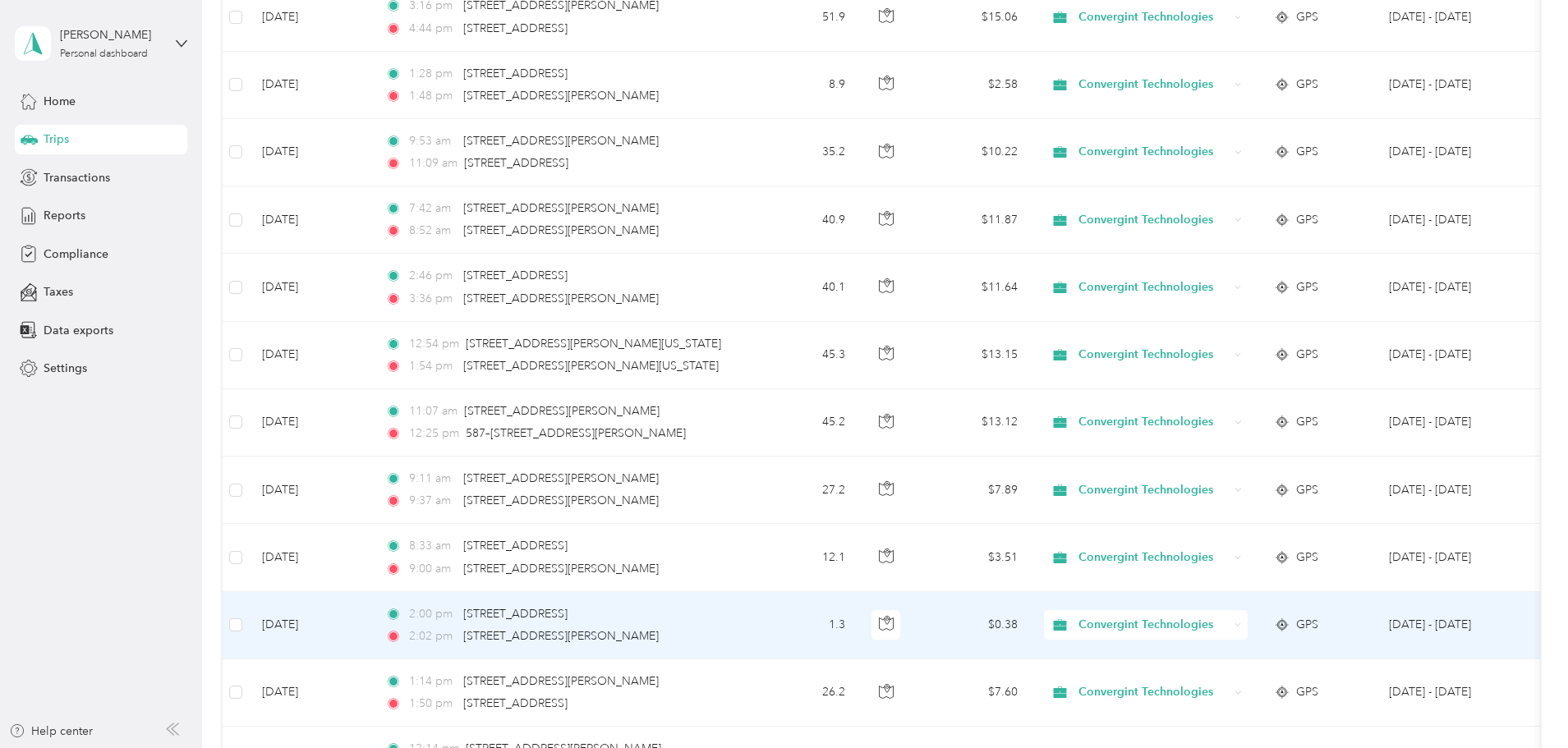
click at [1228, 618] on span "Convergint Technologies" at bounding box center [1153, 625] width 150 height 18
click at [1242, 677] on span "Personal" at bounding box center [1271, 684] width 155 height 18
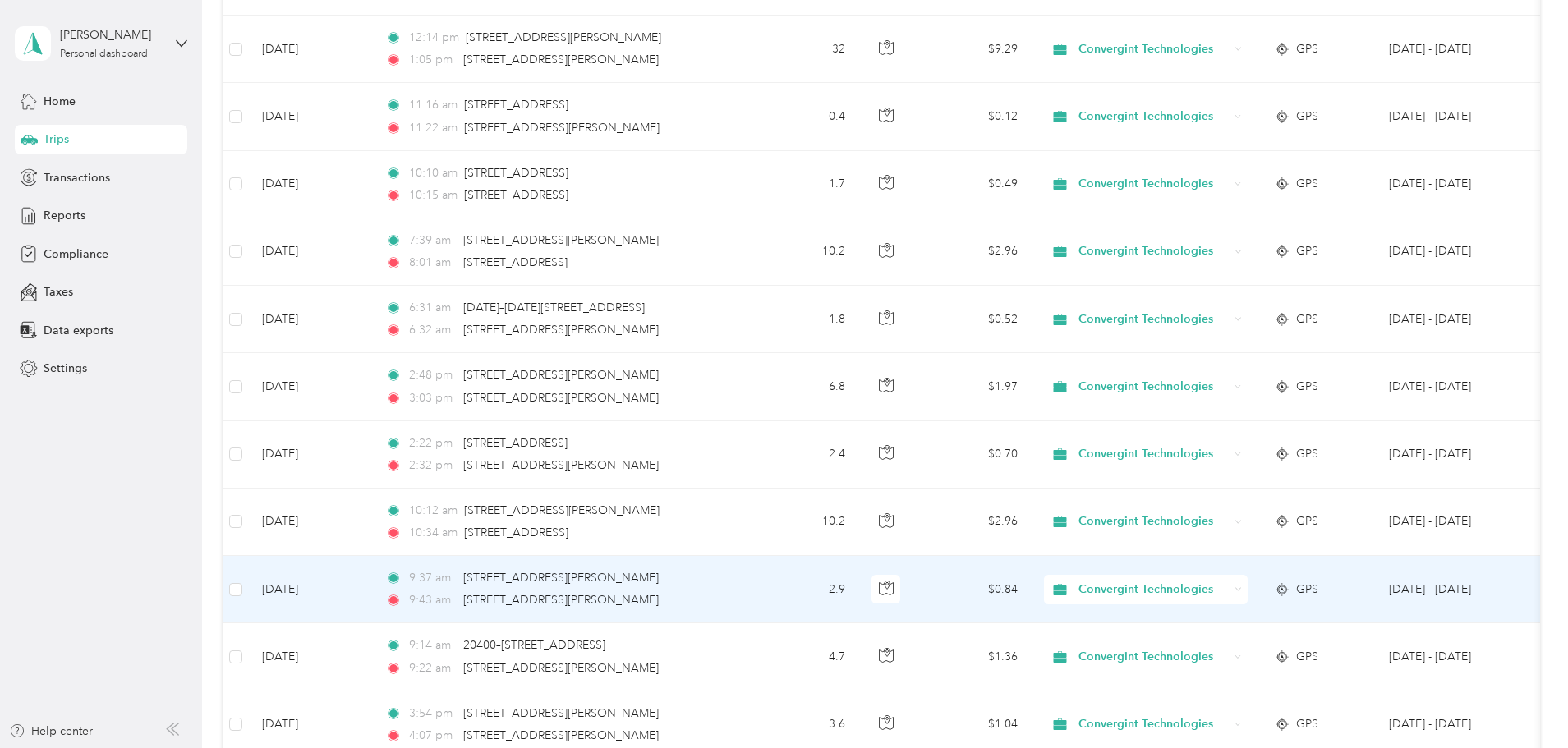
scroll to position [3612, 0]
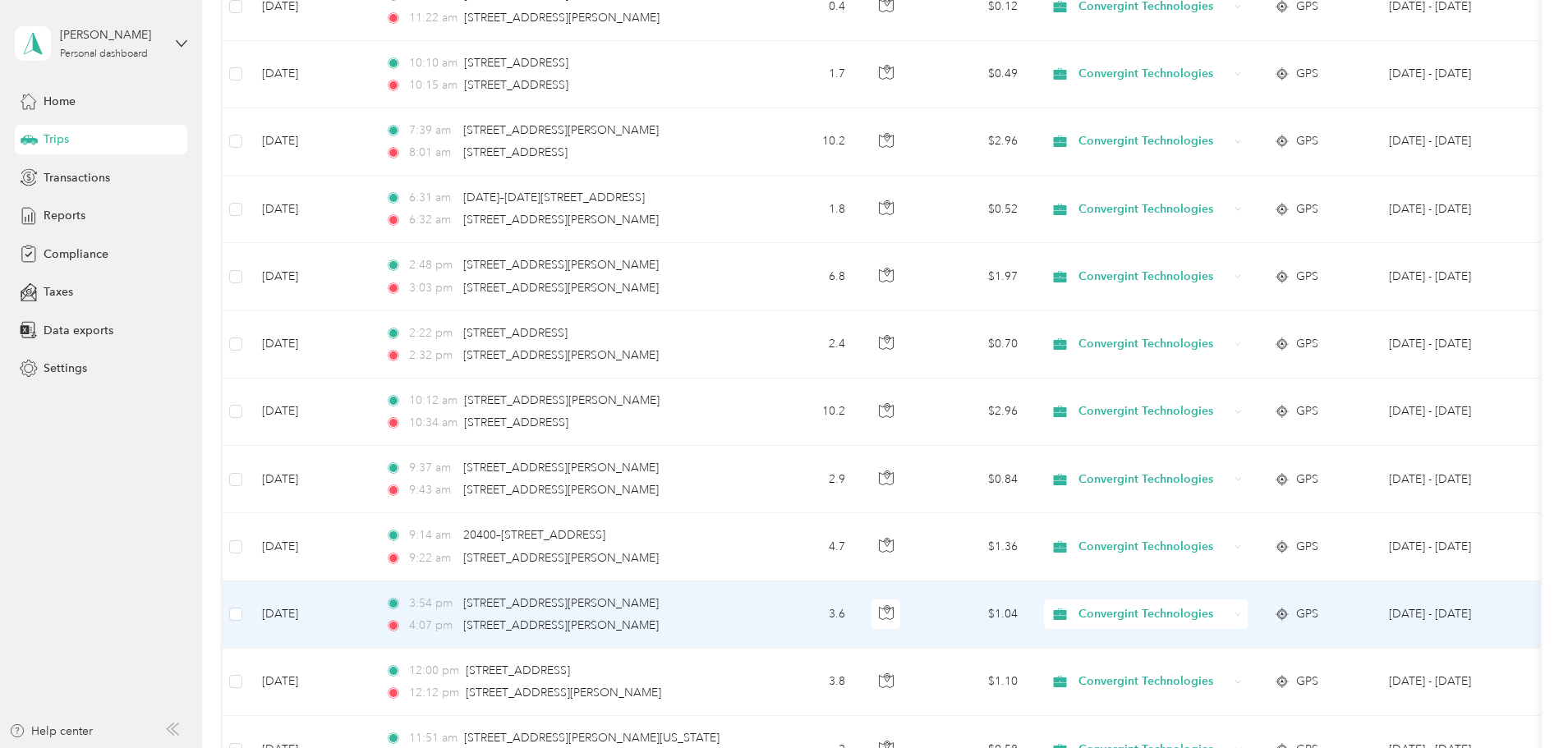
click at [1220, 612] on span "Convergint Technologies" at bounding box center [1153, 614] width 150 height 18
click at [1214, 672] on span "Personal" at bounding box center [1271, 673] width 155 height 18
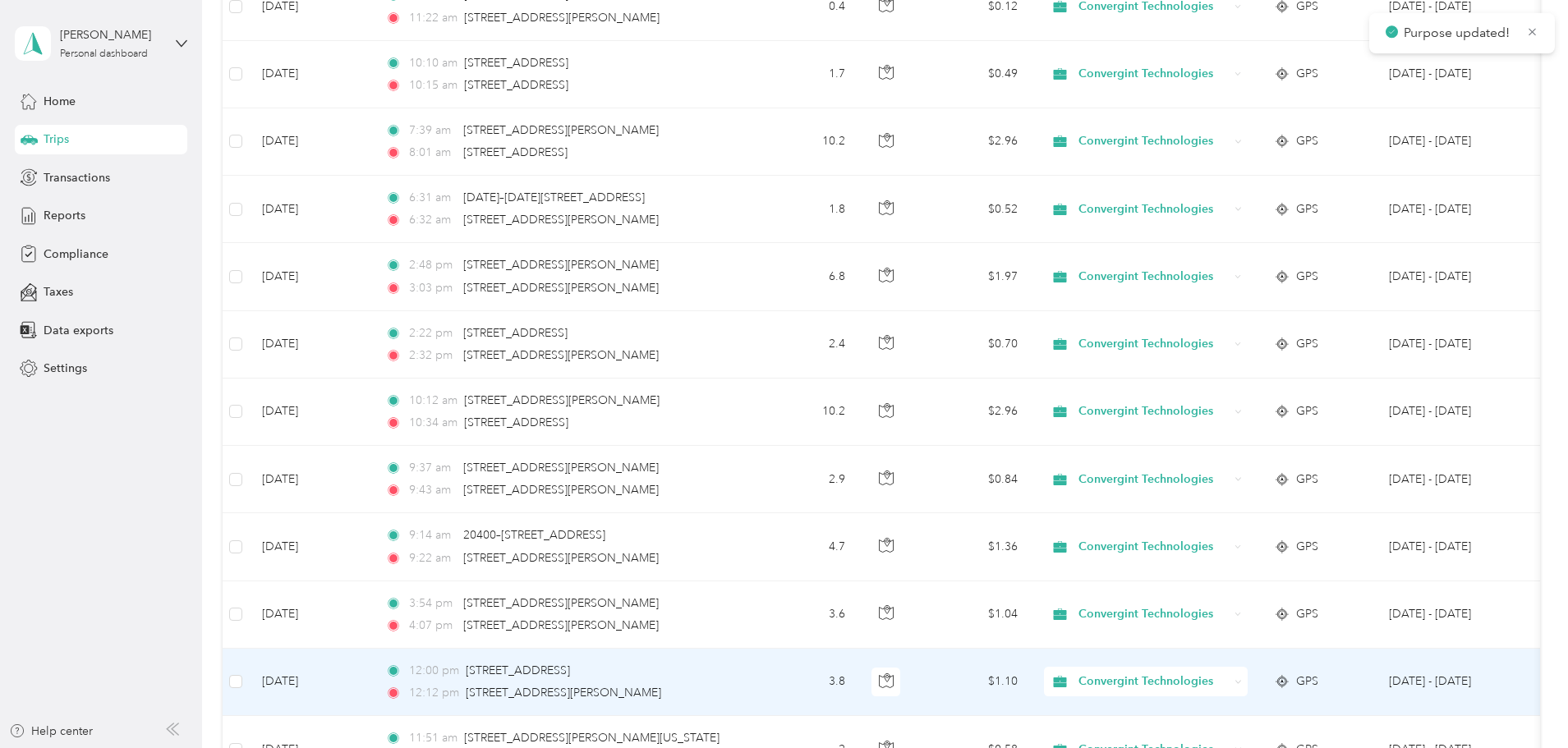
click at [1212, 675] on span "Convergint Technologies" at bounding box center [1153, 682] width 150 height 18
click at [1223, 657] on li "Personal" at bounding box center [1256, 651] width 207 height 29
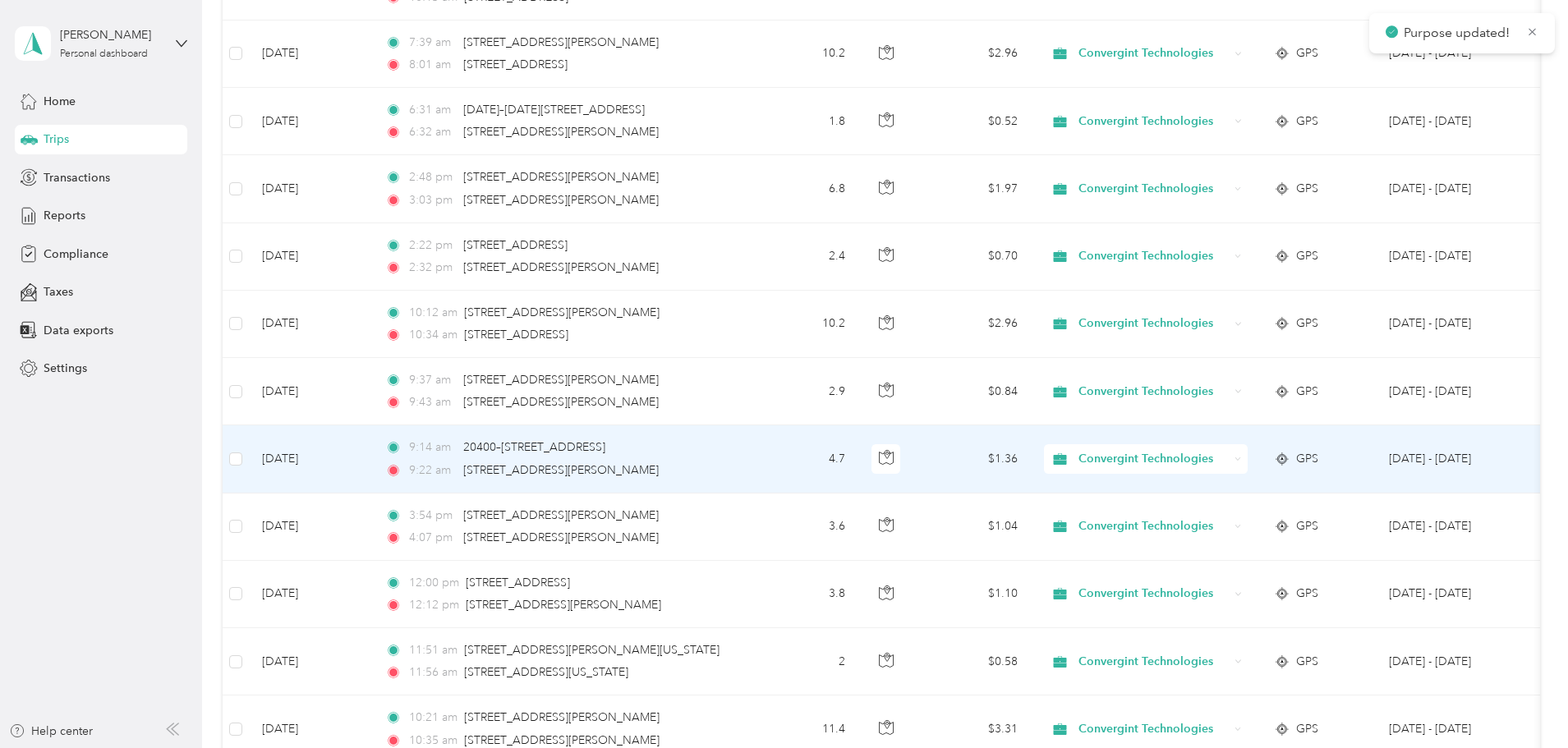
scroll to position [3776, 0]
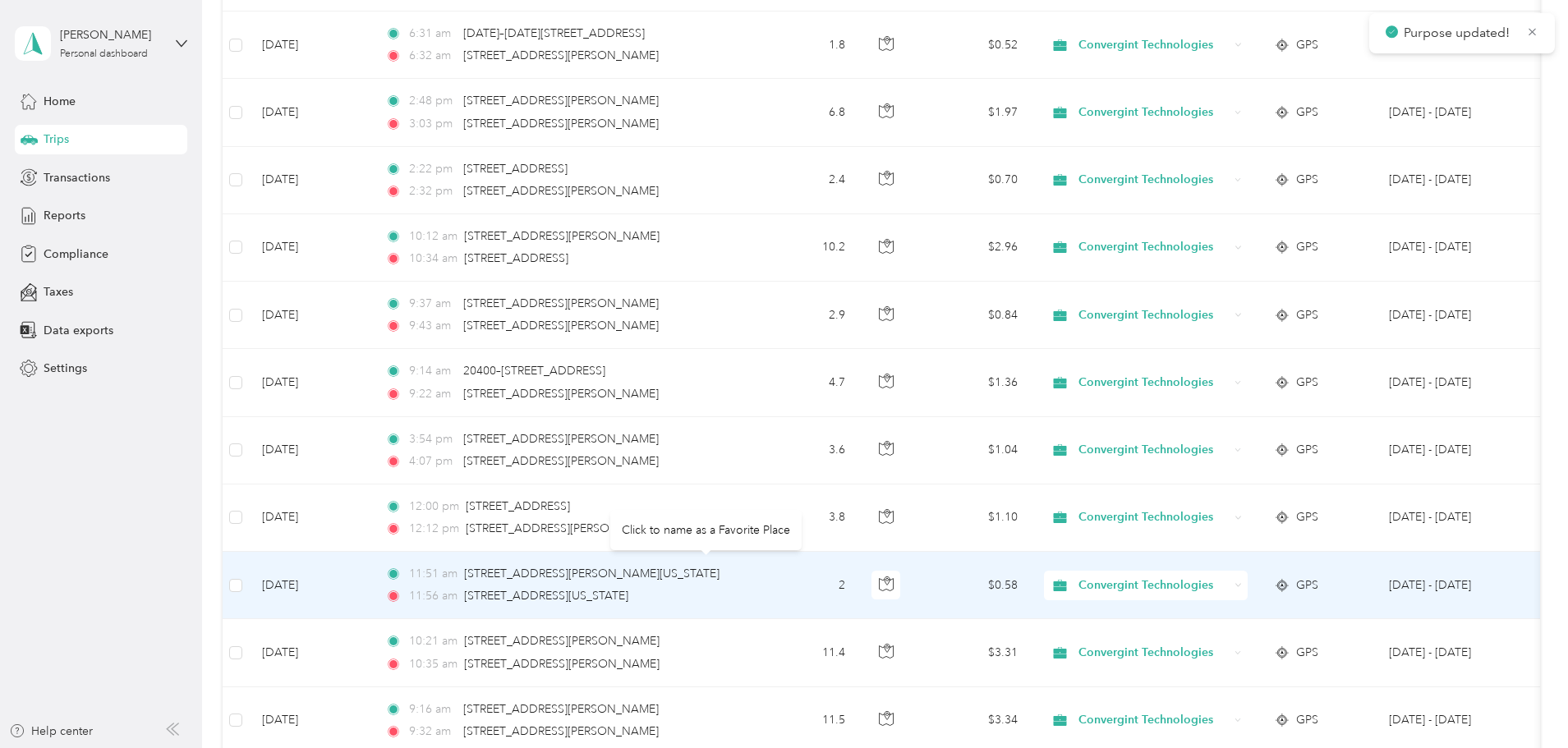
click at [1228, 584] on span "Convergint Technologies" at bounding box center [1153, 585] width 150 height 18
click at [1233, 636] on span "Personal" at bounding box center [1271, 644] width 155 height 18
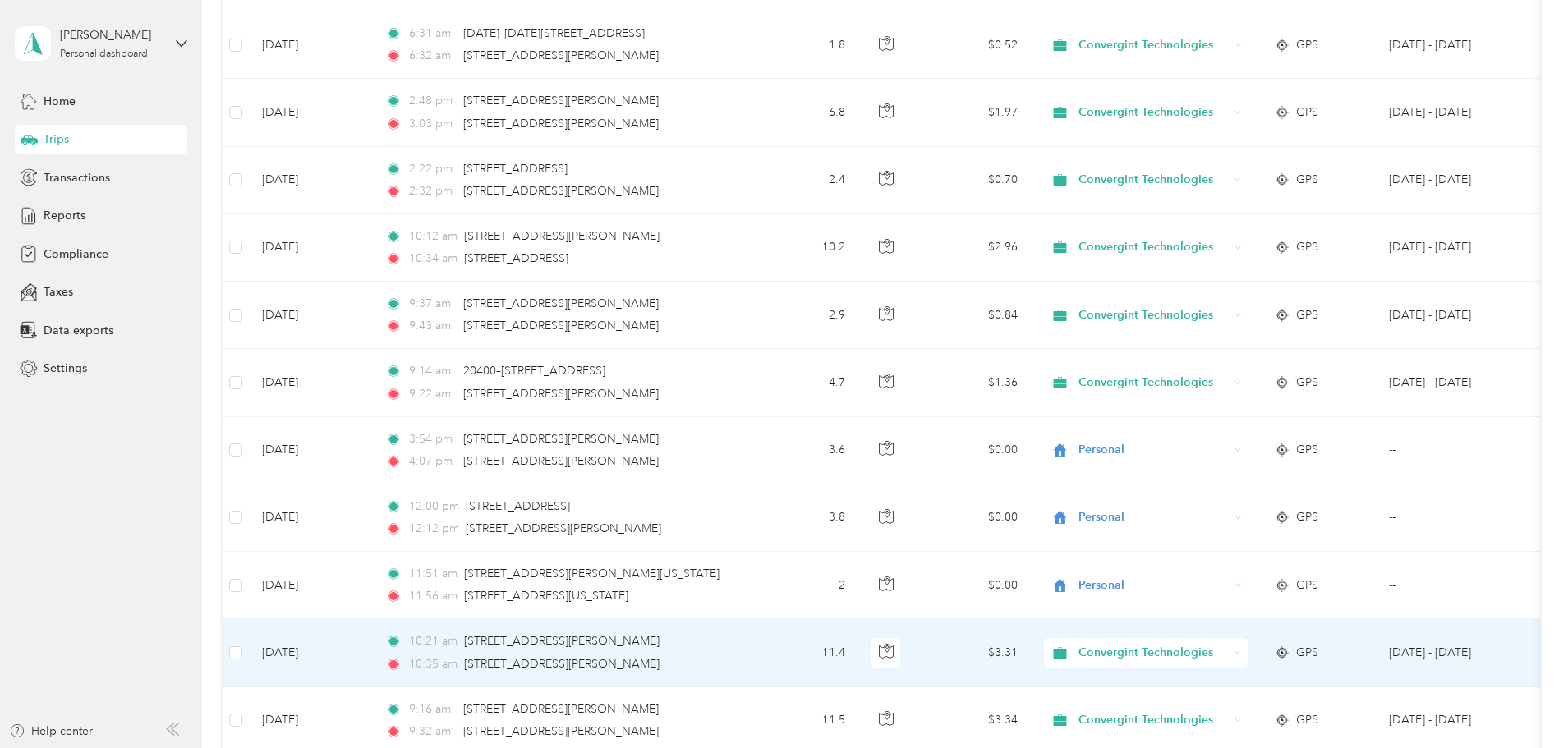
click at [1228, 650] on span "Convergint Technologies" at bounding box center [1153, 652] width 150 height 18
click at [1260, 704] on span "Personal" at bounding box center [1271, 707] width 155 height 18
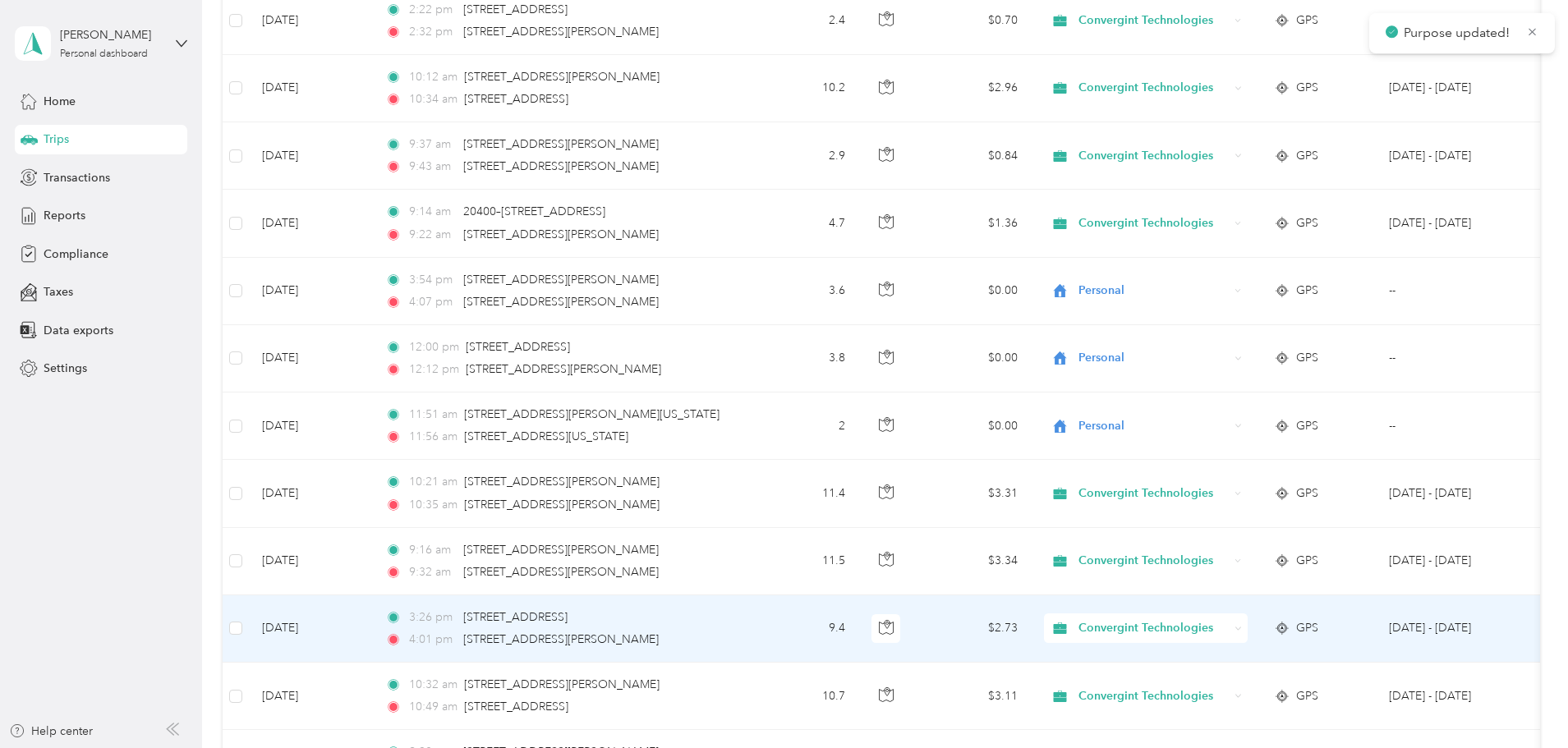
scroll to position [3940, 0]
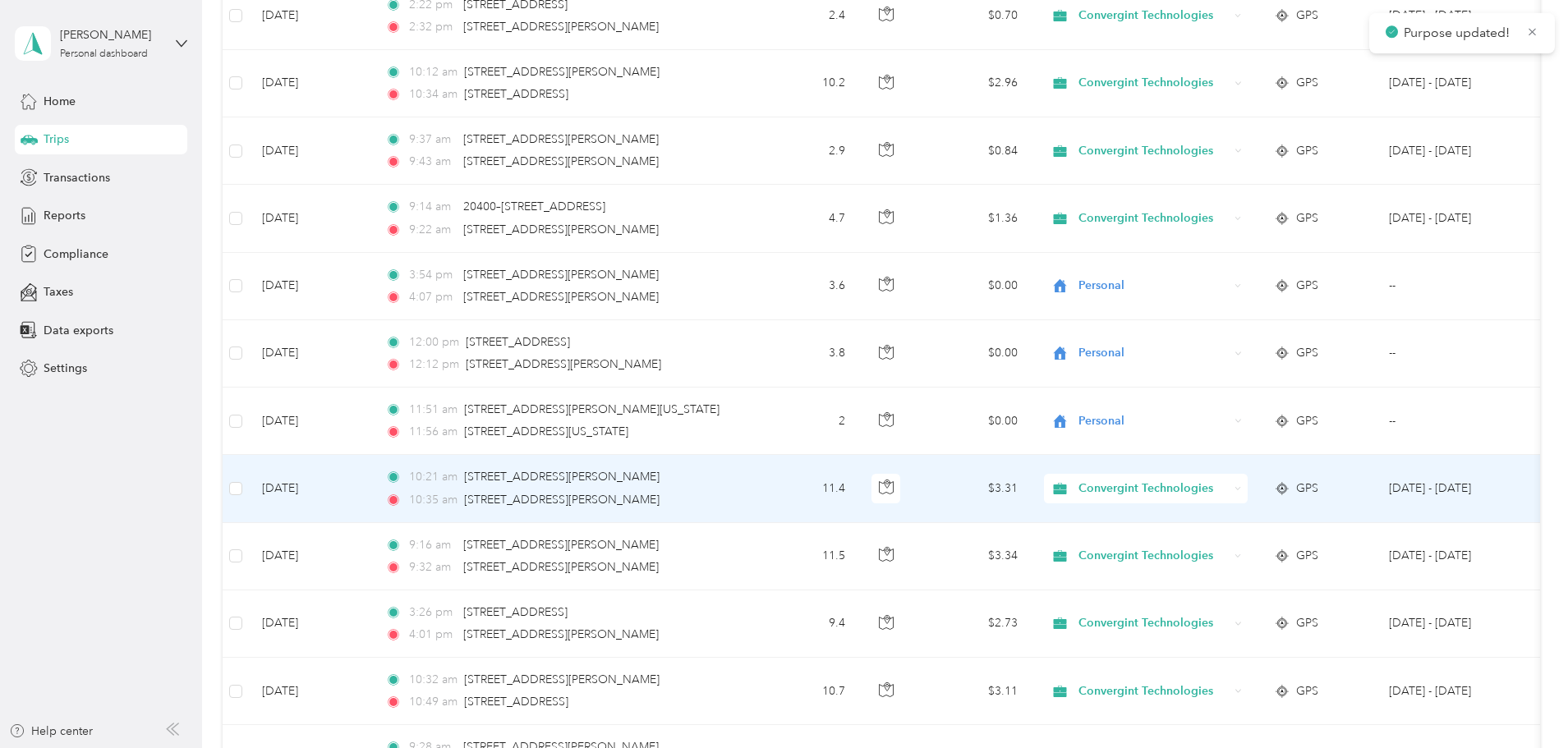
click at [1225, 489] on span "Convergint Technologies" at bounding box center [1153, 489] width 150 height 18
click at [1230, 548] on span "Personal" at bounding box center [1271, 547] width 155 height 18
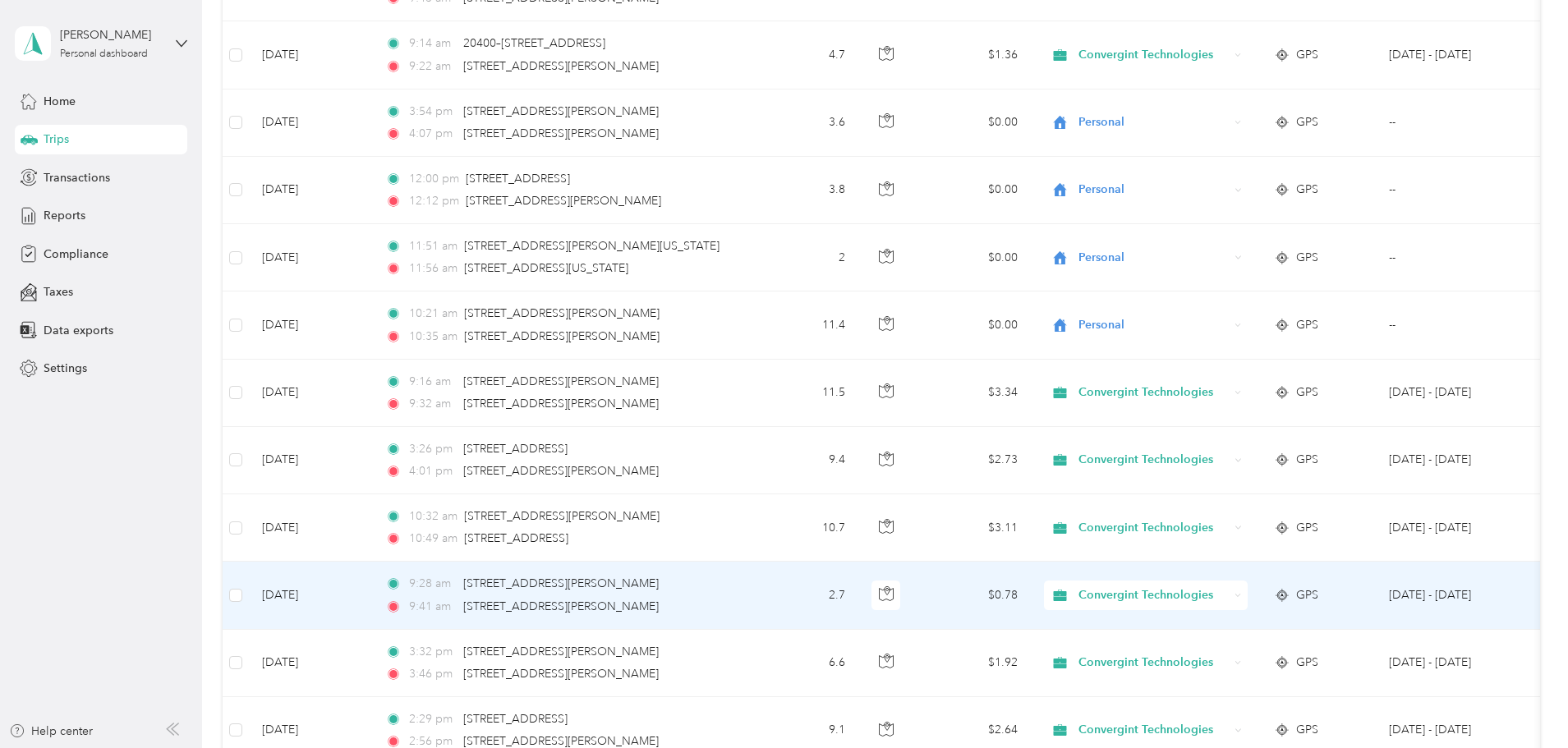
scroll to position [4104, 0]
click at [1227, 598] on span "Convergint Technologies" at bounding box center [1153, 595] width 150 height 18
click at [1221, 651] on span "Personal" at bounding box center [1271, 653] width 155 height 18
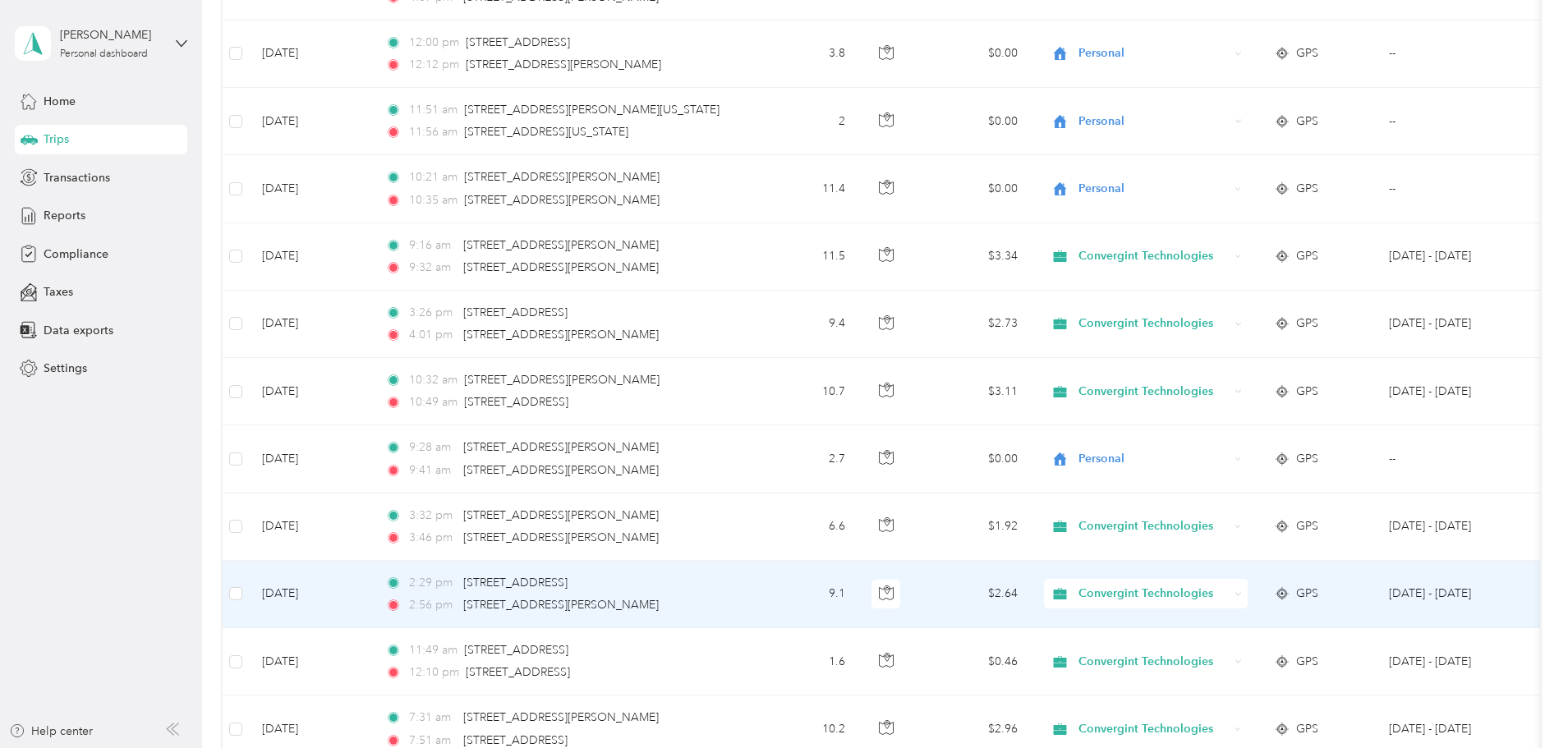
scroll to position [4268, 0]
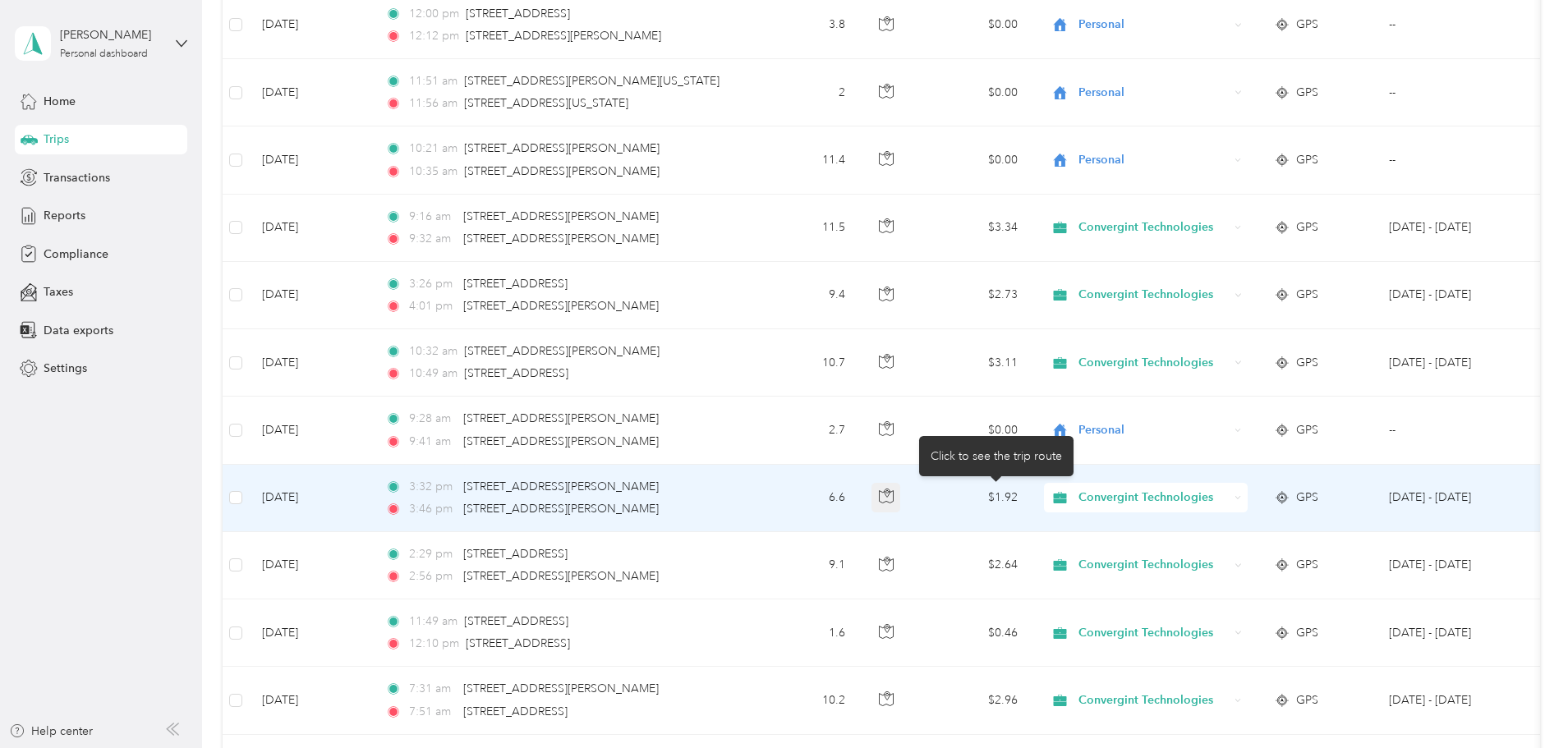
click at [893, 495] on icon "button" at bounding box center [886, 496] width 15 height 15
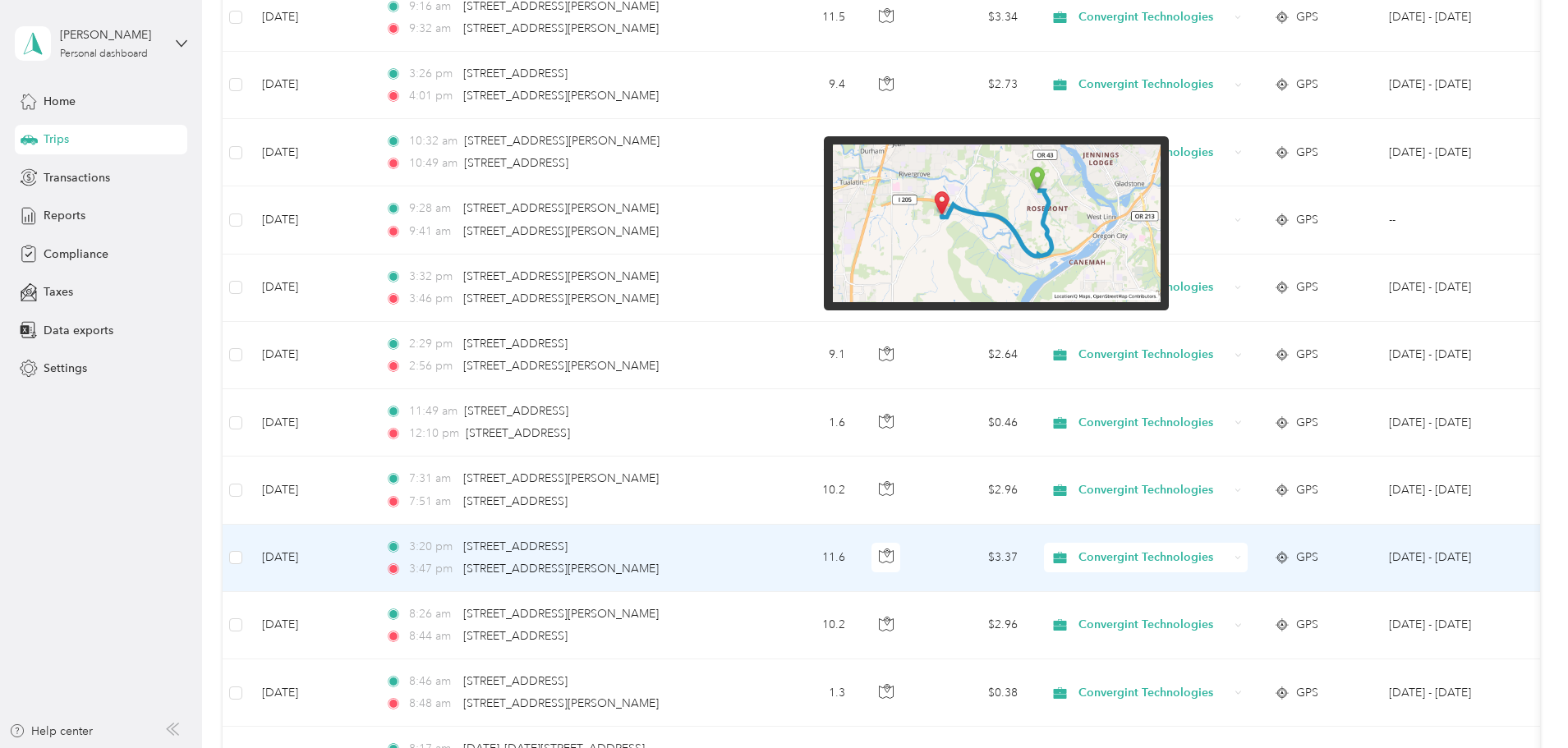
scroll to position [4515, 0]
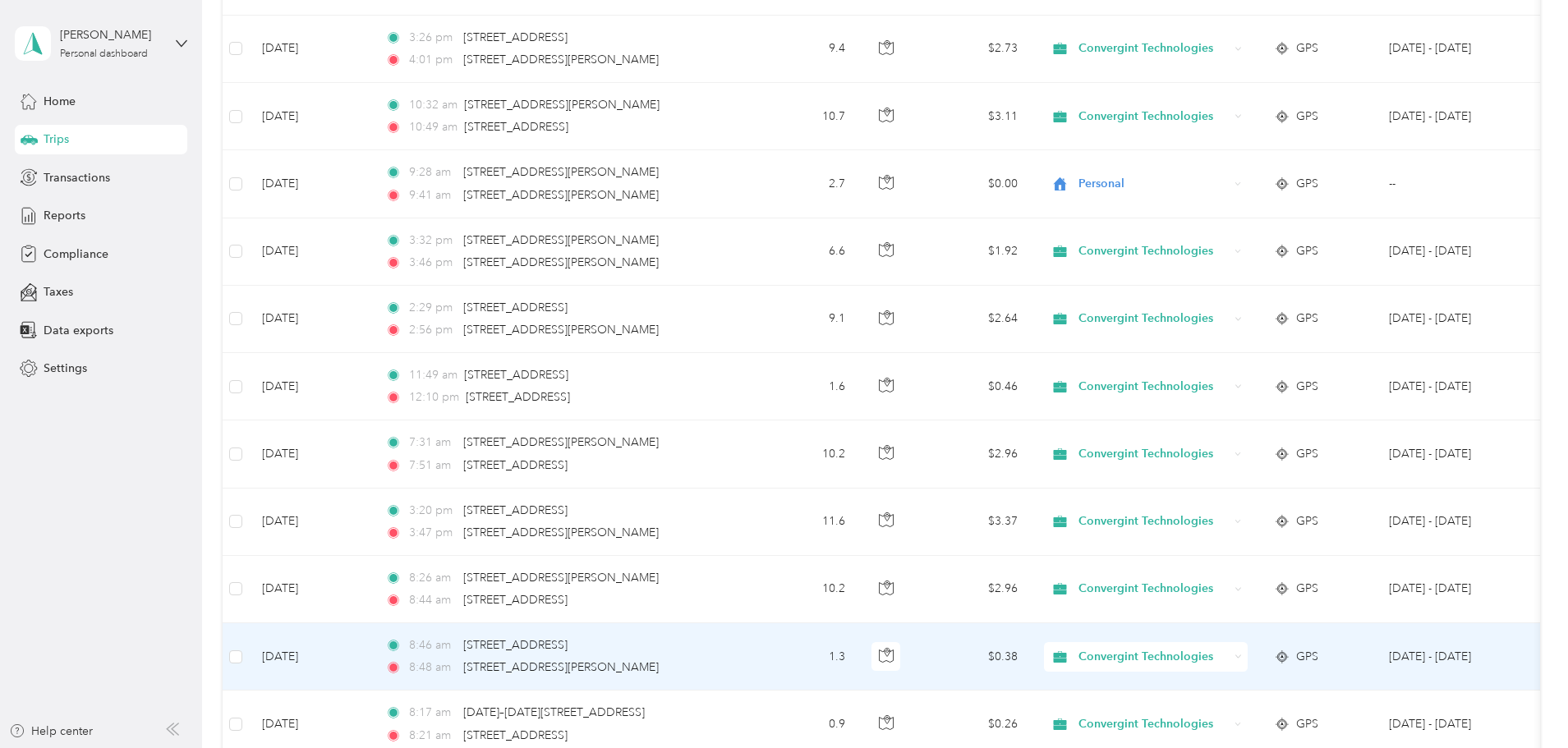
click at [1228, 659] on span "Convergint Technologies" at bounding box center [1153, 657] width 150 height 18
click at [1222, 718] on span "Personal" at bounding box center [1271, 716] width 155 height 18
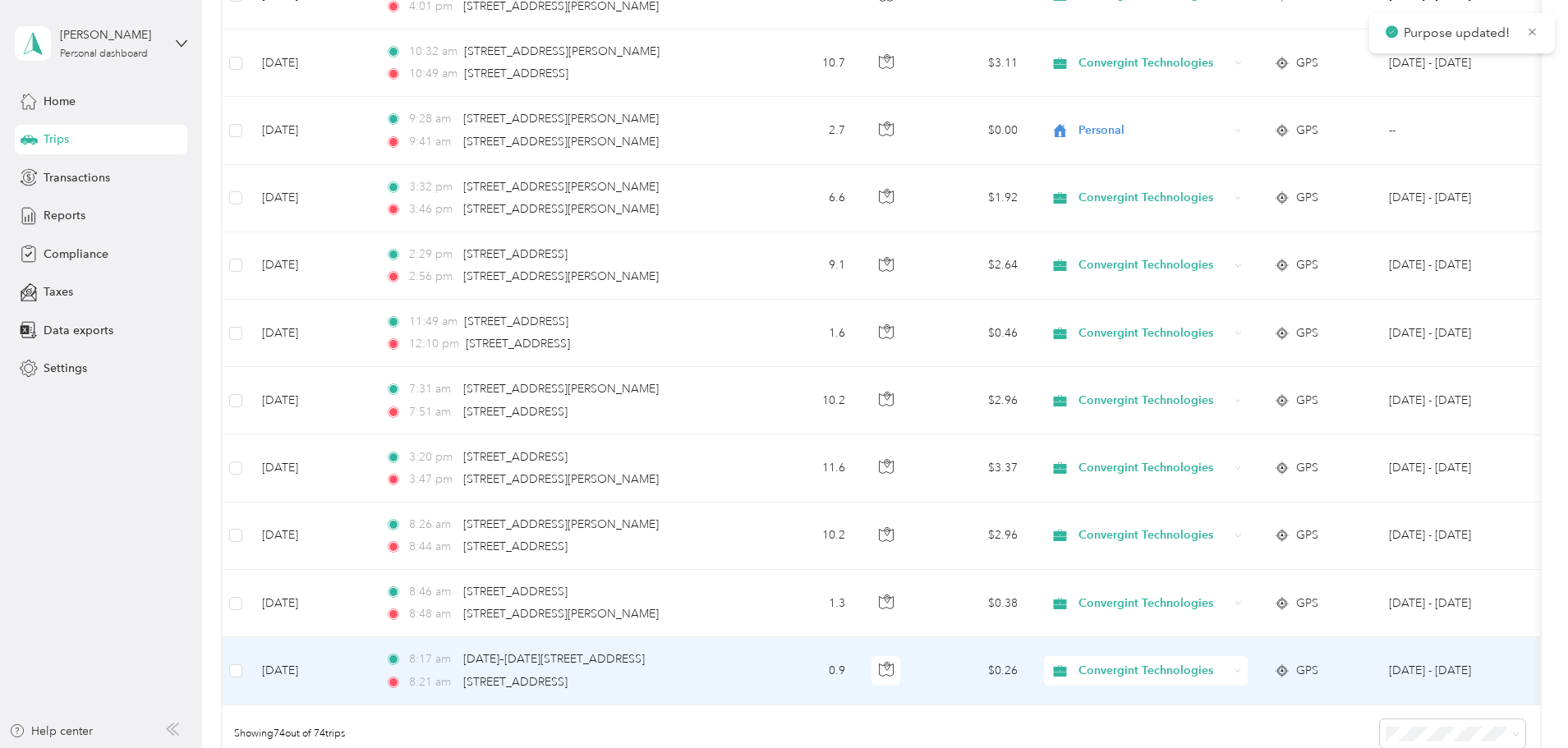
scroll to position [4679, 0]
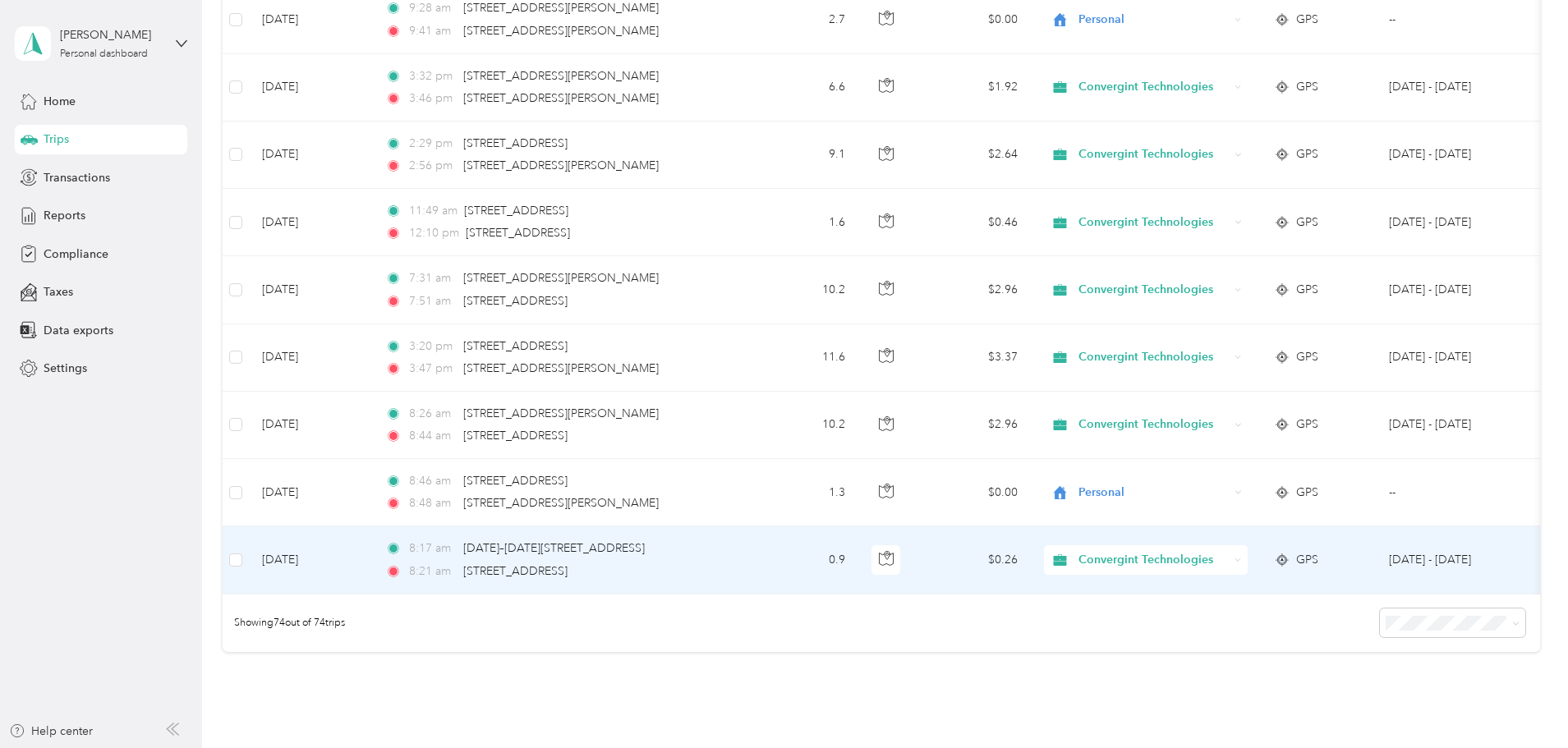
click at [1228, 564] on span "Convergint Technologies" at bounding box center [1153, 560] width 150 height 18
click at [1249, 614] on span "Personal" at bounding box center [1271, 615] width 155 height 18
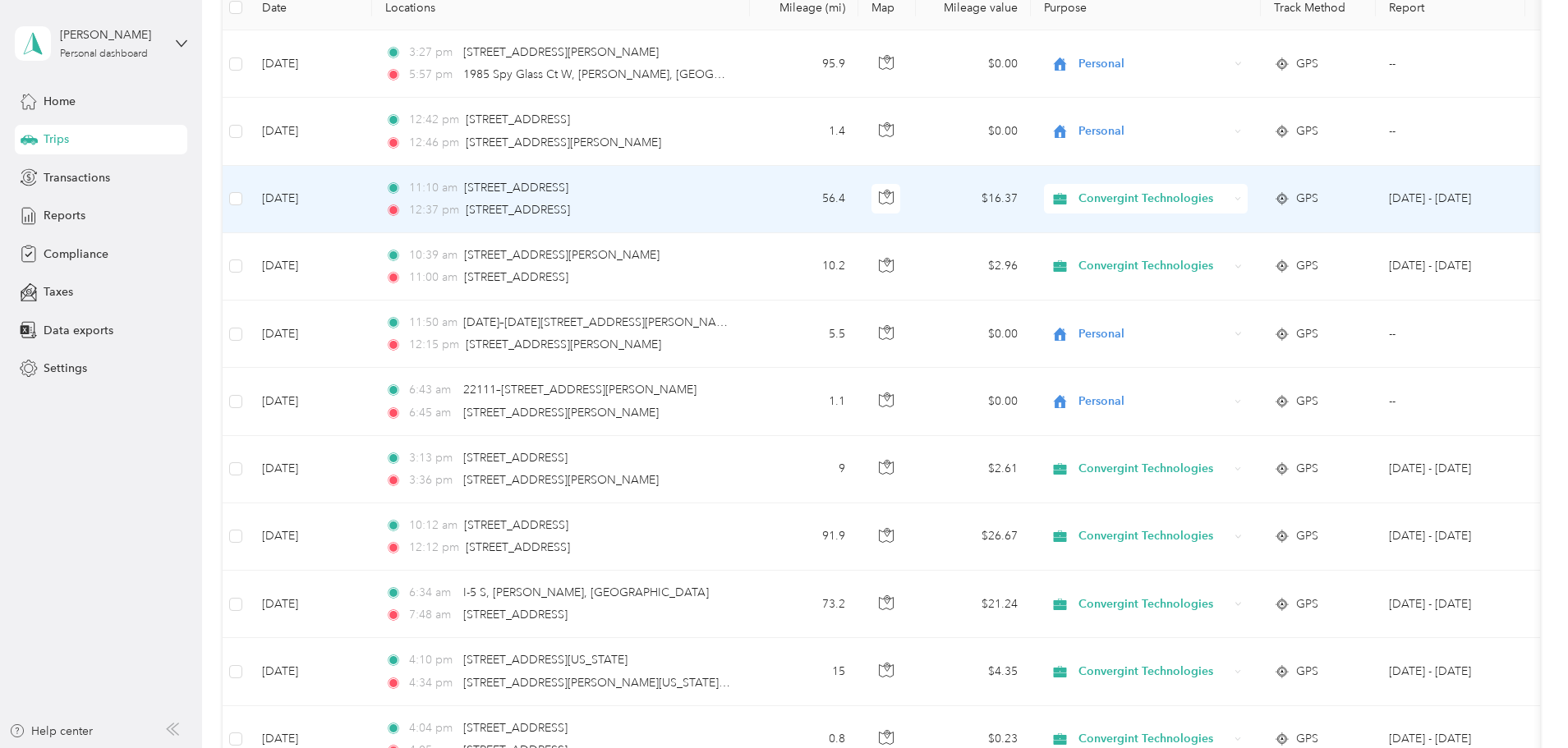
scroll to position [0, 0]
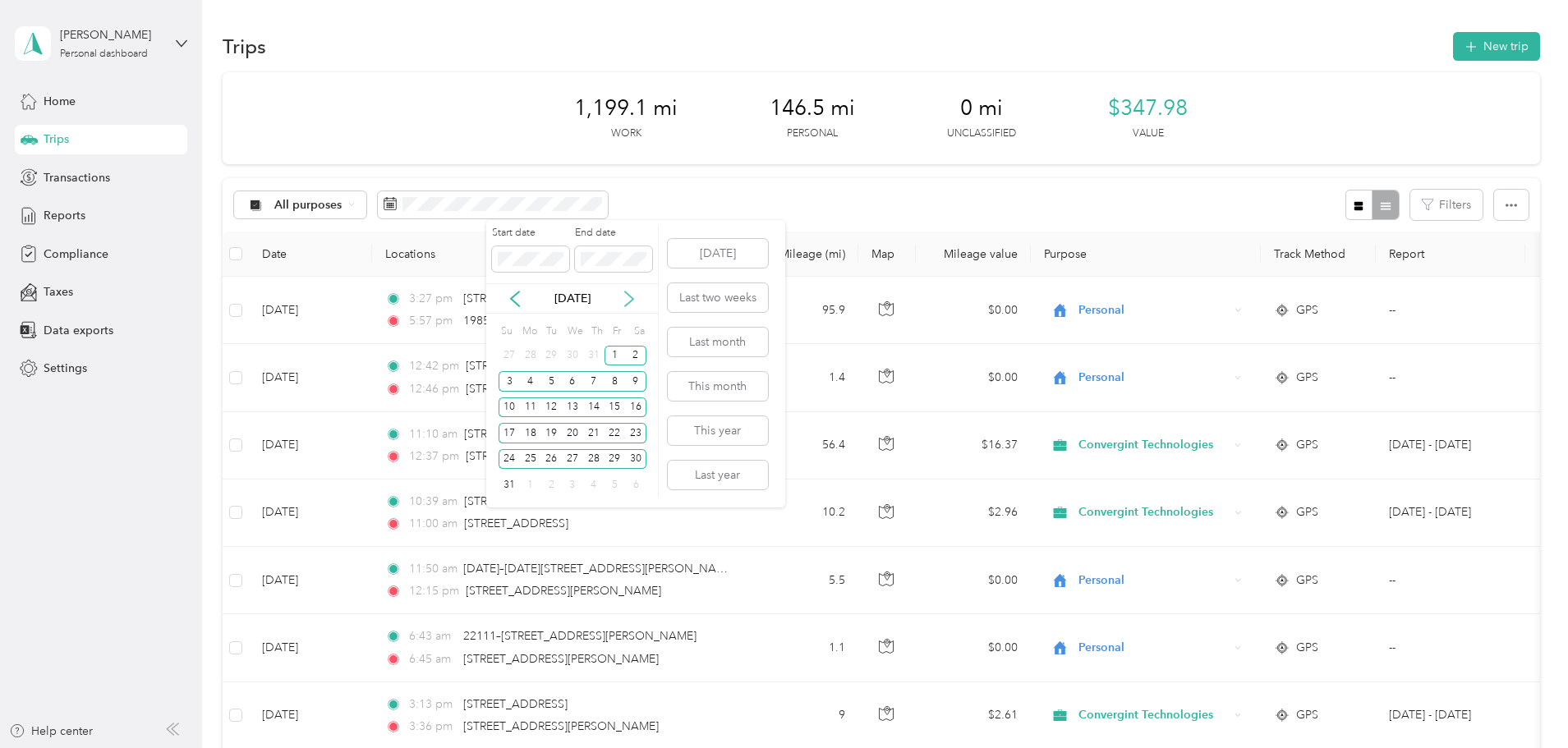
click at [629, 294] on icon at bounding box center [629, 299] width 8 height 15
click at [533, 353] on div "1" at bounding box center [530, 356] width 21 height 20
click at [552, 464] on div "30" at bounding box center [550, 459] width 21 height 20
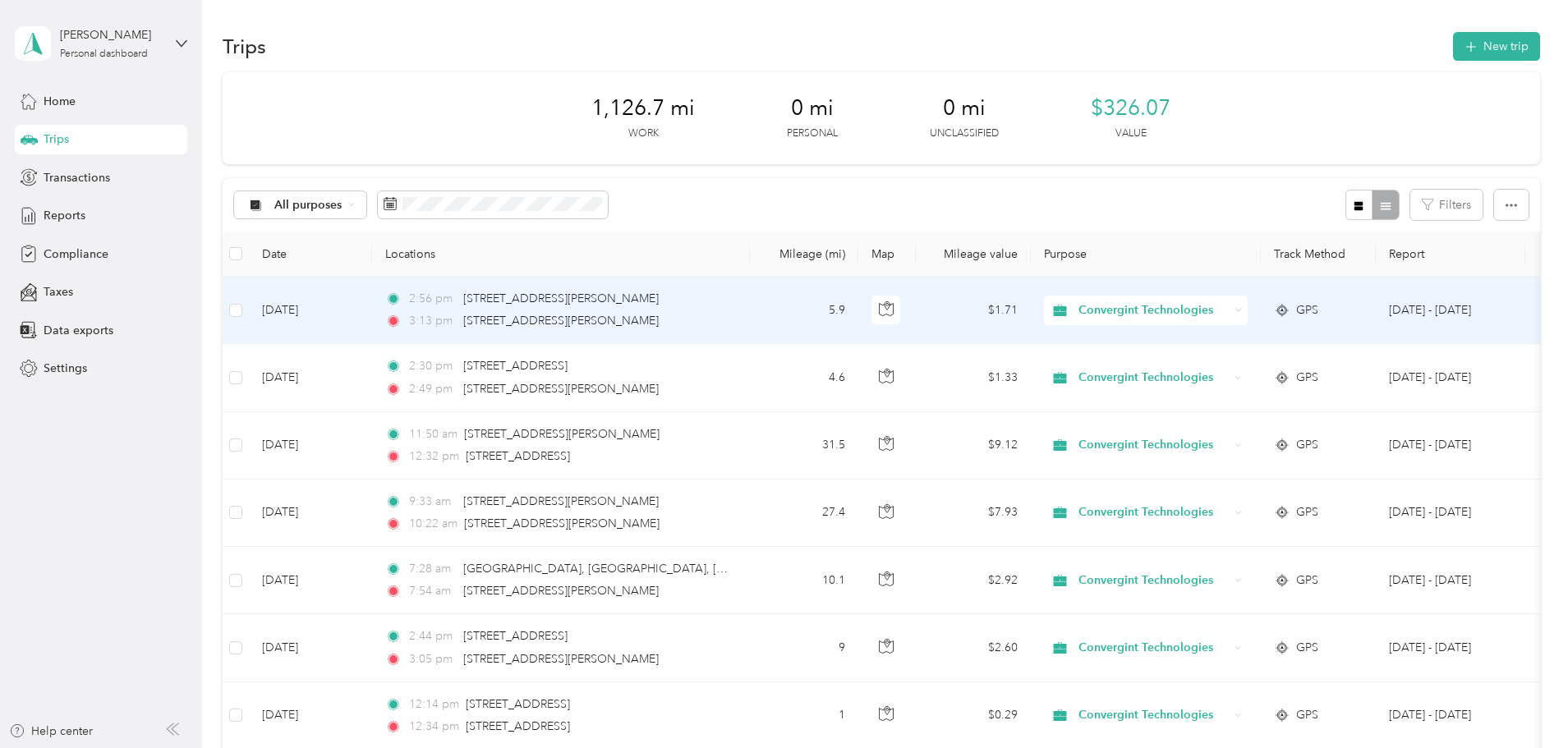
click at [1228, 309] on span "Convergint Technologies" at bounding box center [1153, 310] width 150 height 18
click at [893, 309] on icon "button" at bounding box center [886, 309] width 15 height 15
click at [1228, 314] on span "Convergint Technologies" at bounding box center [1153, 310] width 150 height 18
click at [1237, 365] on span "Personal" at bounding box center [1271, 370] width 155 height 18
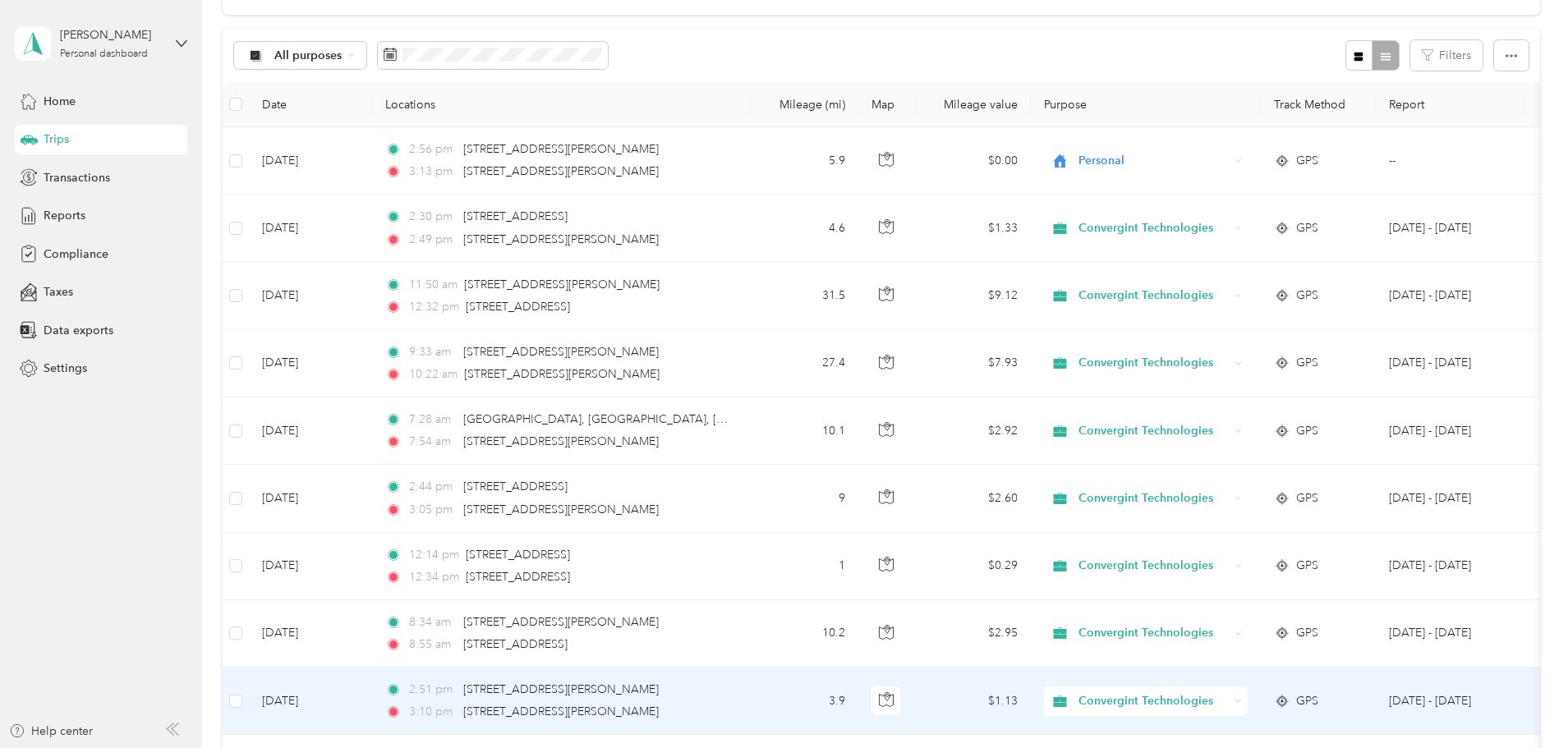
scroll to position [247, 0]
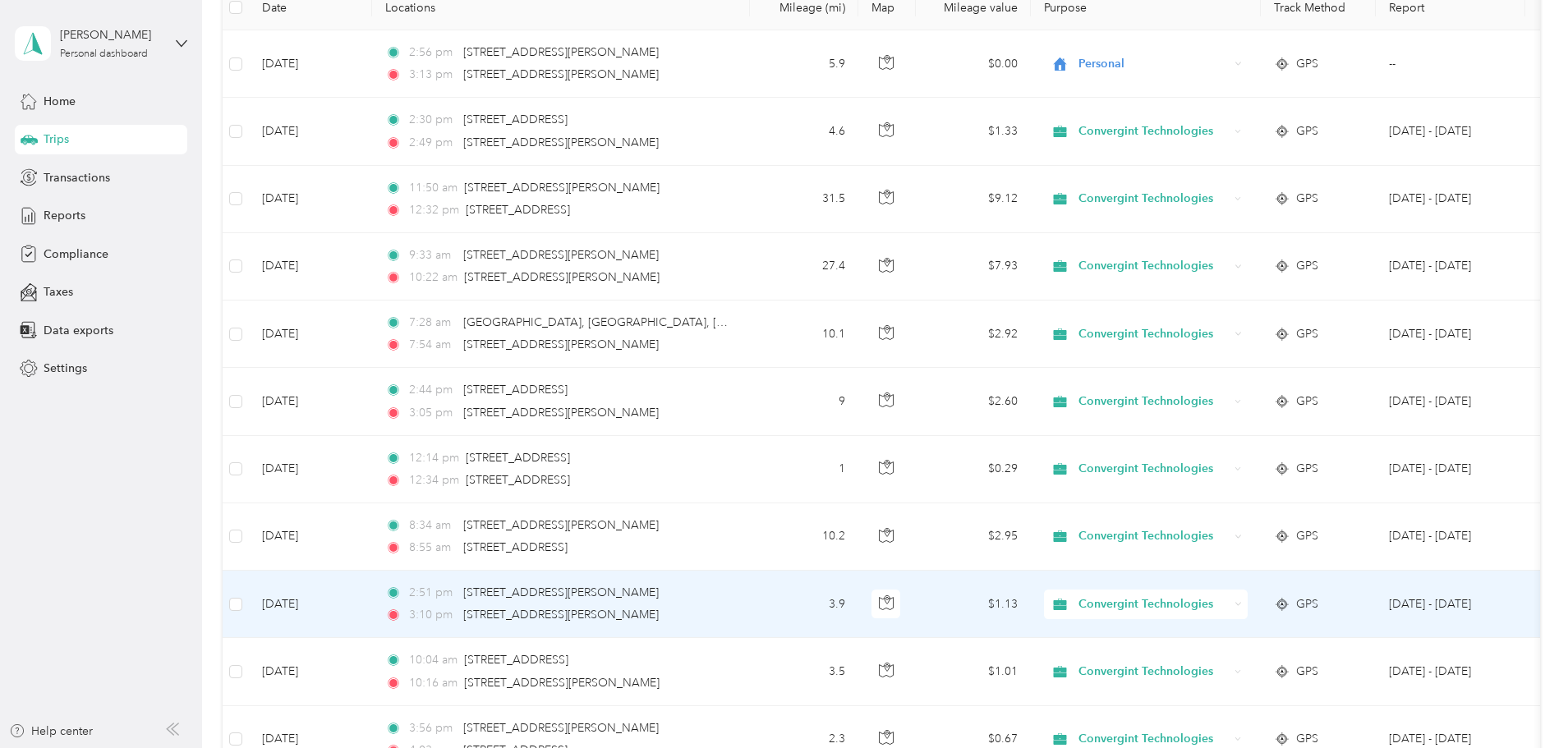
click at [1228, 603] on span "Convergint Technologies" at bounding box center [1153, 605] width 150 height 18
click at [1253, 658] on span "Personal" at bounding box center [1271, 663] width 155 height 18
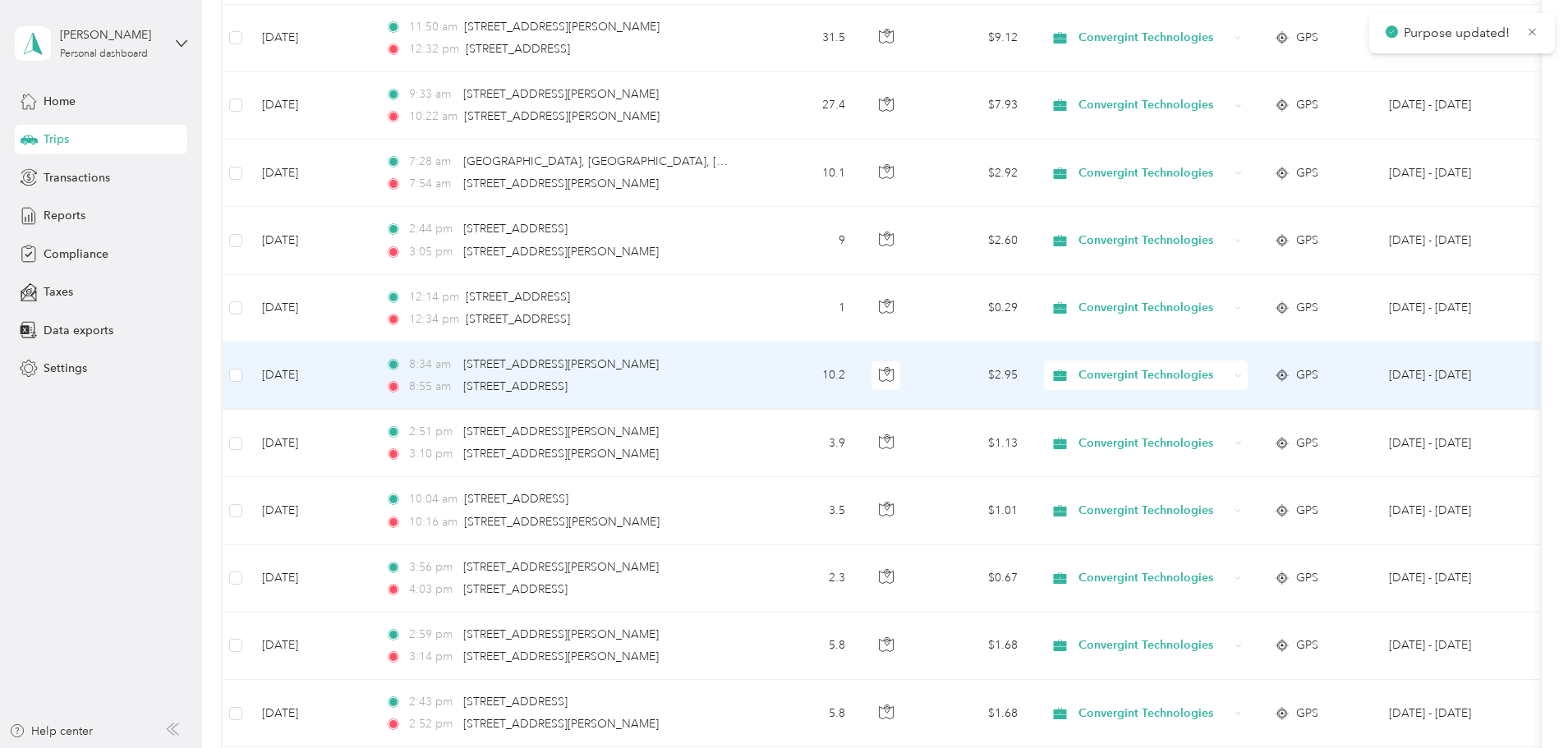
scroll to position [410, 0]
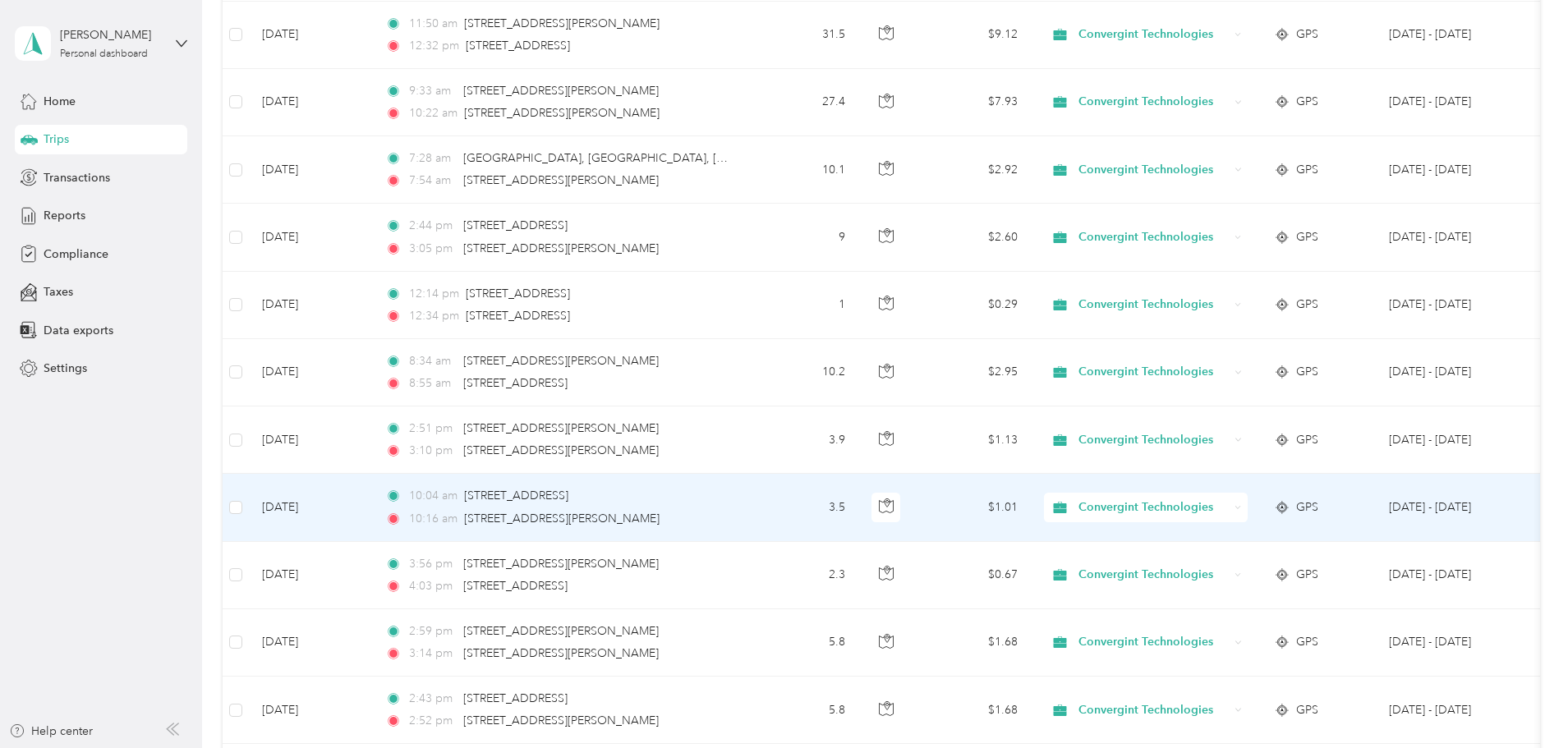
click at [1219, 504] on span "Convergint Technologies" at bounding box center [1153, 507] width 150 height 18
click at [1210, 561] on span "Personal" at bounding box center [1271, 567] width 155 height 18
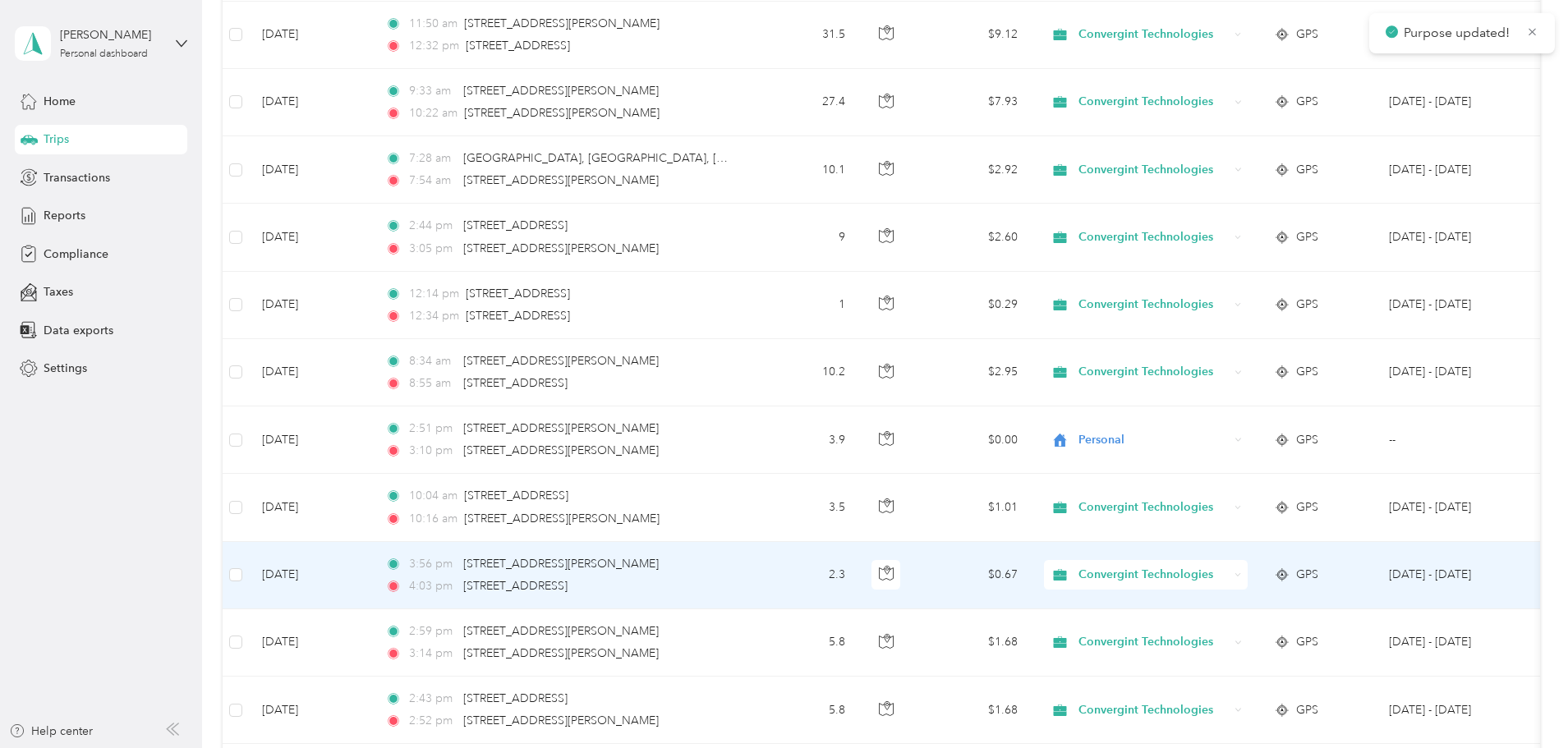
click at [1228, 575] on span "Convergint Technologies" at bounding box center [1153, 574] width 150 height 18
click at [1240, 627] on span "Personal" at bounding box center [1271, 634] width 155 height 18
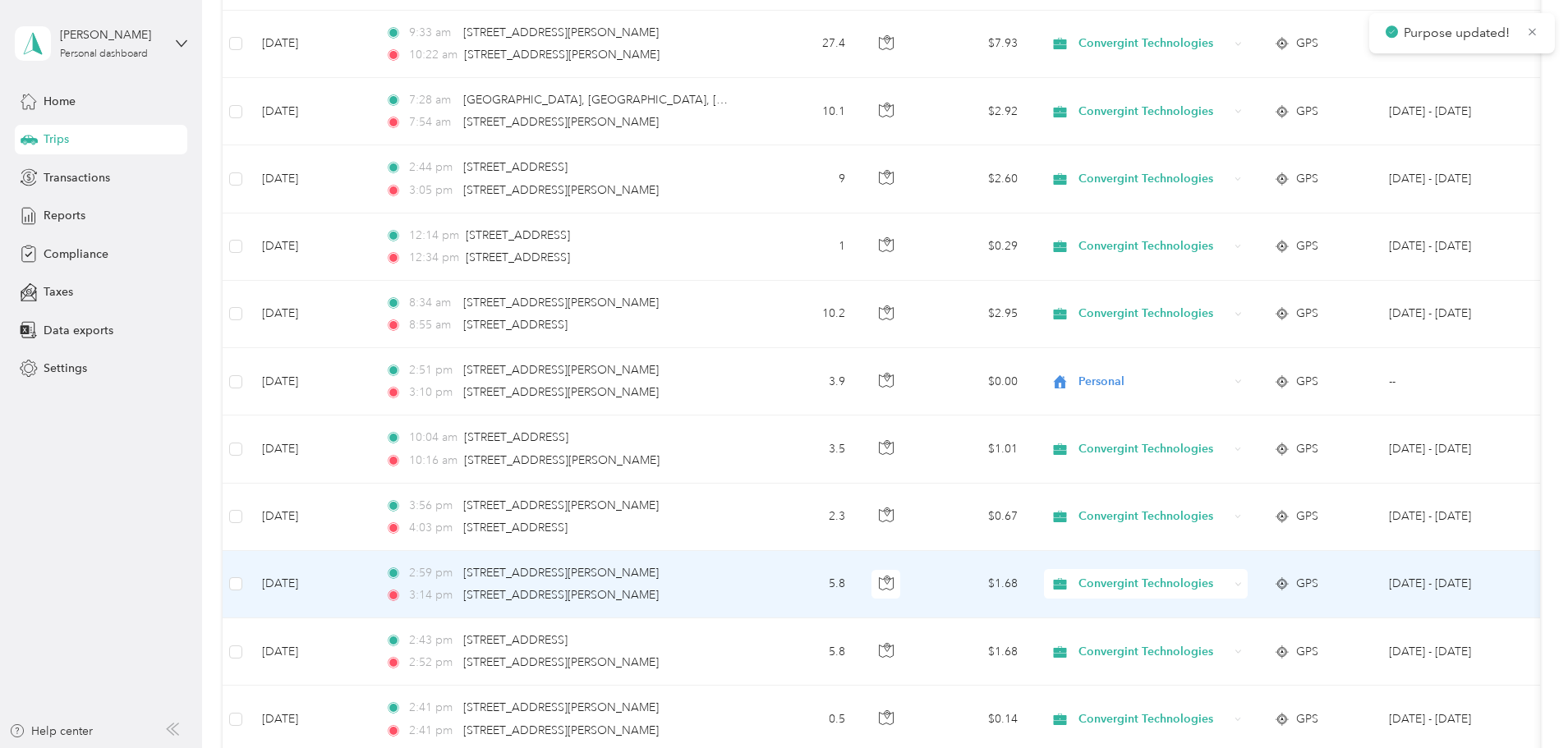
scroll to position [574, 0]
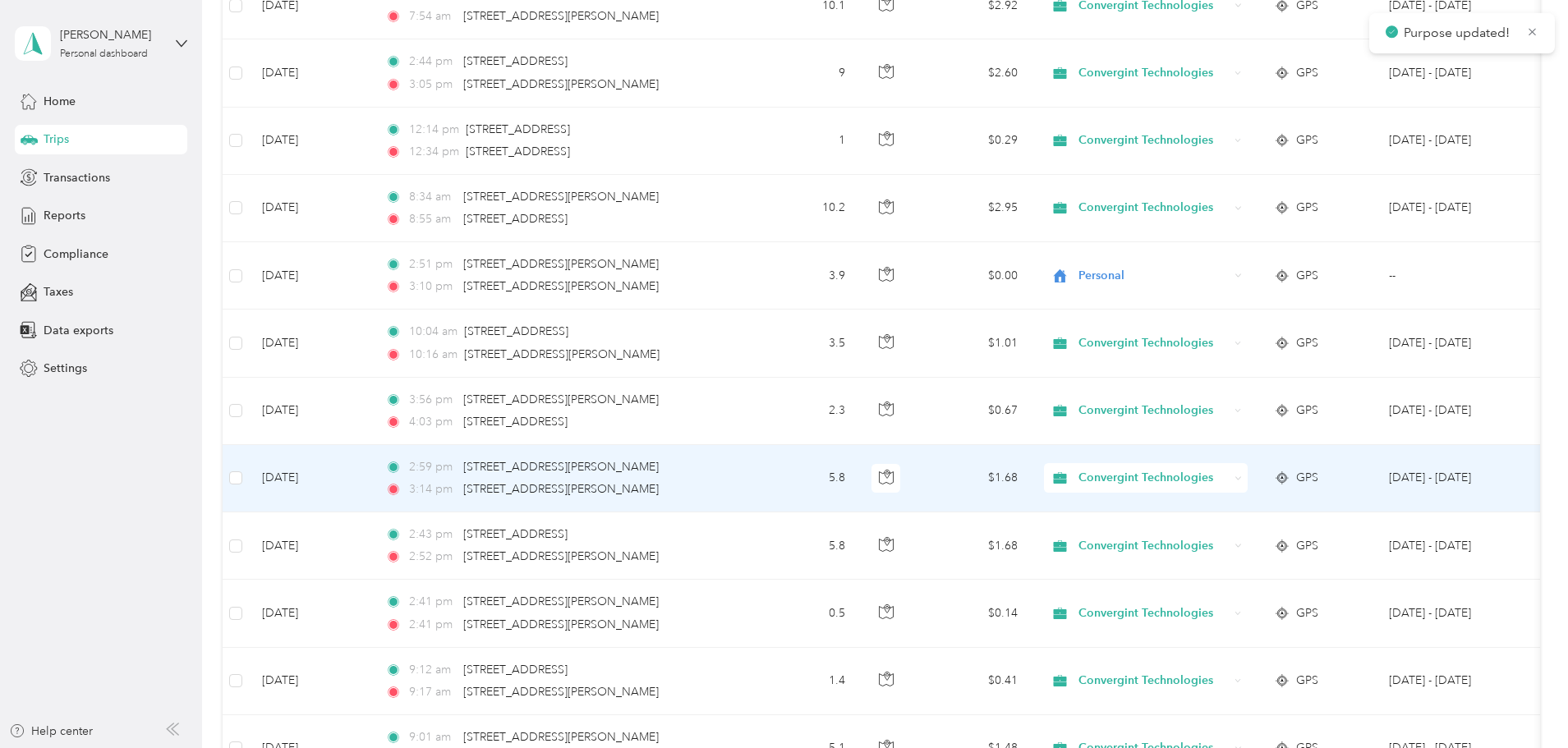
click at [1228, 471] on span "Convergint Technologies" at bounding box center [1153, 478] width 150 height 18
click at [1256, 532] on span "Personal" at bounding box center [1271, 537] width 155 height 18
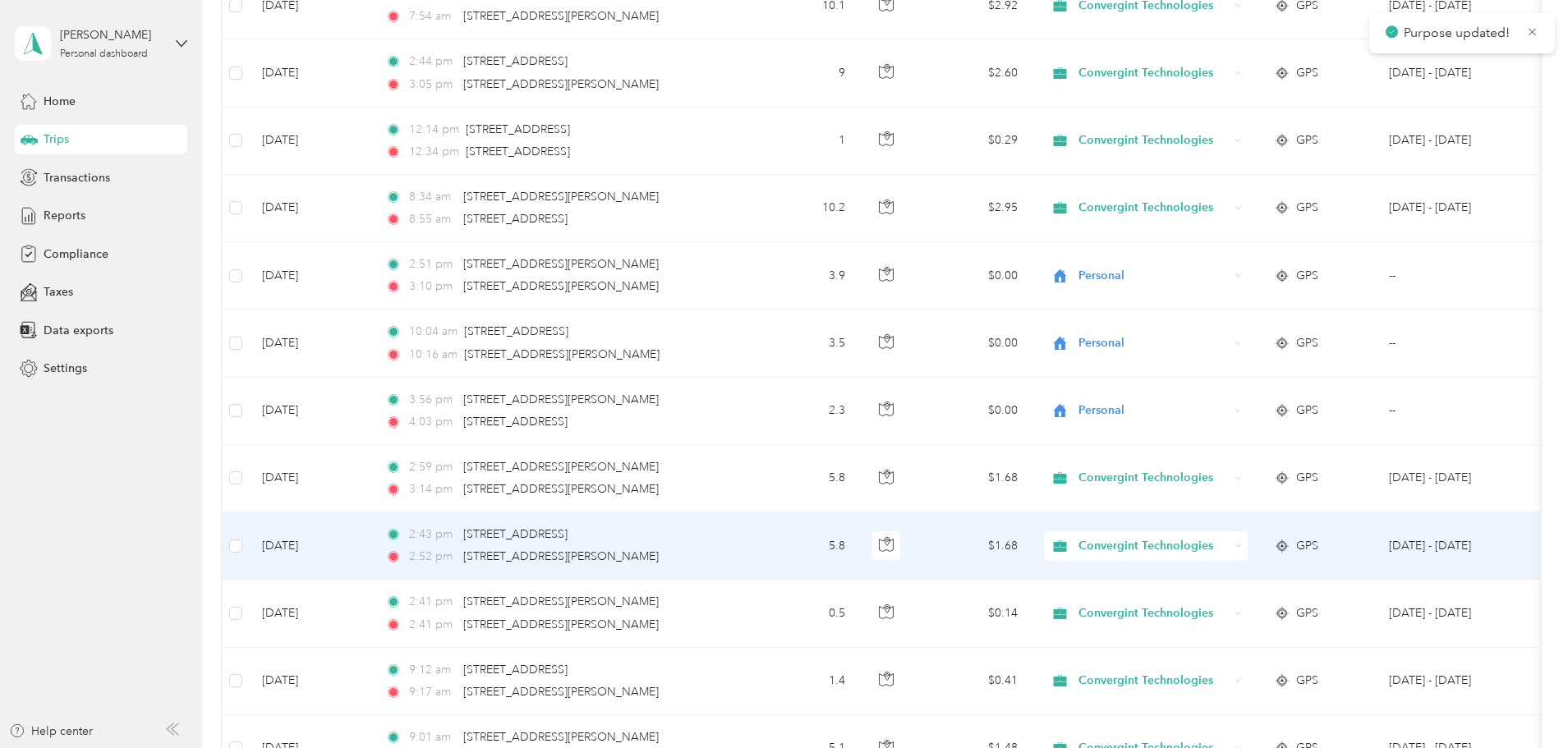
click at [1195, 533] on div "Convergint Technologies" at bounding box center [1145, 545] width 204 height 29
click at [1249, 598] on span "Personal" at bounding box center [1271, 605] width 155 height 18
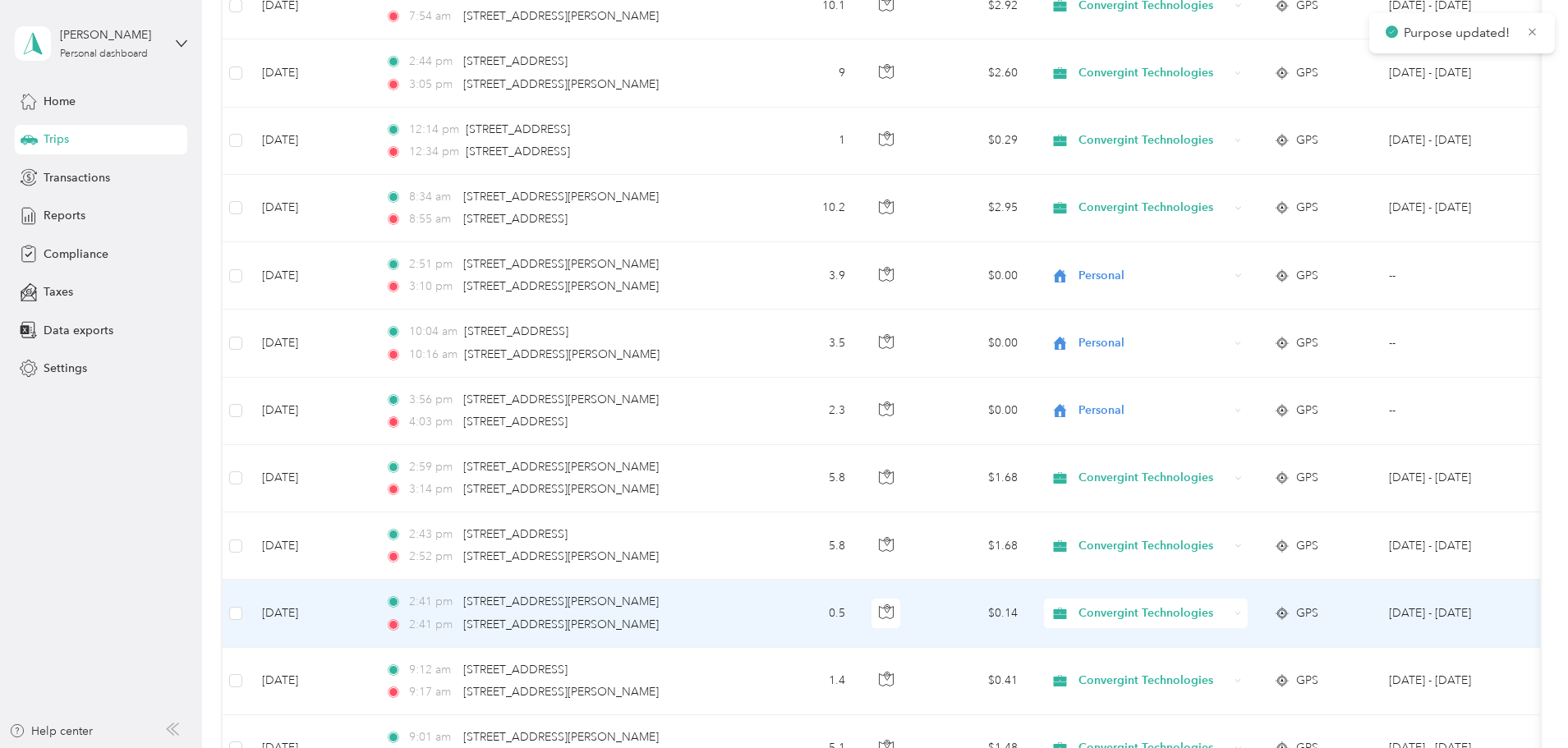
click at [1248, 622] on div "Convergint Technologies" at bounding box center [1145, 613] width 204 height 29
click at [1236, 666] on li "Personal" at bounding box center [1256, 663] width 207 height 29
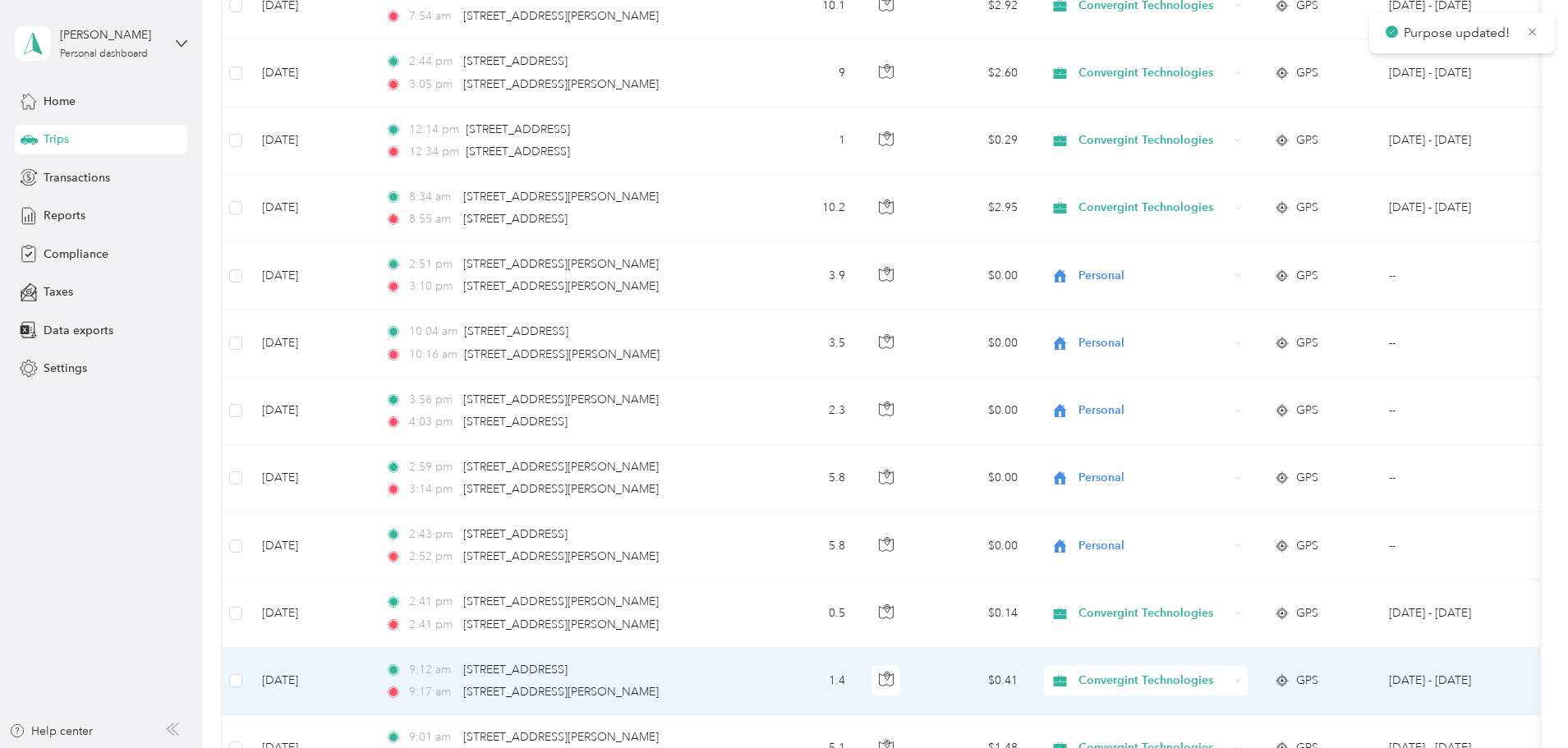
click at [1228, 680] on span "Convergint Technologies" at bounding box center [1153, 681] width 150 height 18
click at [1237, 647] on span "Personal" at bounding box center [1271, 650] width 155 height 18
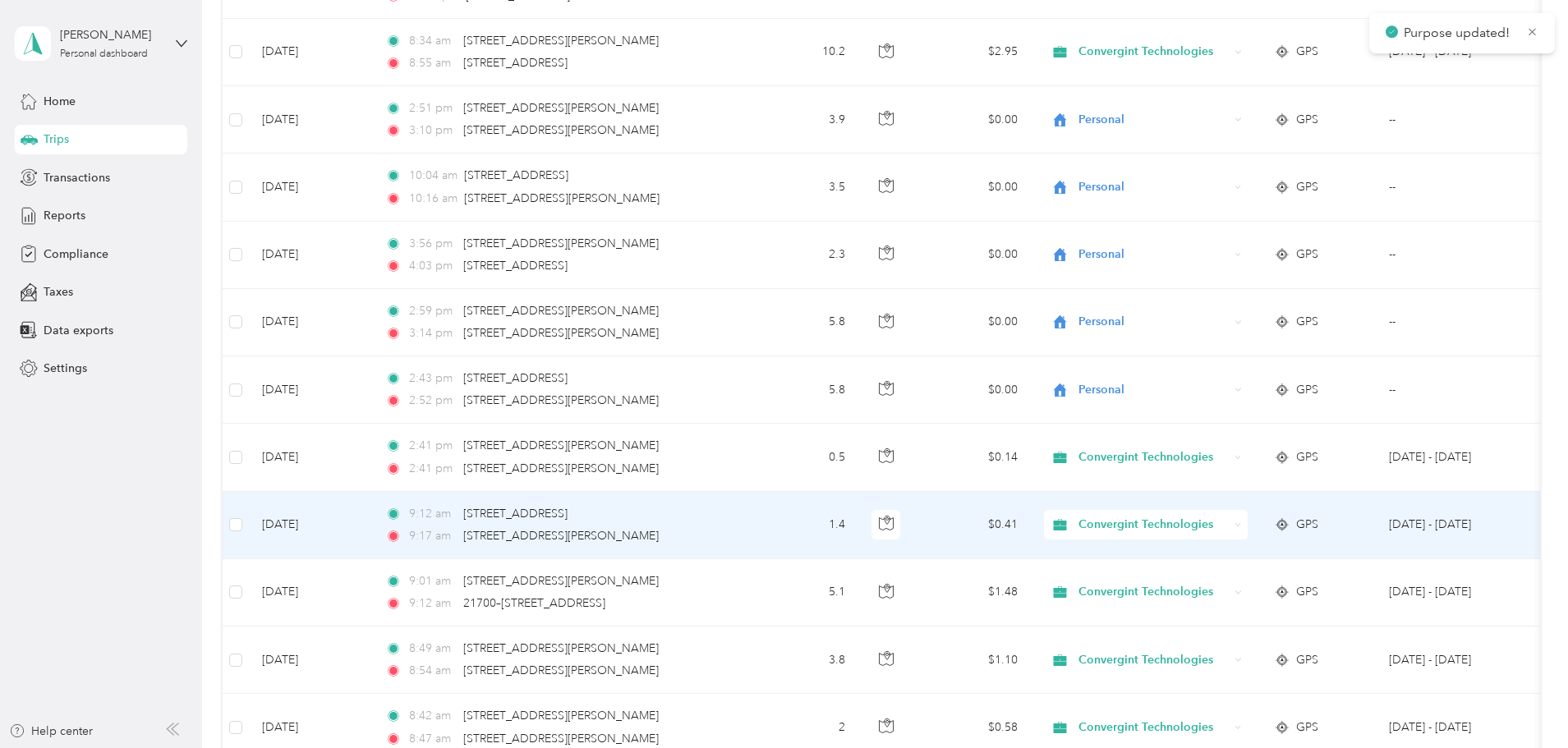
scroll to position [739, 0]
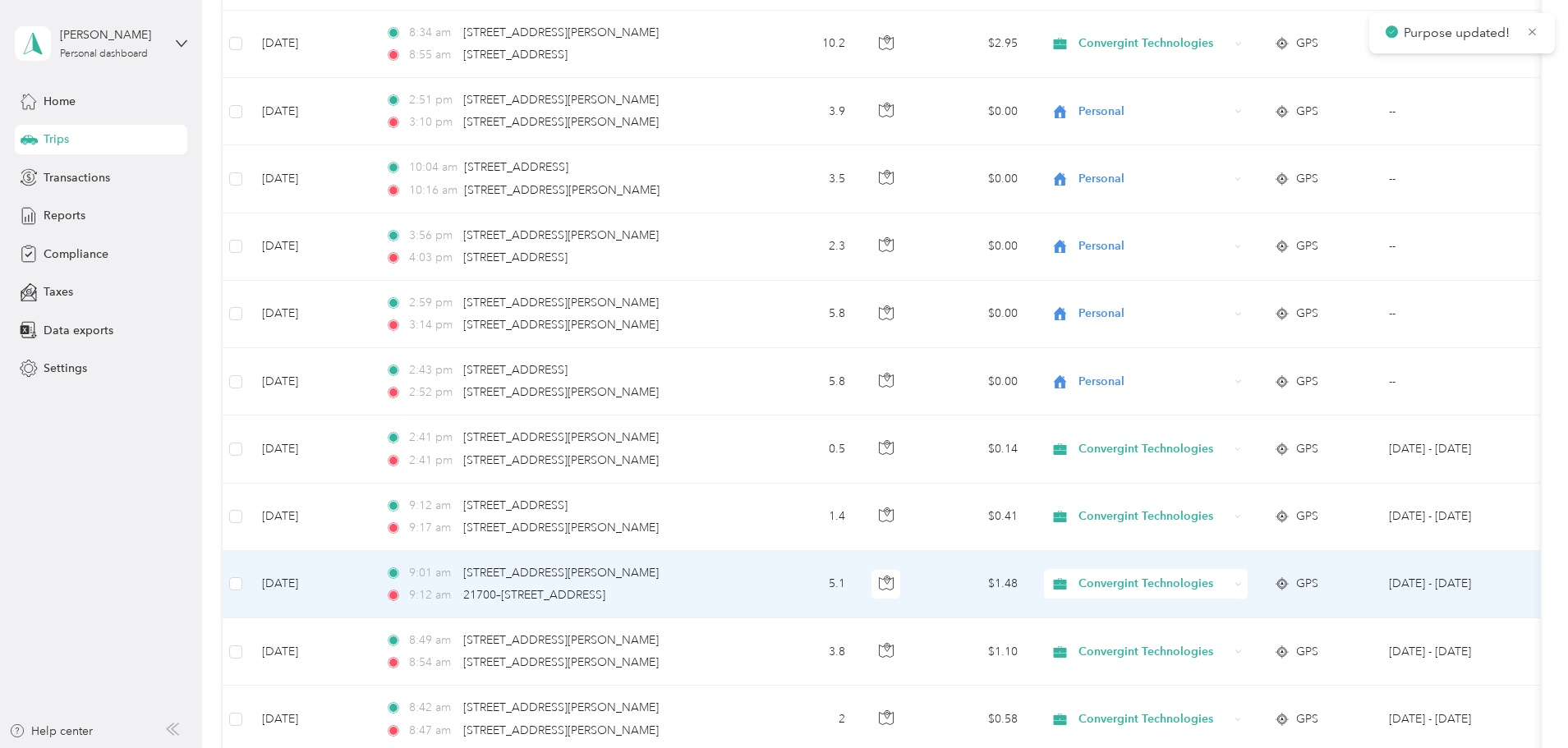
click at [1228, 587] on span "Convergint Technologies" at bounding box center [1153, 584] width 150 height 18
click at [1234, 637] on span "Personal" at bounding box center [1271, 640] width 155 height 18
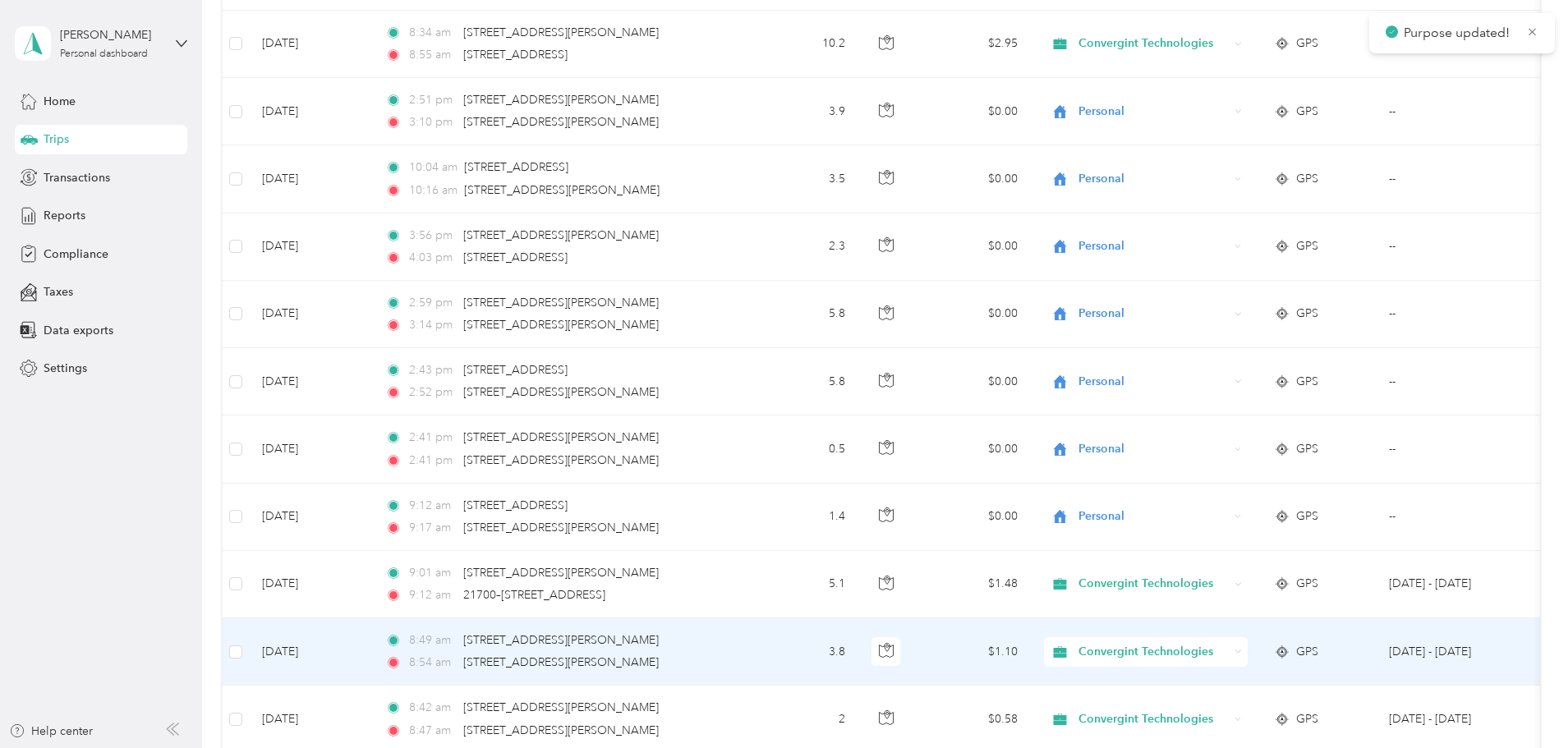
click at [1216, 663] on div "Convergint Technologies" at bounding box center [1145, 652] width 204 height 29
click at [1222, 706] on span "Personal" at bounding box center [1271, 711] width 155 height 18
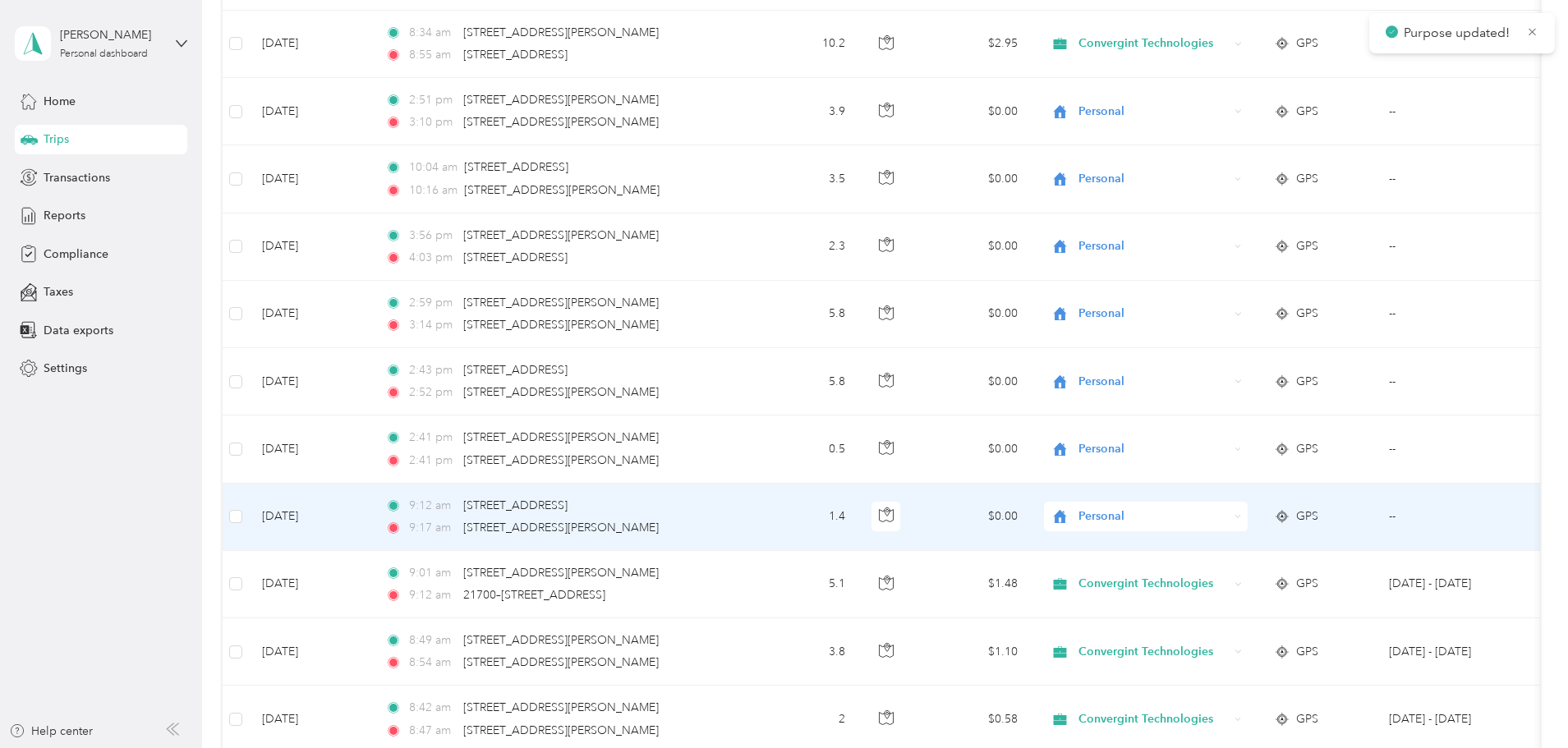
scroll to position [821, 0]
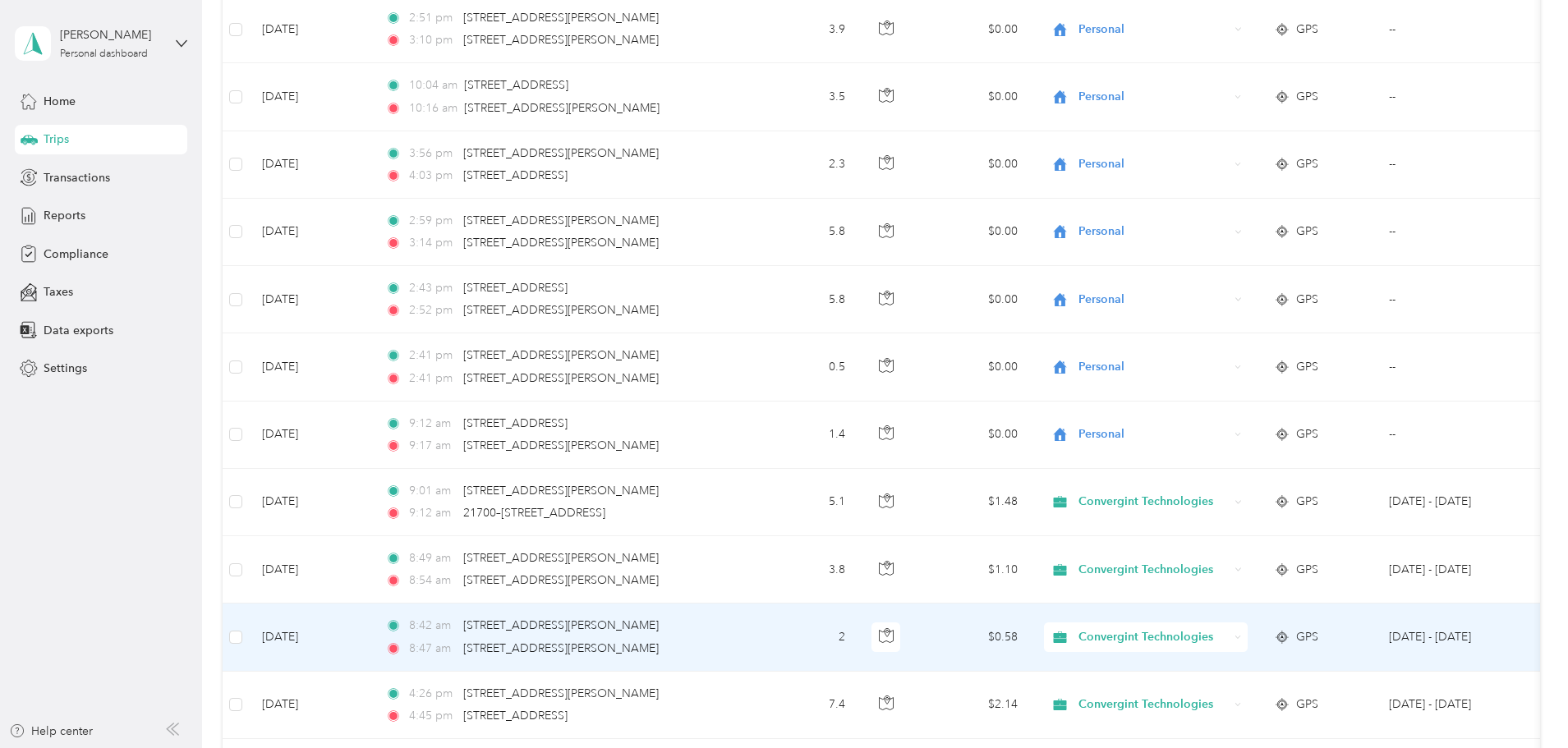
click at [1228, 634] on span "Convergint Technologies" at bounding box center [1153, 637] width 150 height 18
click at [1243, 696] on span "Personal" at bounding box center [1271, 696] width 155 height 18
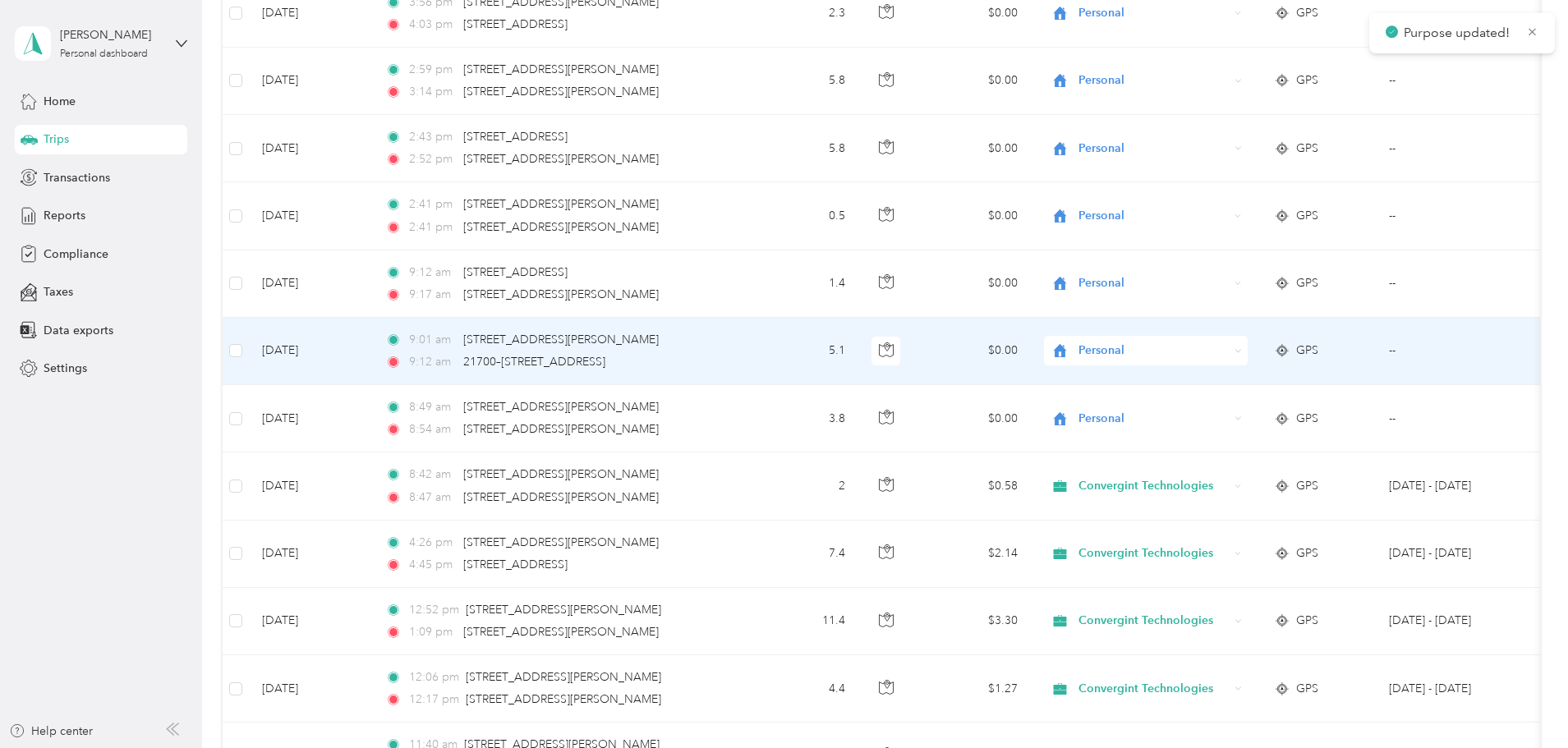
scroll to position [985, 0]
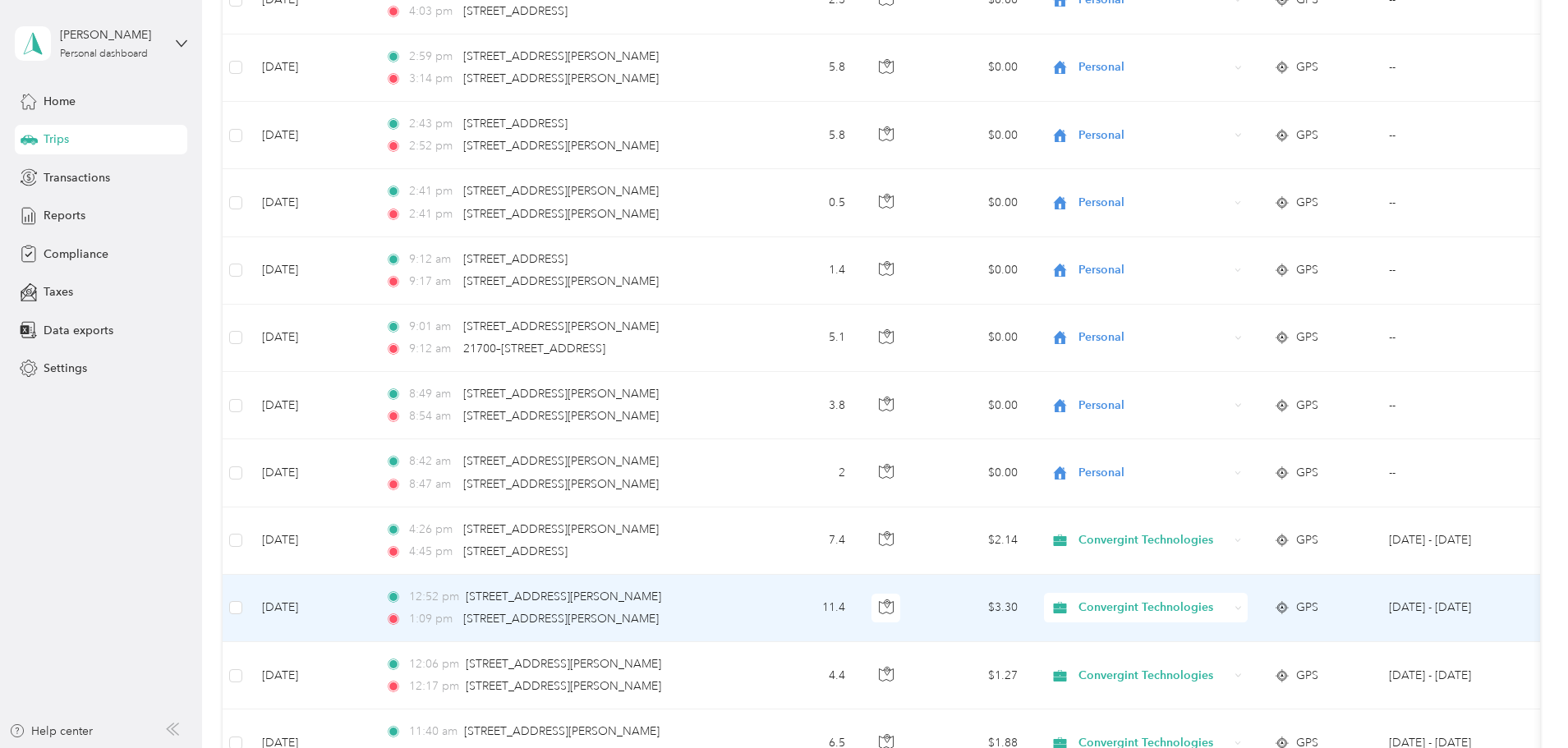
click at [1228, 606] on span "Convergint Technologies" at bounding box center [1153, 608] width 150 height 18
click at [1247, 658] on span "Personal" at bounding box center [1271, 667] width 155 height 18
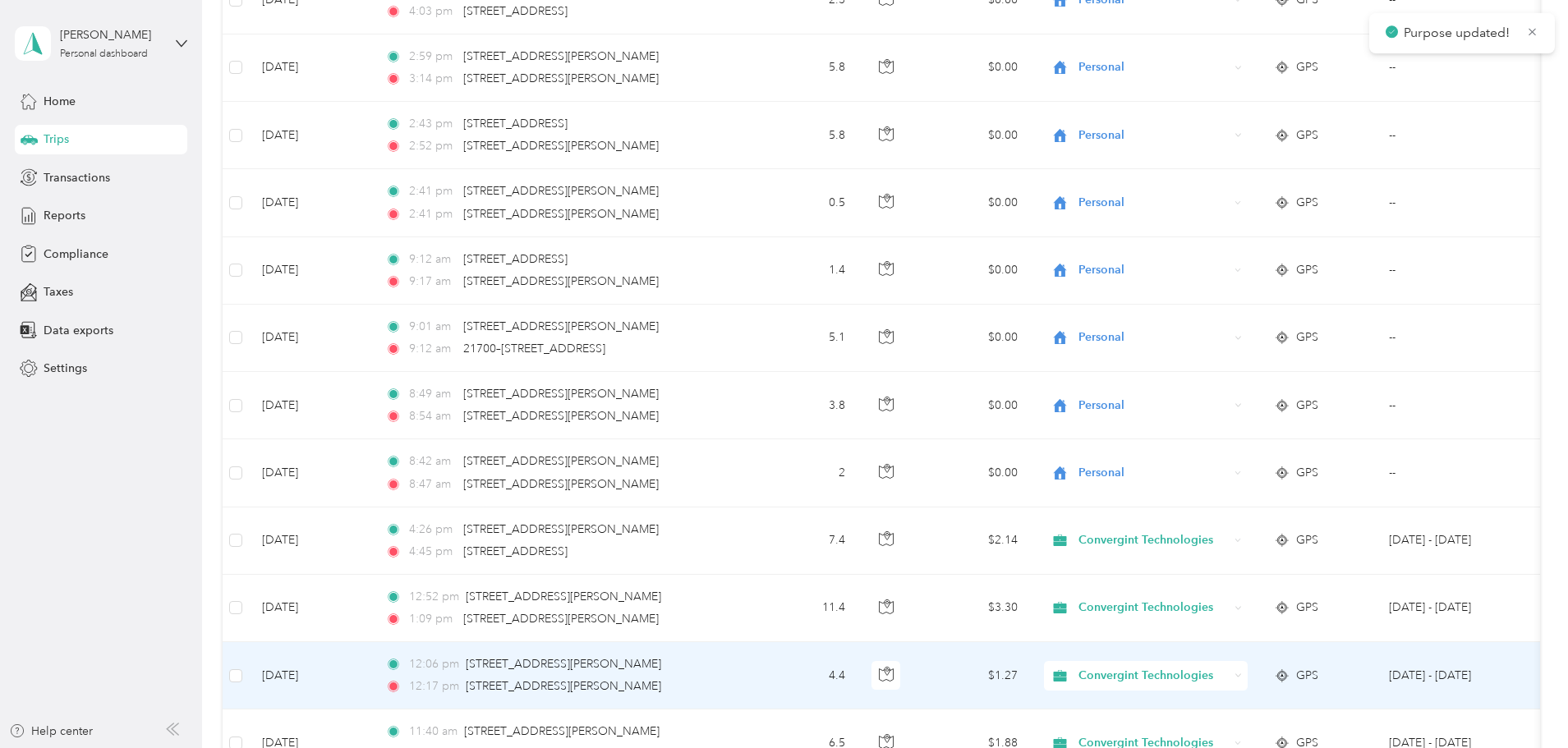
click at [1228, 681] on span "Convergint Technologies" at bounding box center [1153, 676] width 150 height 18
click at [1240, 647] on span "Personal" at bounding box center [1271, 645] width 155 height 18
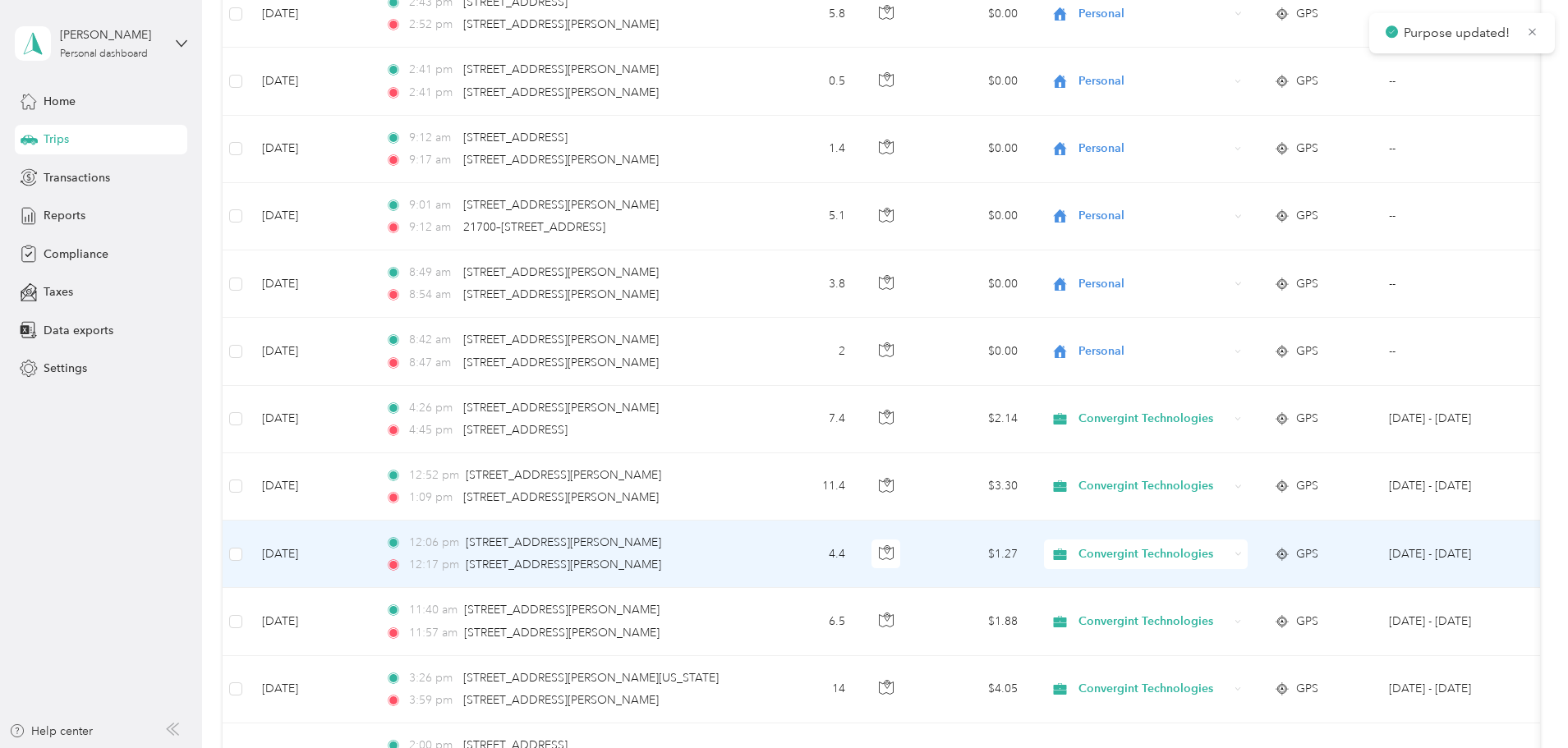
scroll to position [1149, 0]
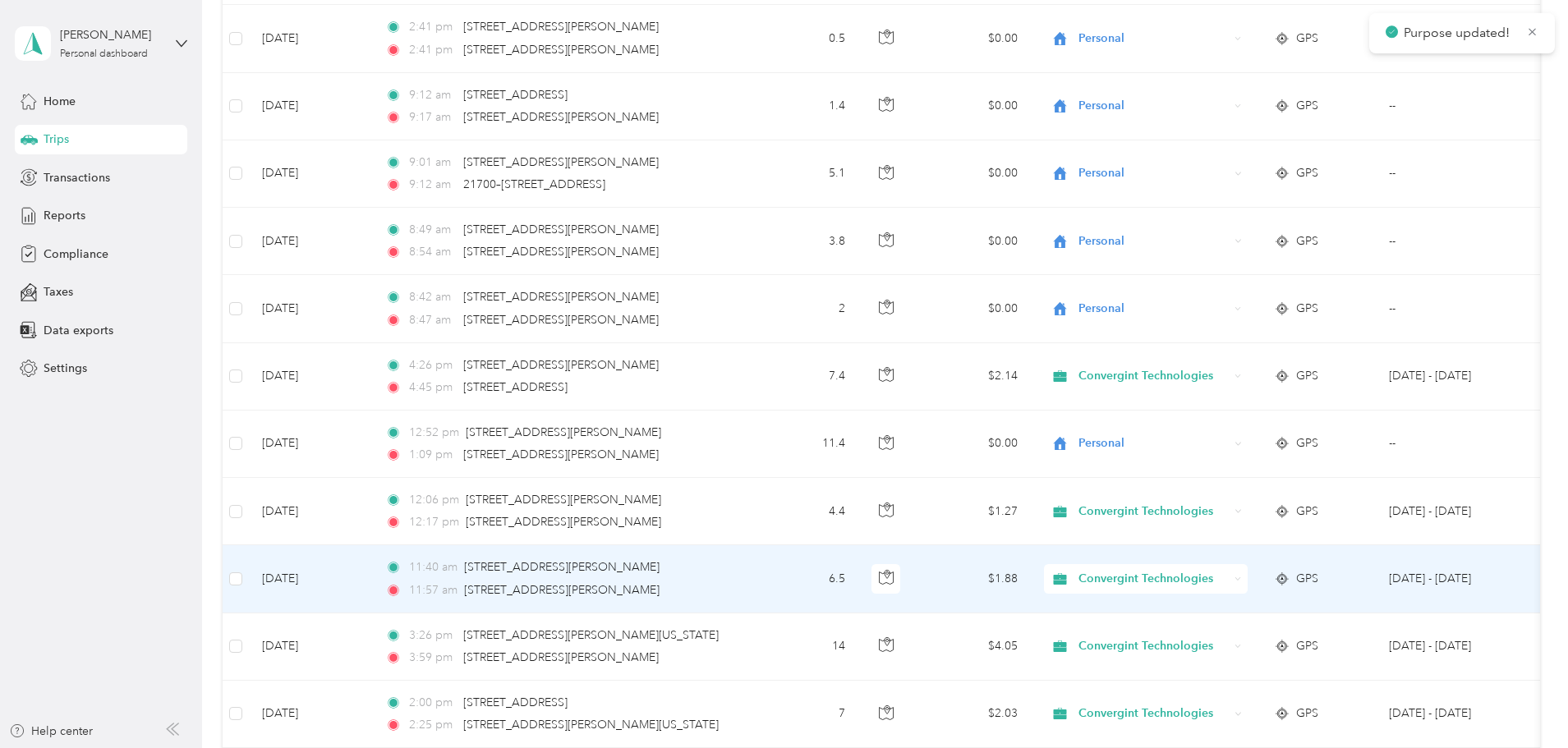
click at [1228, 583] on span "Convergint Technologies" at bounding box center [1153, 579] width 150 height 18
click at [1241, 636] on span "Personal" at bounding box center [1271, 638] width 155 height 18
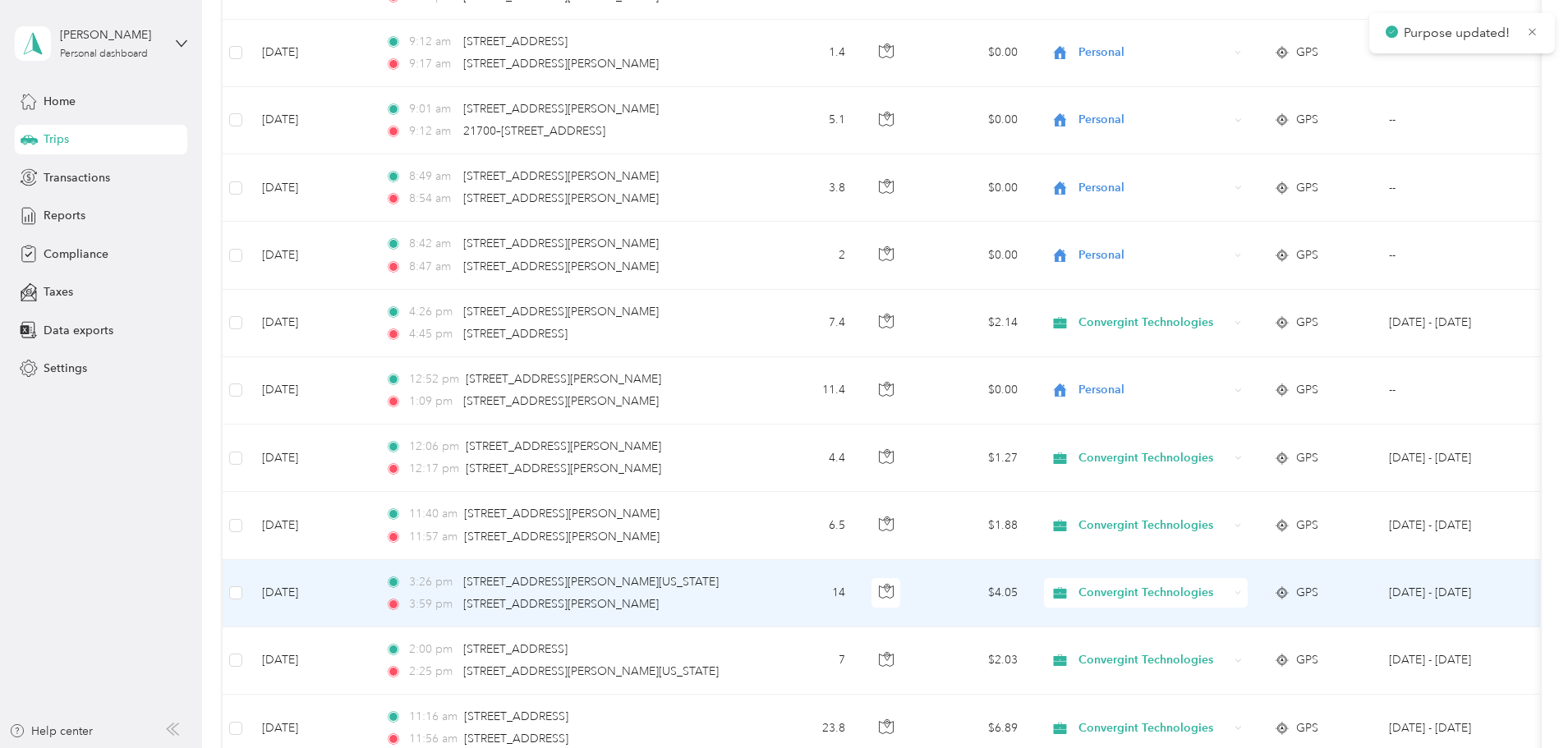
scroll to position [1231, 0]
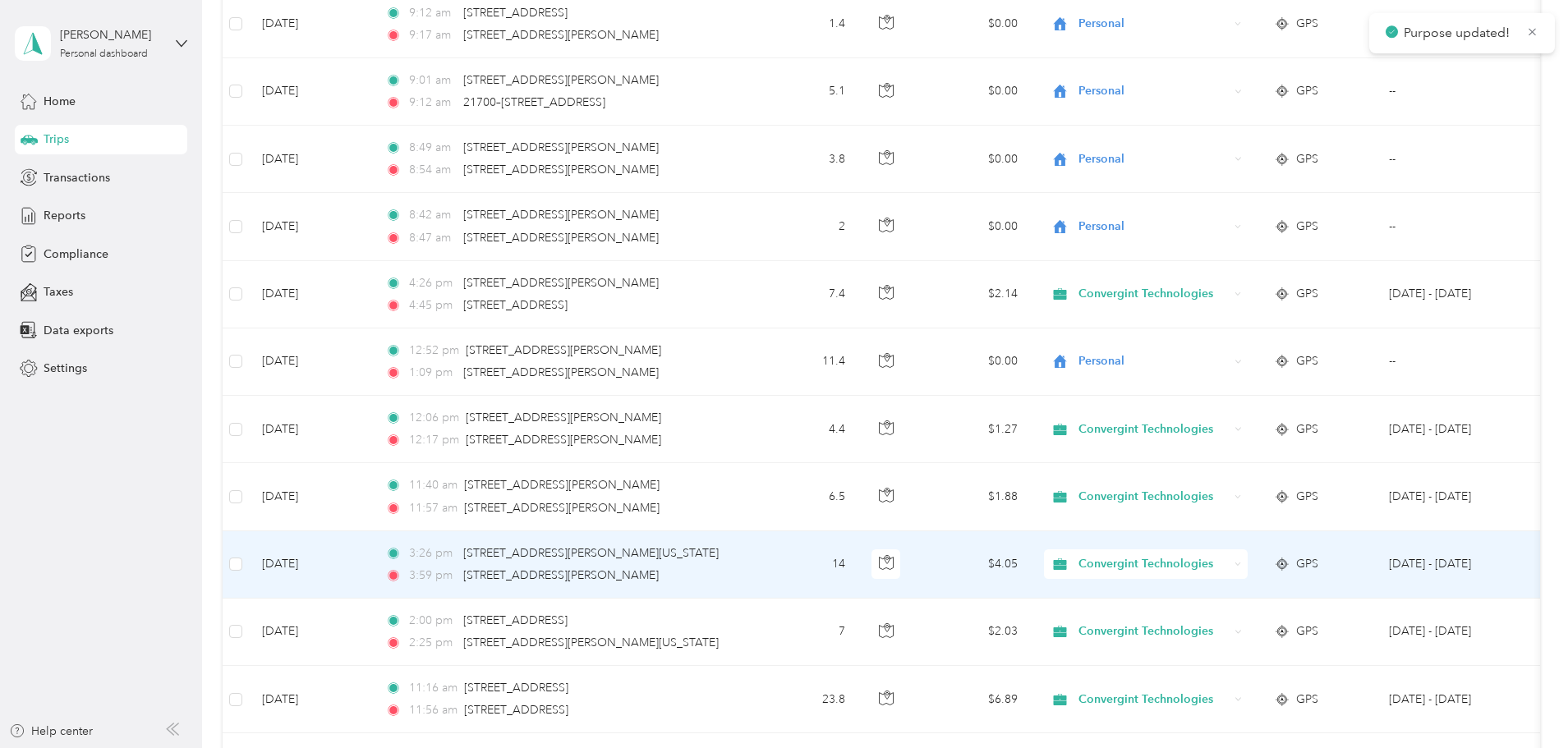
click at [1228, 566] on span "Convergint Technologies" at bounding box center [1153, 564] width 150 height 18
click at [1241, 624] on span "Personal" at bounding box center [1271, 623] width 155 height 18
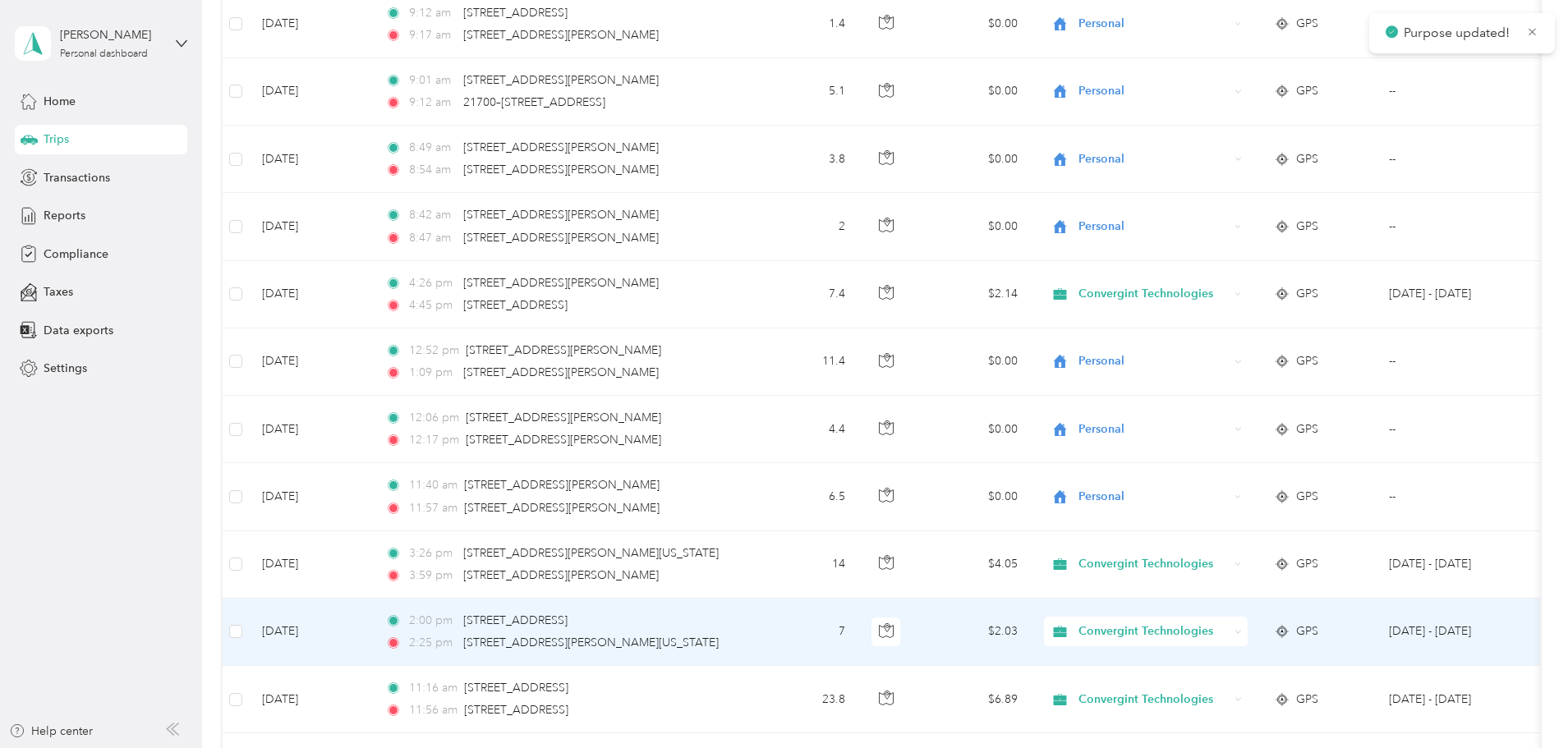
click at [1228, 623] on span "Convergint Technologies" at bounding box center [1153, 631] width 150 height 18
click at [1235, 687] on span "Personal" at bounding box center [1271, 690] width 155 height 18
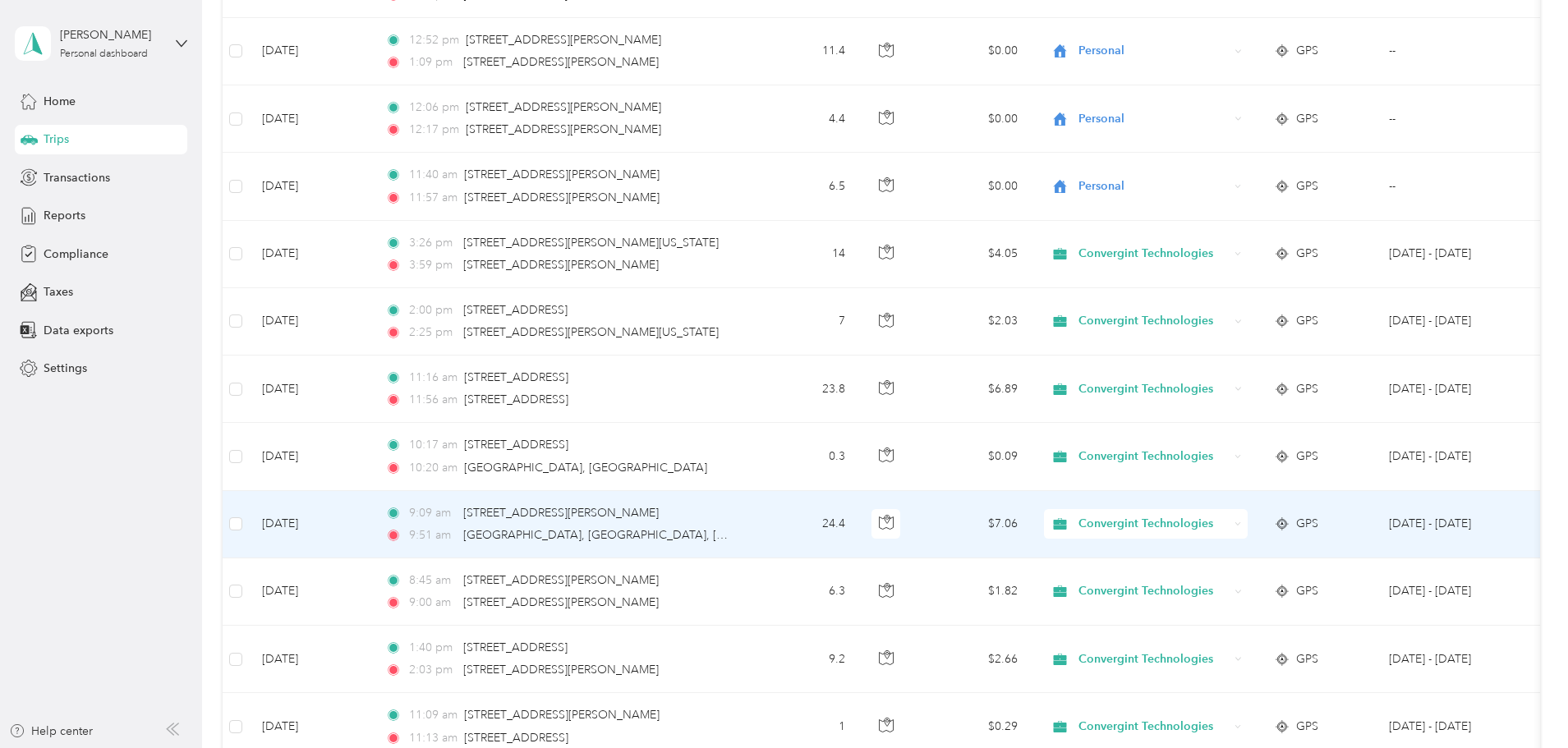
scroll to position [1642, 0]
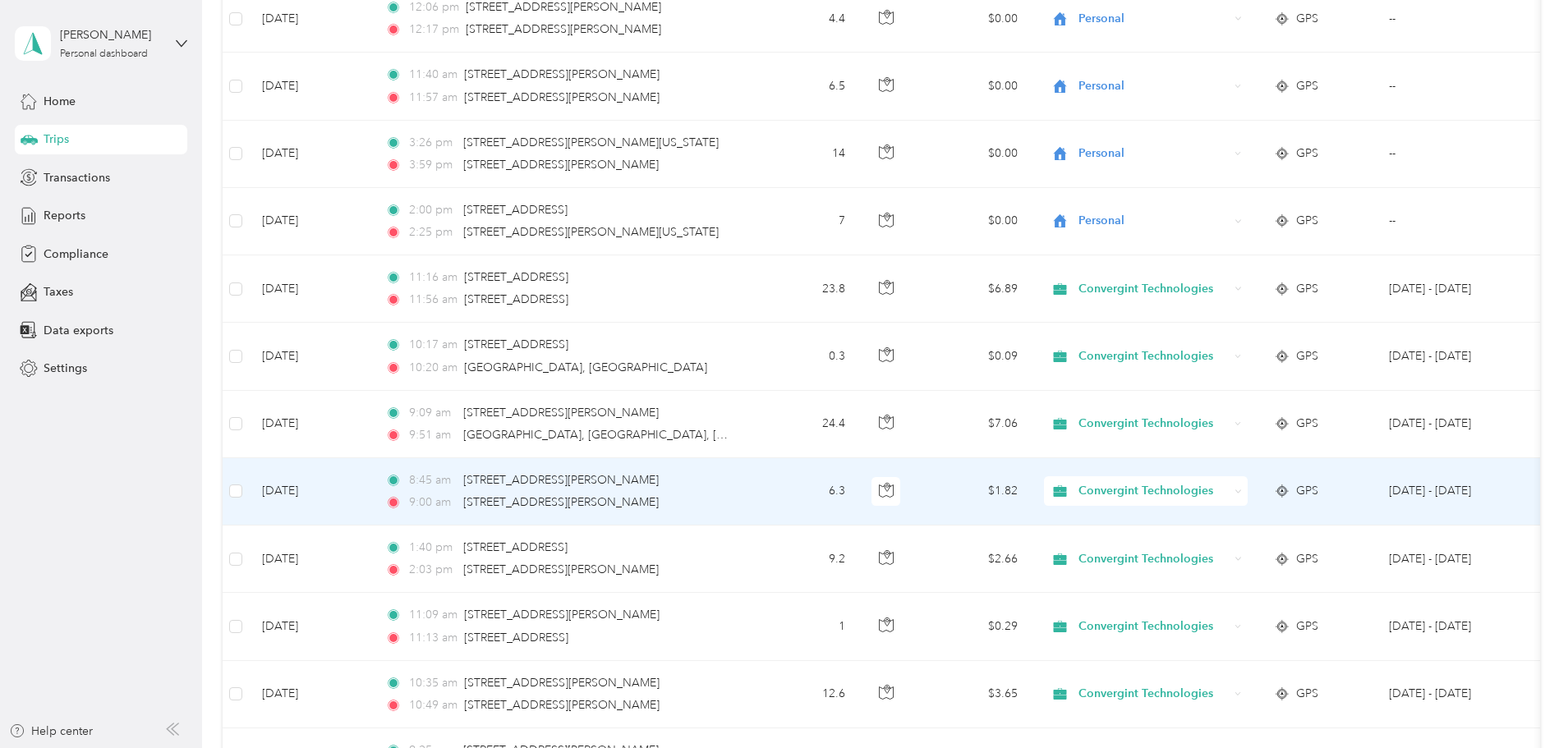
click at [1228, 490] on span "Convergint Technologies" at bounding box center [1153, 491] width 150 height 18
click at [1237, 554] on span "Personal" at bounding box center [1271, 550] width 155 height 18
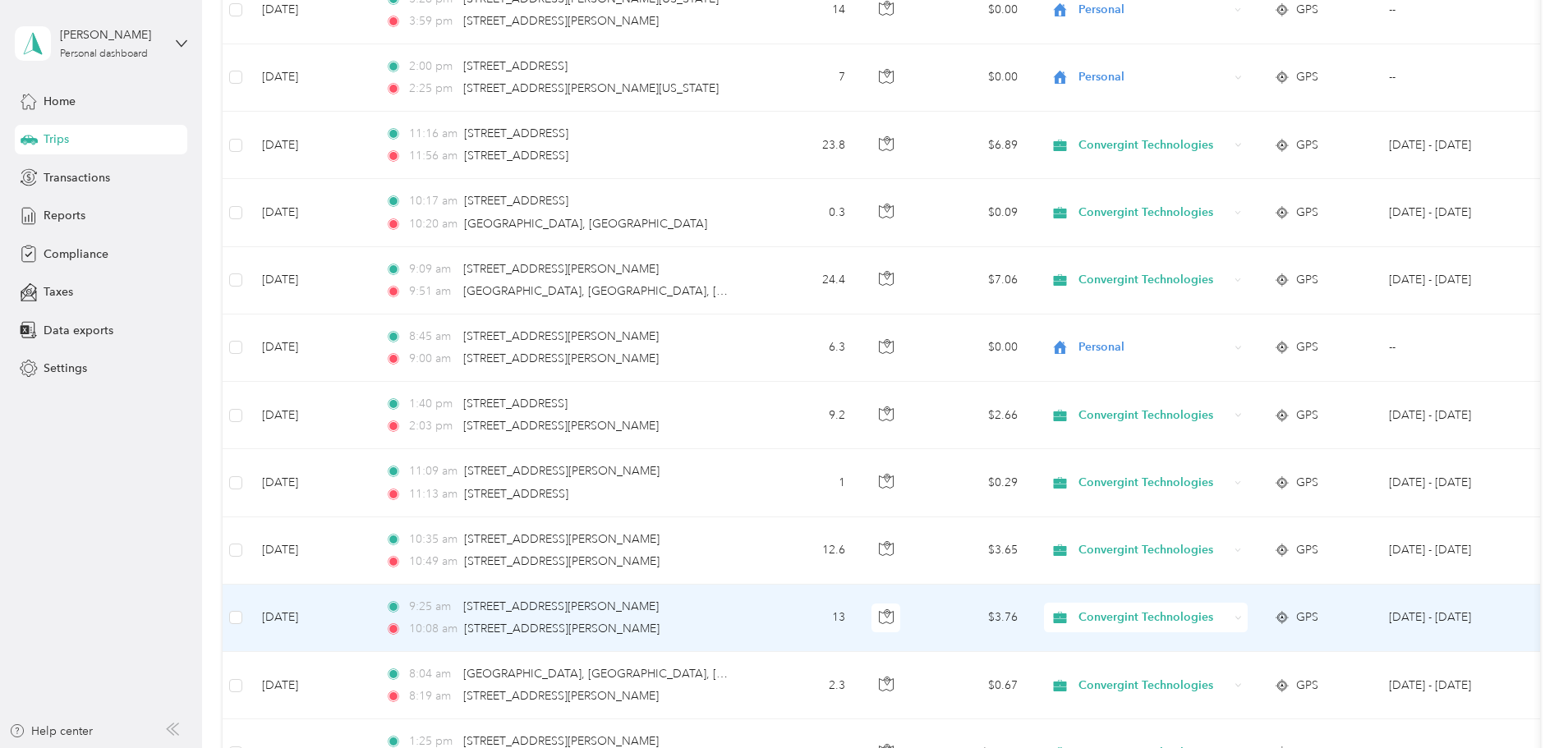
scroll to position [1888, 0]
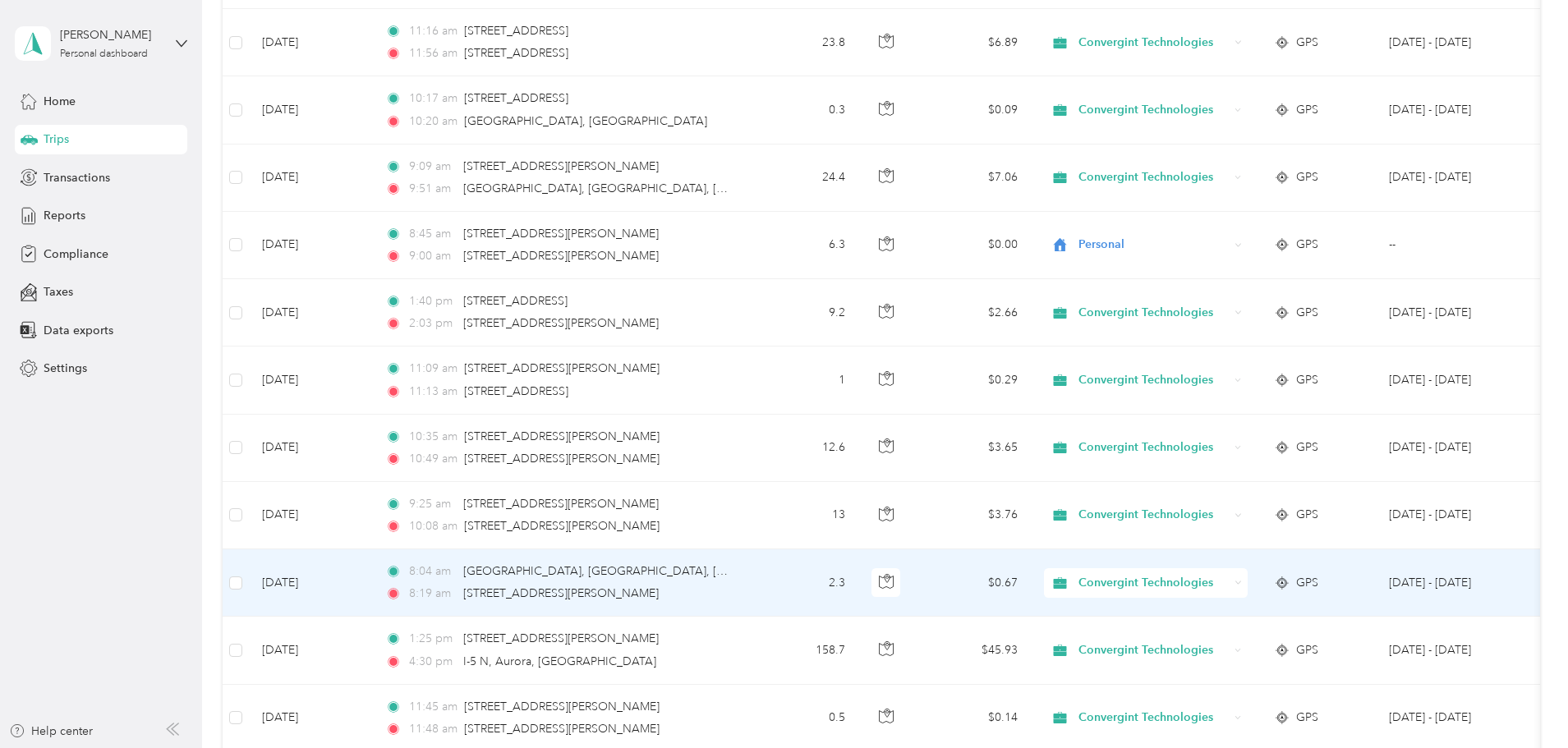
click at [1210, 575] on span "Convergint Technologies" at bounding box center [1153, 583] width 150 height 18
click at [1227, 640] on span "Personal" at bounding box center [1271, 641] width 155 height 18
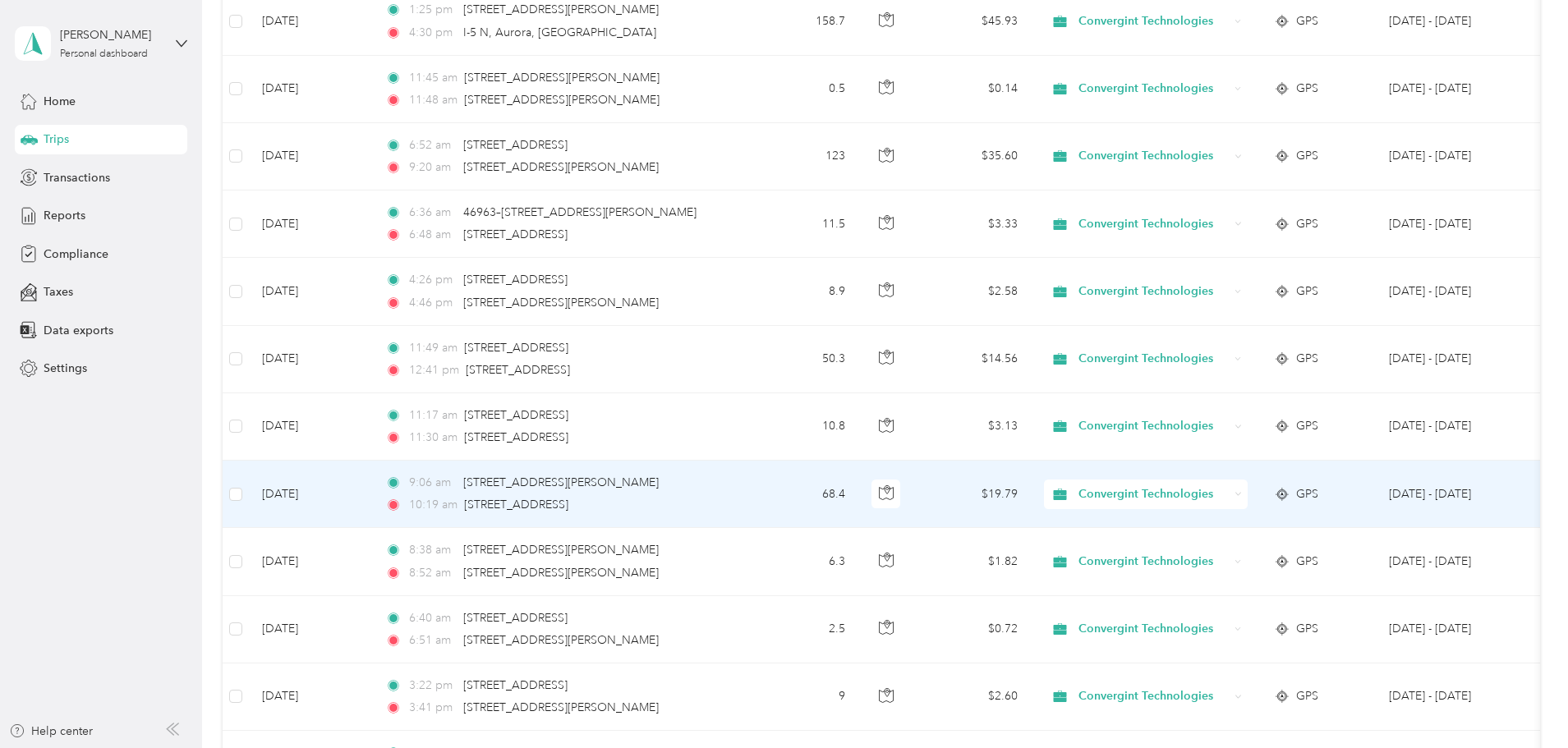
scroll to position [2545, 0]
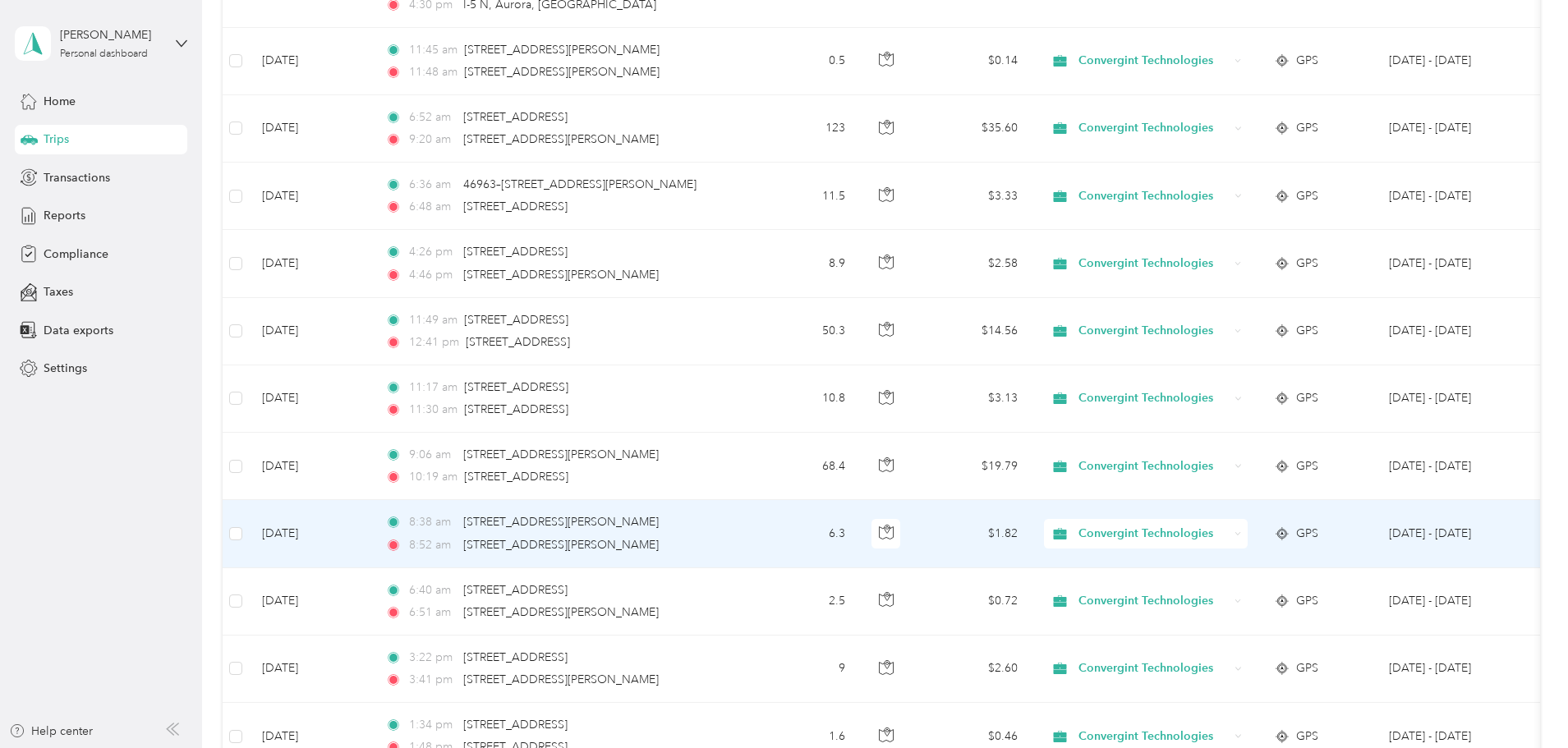
click at [1228, 531] on span "Convergint Technologies" at bounding box center [1153, 534] width 150 height 18
click at [1236, 590] on span "Personal" at bounding box center [1271, 593] width 155 height 18
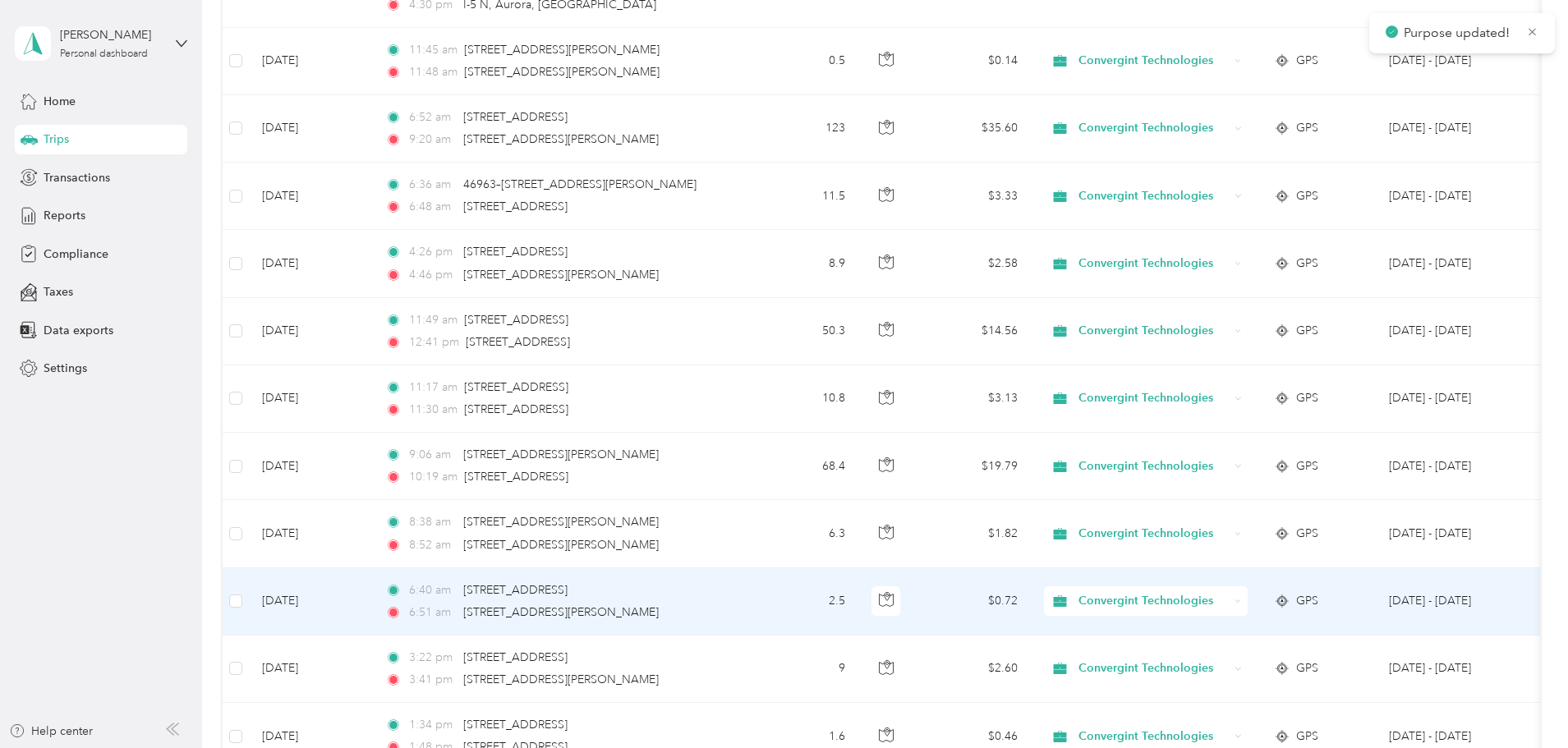
click at [1228, 605] on span "Convergint Technologies" at bounding box center [1153, 601] width 150 height 18
click at [1229, 652] on span "Personal" at bounding box center [1271, 660] width 155 height 18
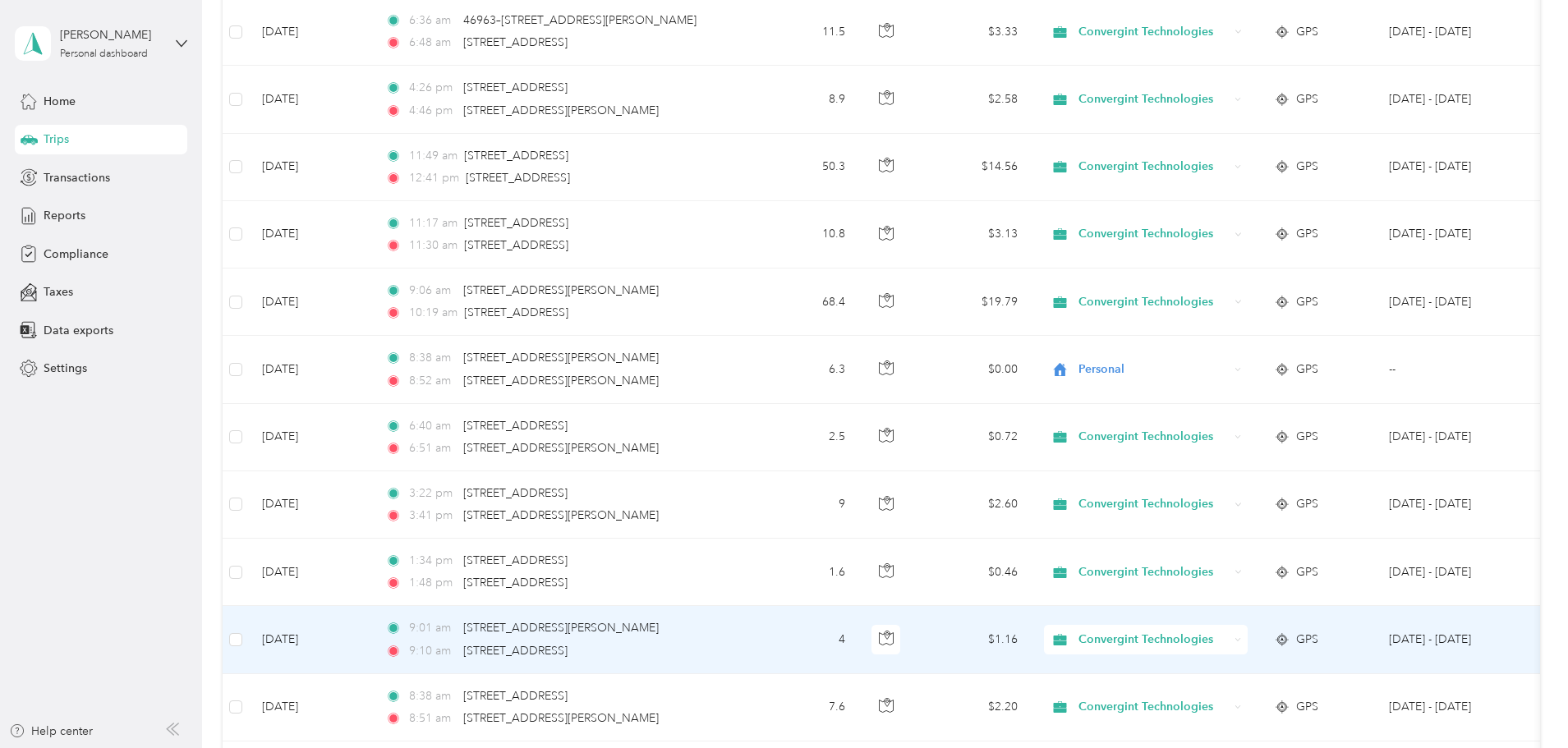
scroll to position [2791, 0]
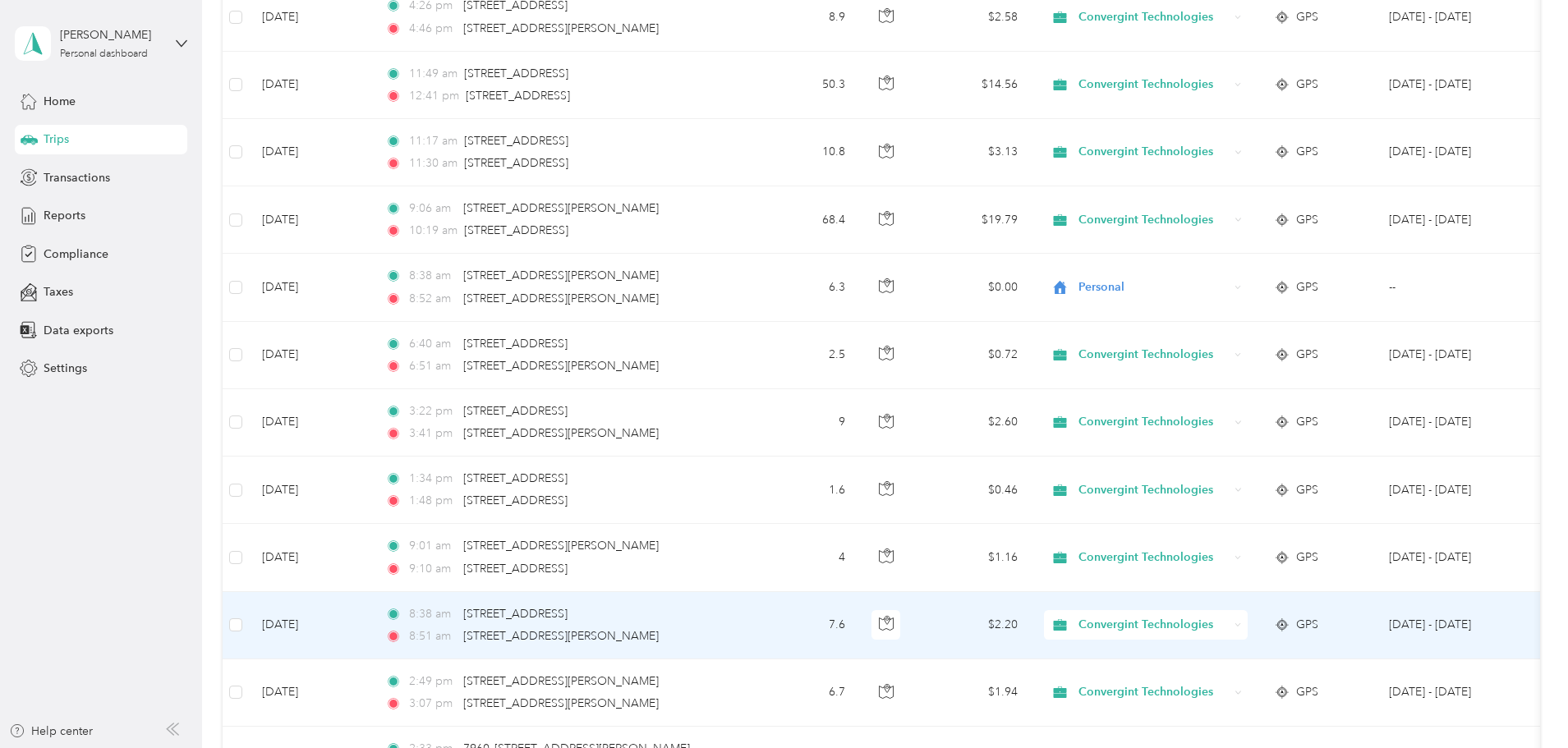
click at [1212, 627] on span "Convergint Technologies" at bounding box center [1153, 625] width 150 height 18
click at [1211, 681] on span "Personal" at bounding box center [1271, 684] width 155 height 18
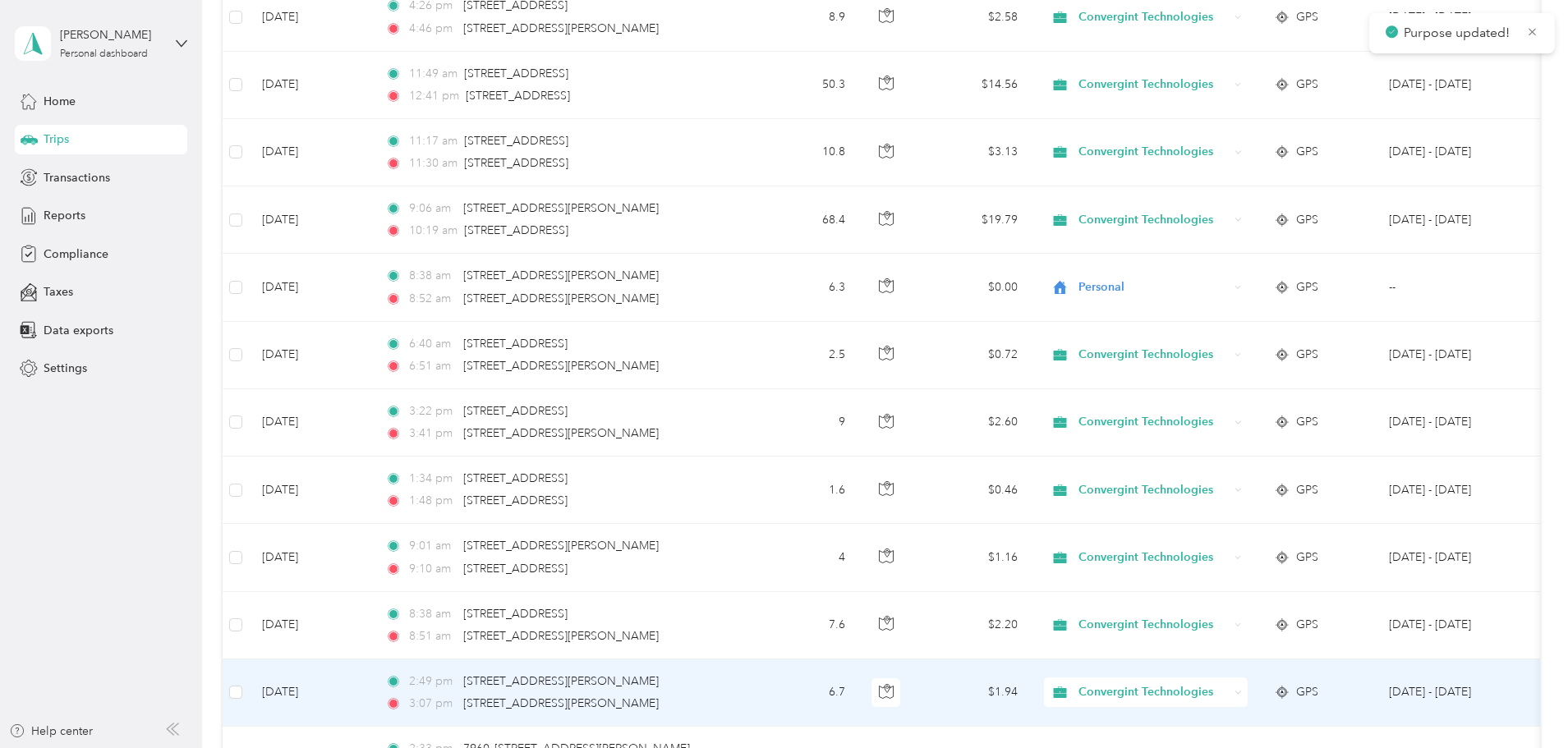
click at [1217, 693] on span "Convergint Technologies" at bounding box center [1153, 692] width 150 height 18
click at [1234, 657] on span "Personal" at bounding box center [1271, 661] width 155 height 18
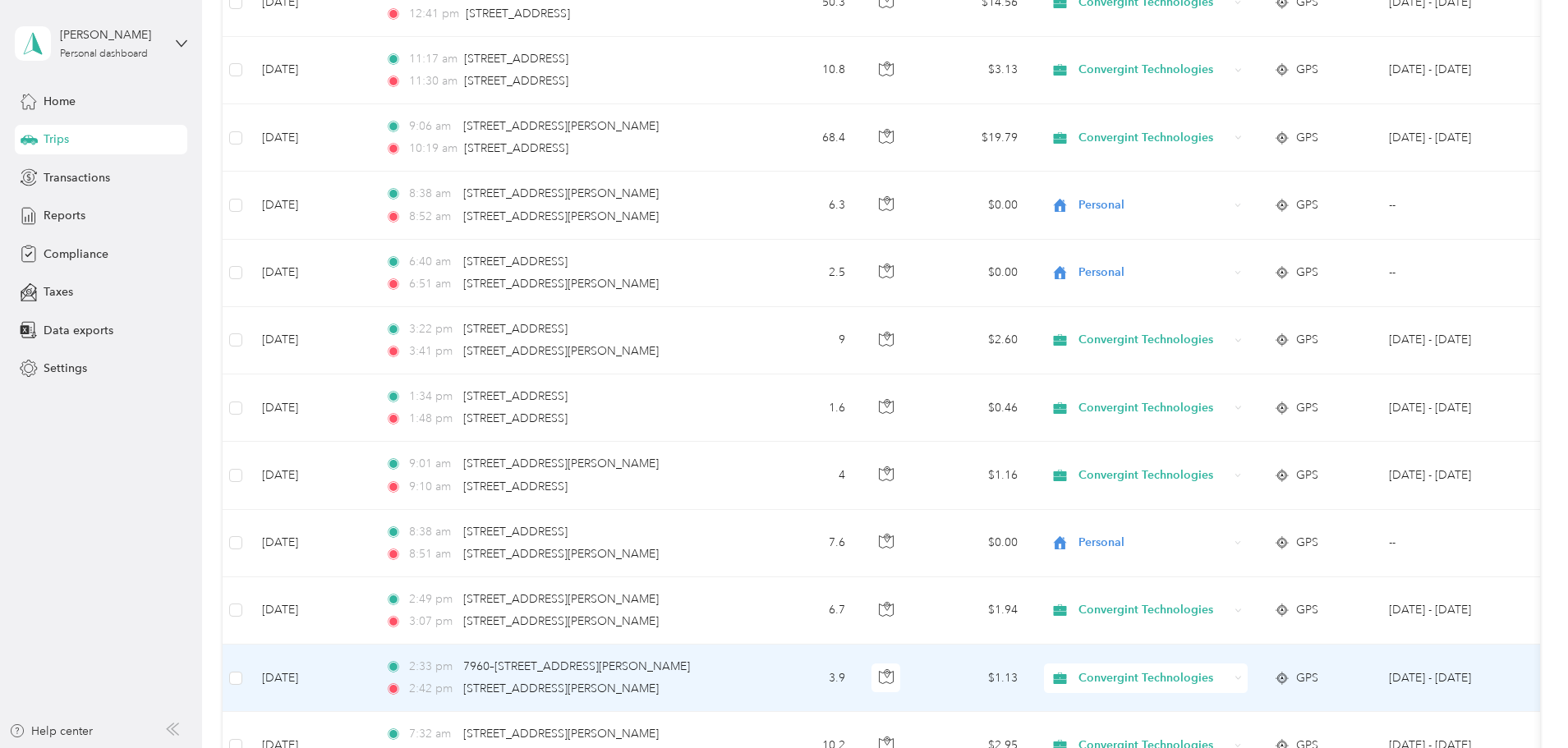
scroll to position [2955, 0]
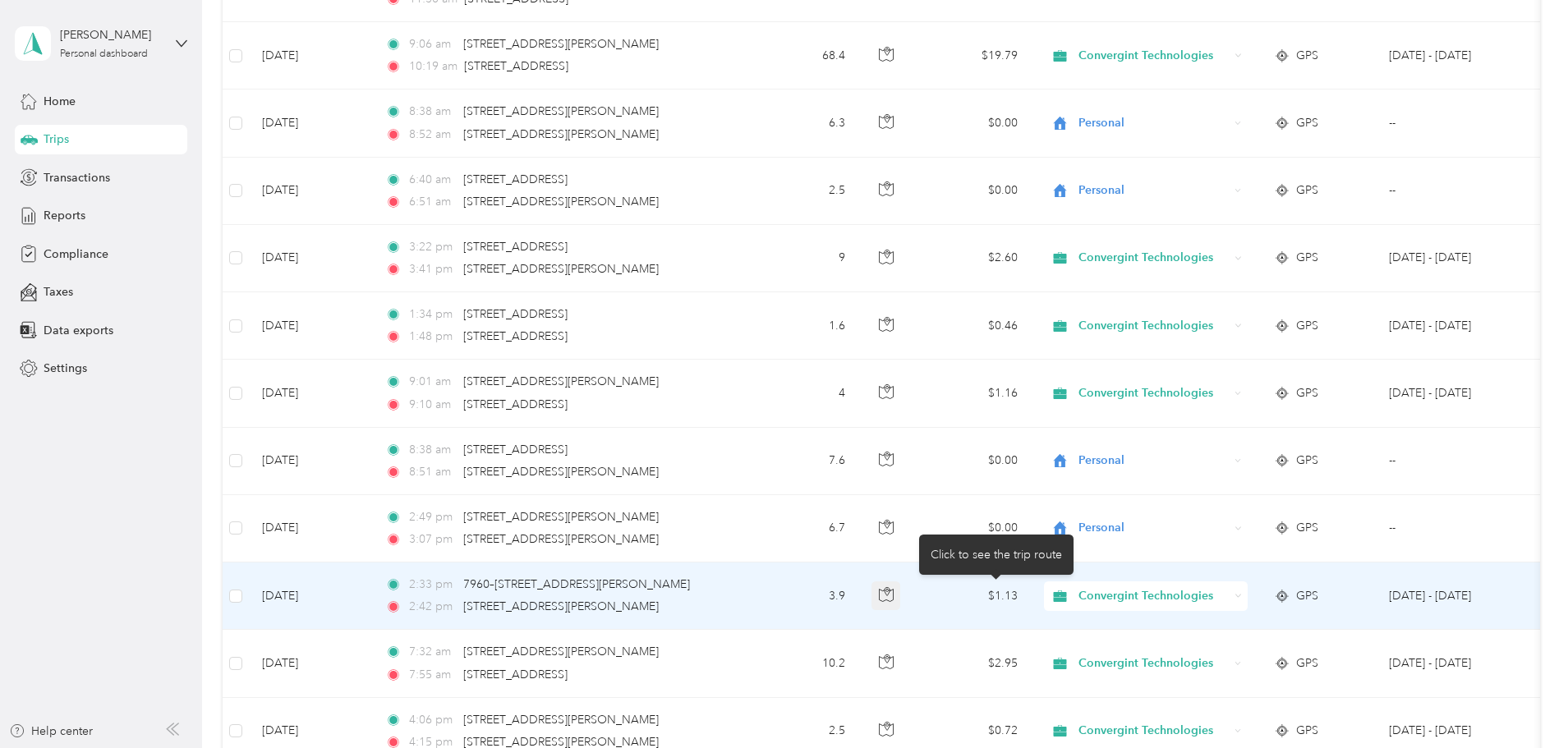
click at [893, 597] on icon "button" at bounding box center [886, 595] width 15 height 15
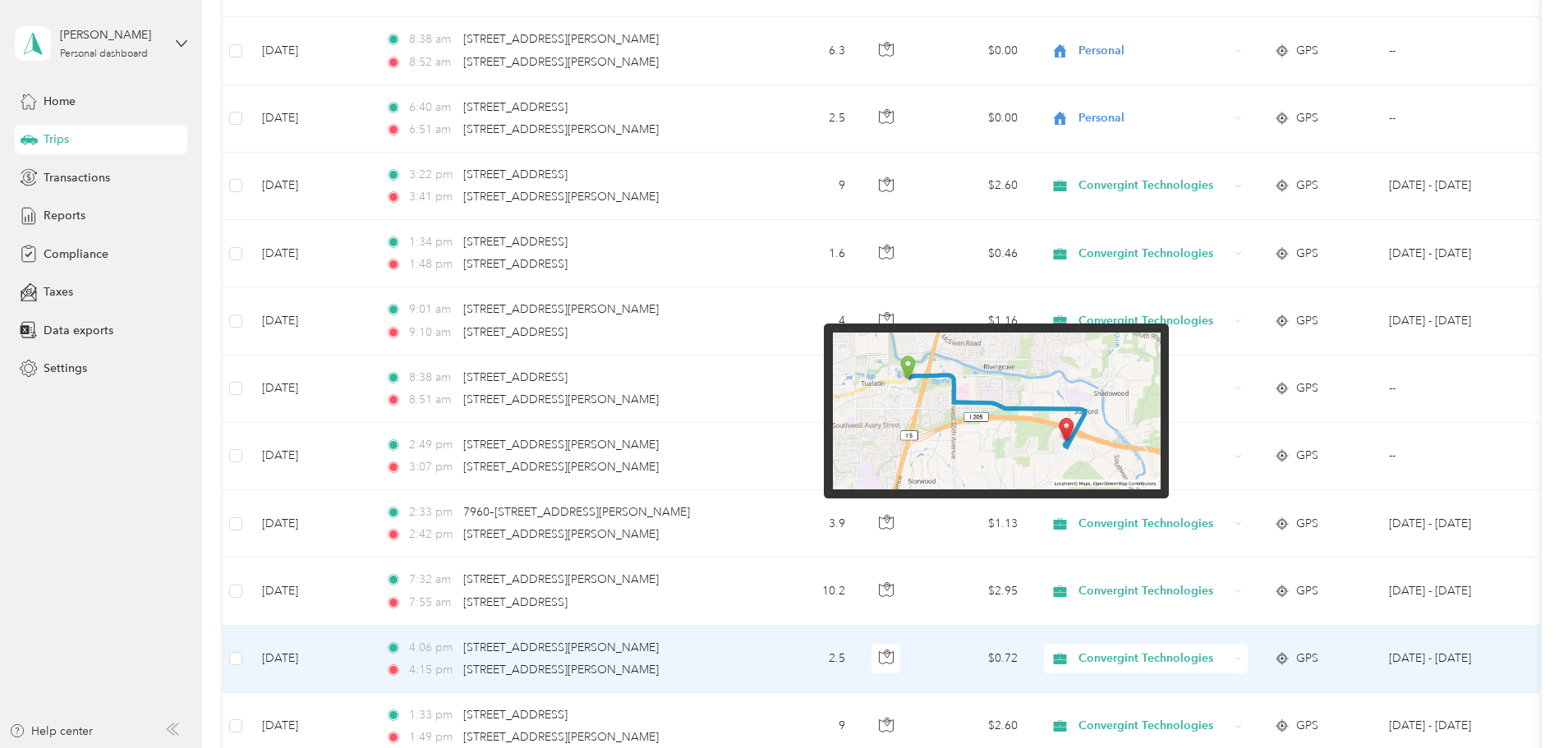
scroll to position [3037, 0]
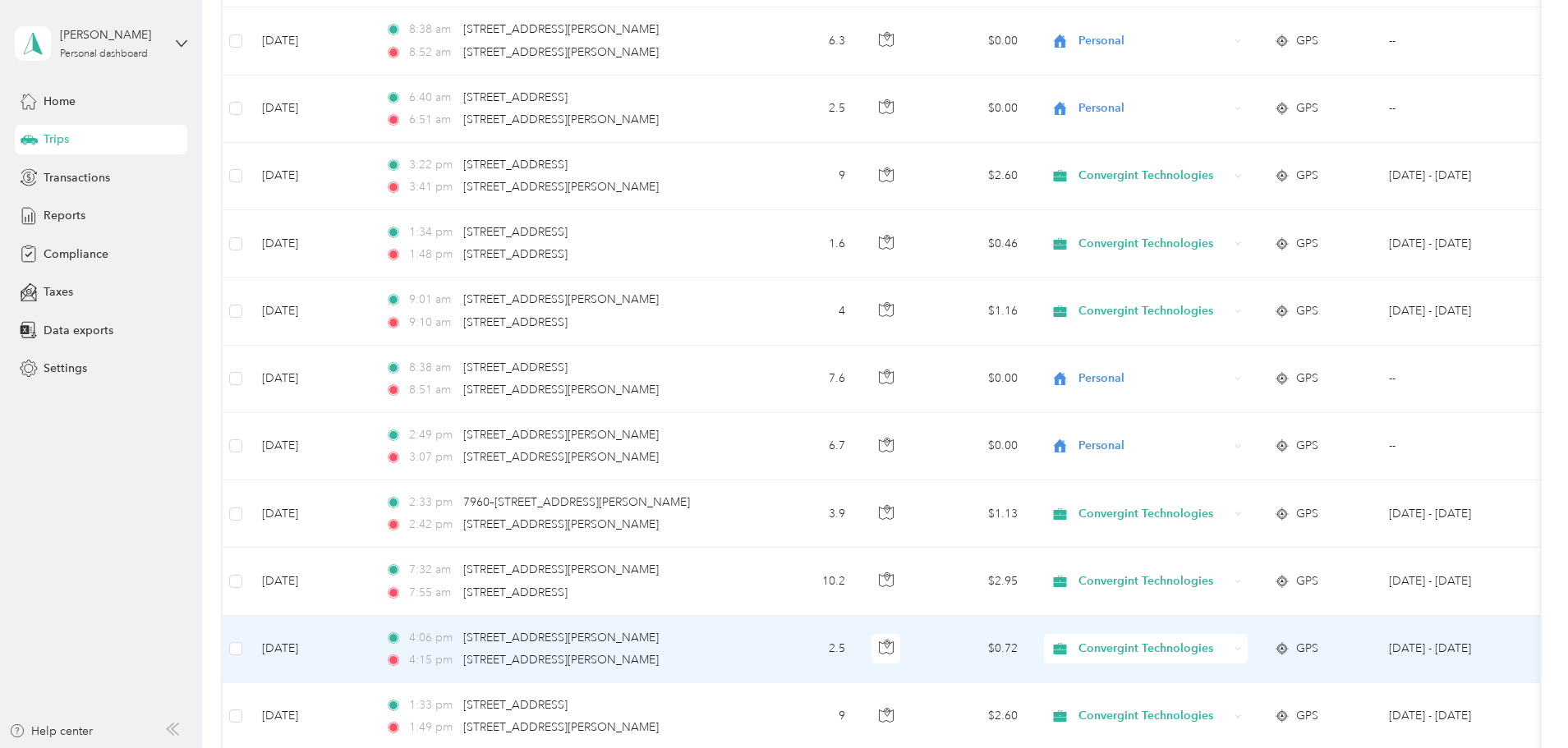
click at [1228, 648] on span "Convergint Technologies" at bounding box center [1153, 649] width 150 height 18
click at [1222, 709] on span "Personal" at bounding box center [1271, 706] width 155 height 18
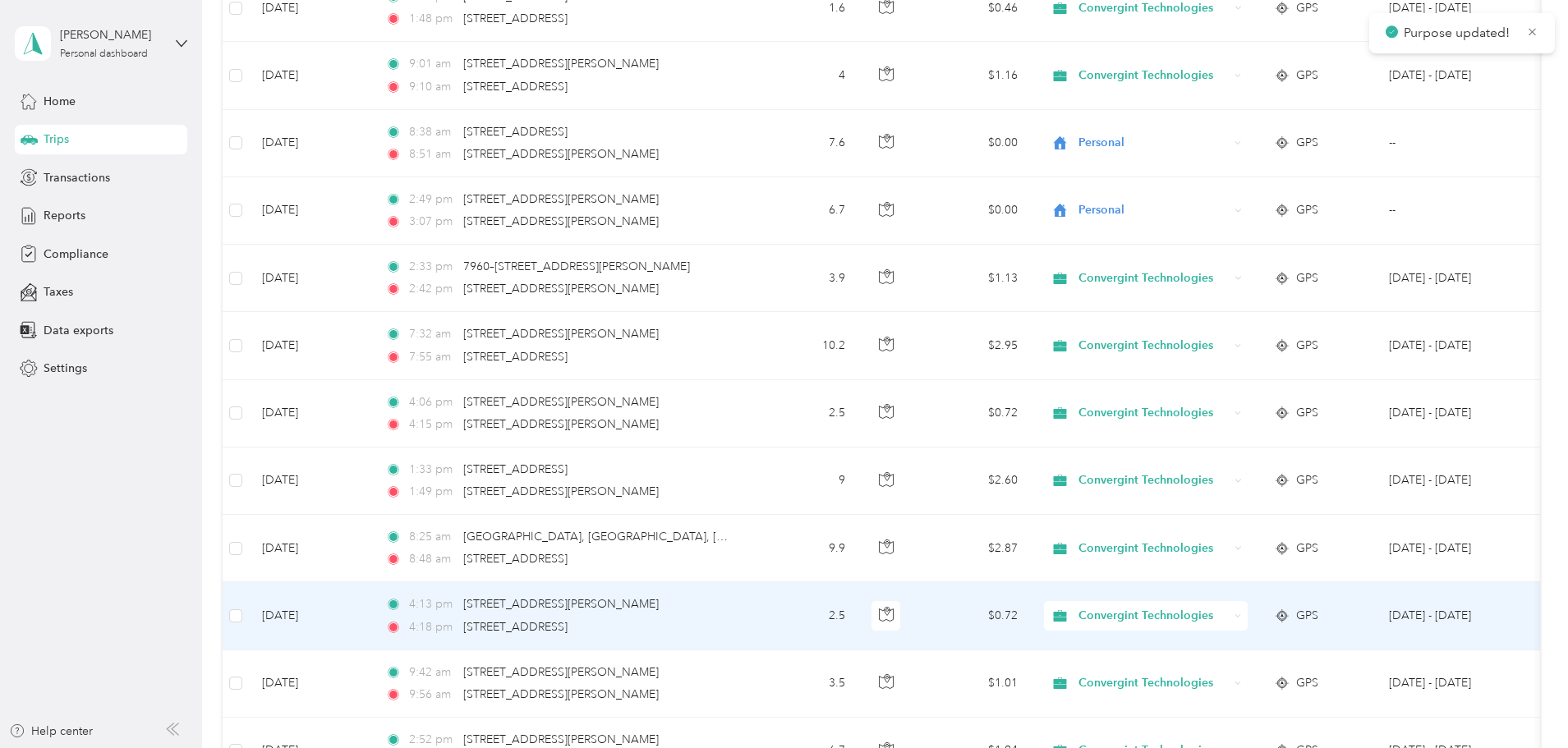
scroll to position [3284, 0]
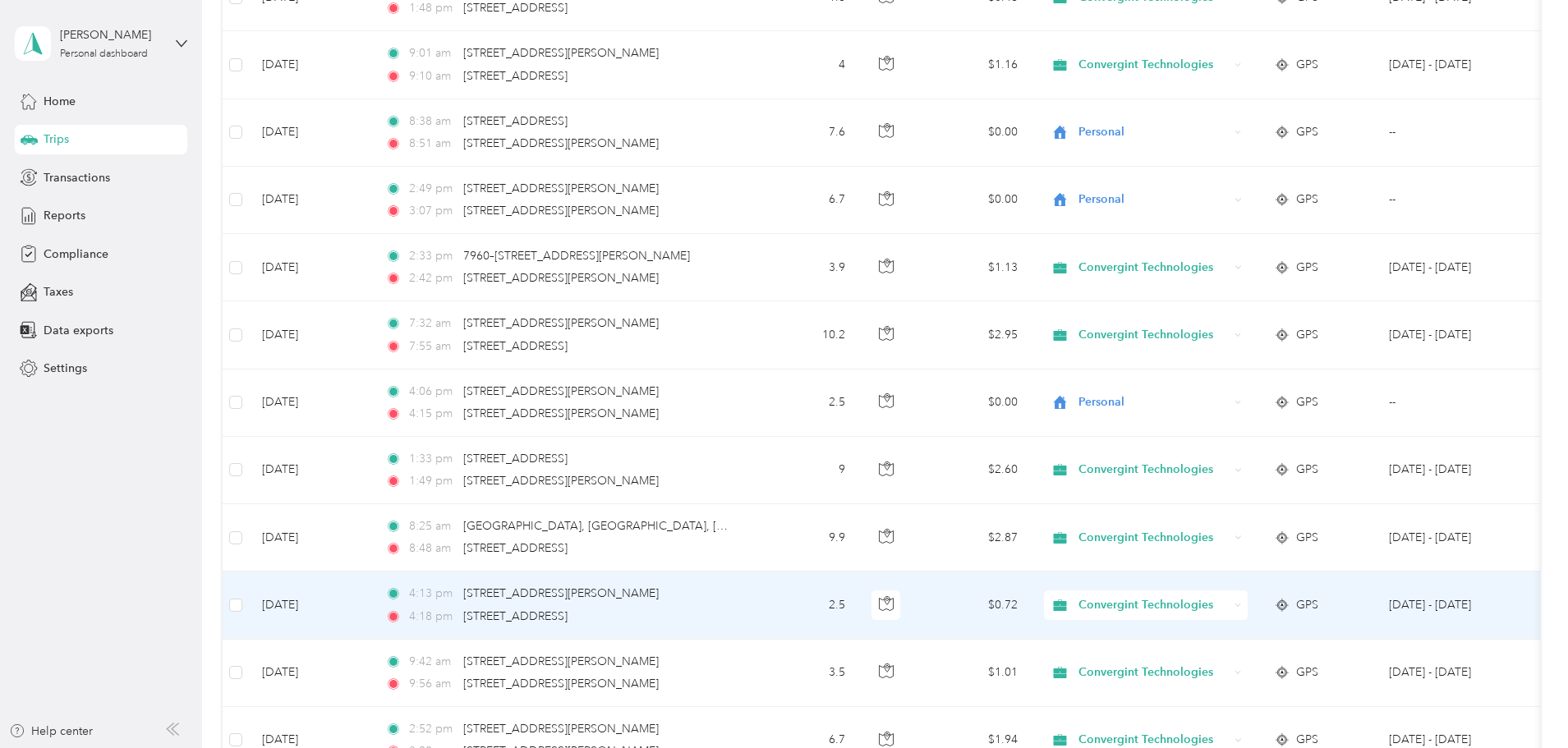
click at [1228, 610] on span "Convergint Technologies" at bounding box center [1153, 605] width 150 height 18
click at [1237, 670] on li "Personal" at bounding box center [1256, 664] width 207 height 29
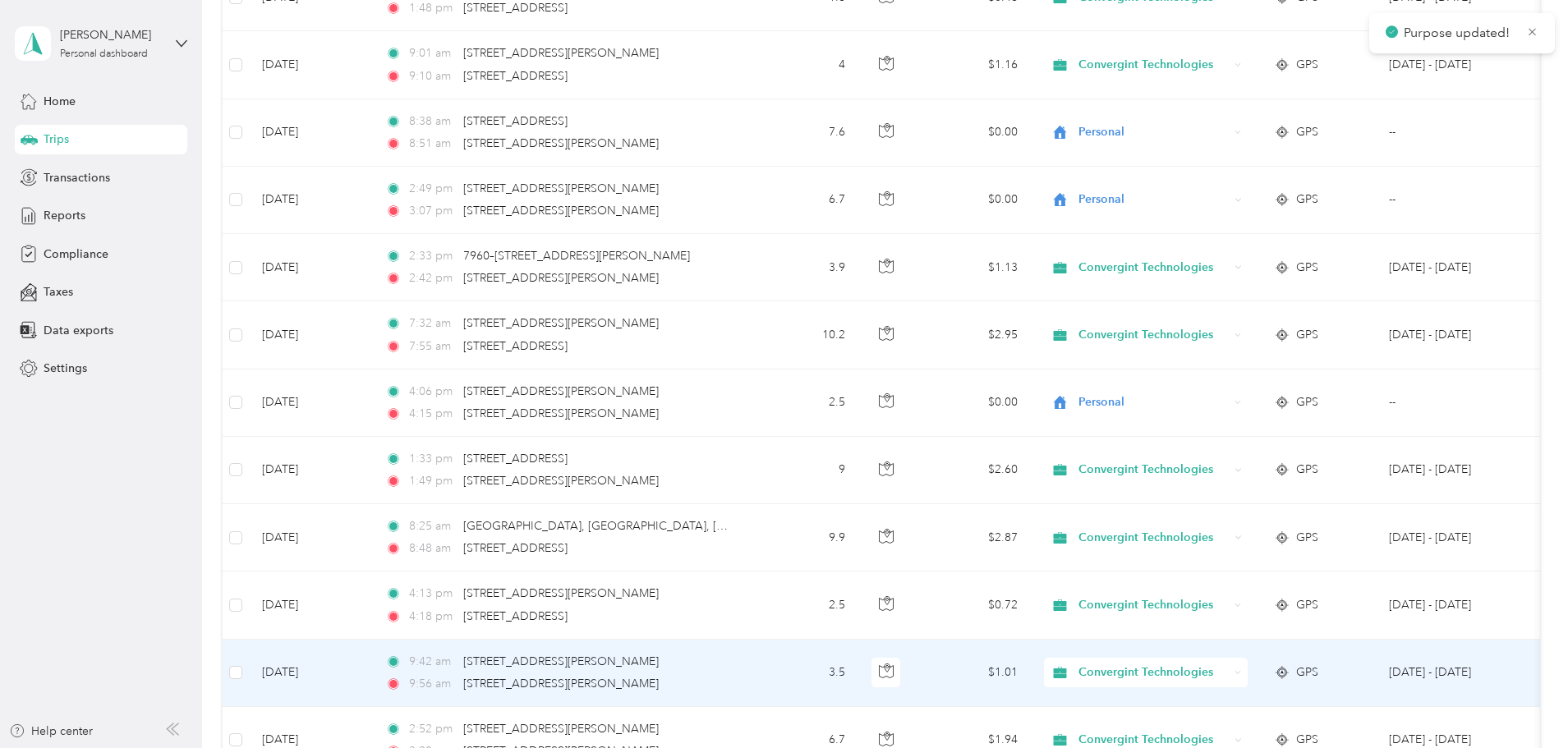
click at [1228, 669] on span "Convergint Technologies" at bounding box center [1153, 673] width 150 height 18
click at [1232, 724] on span "Personal" at bounding box center [1271, 730] width 155 height 18
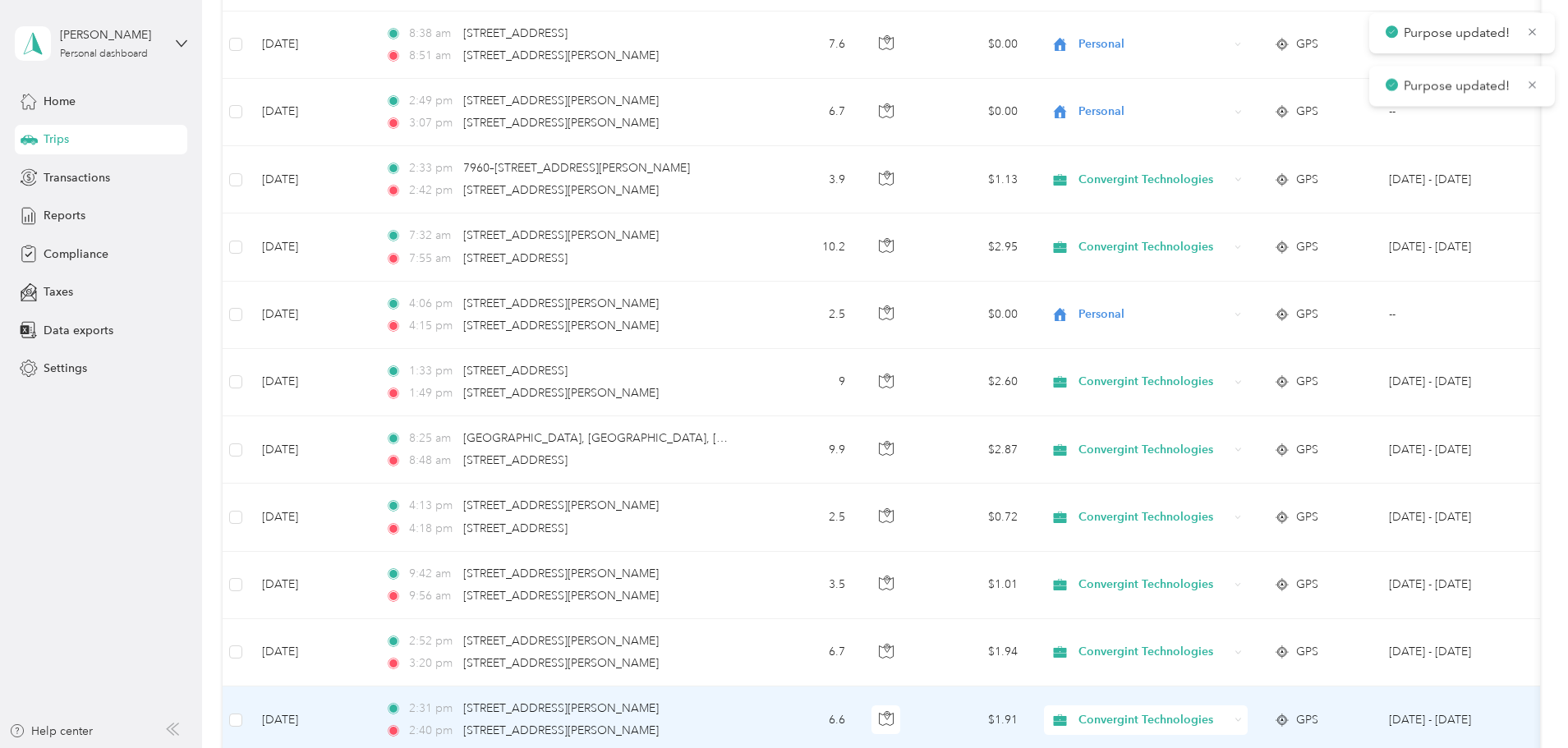
scroll to position [3447, 0]
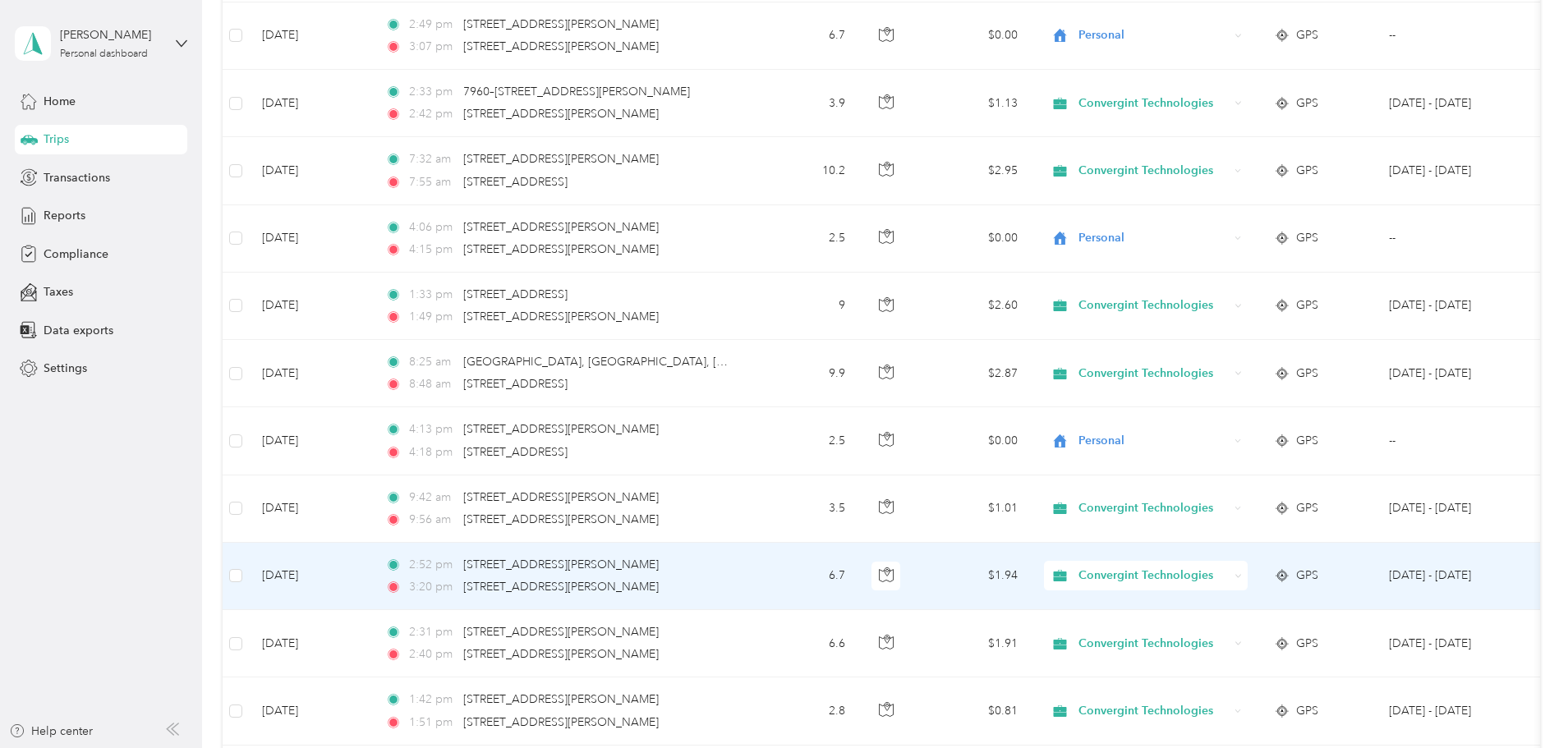
click at [1228, 569] on span "Convergint Technologies" at bounding box center [1153, 575] width 150 height 18
click at [1220, 636] on span "Personal" at bounding box center [1271, 635] width 155 height 18
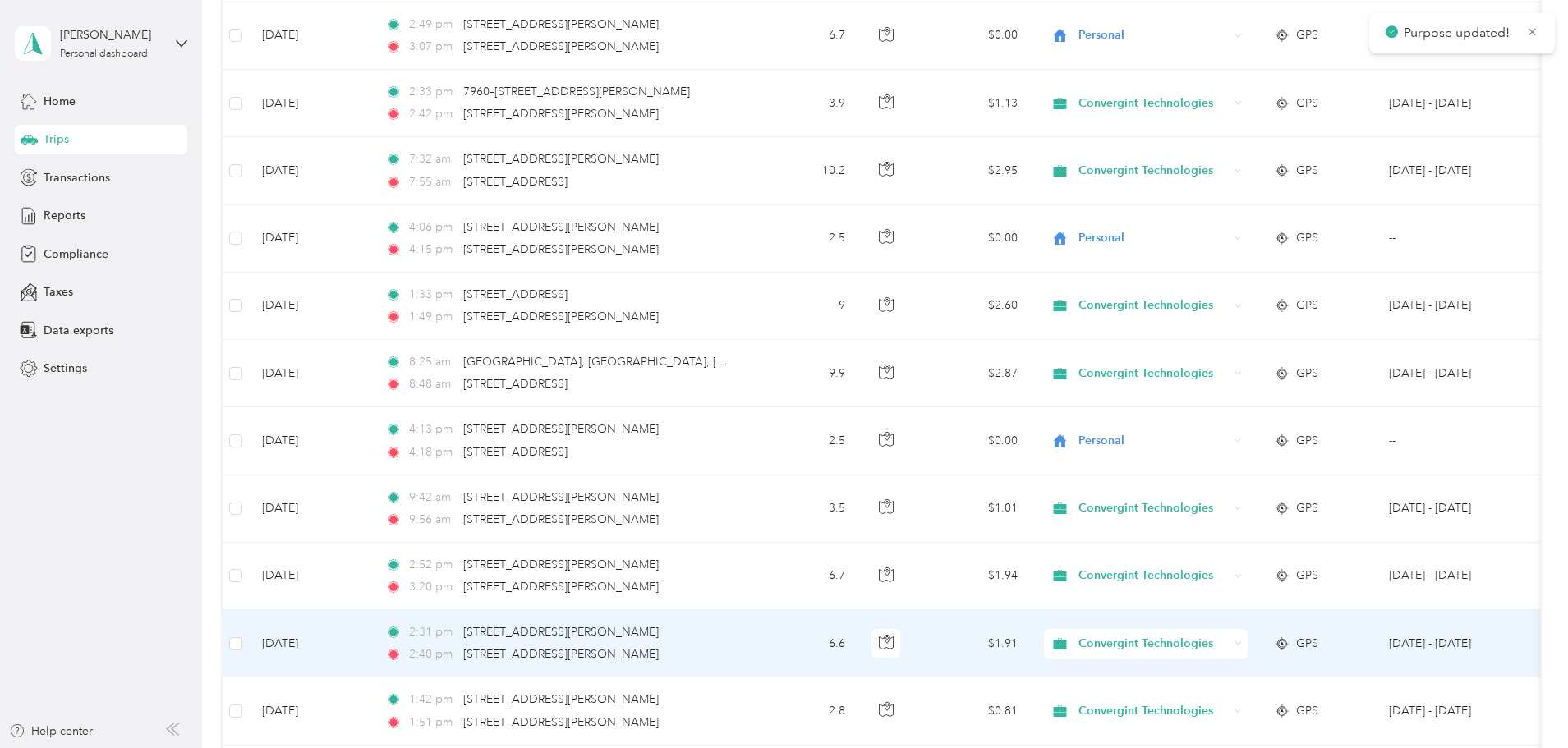
click at [1228, 647] on span "Convergint Technologies" at bounding box center [1153, 644] width 150 height 18
click at [1248, 703] on span "Personal" at bounding box center [1271, 703] width 155 height 18
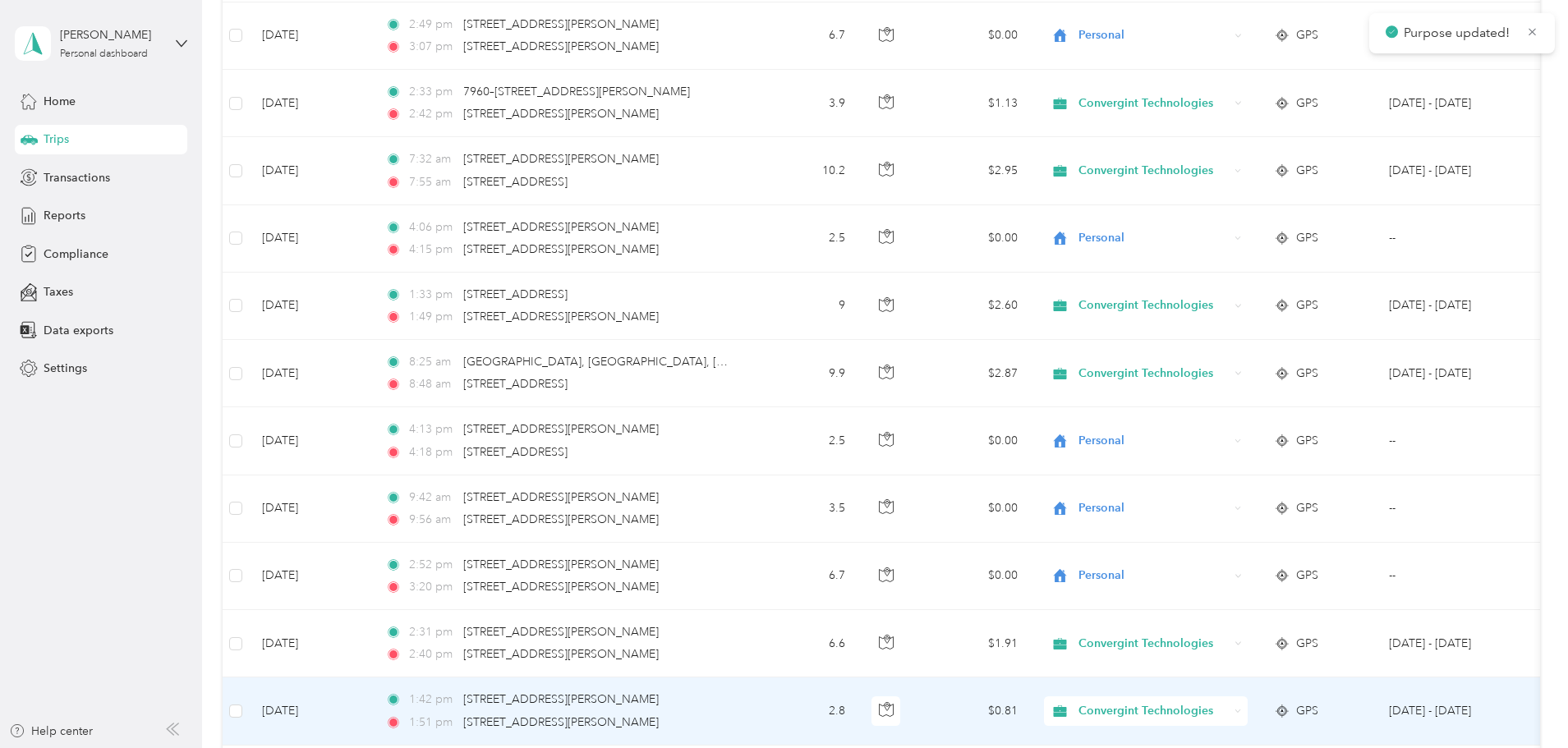
click at [1217, 709] on span "Convergint Technologies" at bounding box center [1153, 711] width 150 height 18
click at [1219, 681] on span "Personal" at bounding box center [1271, 680] width 155 height 18
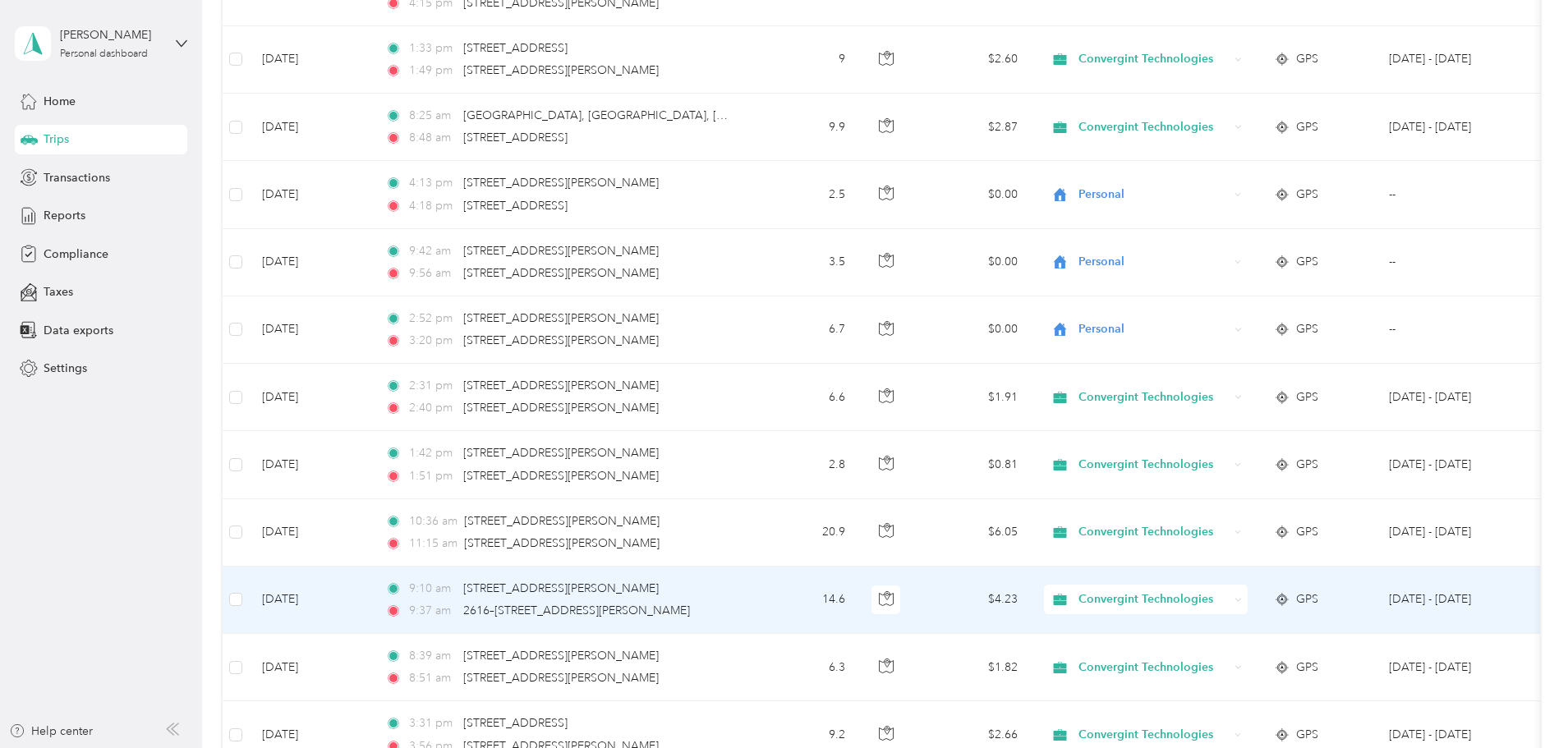
scroll to position [3776, 0]
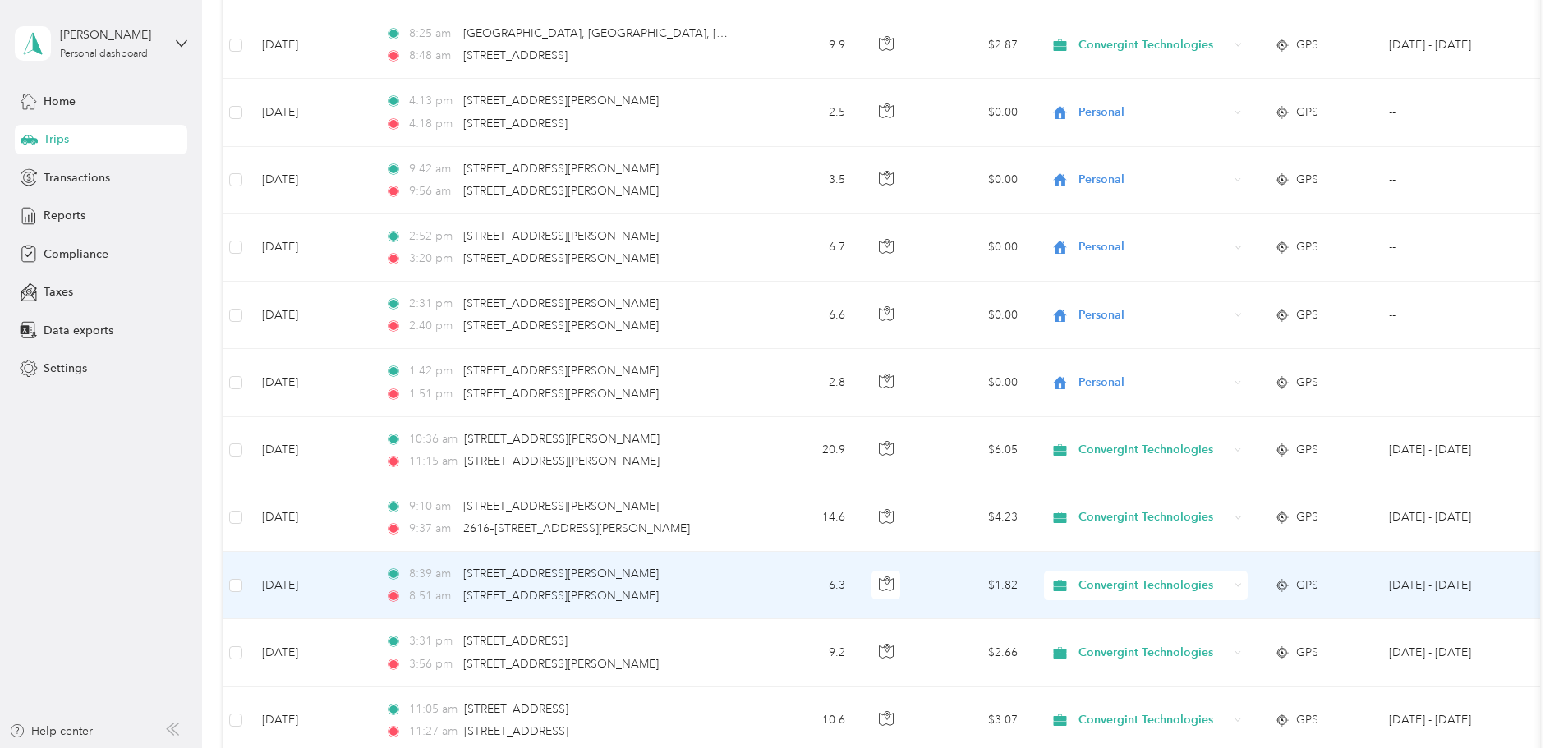
click at [1221, 580] on span "Convergint Technologies" at bounding box center [1153, 585] width 150 height 18
click at [1222, 641] on span "Personal" at bounding box center [1271, 639] width 155 height 18
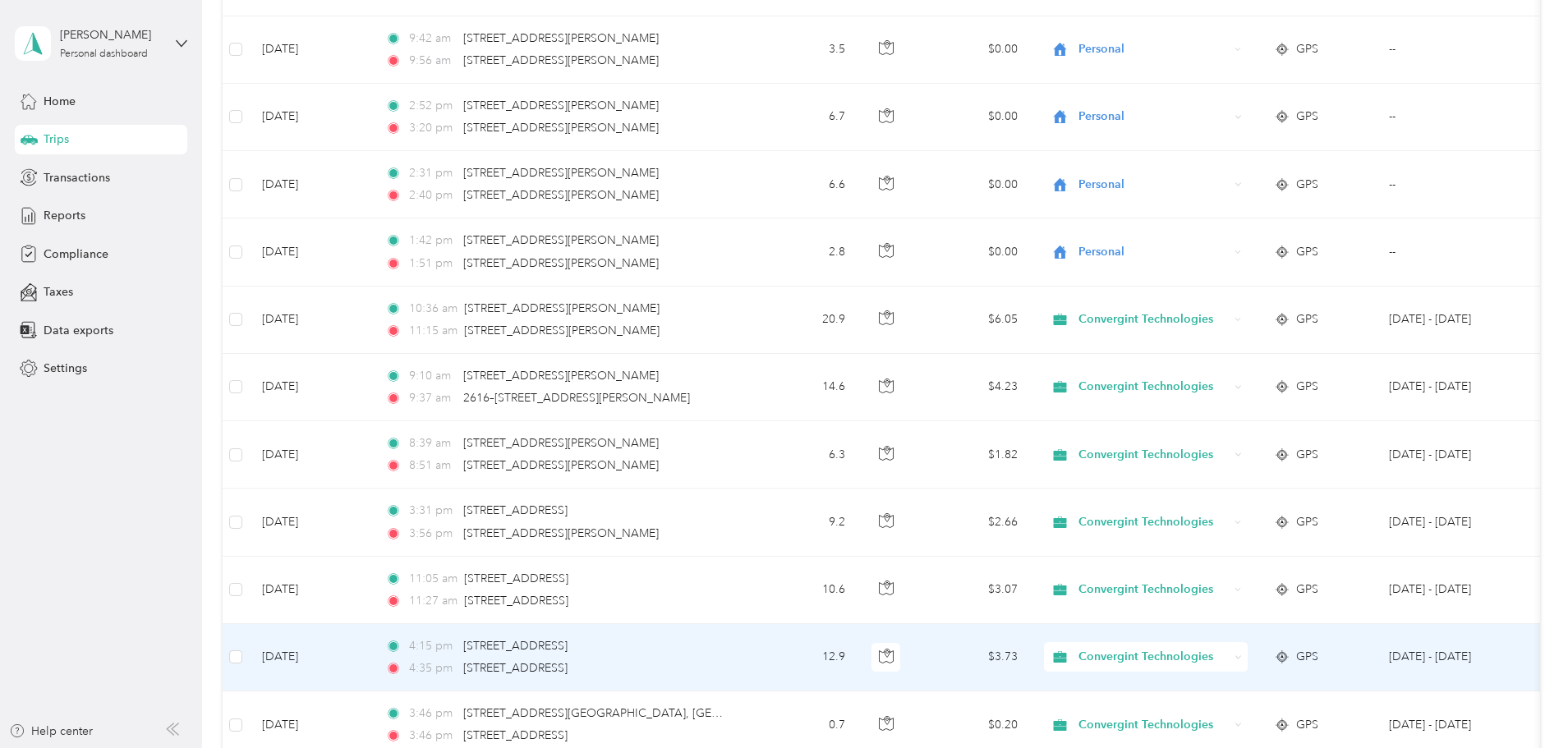
scroll to position [3940, 0]
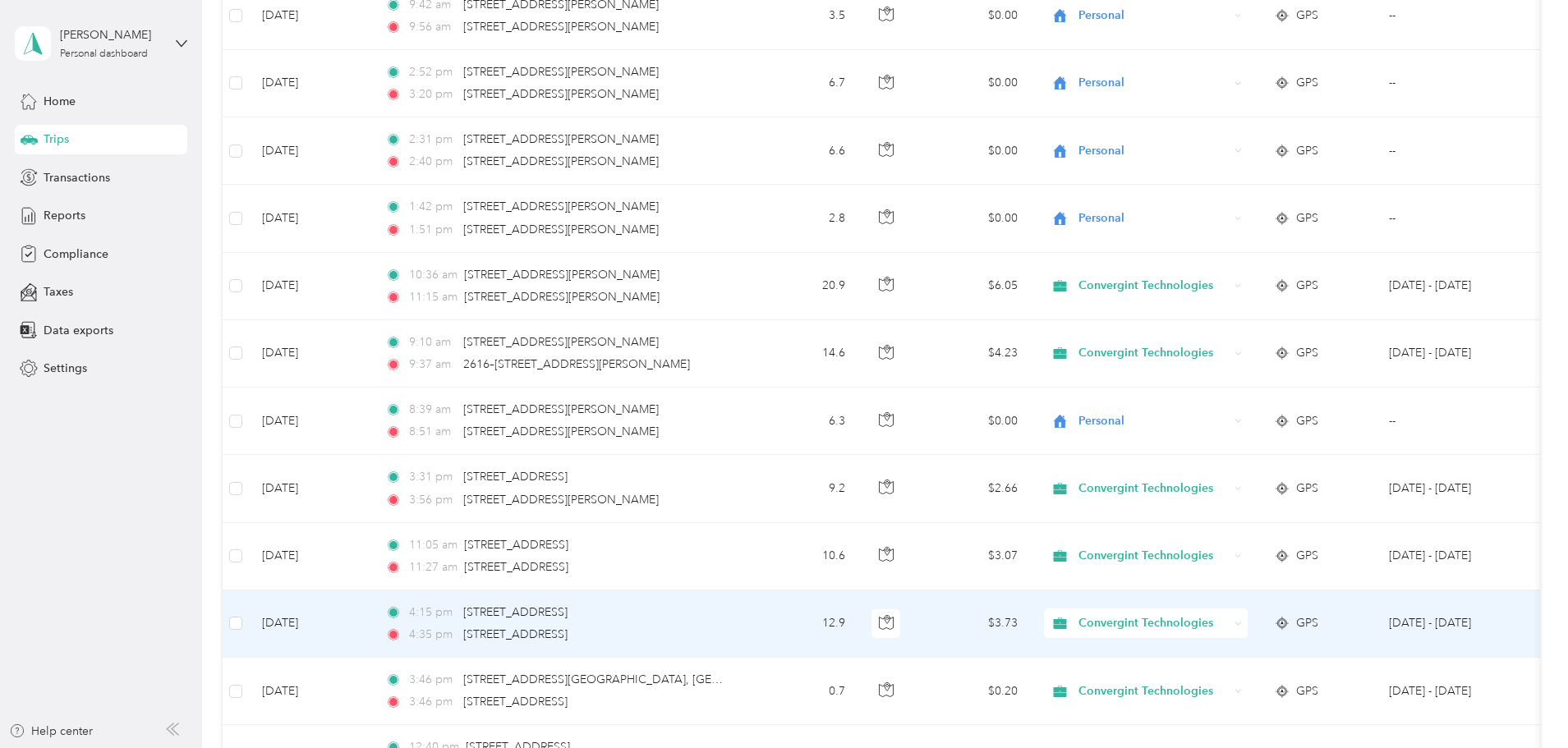
click at [1228, 618] on span "Convergint Technologies" at bounding box center [1153, 623] width 150 height 18
click at [1250, 677] on span "Personal" at bounding box center [1271, 679] width 155 height 18
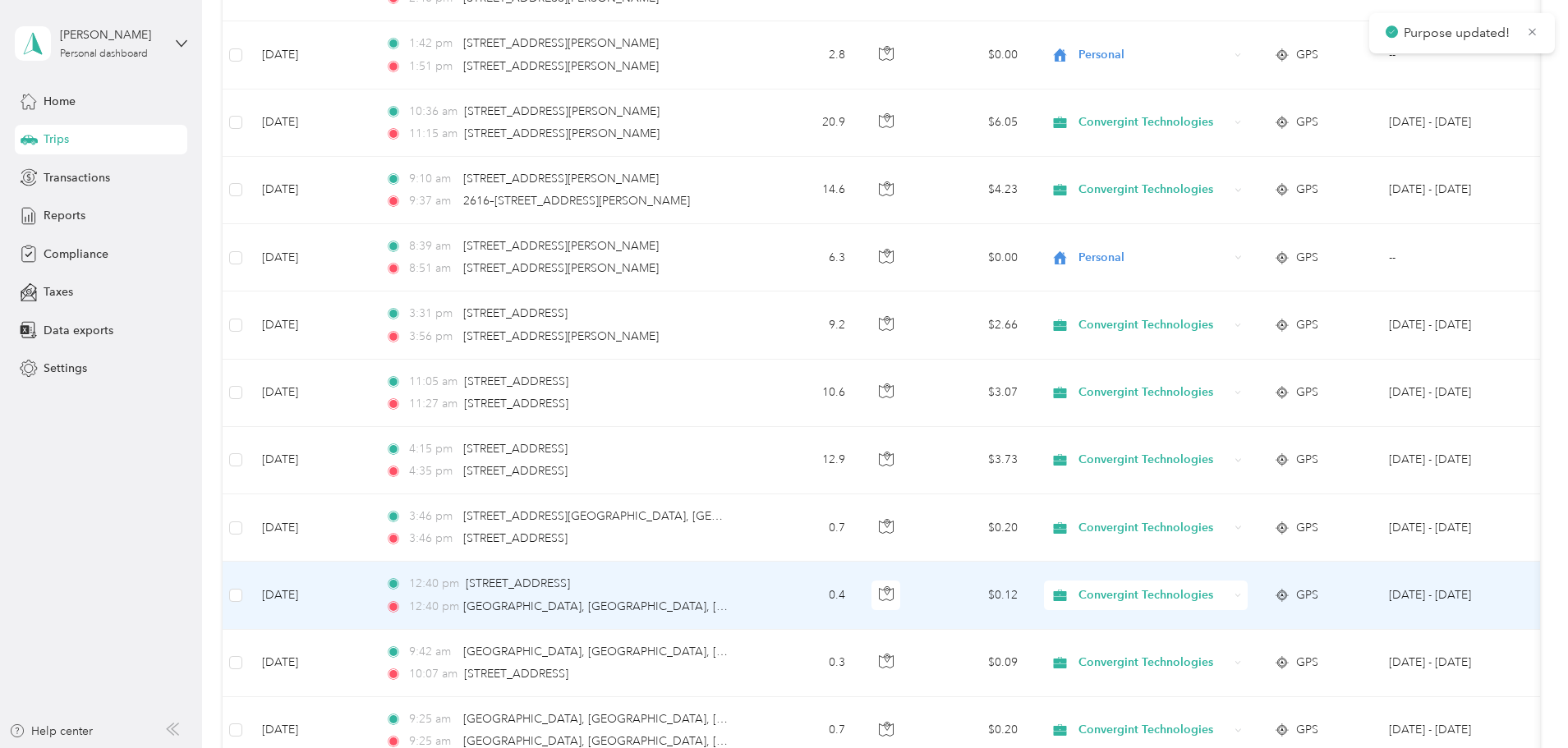
scroll to position [4104, 0]
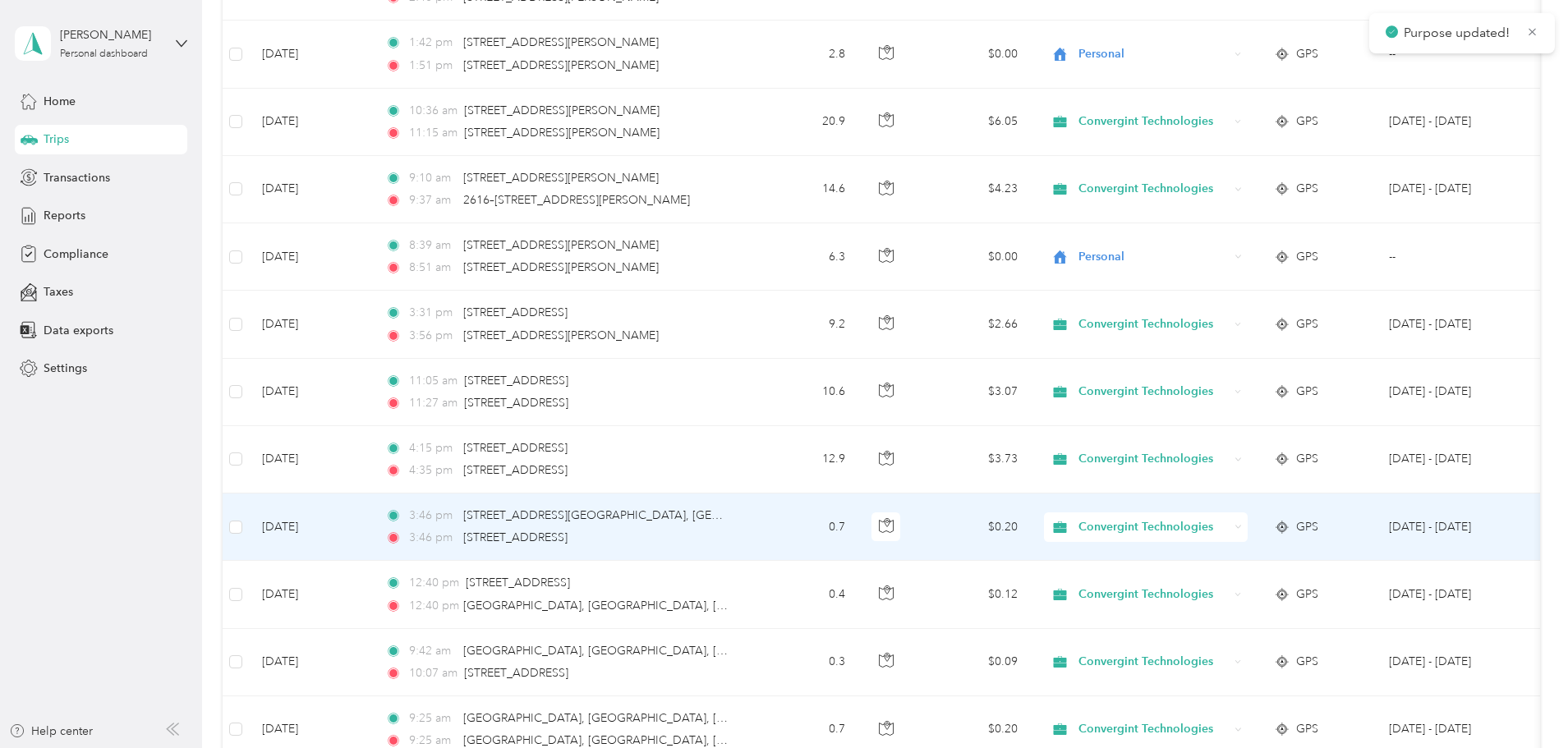
click at [1228, 527] on span "Convergint Technologies" at bounding box center [1153, 527] width 150 height 18
click at [1232, 579] on span "Personal" at bounding box center [1271, 586] width 155 height 18
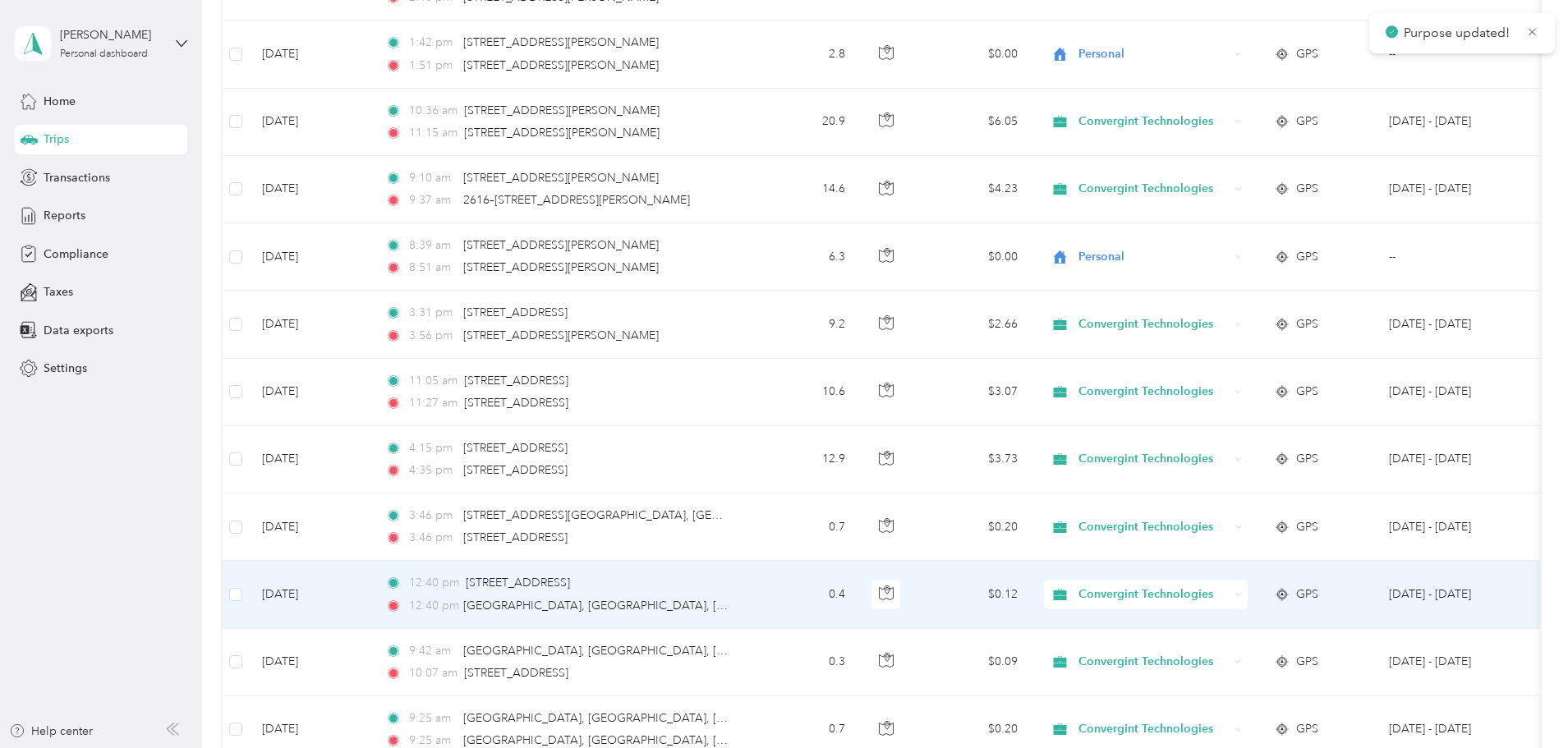
click at [1228, 595] on span "Convergint Technologies" at bounding box center [1153, 595] width 150 height 18
click at [1240, 649] on span "Personal" at bounding box center [1271, 653] width 155 height 18
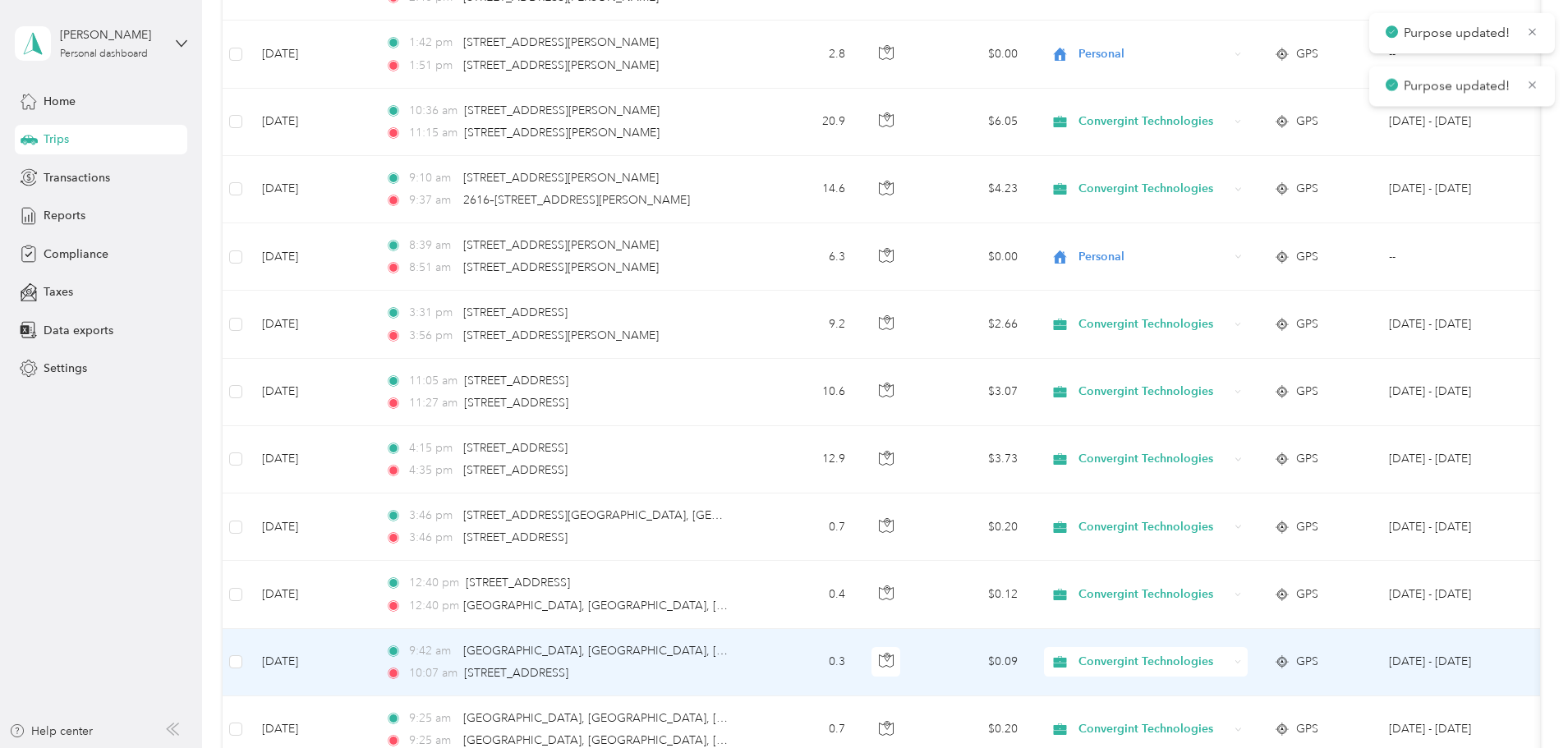
click at [1228, 661] on span "Convergint Technologies" at bounding box center [1153, 662] width 150 height 18
click at [1239, 711] on li "Personal" at bounding box center [1256, 721] width 207 height 29
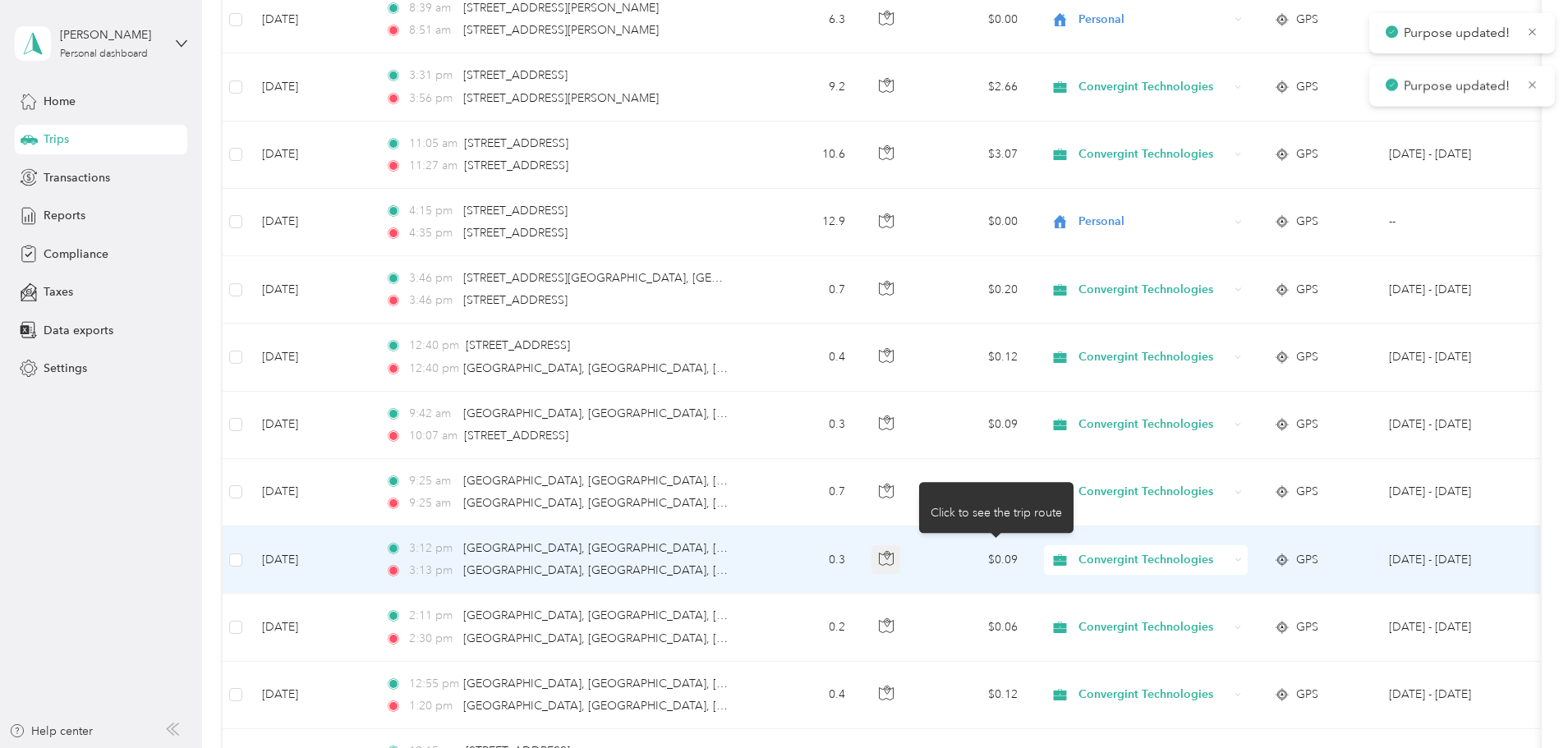
scroll to position [4350, 0]
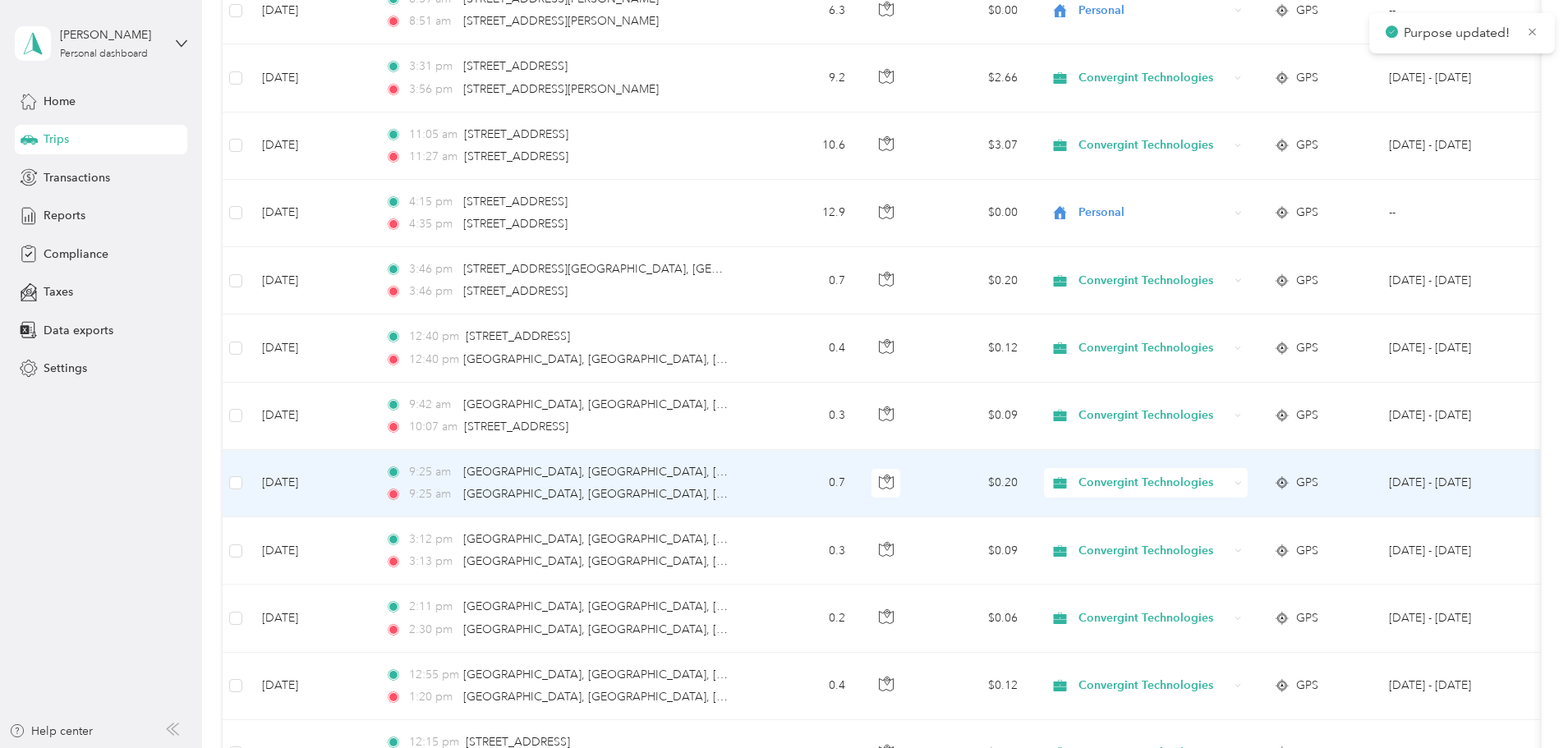
click at [1228, 485] on span "Convergint Technologies" at bounding box center [1153, 483] width 150 height 18
click at [1234, 535] on span "Personal" at bounding box center [1271, 542] width 155 height 18
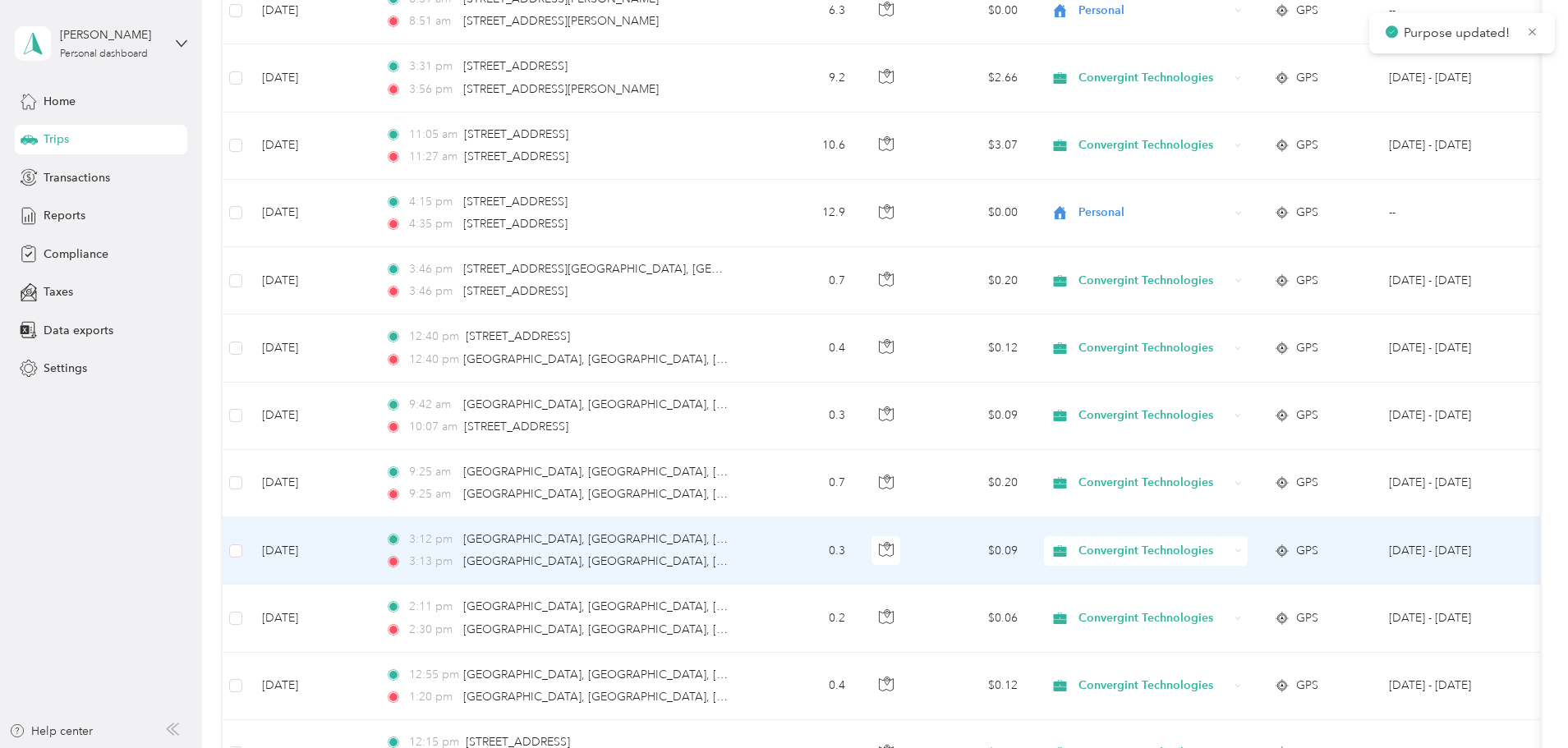
click at [1228, 551] on span "Convergint Technologies" at bounding box center [1153, 551] width 150 height 18
click at [1240, 603] on span "Personal" at bounding box center [1271, 610] width 155 height 18
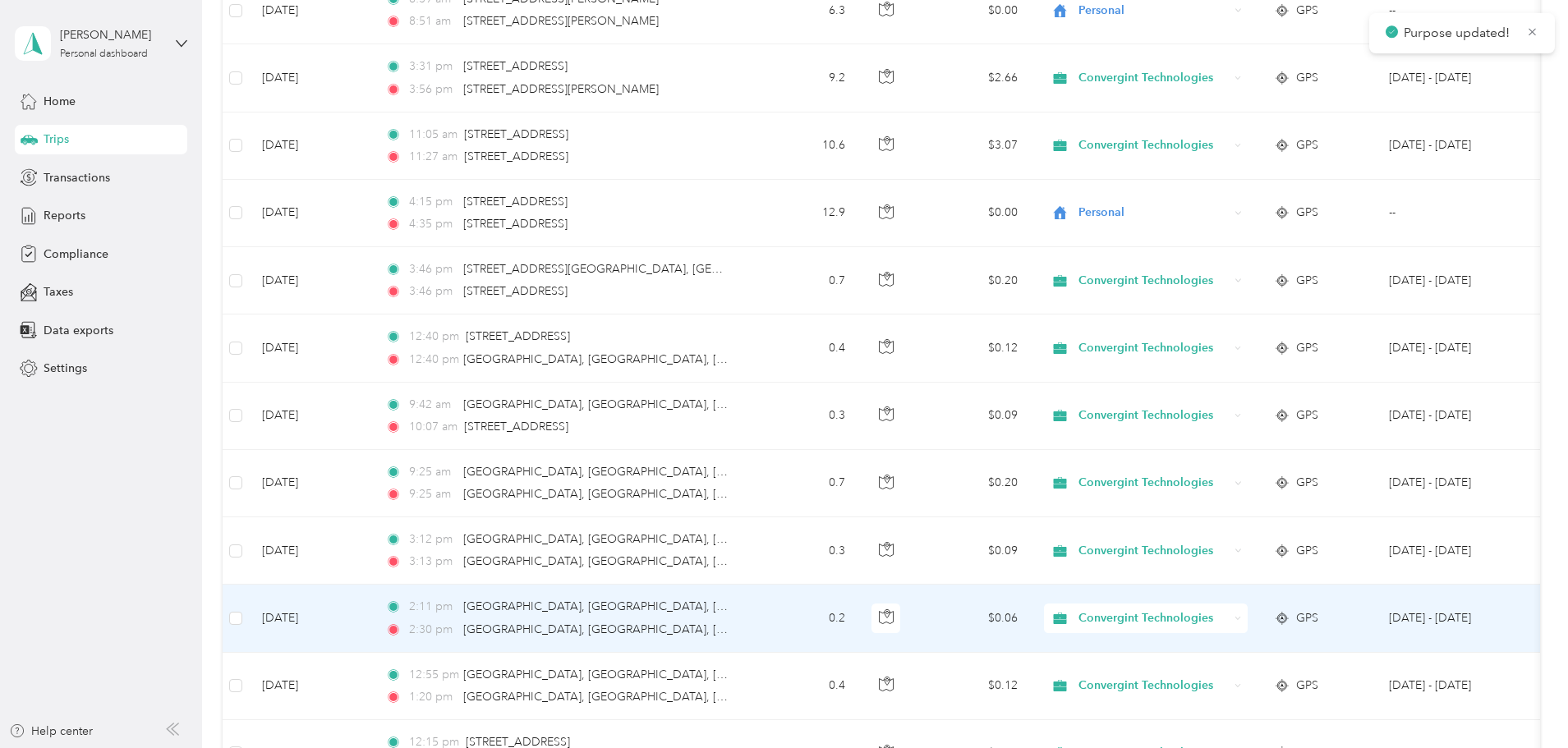
click at [1228, 612] on span "Convergint Technologies" at bounding box center [1153, 618] width 150 height 18
click at [1252, 676] on span "Personal" at bounding box center [1271, 678] width 155 height 18
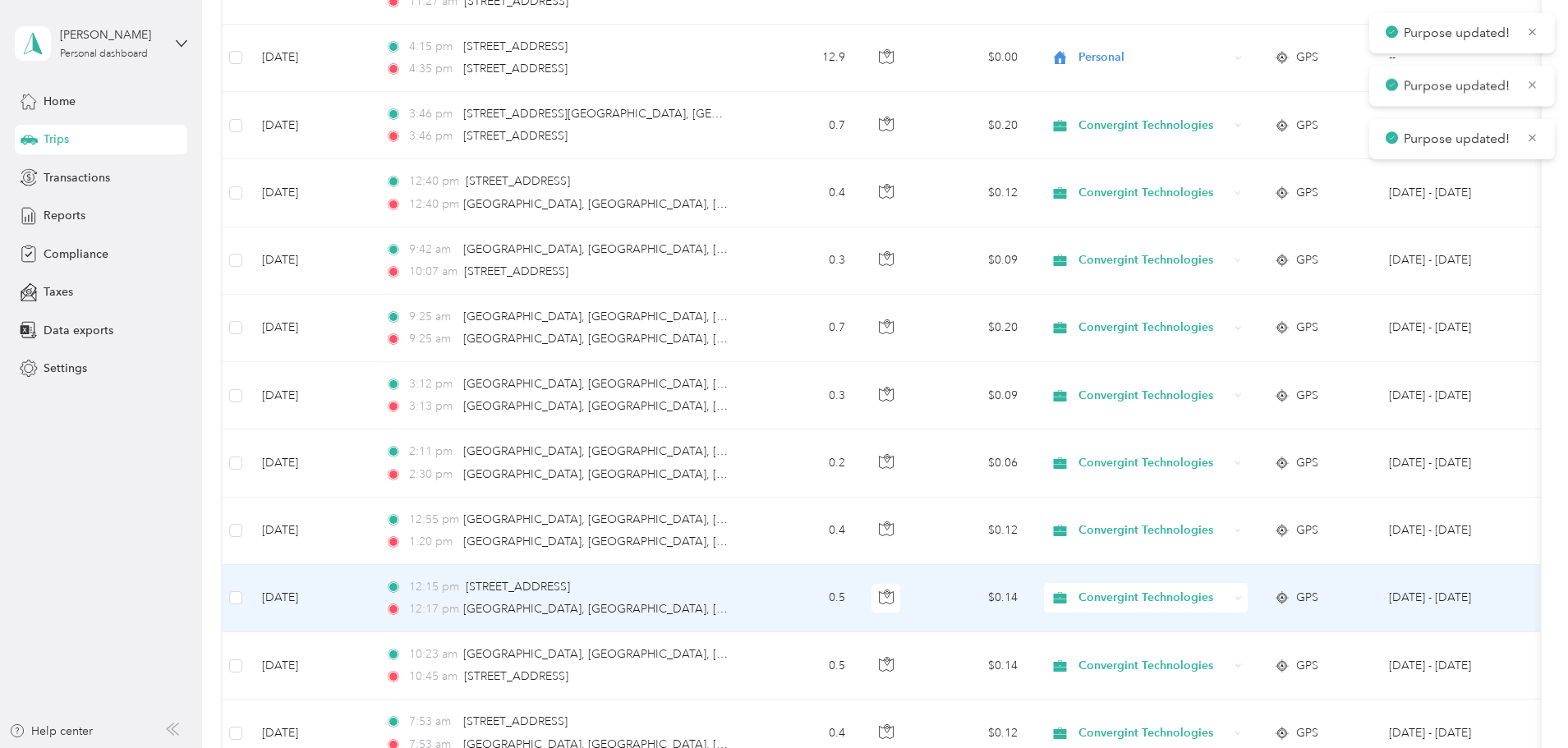
scroll to position [4515, 0]
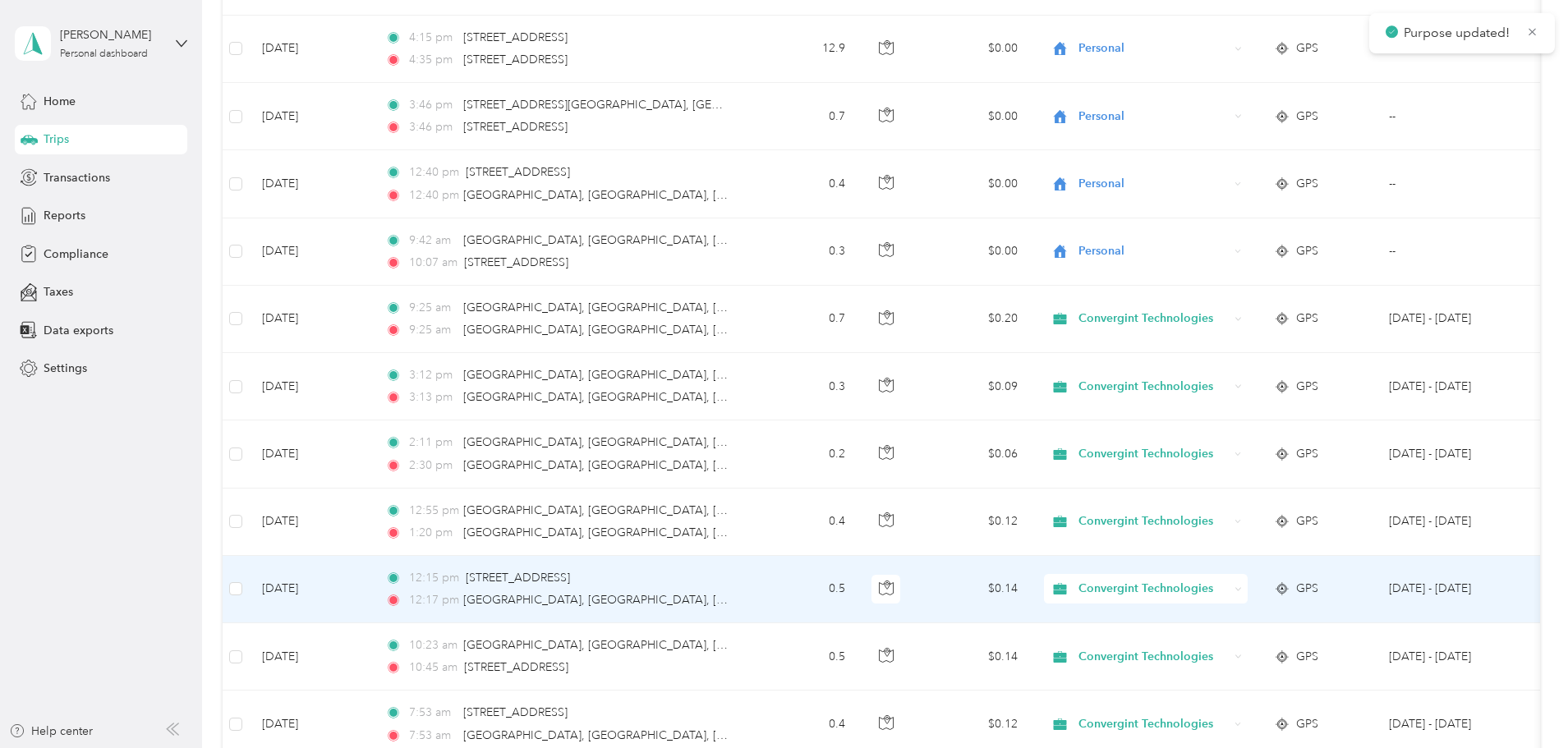
click at [1228, 585] on span "Convergint Technologies" at bounding box center [1153, 589] width 150 height 18
click at [1230, 647] on span "Personal" at bounding box center [1271, 648] width 155 height 18
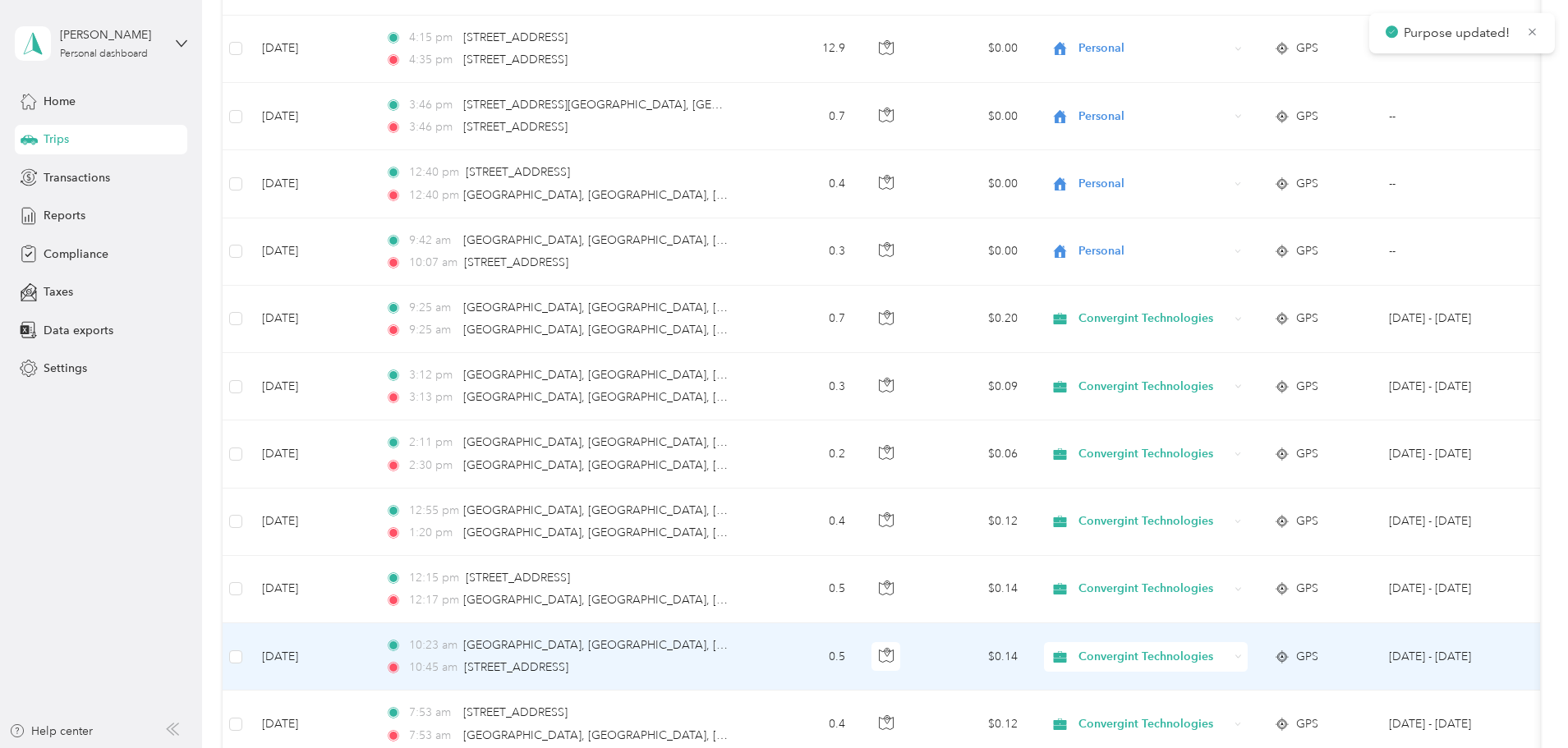
click at [1227, 657] on span "Convergint Technologies" at bounding box center [1153, 657] width 150 height 18
click at [1257, 711] on span "Personal" at bounding box center [1271, 711] width 155 height 18
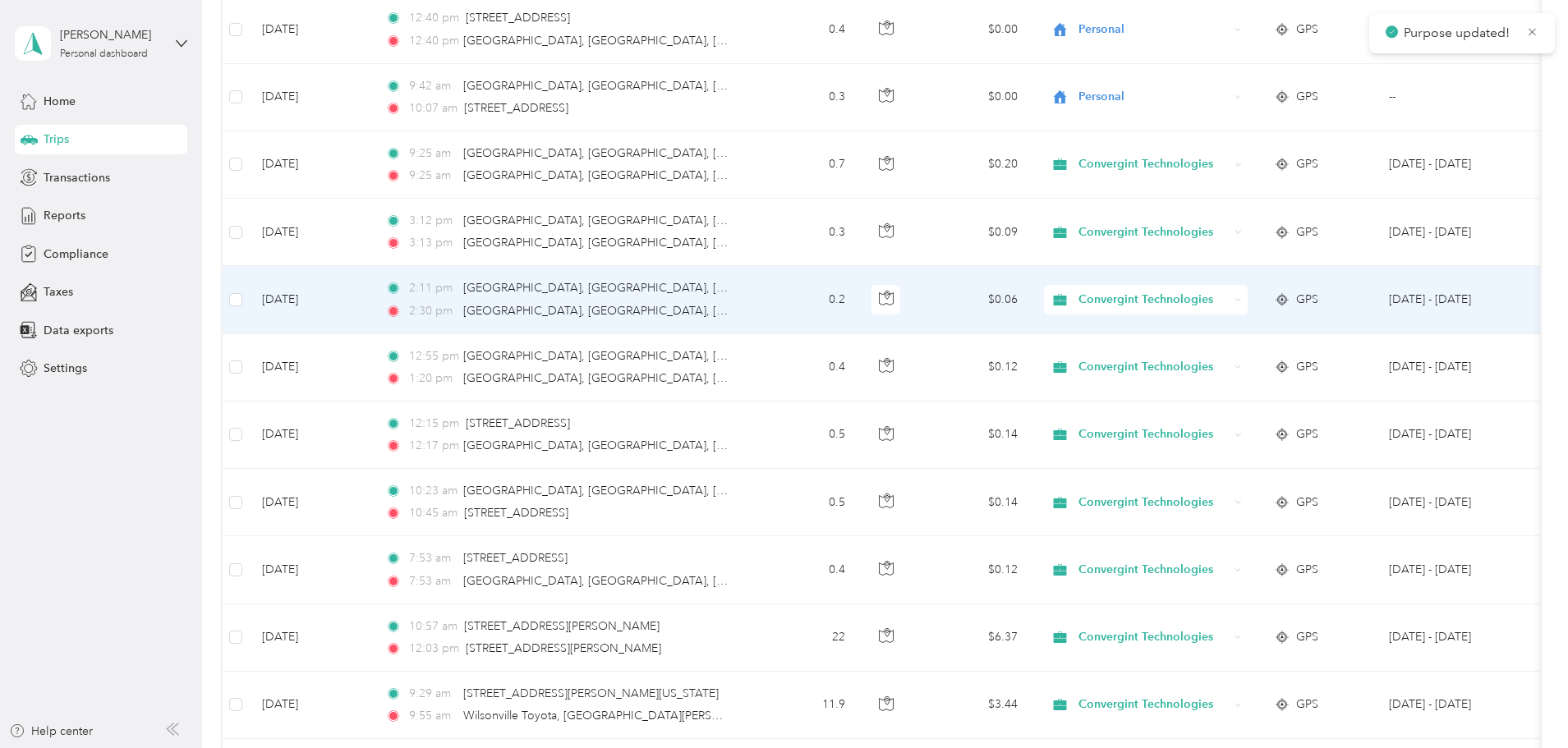
scroll to position [4679, 0]
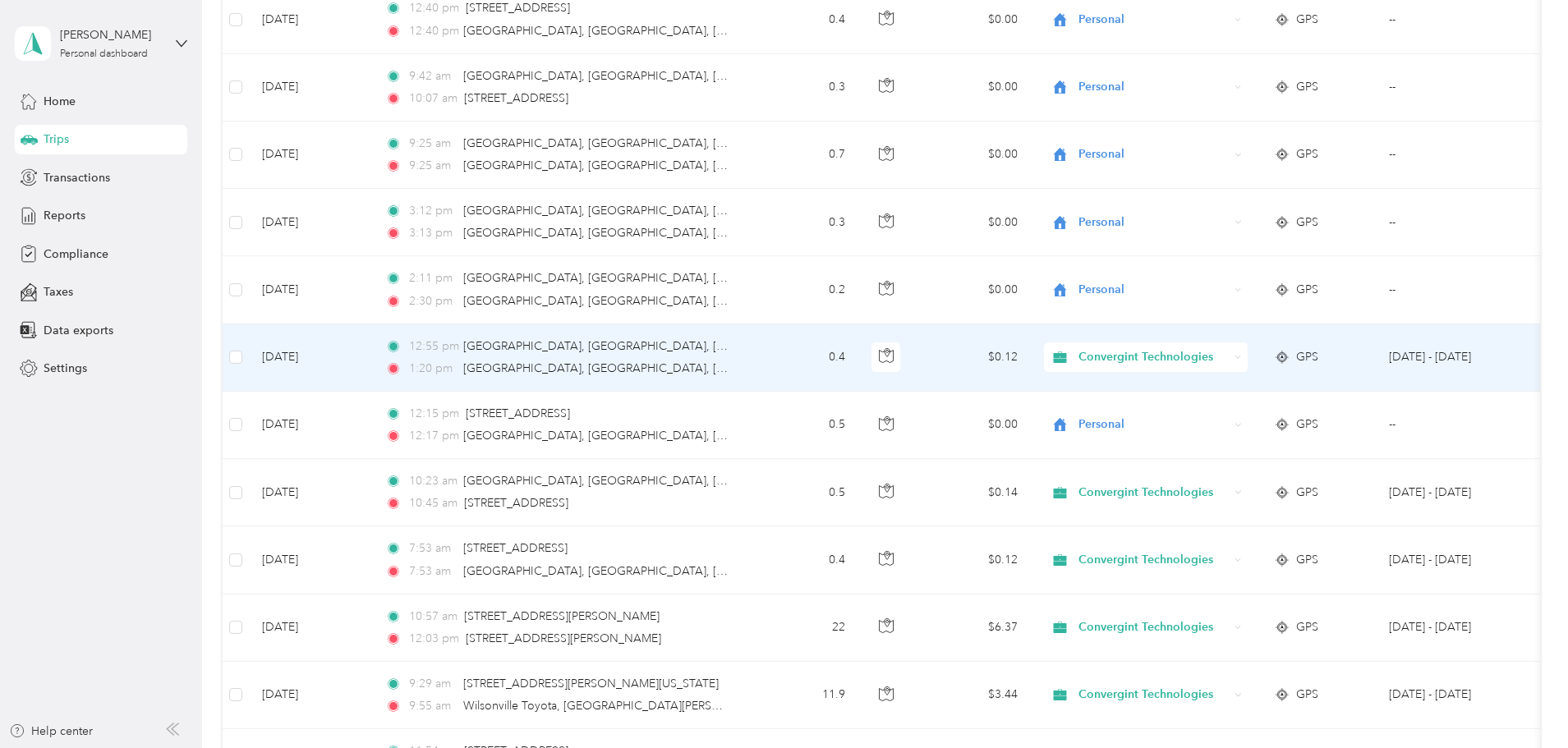
click at [1228, 361] on span "Convergint Technologies" at bounding box center [1153, 357] width 150 height 18
click at [1253, 417] on span "Personal" at bounding box center [1271, 415] width 155 height 18
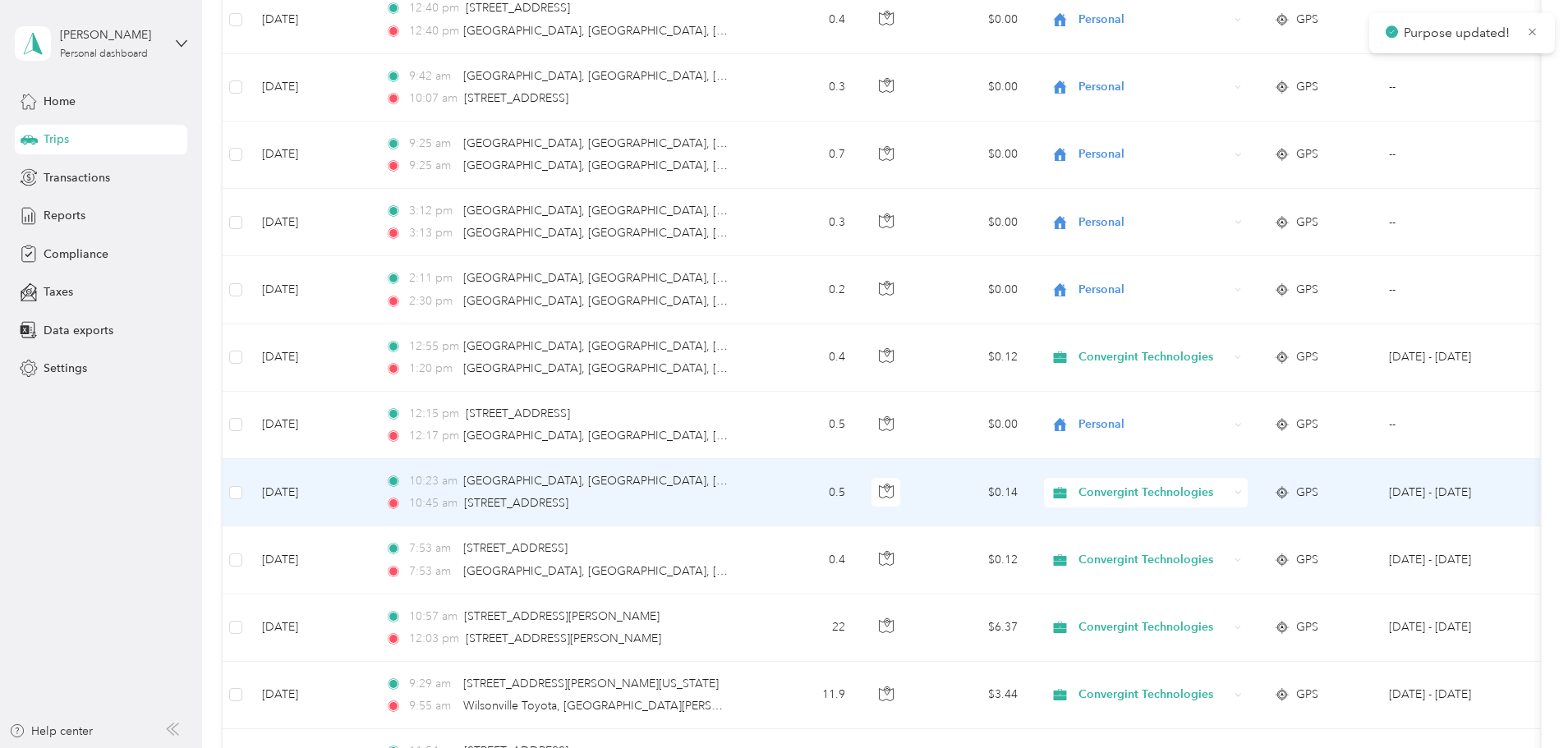
click at [1228, 488] on span "Convergint Technologies" at bounding box center [1153, 493] width 150 height 18
click at [1247, 552] on span "Personal" at bounding box center [1271, 552] width 155 height 18
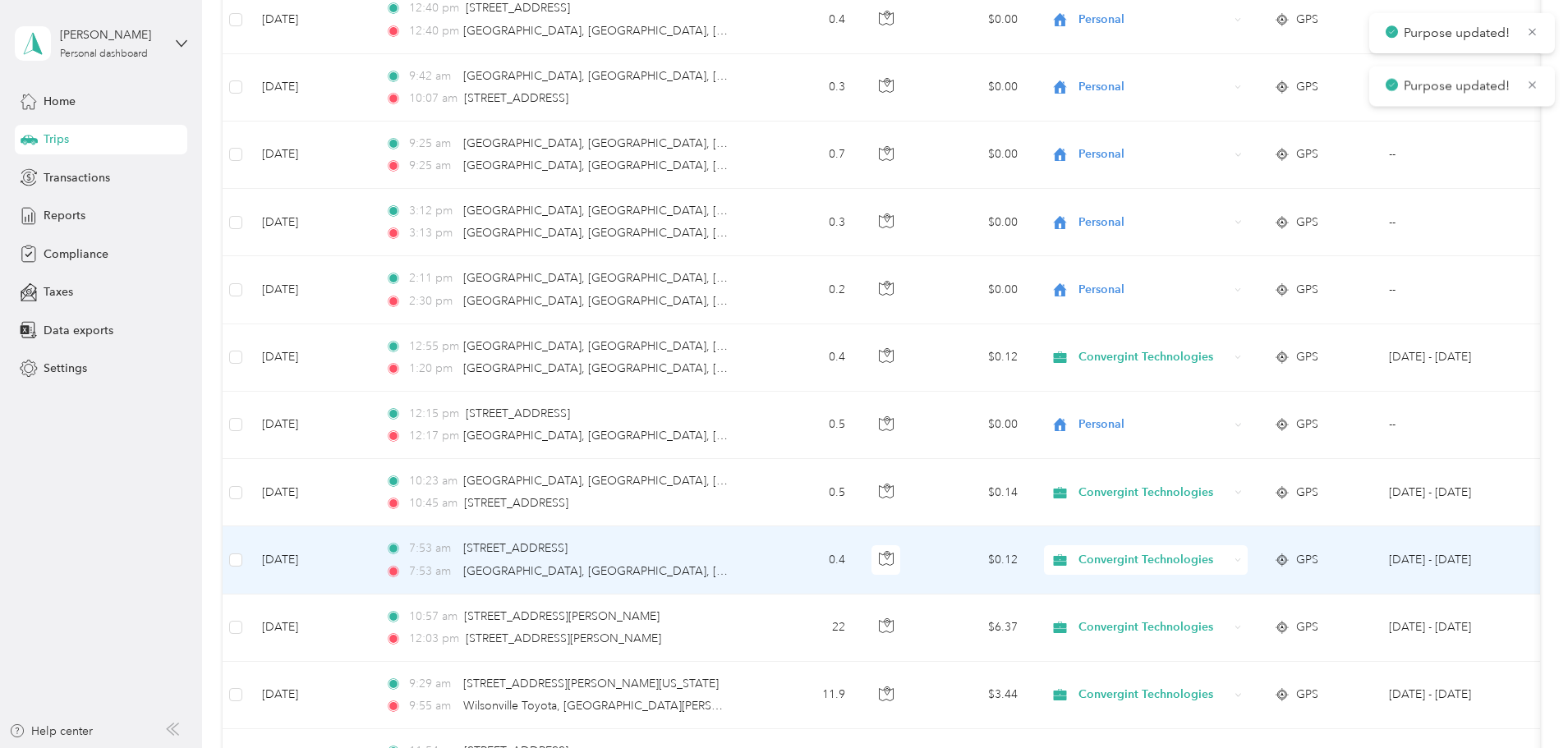
click at [1228, 556] on span "Convergint Technologies" at bounding box center [1153, 560] width 150 height 18
click at [1250, 613] on span "Personal" at bounding box center [1271, 619] width 155 height 18
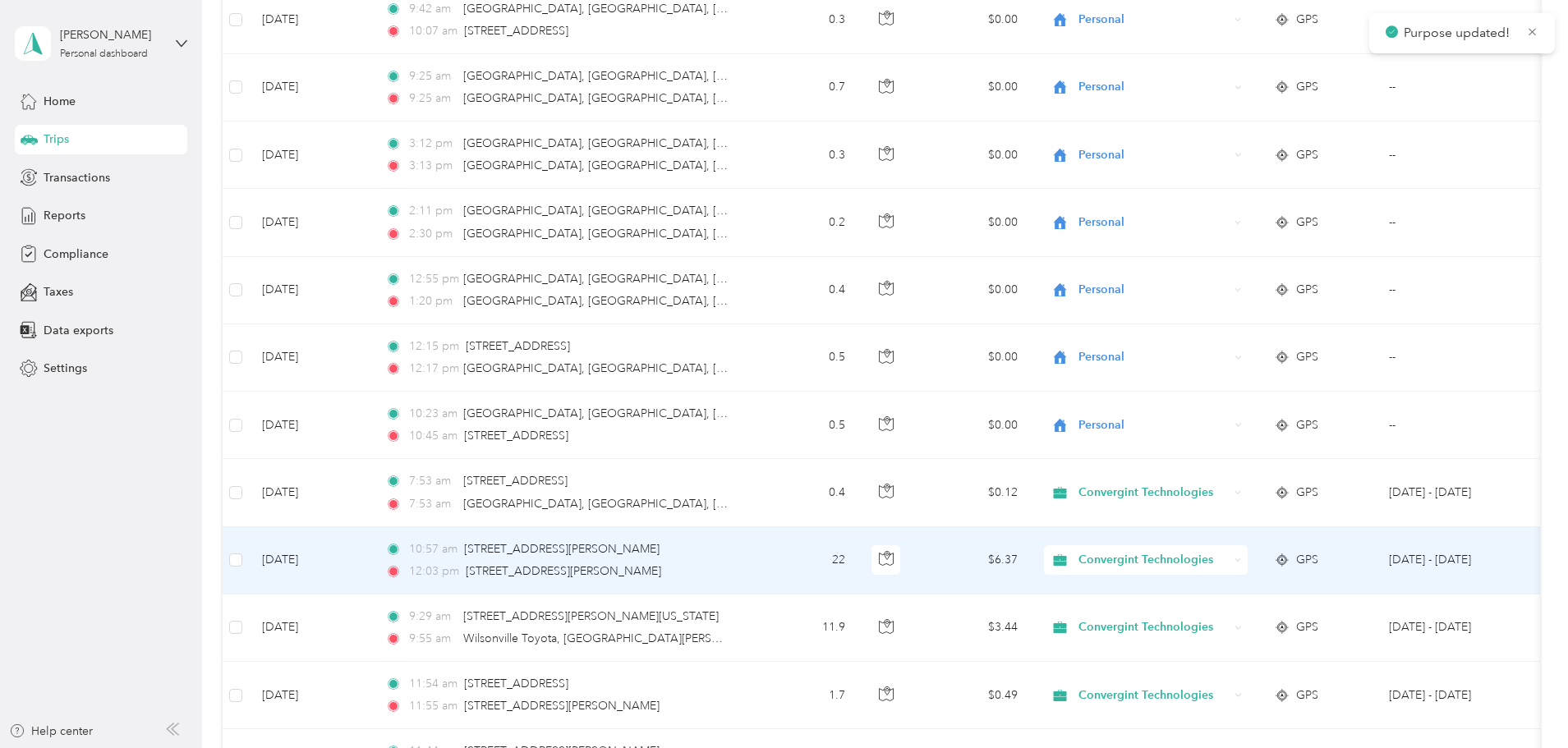
scroll to position [4843, 0]
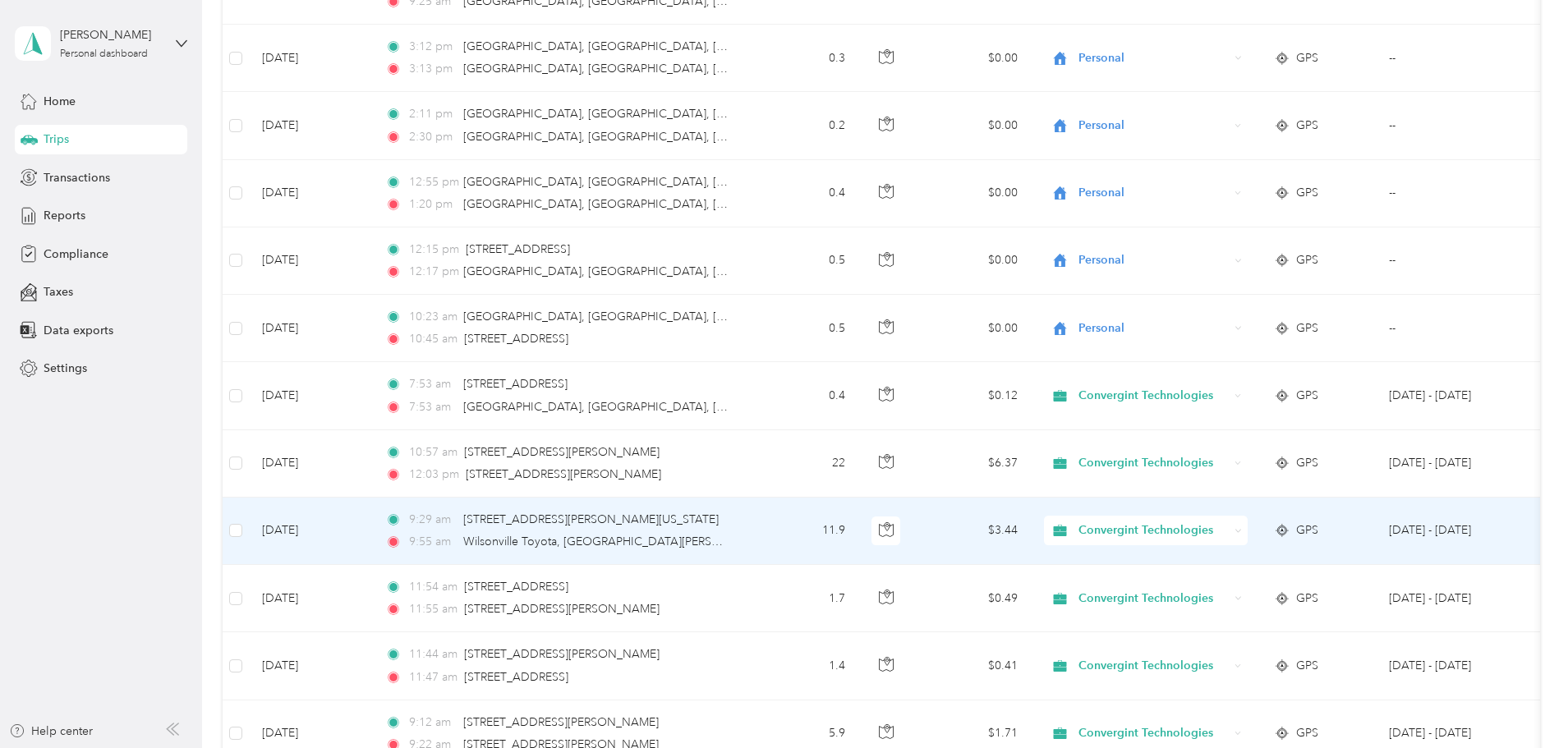
click at [1228, 530] on span "Convergint Technologies" at bounding box center [1153, 531] width 150 height 18
click at [1258, 584] on span "Personal" at bounding box center [1271, 590] width 155 height 18
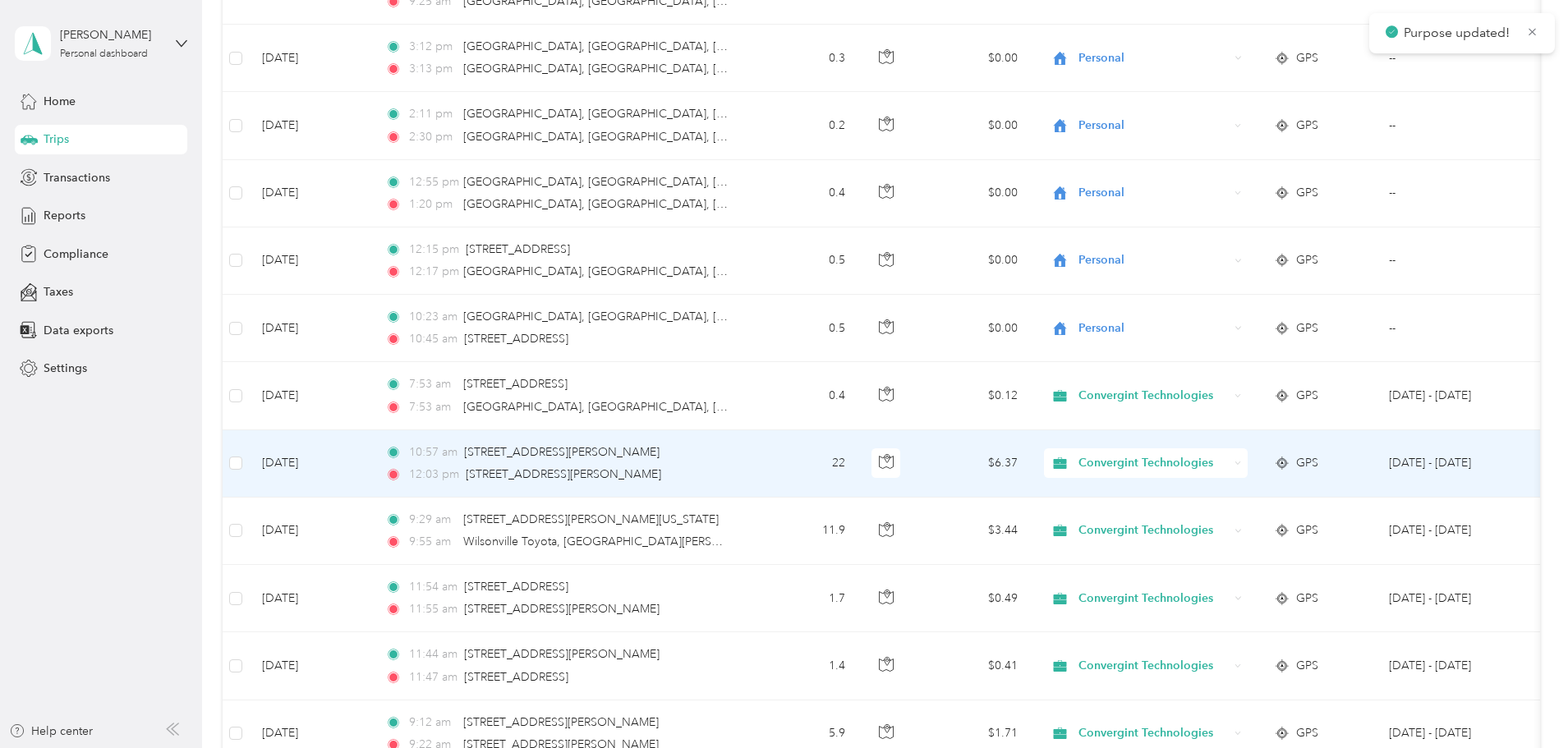
click at [1228, 462] on span "Convergint Technologies" at bounding box center [1153, 463] width 150 height 18
click at [1275, 521] on span "Personal" at bounding box center [1271, 518] width 155 height 18
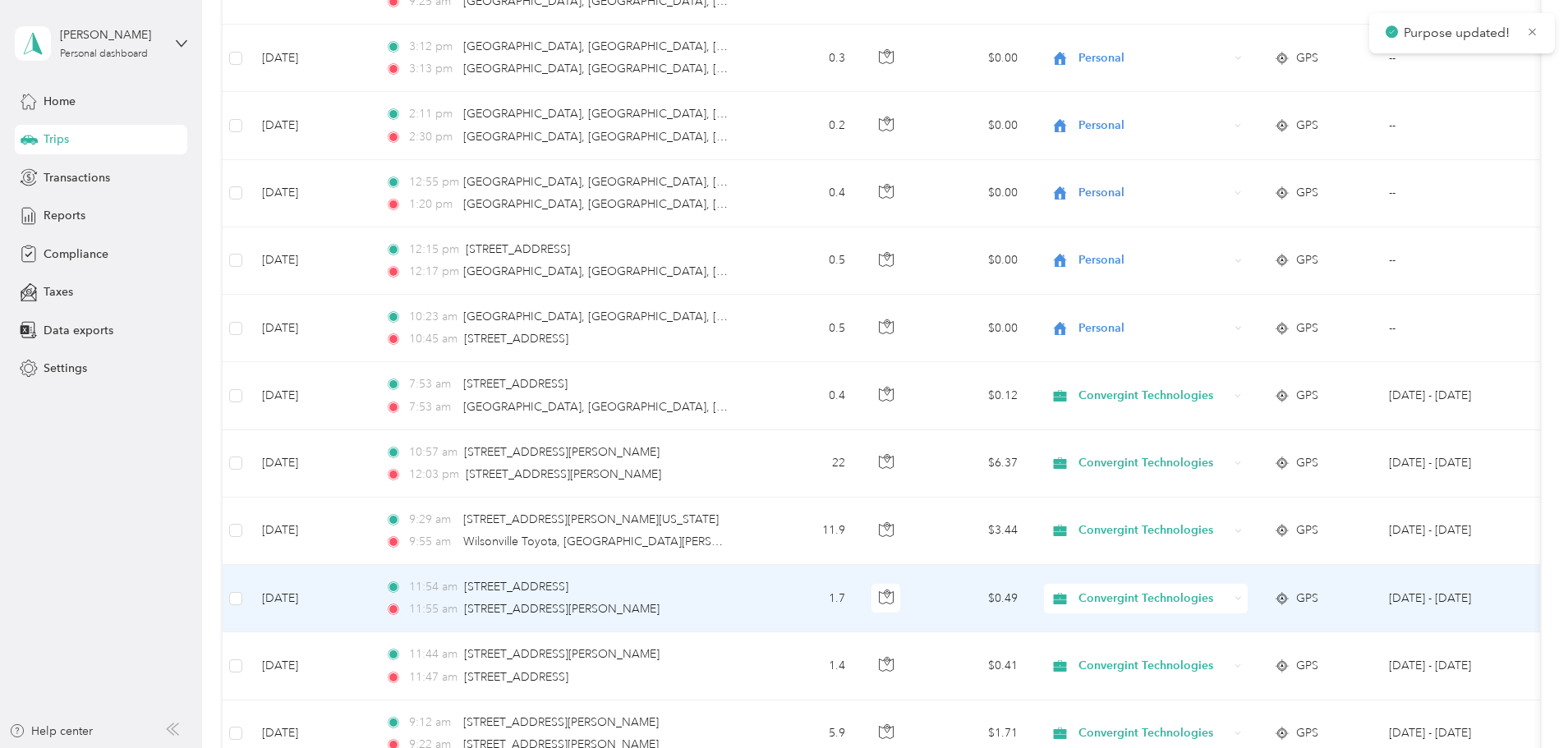
click at [1228, 595] on span "Convergint Technologies" at bounding box center [1153, 599] width 150 height 18
click at [1258, 651] on span "Personal" at bounding box center [1271, 657] width 155 height 18
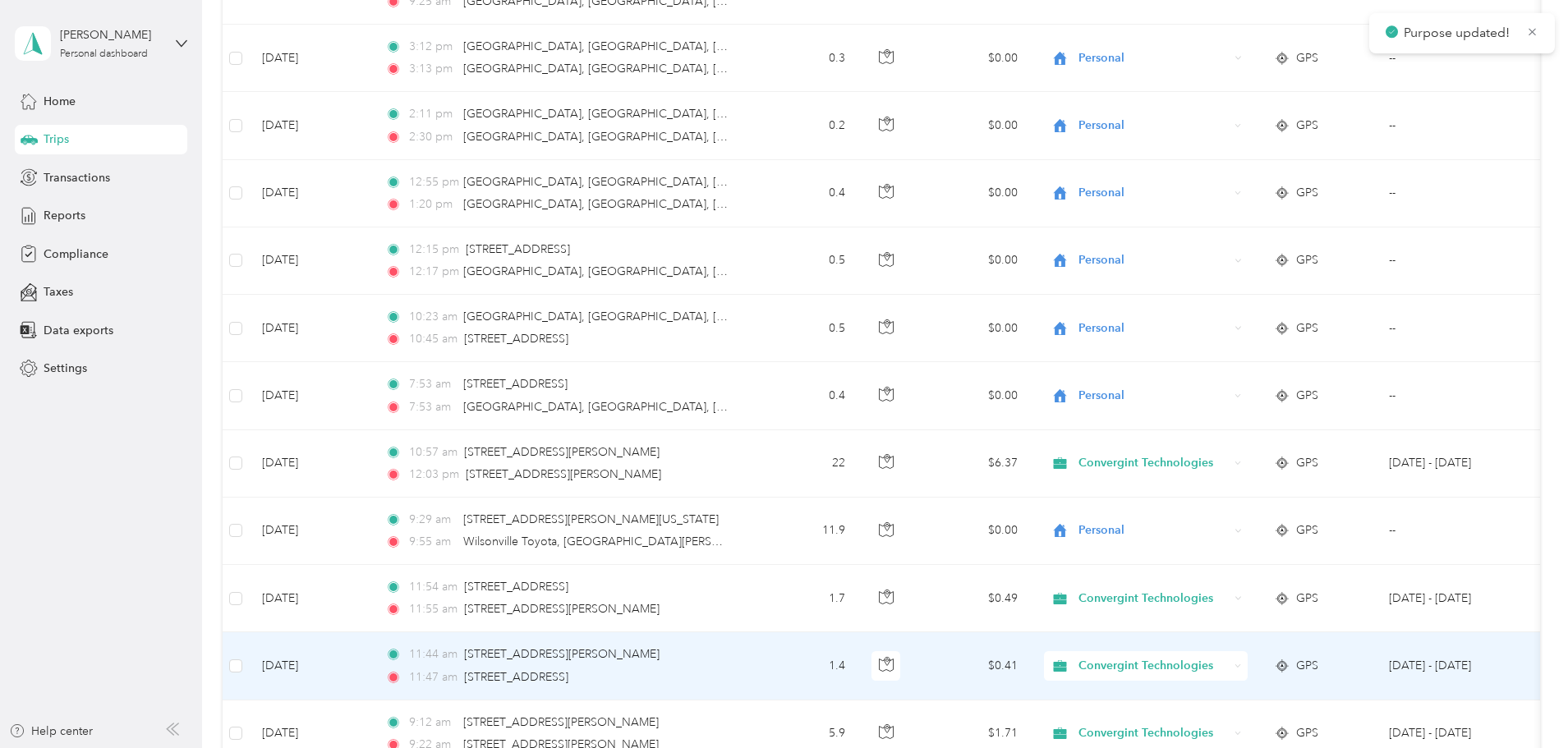
click at [1228, 667] on span "Convergint Technologies" at bounding box center [1153, 666] width 150 height 18
click at [1248, 721] on span "Personal" at bounding box center [1271, 725] width 155 height 18
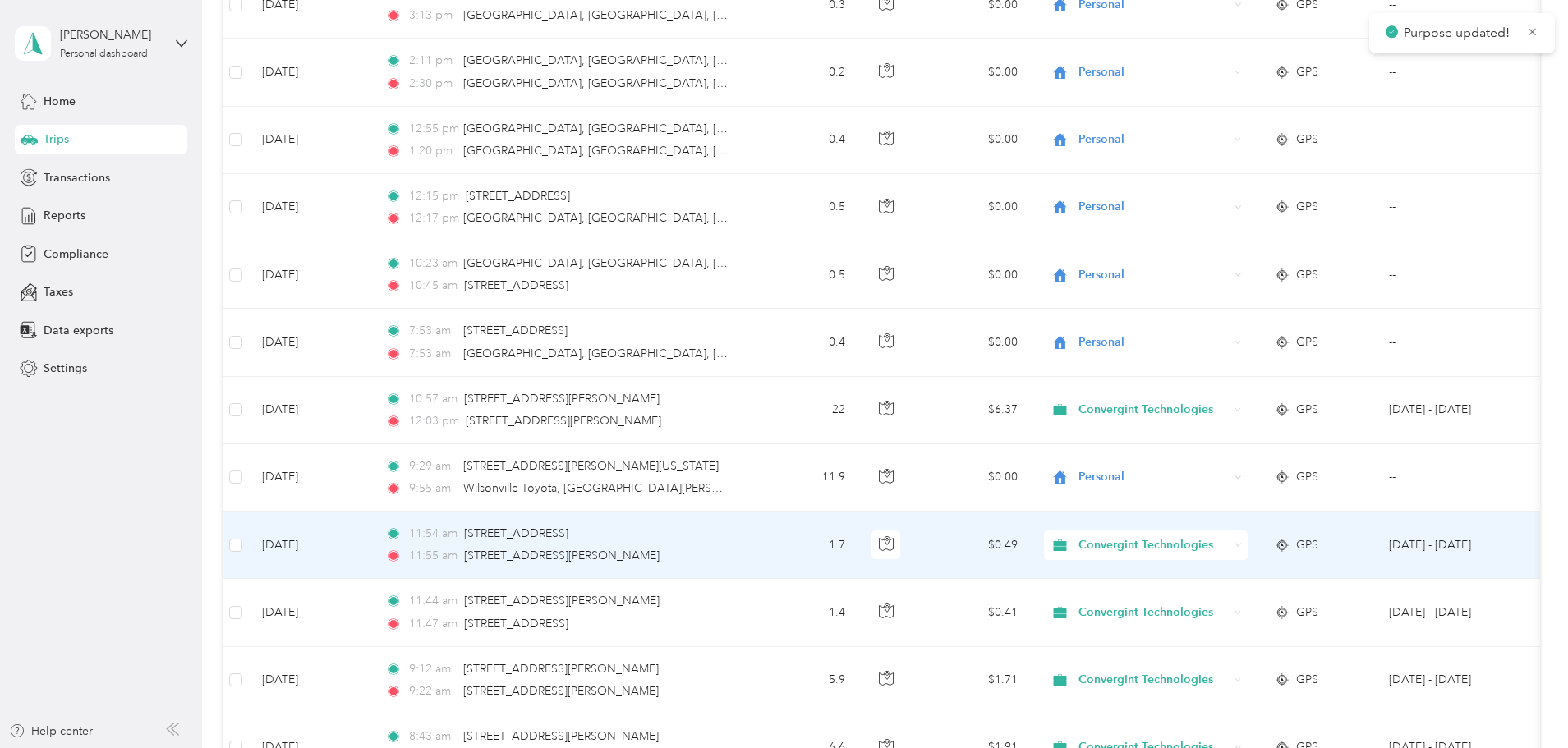
scroll to position [4925, 0]
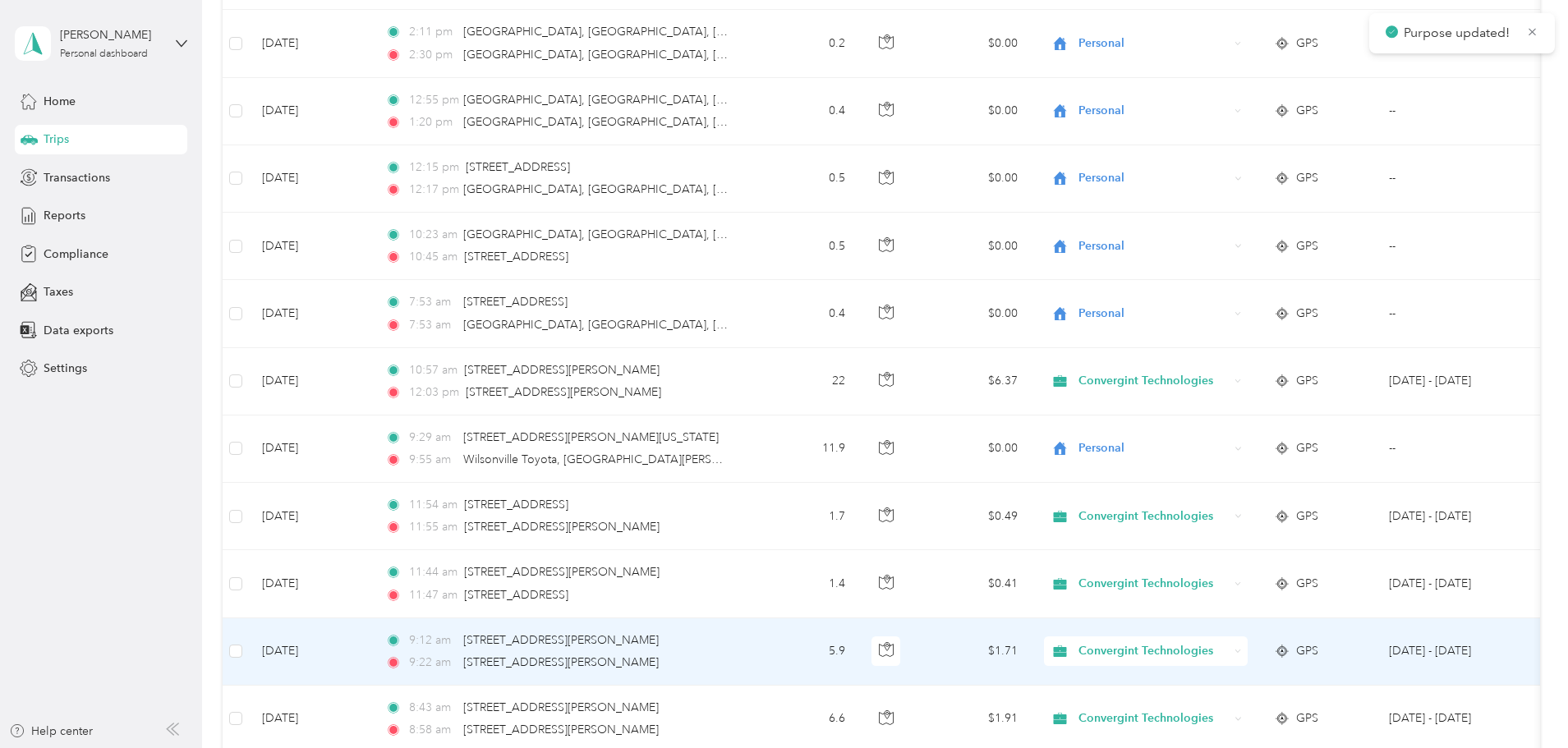
click at [1220, 650] on span "Convergint Technologies" at bounding box center [1153, 651] width 150 height 18
click at [1227, 705] on span "Personal" at bounding box center [1271, 710] width 155 height 18
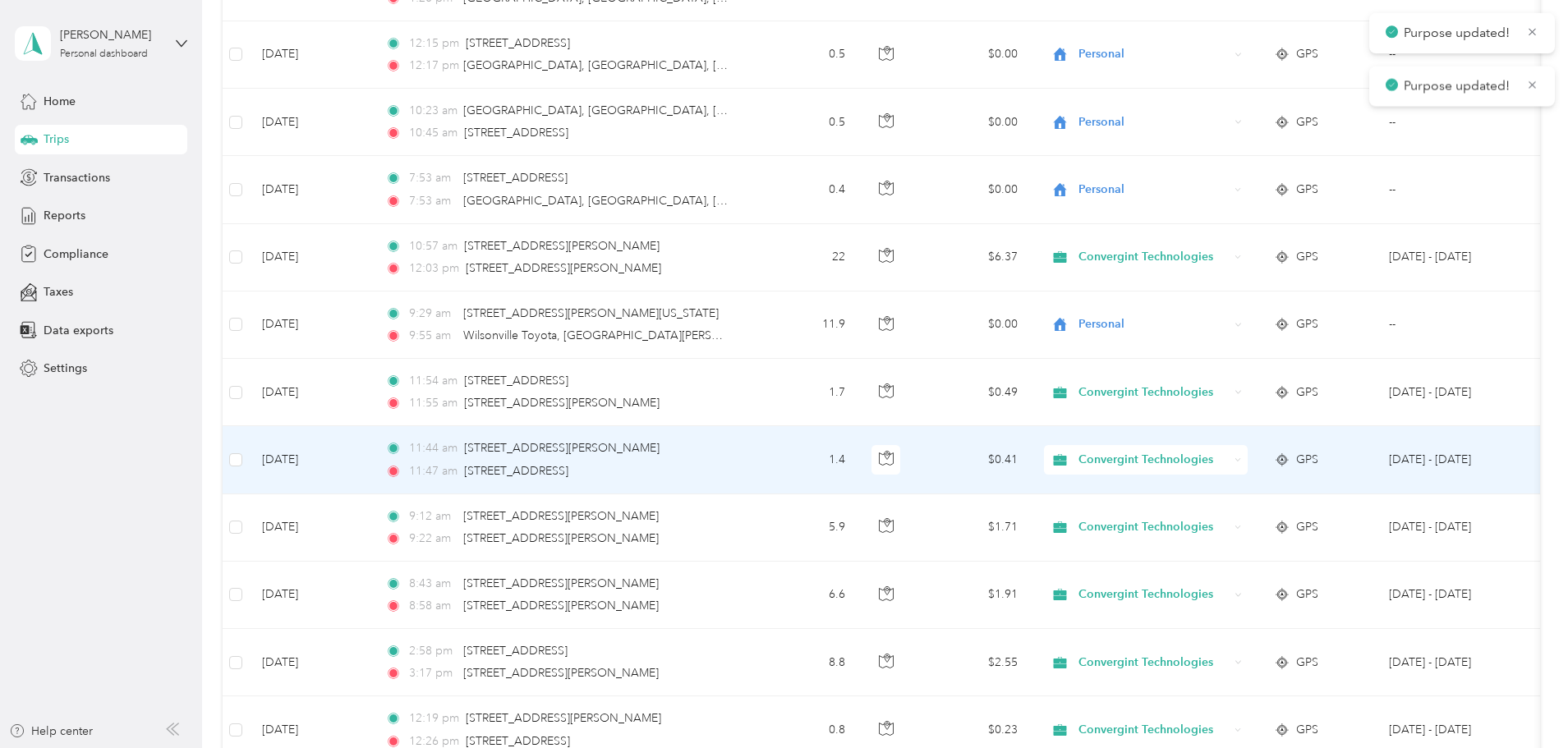
scroll to position [5089, 0]
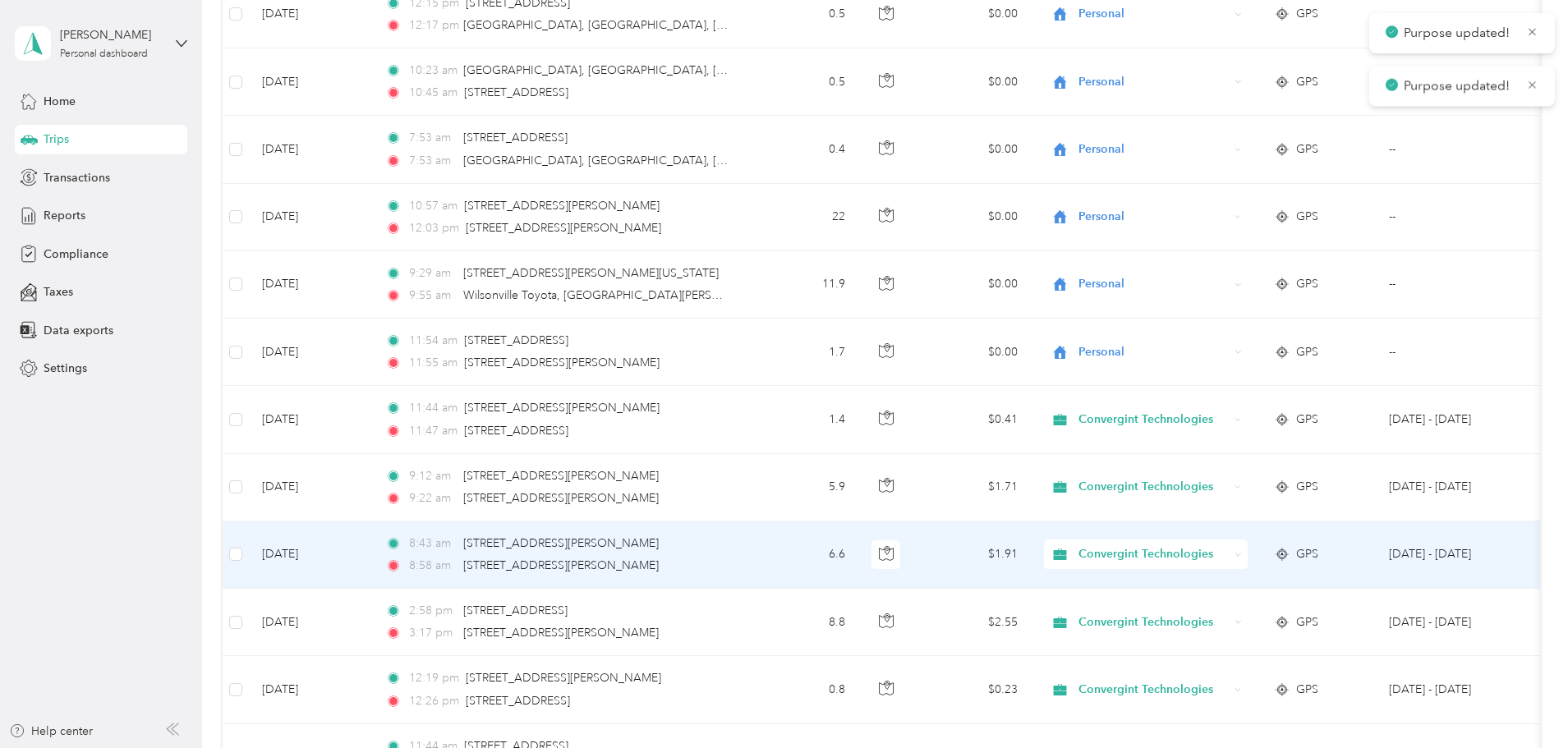
click at [1208, 556] on span "Convergint Technologies" at bounding box center [1153, 554] width 150 height 18
click at [1232, 606] on span "Personal" at bounding box center [1271, 610] width 155 height 18
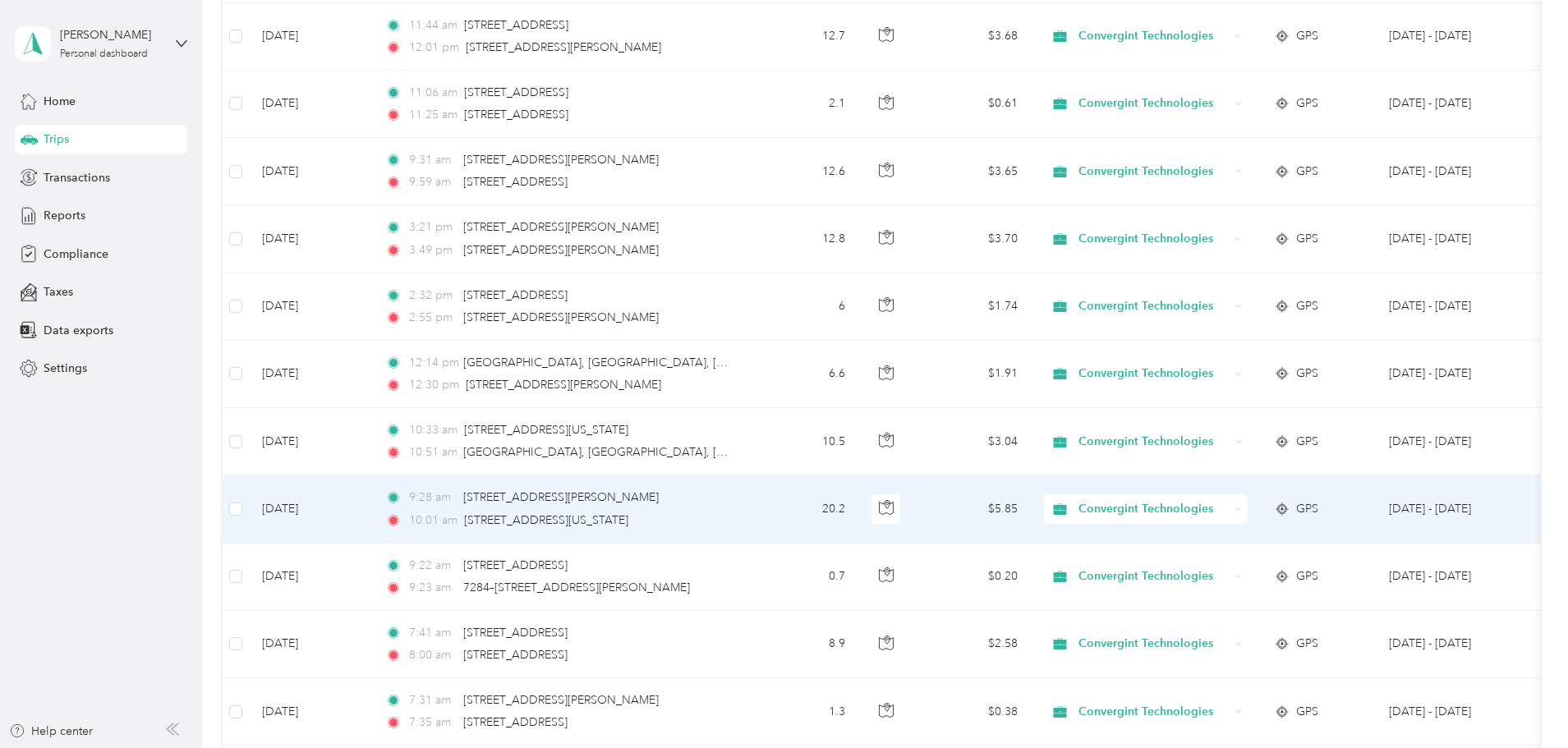
scroll to position [5828, 0]
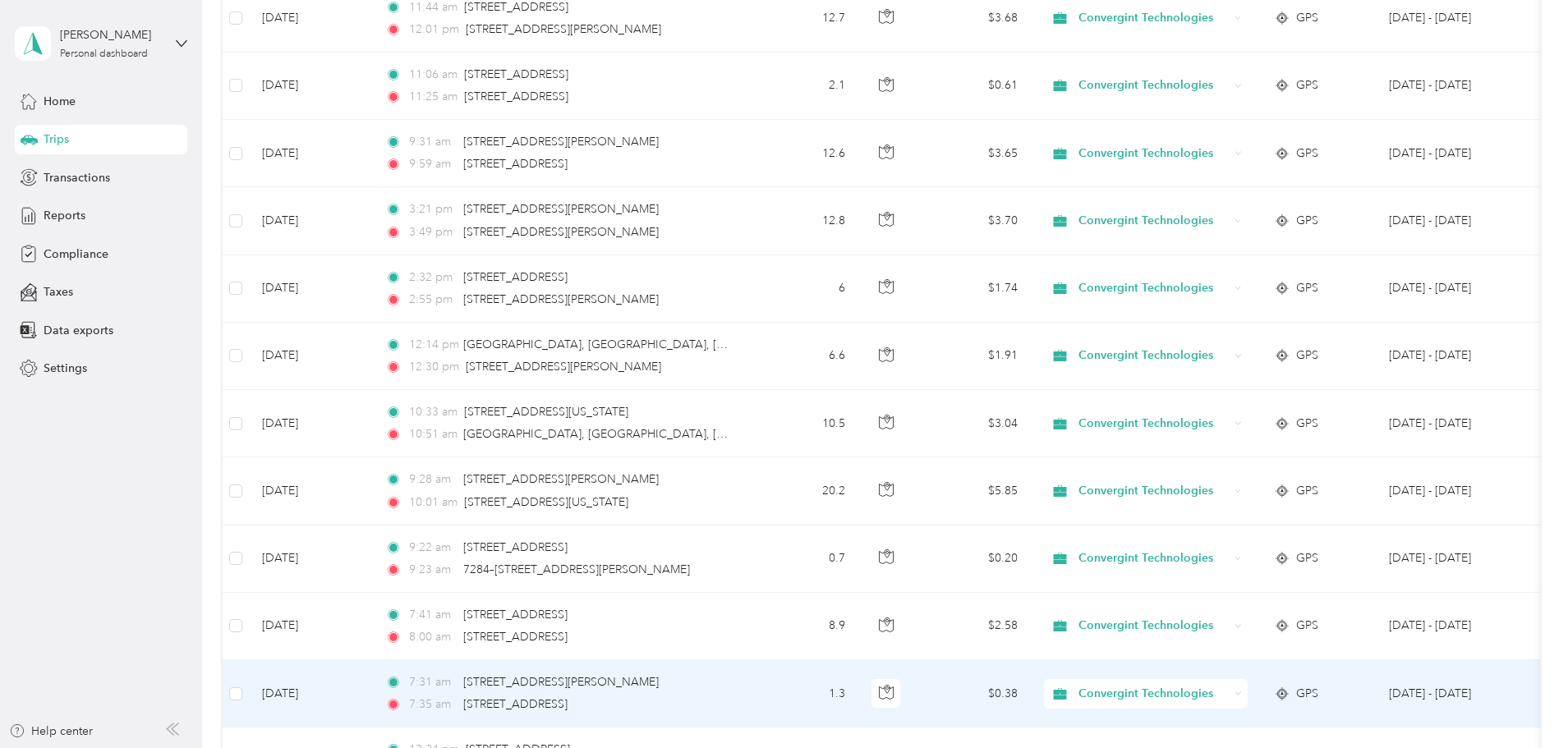
click at [1219, 693] on span "Convergint Technologies" at bounding box center [1153, 693] width 150 height 18
click at [1222, 662] on span "Personal" at bounding box center [1271, 661] width 155 height 18
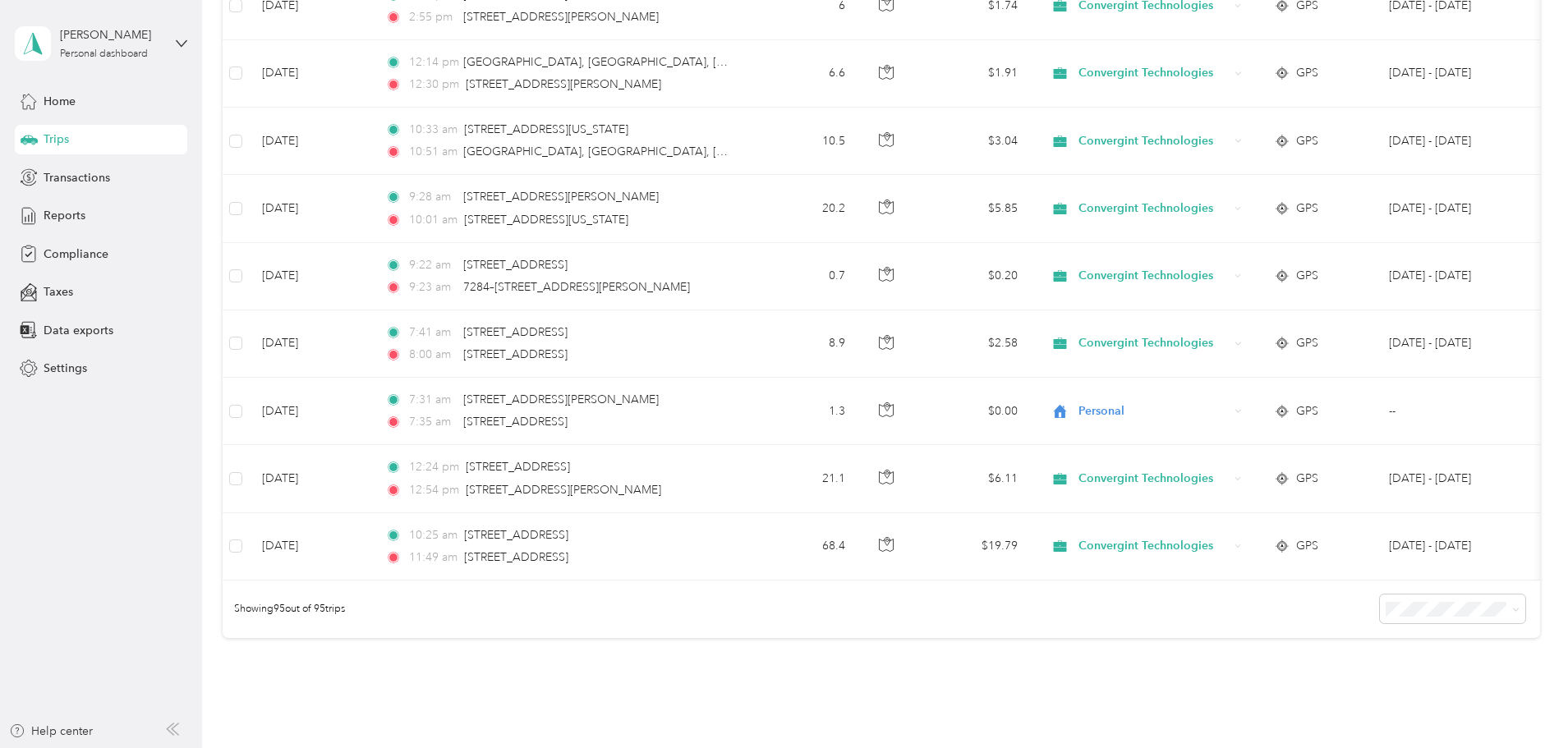
scroll to position [6157, 0]
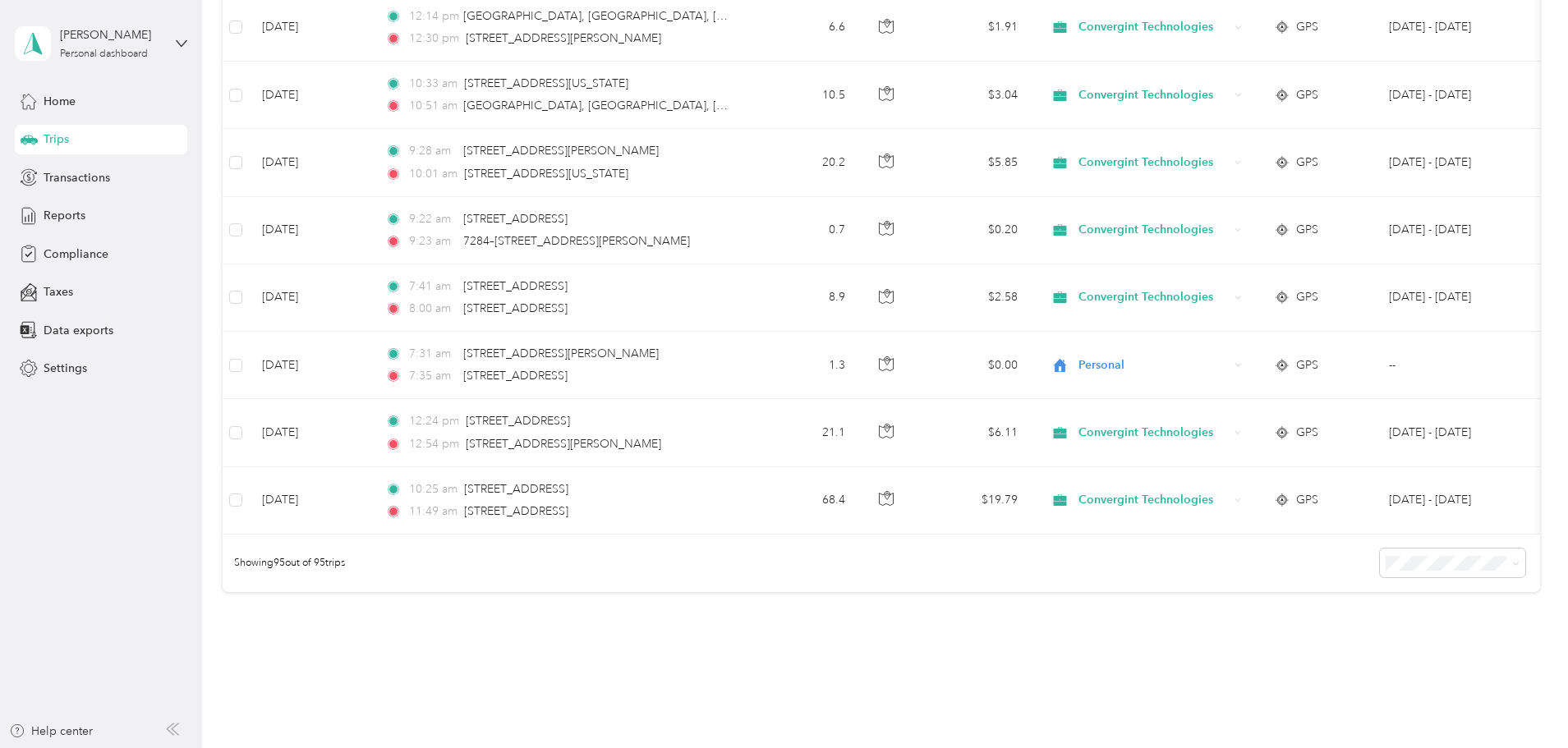
click at [1118, 581] on div "Showing 95 out of 95 trips" at bounding box center [881, 563] width 1317 height 58
click at [96, 210] on div "Reports" at bounding box center [102, 216] width 173 height 29
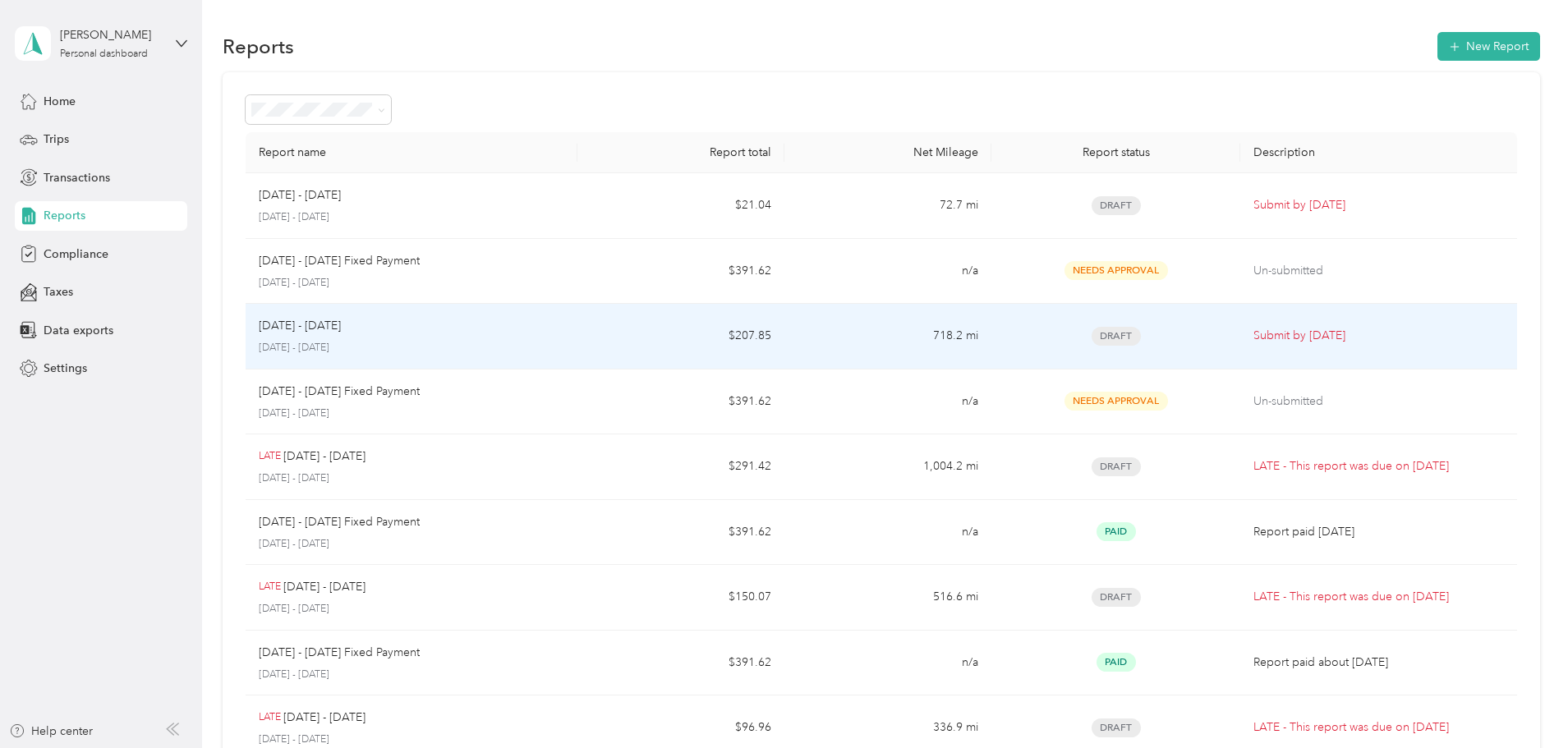
click at [633, 334] on td "$207.85" at bounding box center [680, 336] width 207 height 65
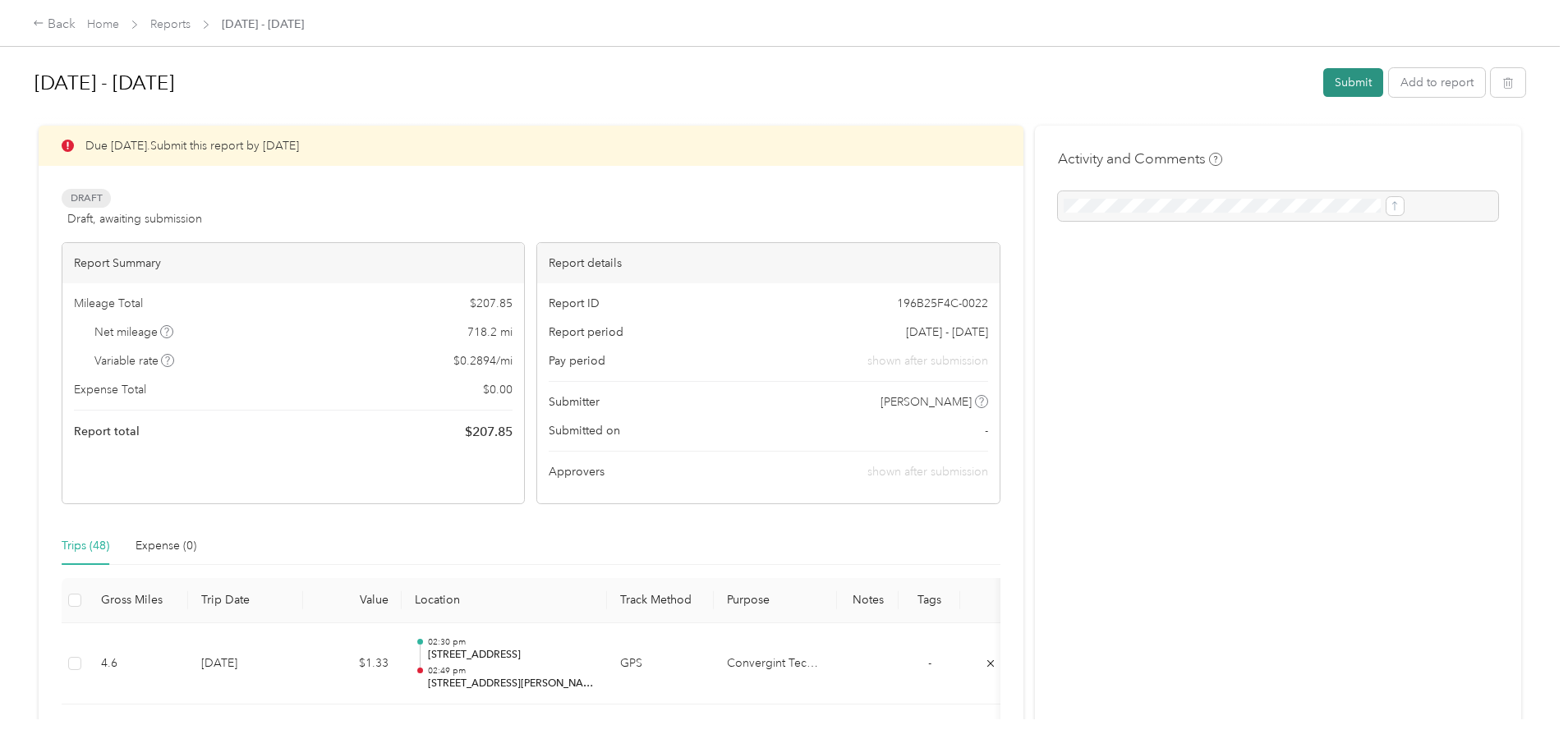
click at [1323, 83] on button "Submit" at bounding box center [1352, 82] width 60 height 29
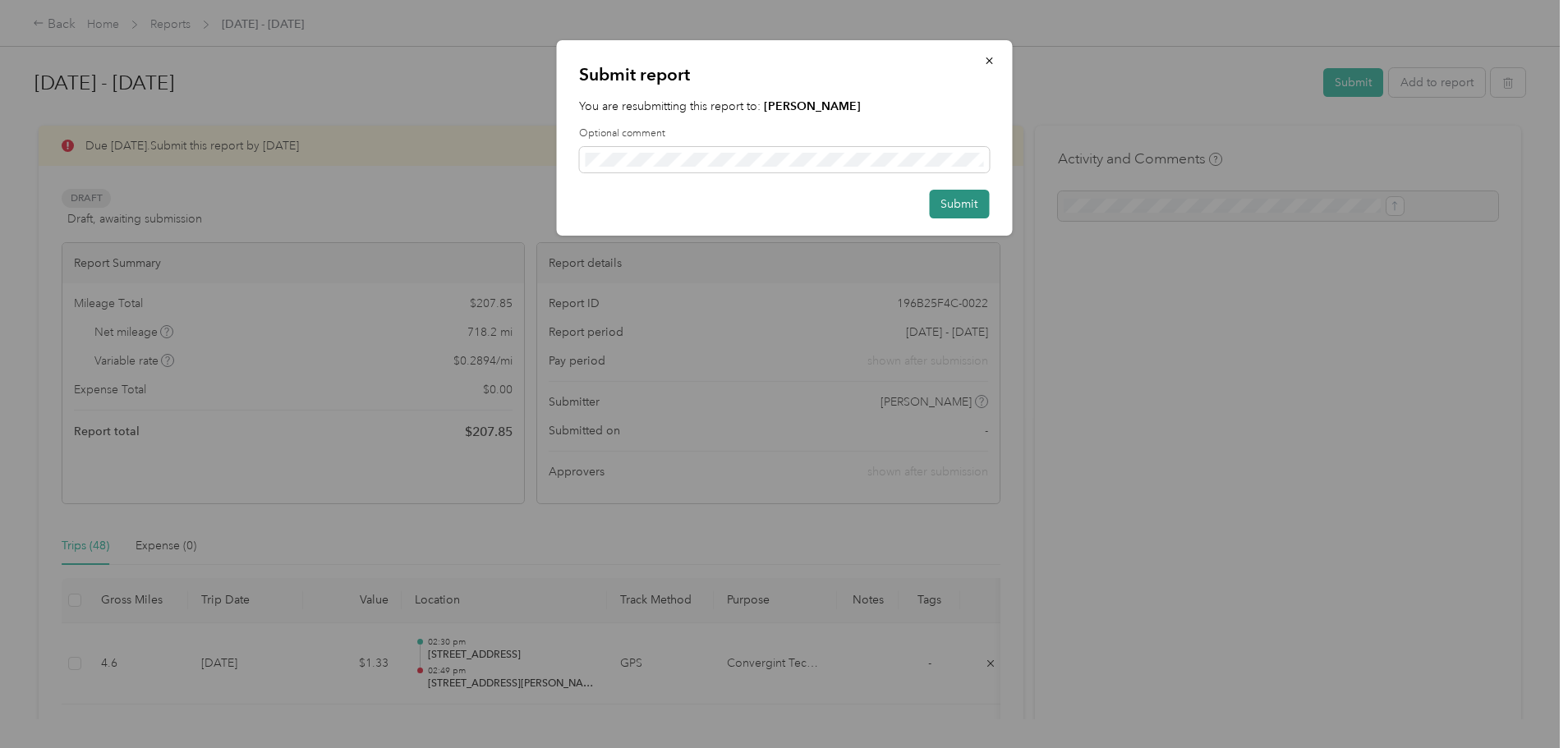
click at [951, 205] on button "Submit" at bounding box center [958, 204] width 60 height 29
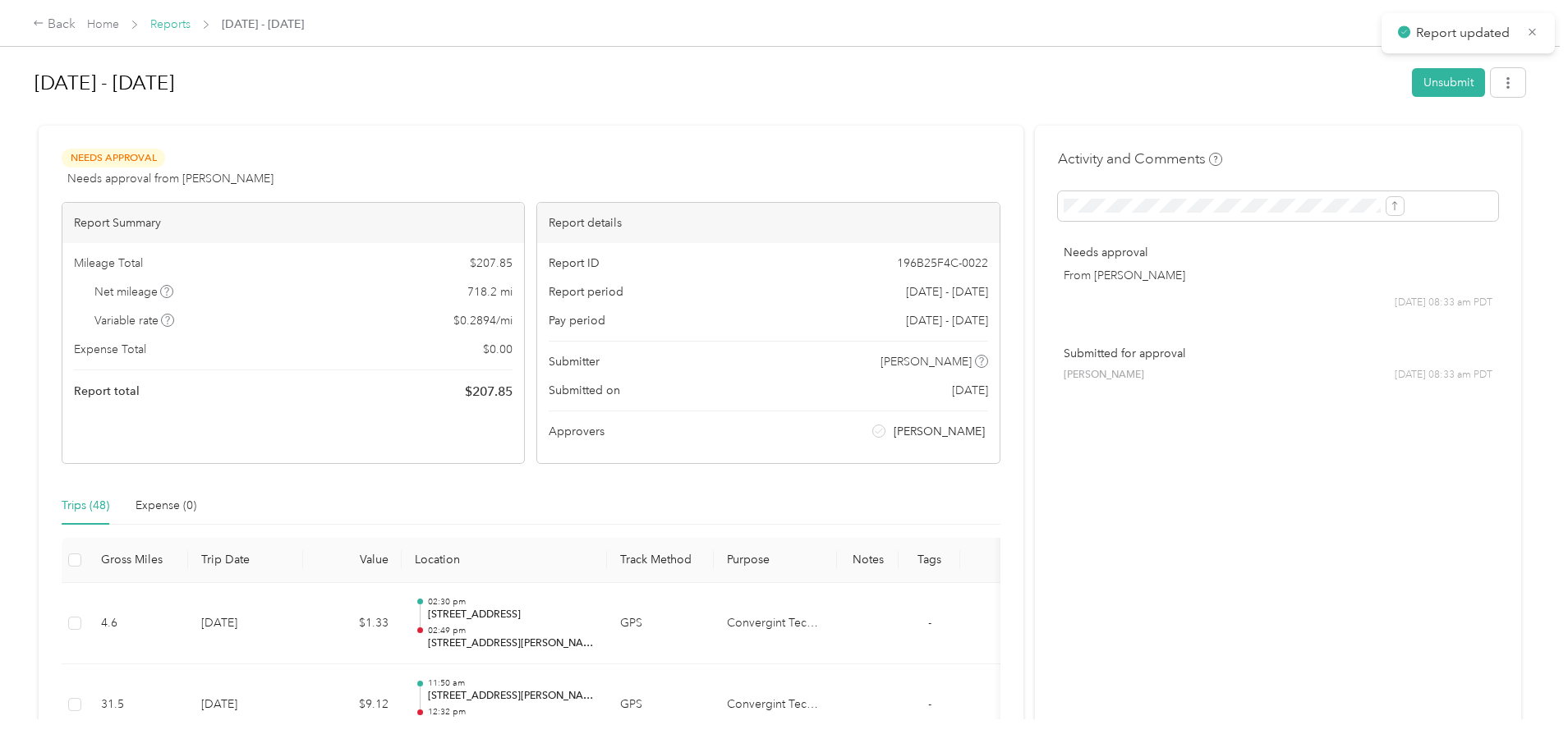
click at [190, 23] on link "Reports" at bounding box center [170, 24] width 40 height 14
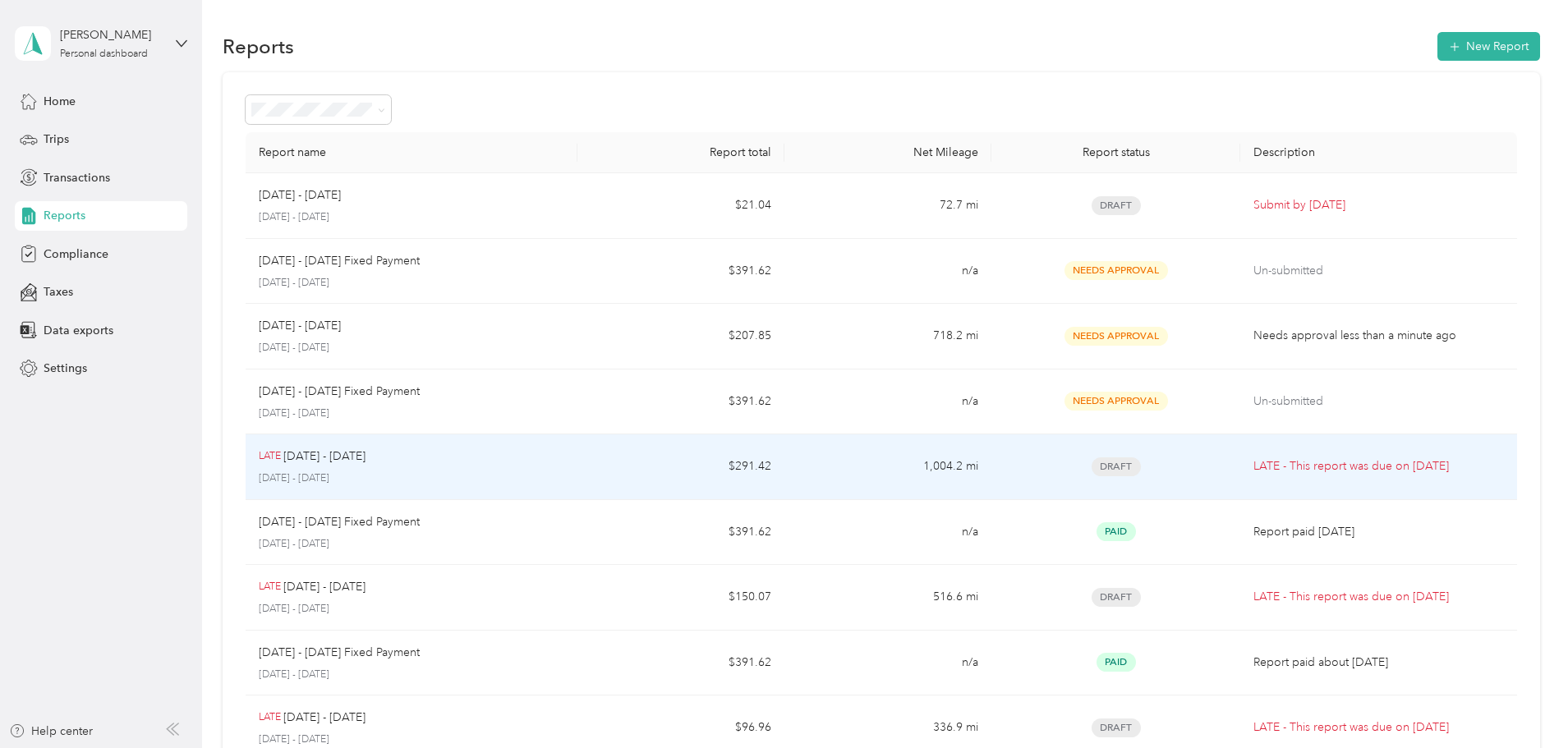
click at [564, 469] on div "LATE Aug 1 - 31, 2025 August 1 - 31, 2025" at bounding box center [411, 466] width 305 height 39
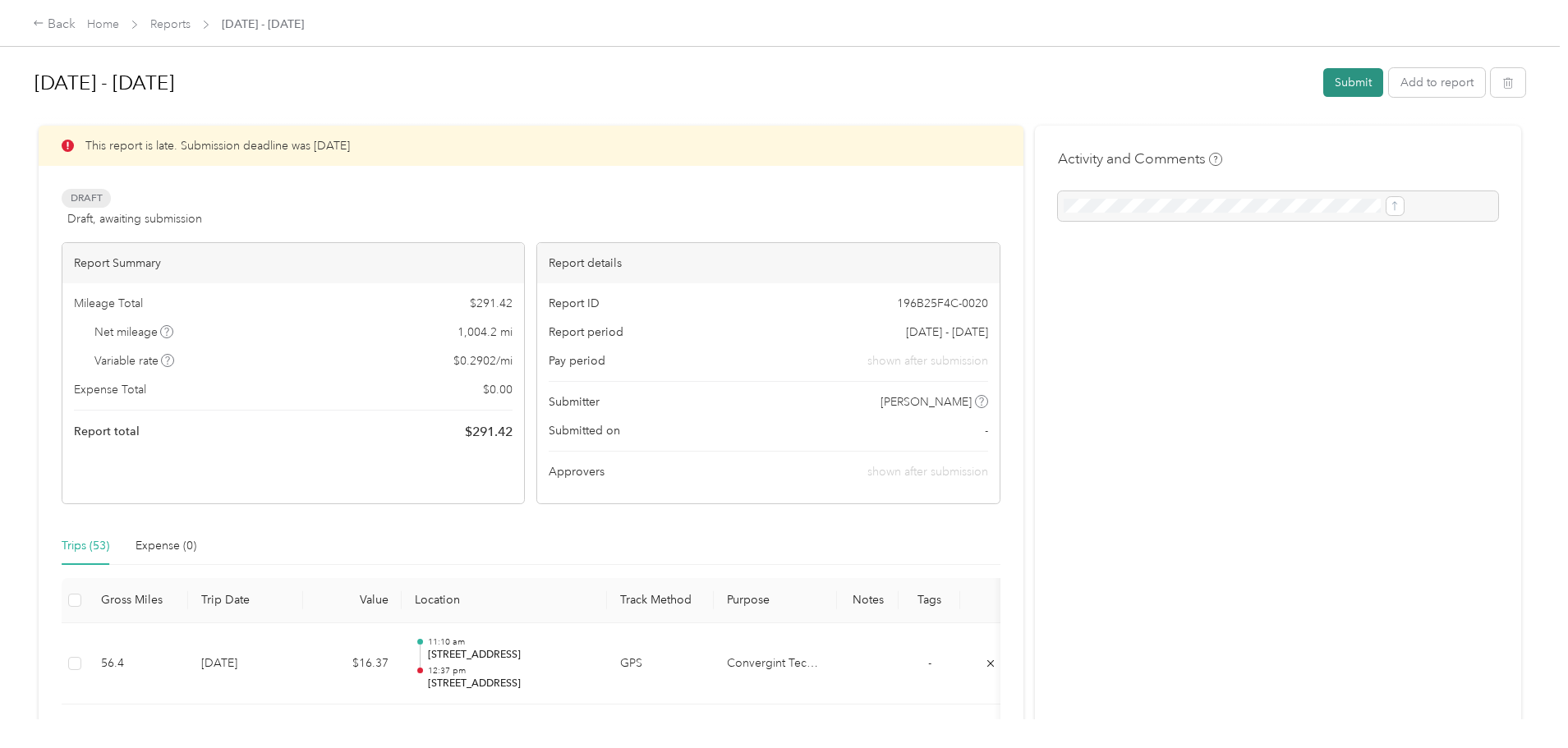
click at [1323, 81] on button "Submit" at bounding box center [1352, 82] width 60 height 29
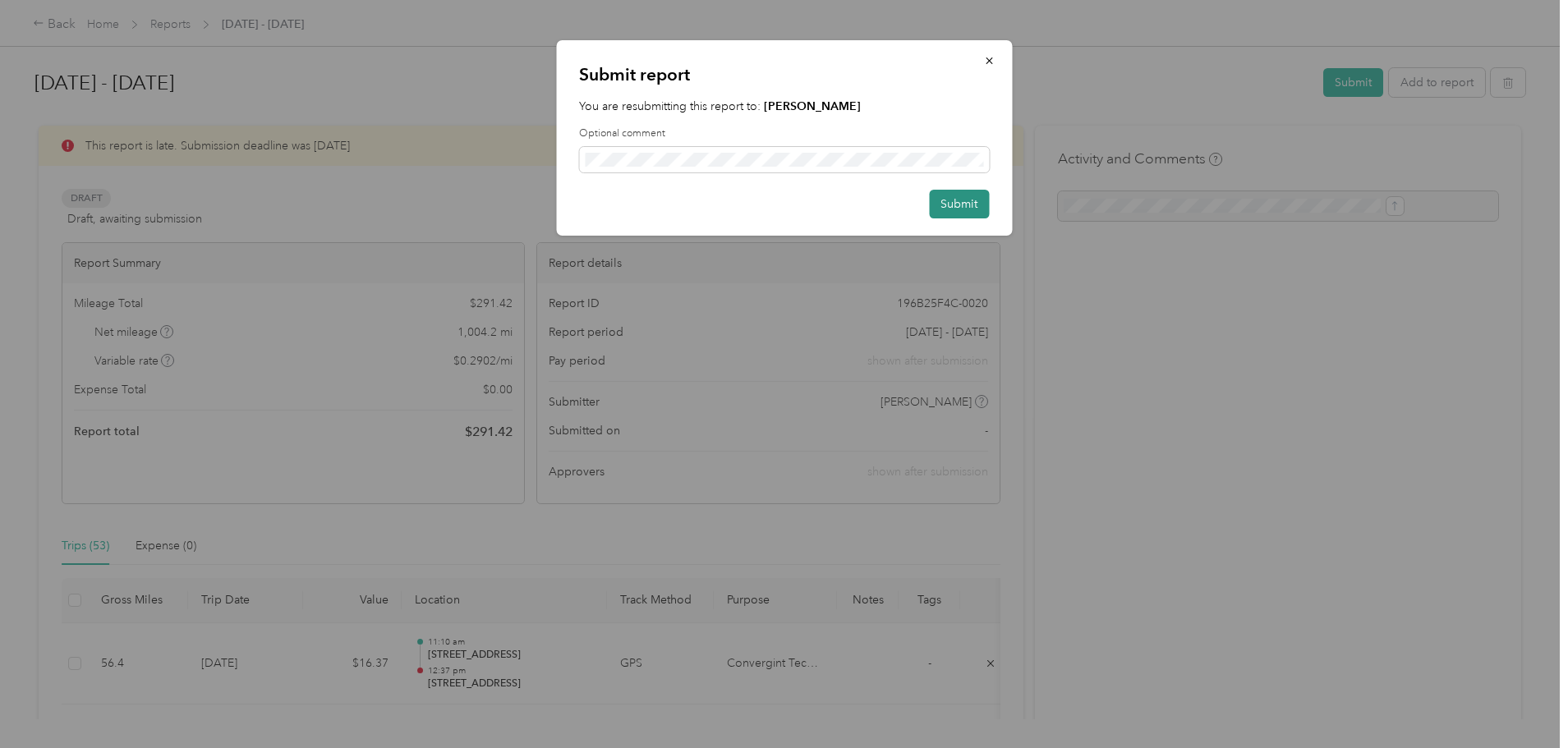
click at [953, 214] on button "Submit" at bounding box center [958, 204] width 60 height 29
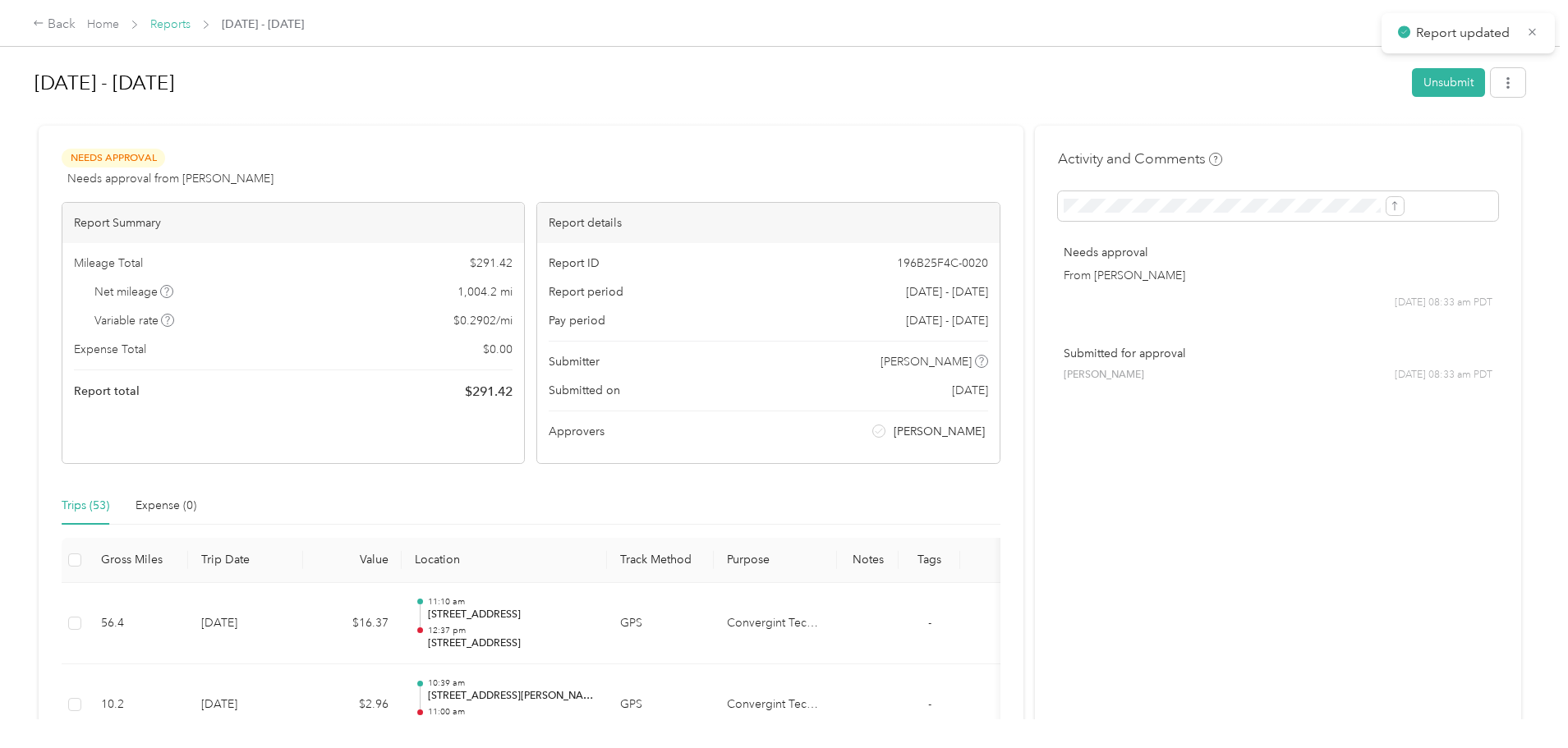
click at [190, 19] on link "Reports" at bounding box center [170, 24] width 40 height 14
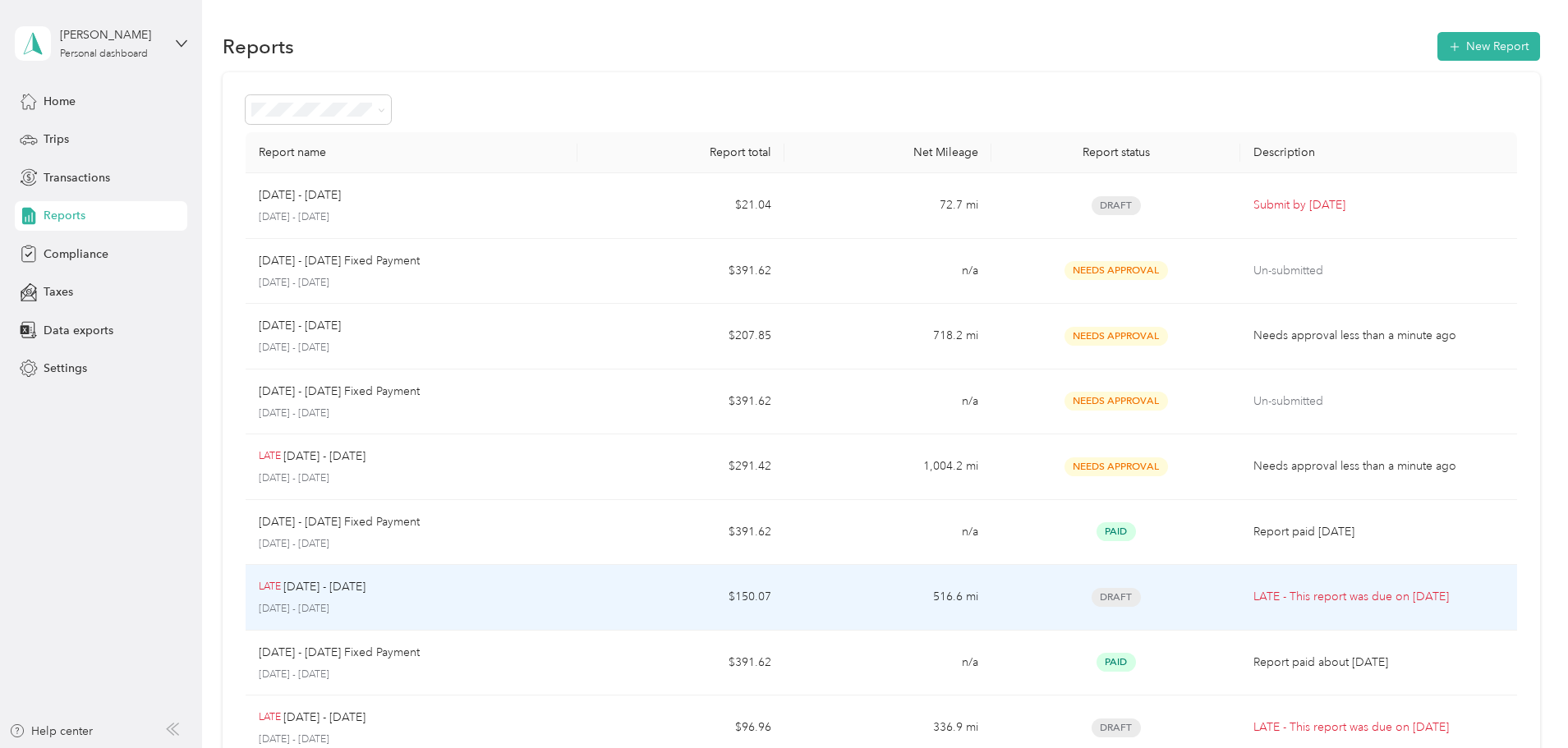
click at [564, 600] on div "LATE Jul 1 - 31, 2025 July 1 - 31, 2025" at bounding box center [411, 597] width 305 height 39
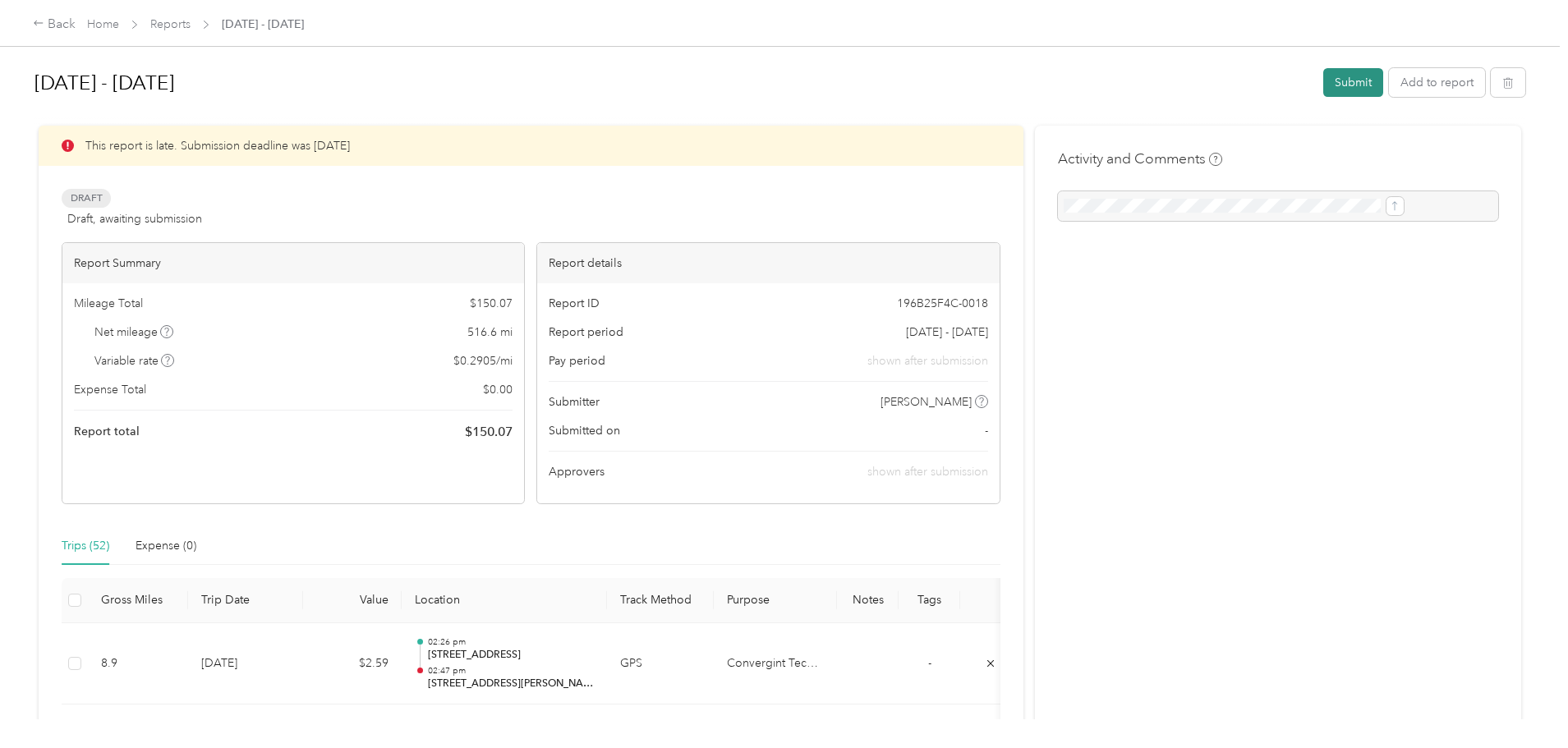
click at [1323, 89] on button "Submit" at bounding box center [1352, 82] width 60 height 29
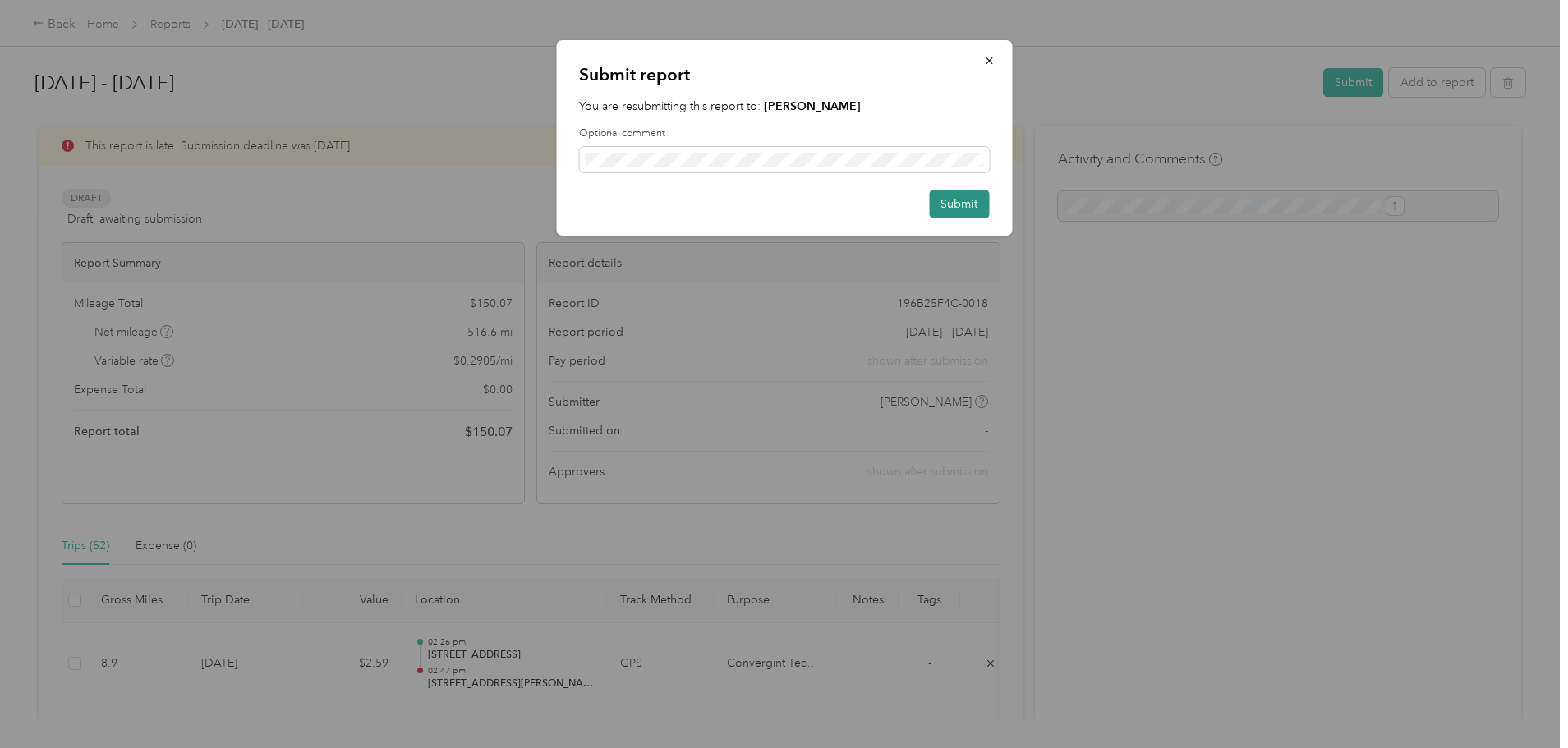
click at [949, 206] on button "Submit" at bounding box center [958, 204] width 60 height 29
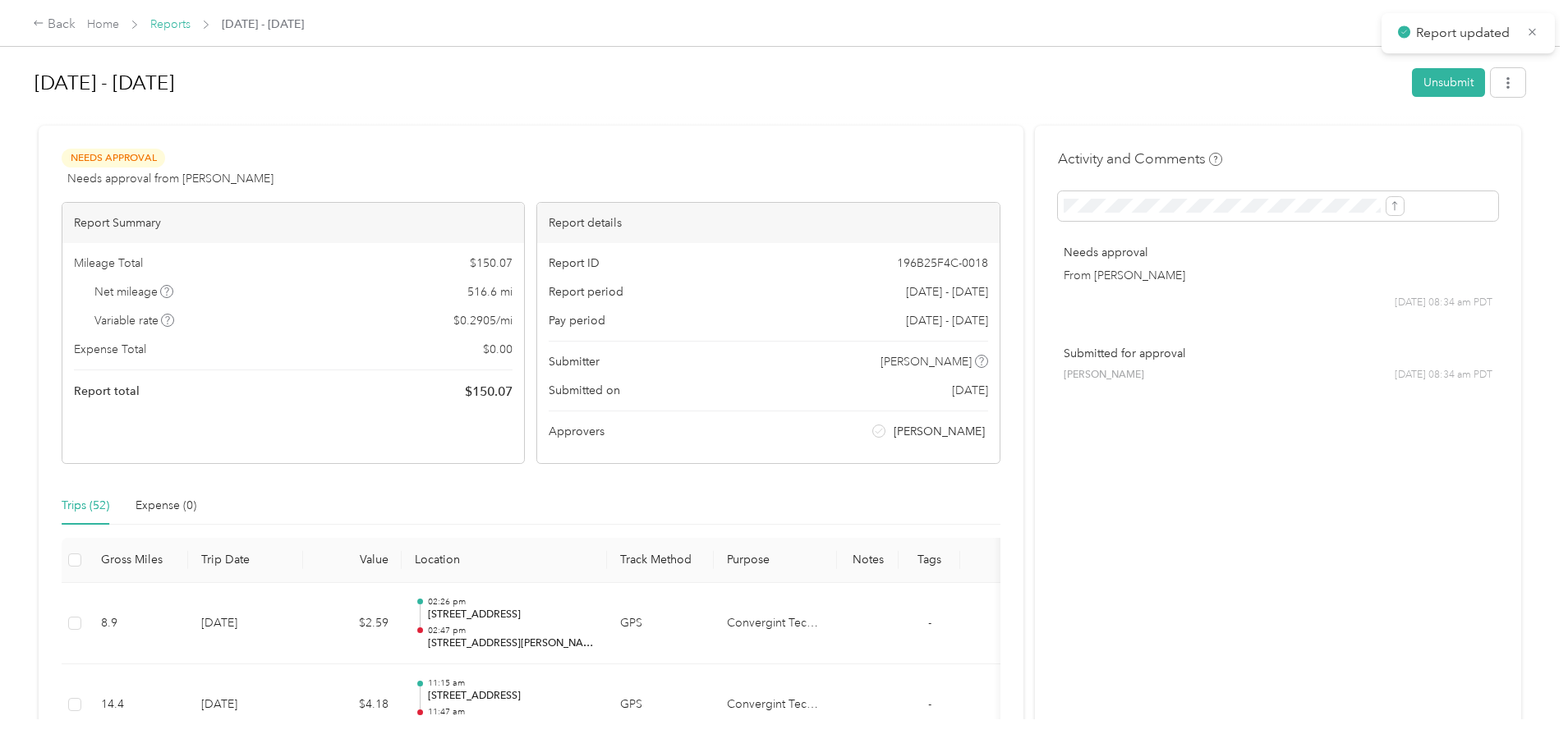
click at [190, 25] on link "Reports" at bounding box center [170, 24] width 40 height 14
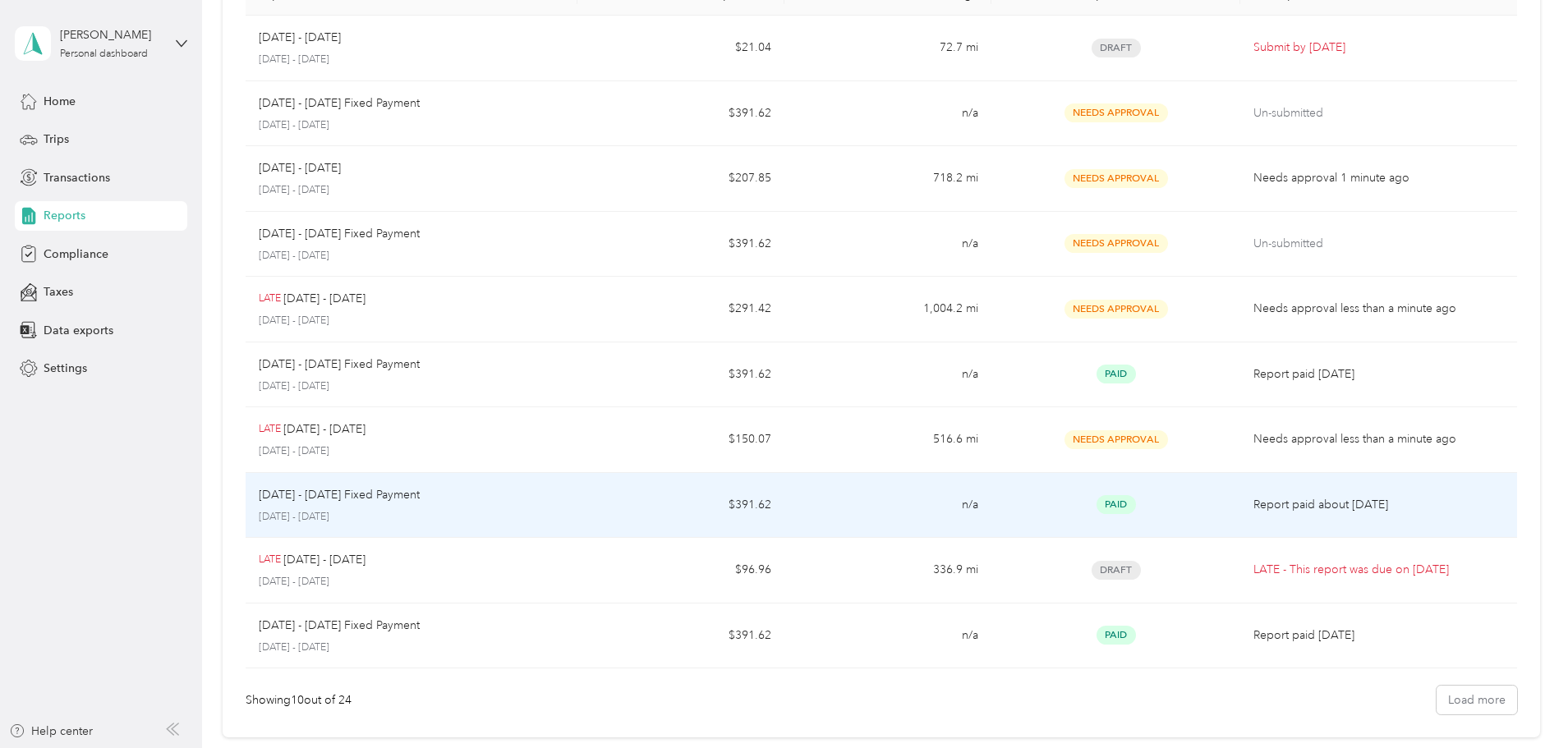
scroll to position [164, 0]
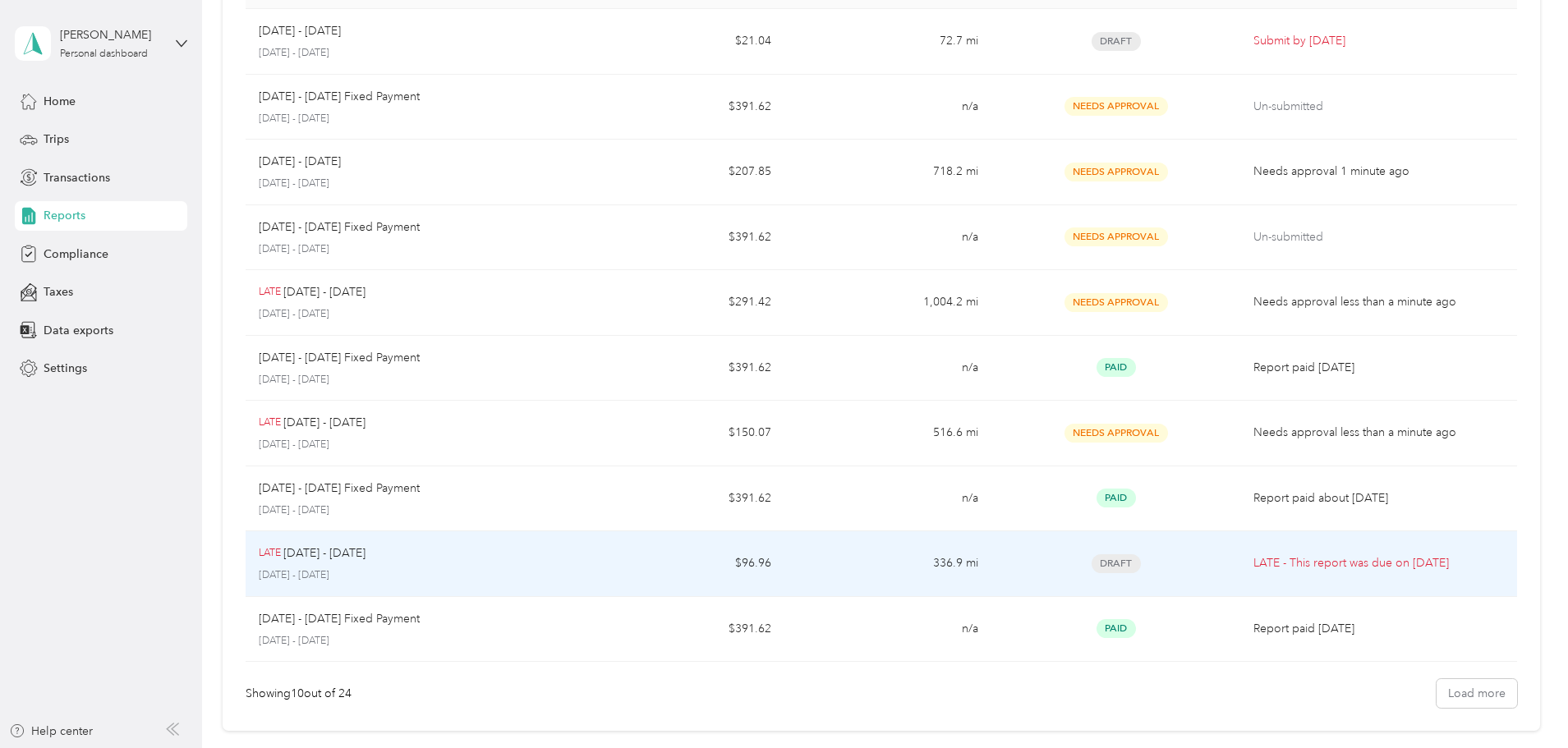
click at [564, 559] on div "LATE Jun 1 - 30, 2025" at bounding box center [411, 553] width 305 height 18
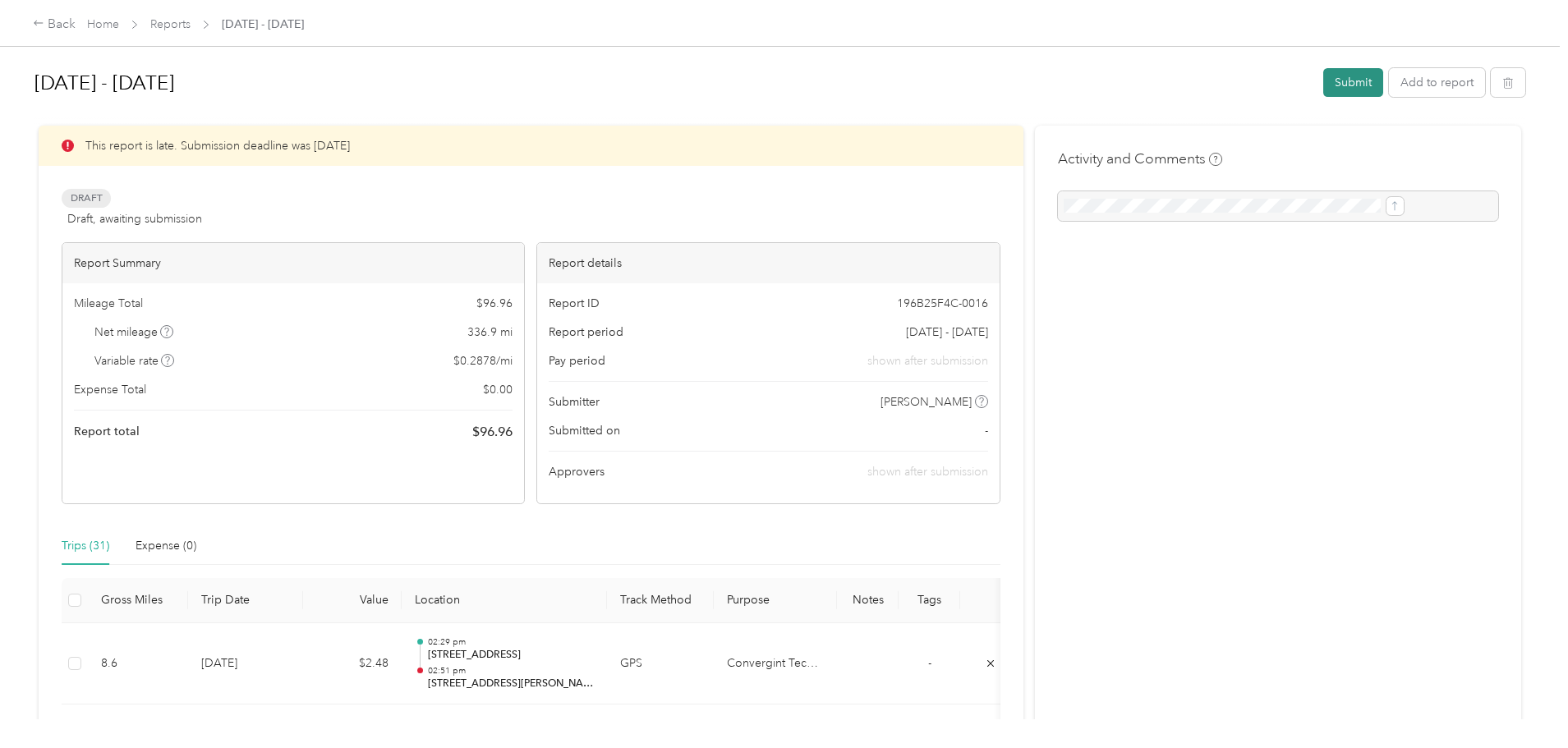
click at [1323, 88] on button "Submit" at bounding box center [1352, 82] width 60 height 29
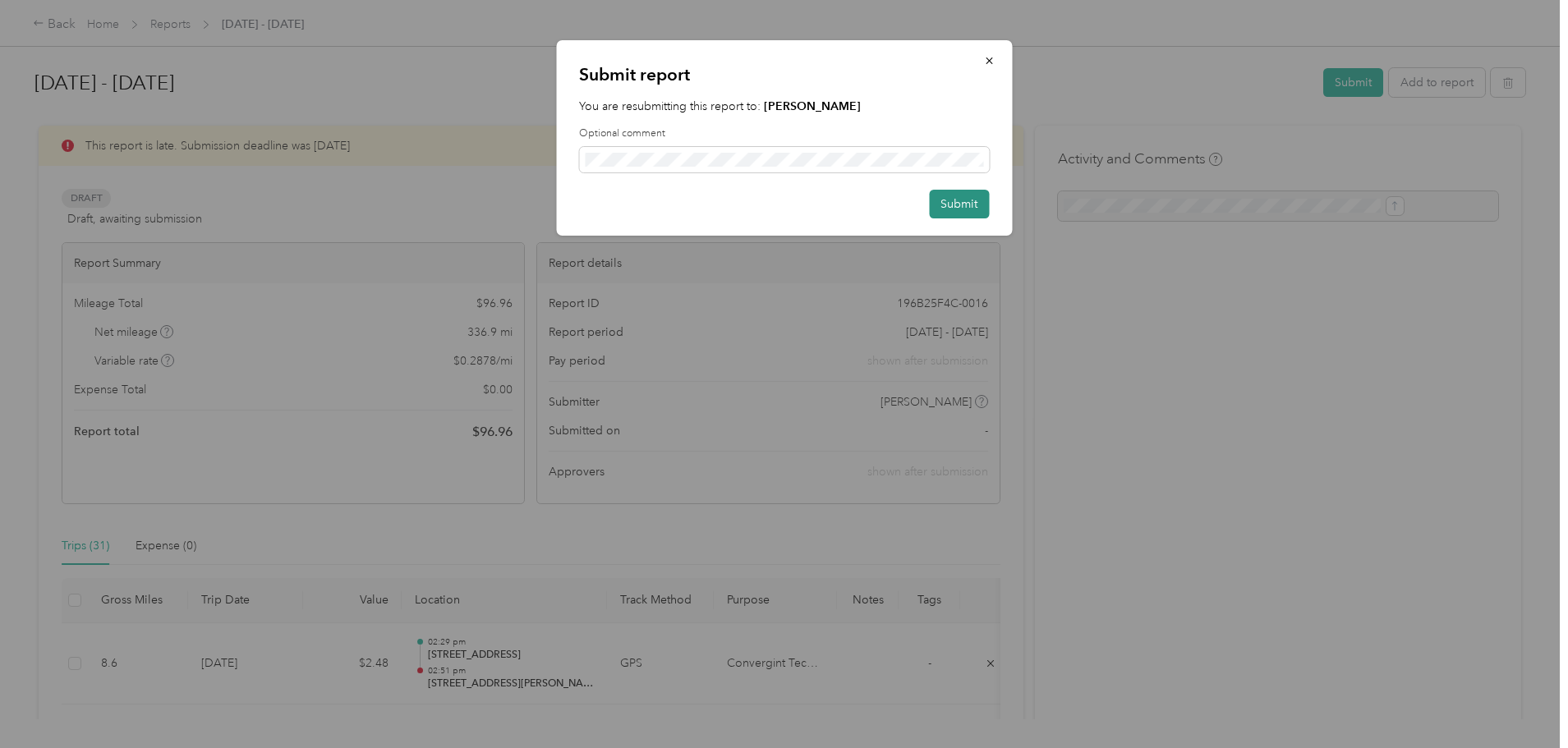
click at [946, 205] on button "Submit" at bounding box center [958, 204] width 60 height 29
